Goal: Book appointment/travel/reservation

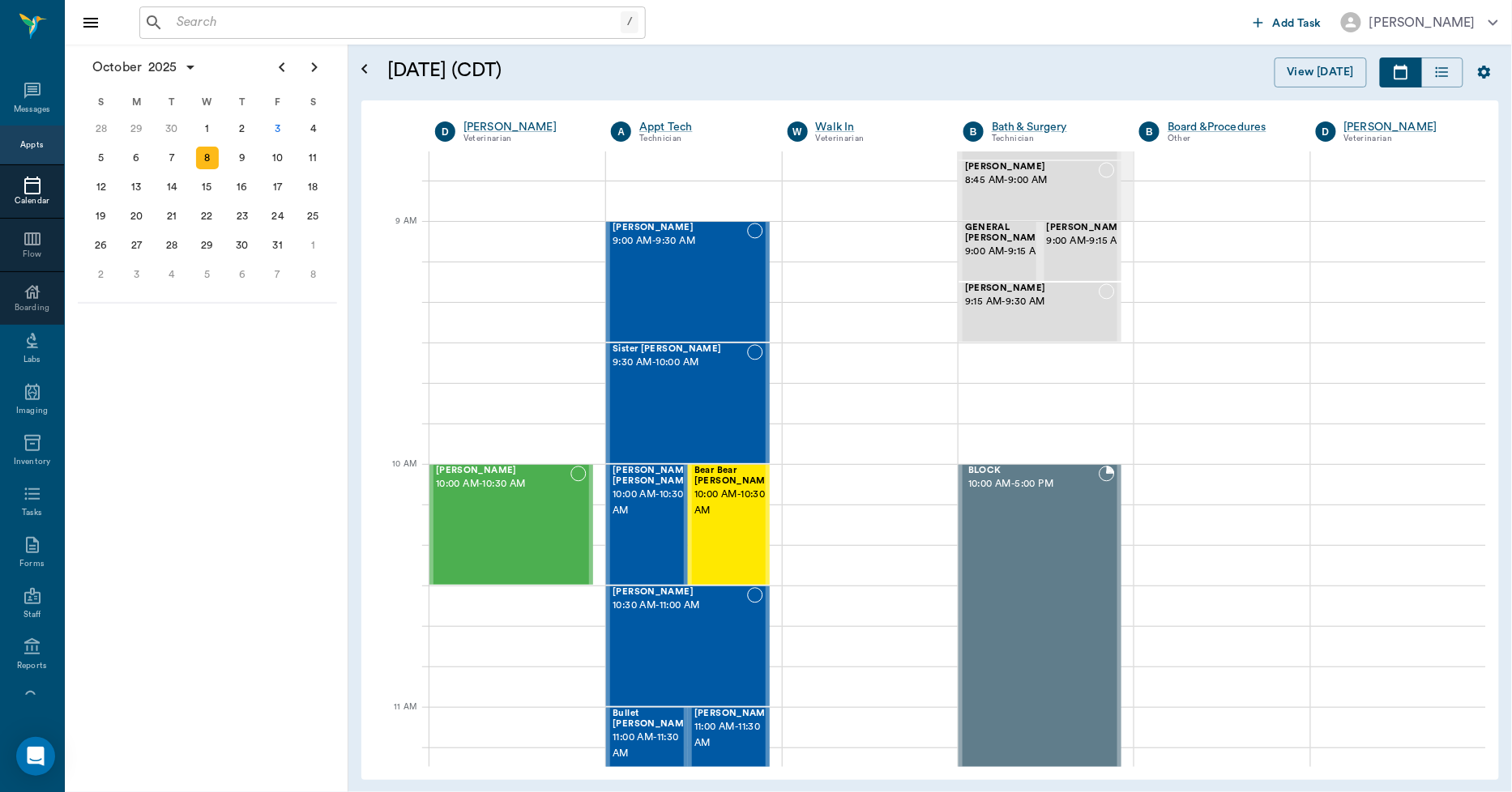
click at [22, 187] on icon at bounding box center [32, 186] width 20 height 20
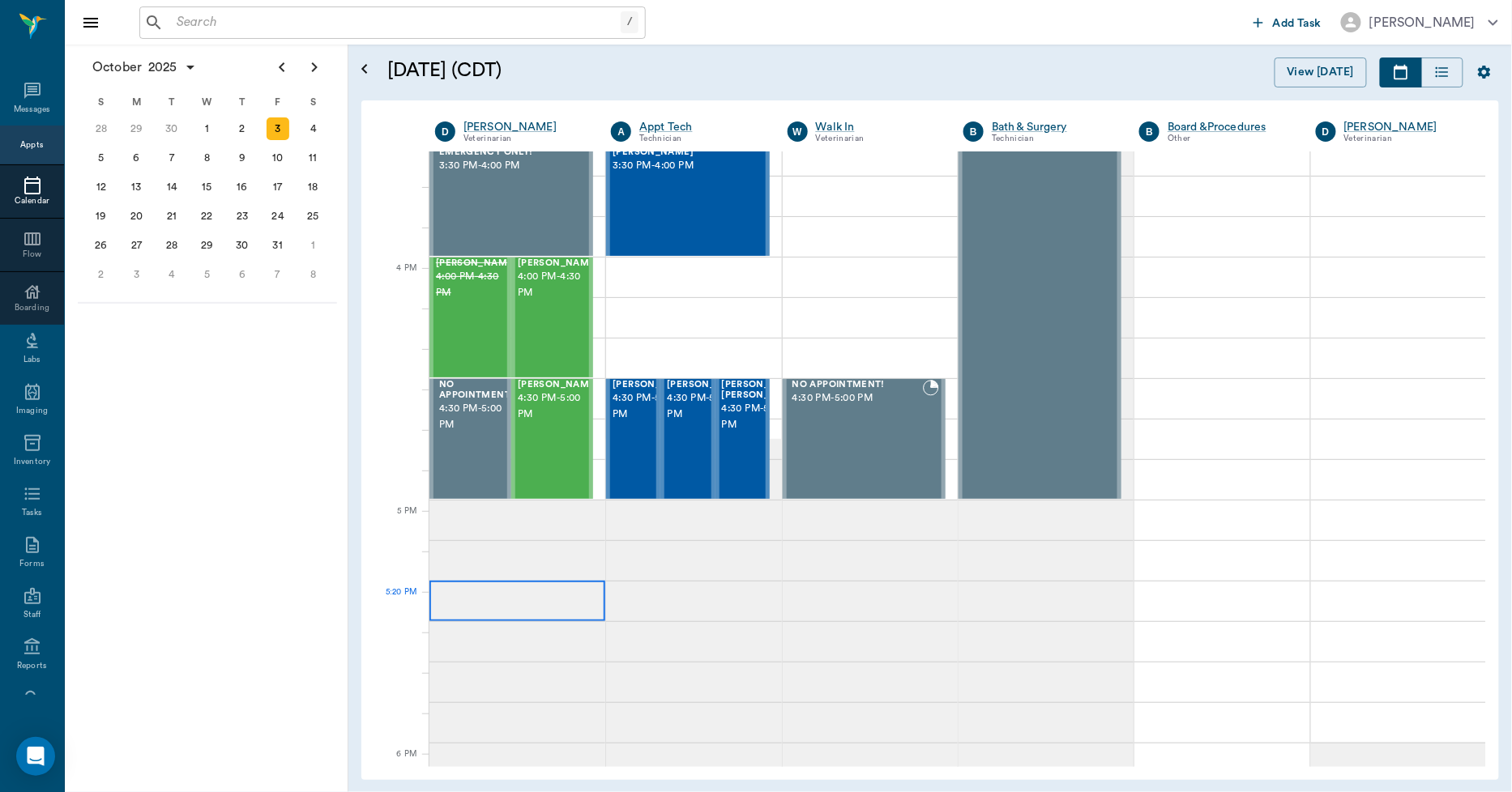
scroll to position [1756, 0]
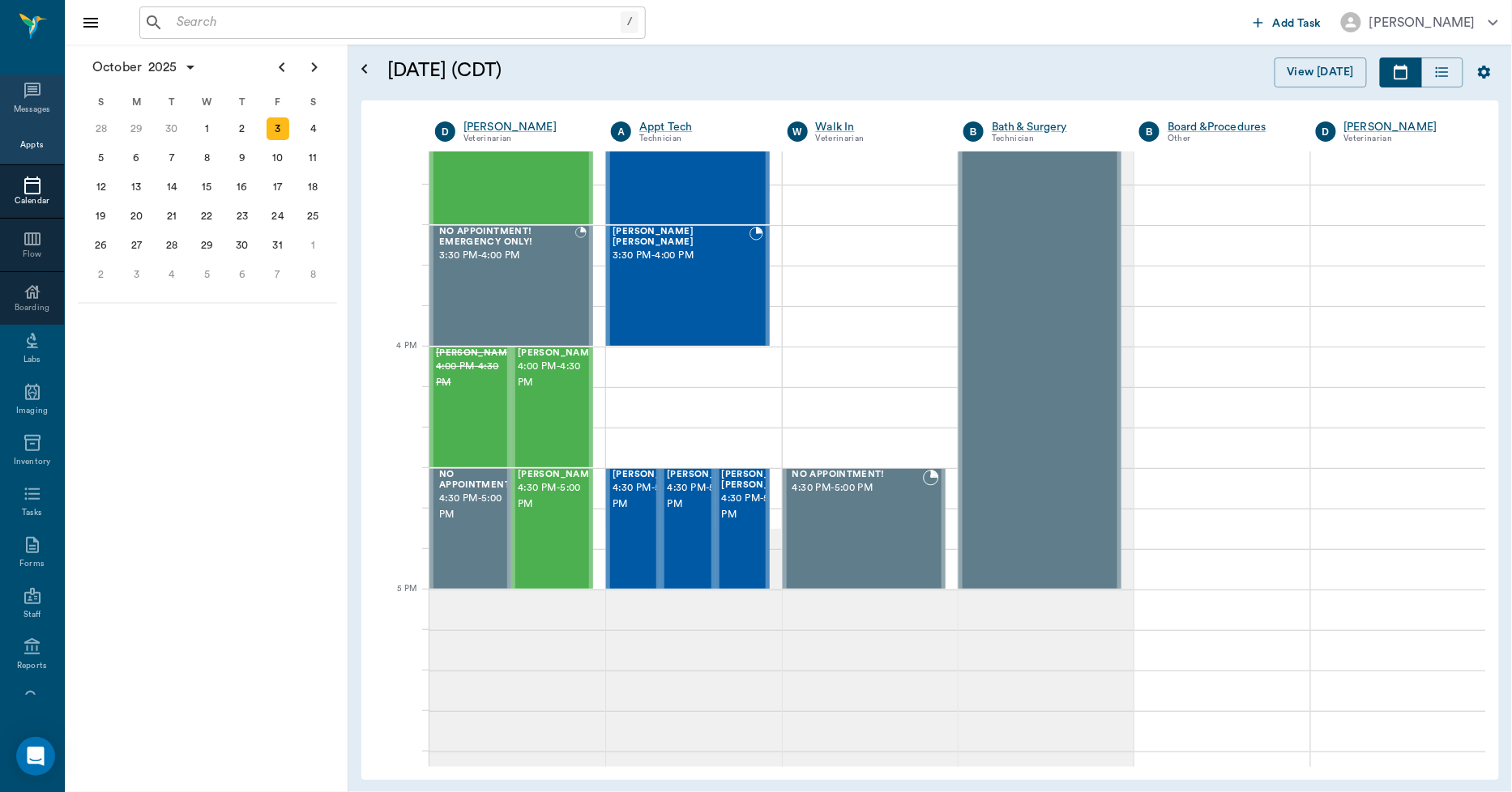
click at [25, 88] on icon at bounding box center [32, 91] width 20 height 20
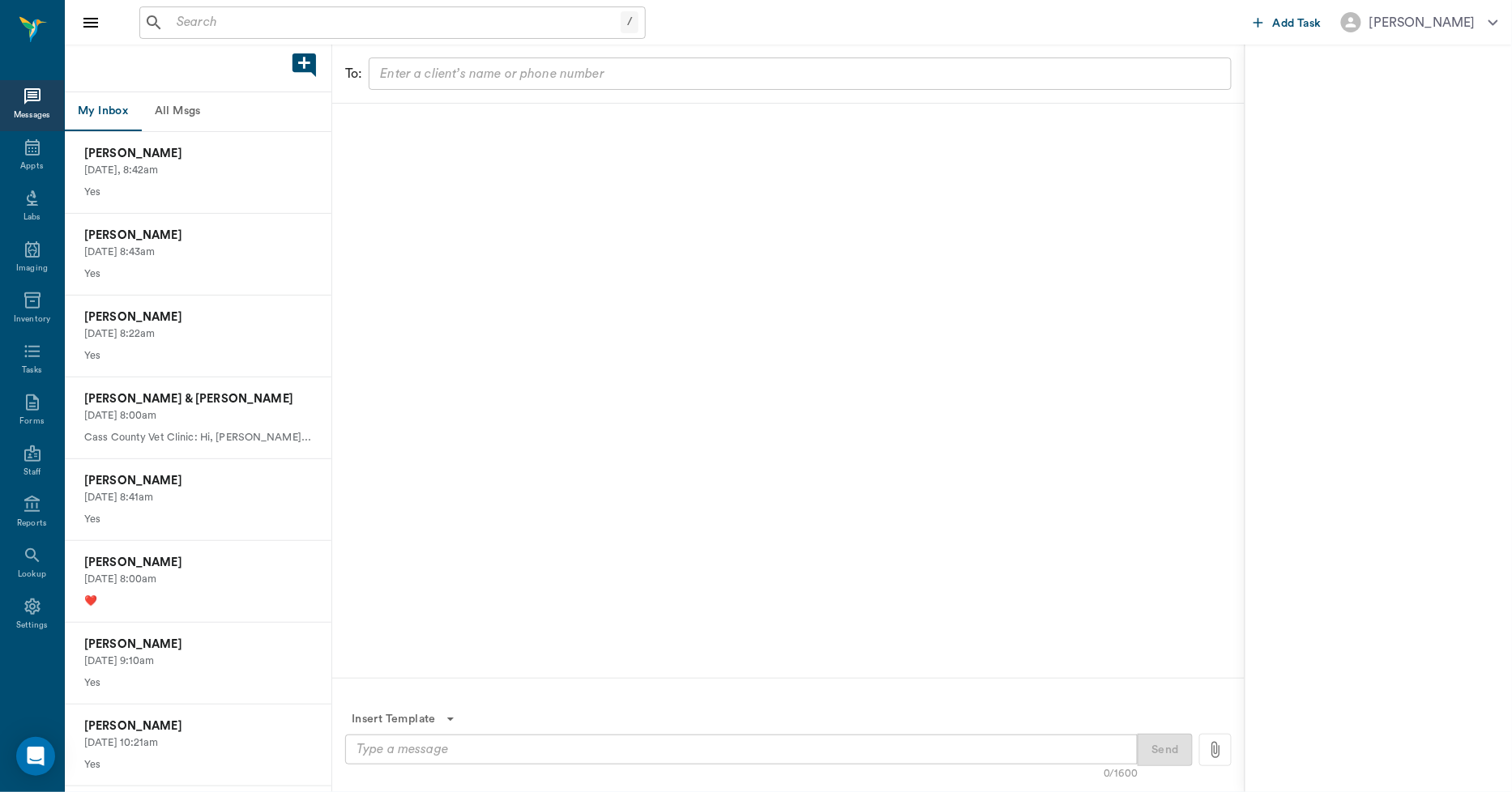
click at [187, 116] on button "All Msgs" at bounding box center [178, 111] width 73 height 39
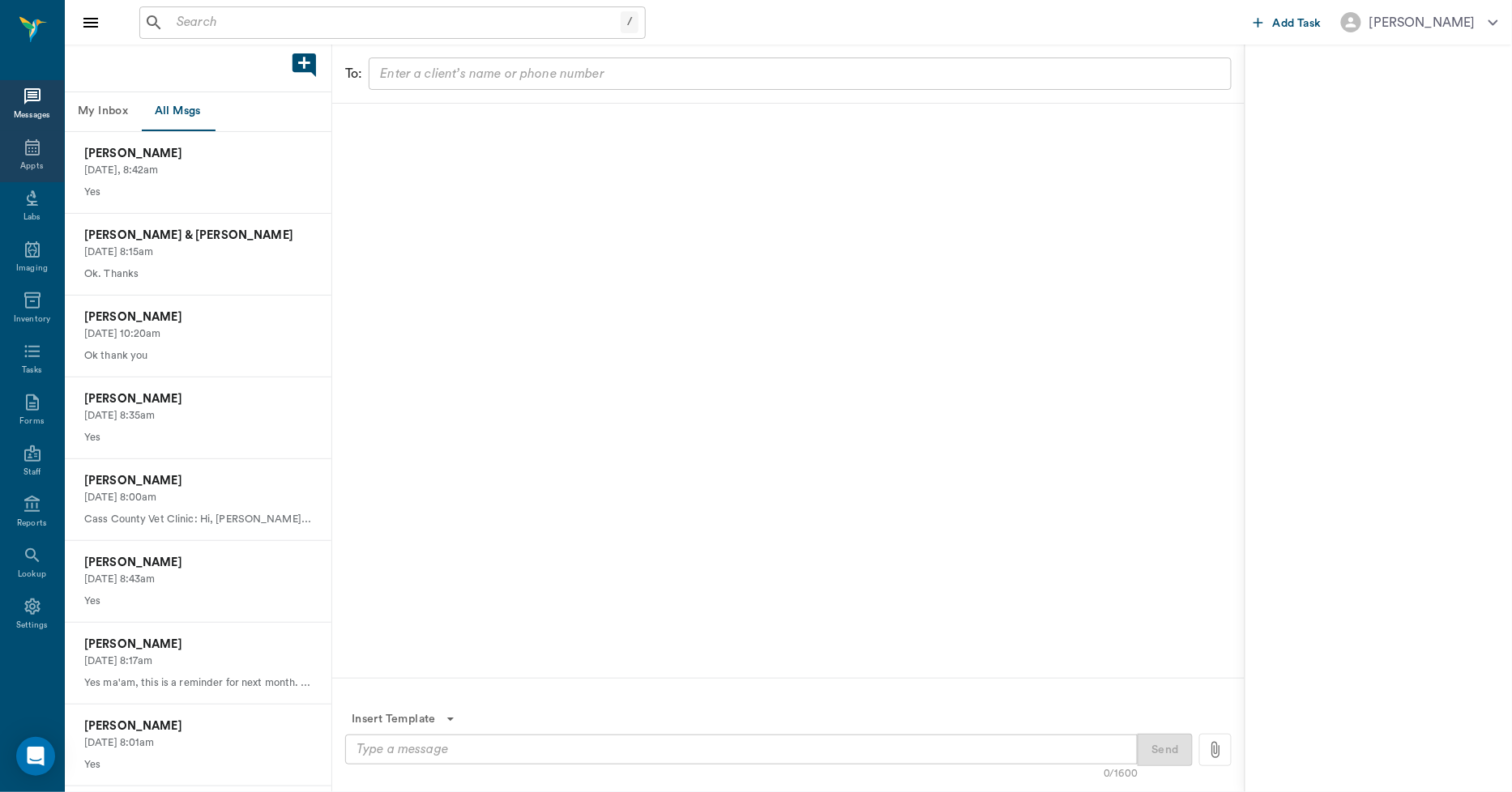
click at [27, 165] on div "Appts" at bounding box center [31, 166] width 22 height 12
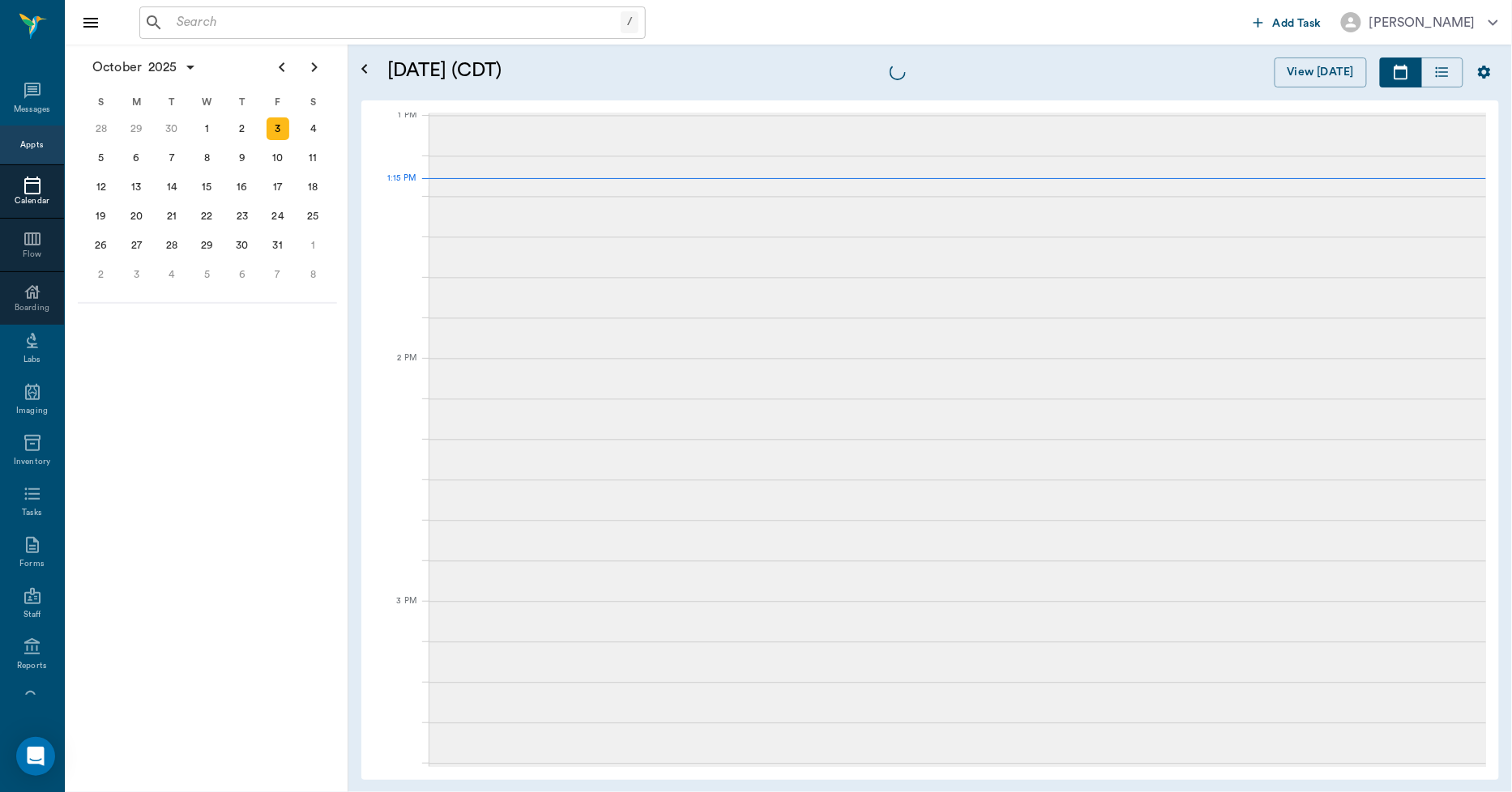
scroll to position [1218, 0]
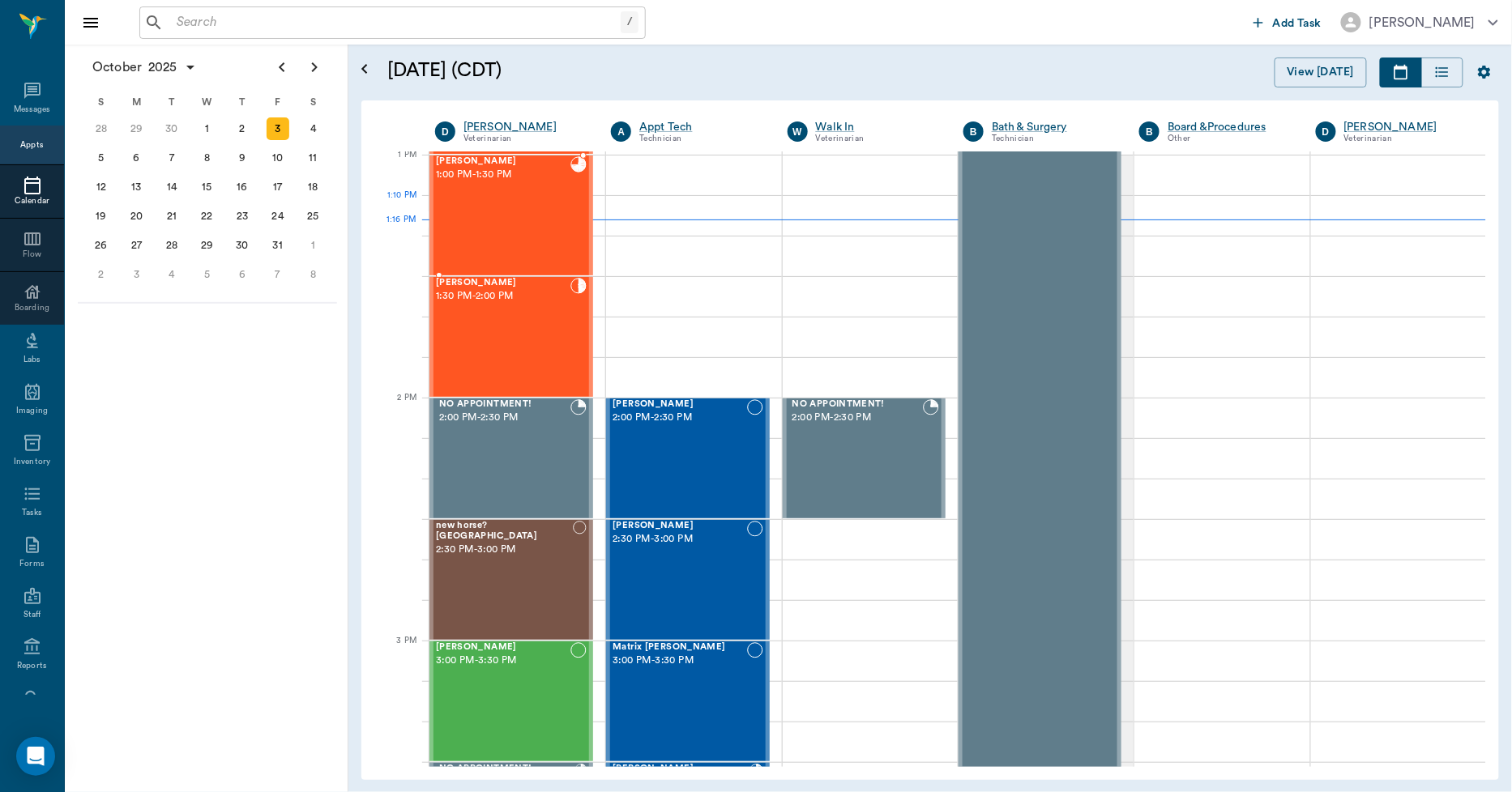
click at [490, 225] on div "[PERSON_NAME] 1:00 PM - 1:30 PM" at bounding box center [503, 215] width 135 height 118
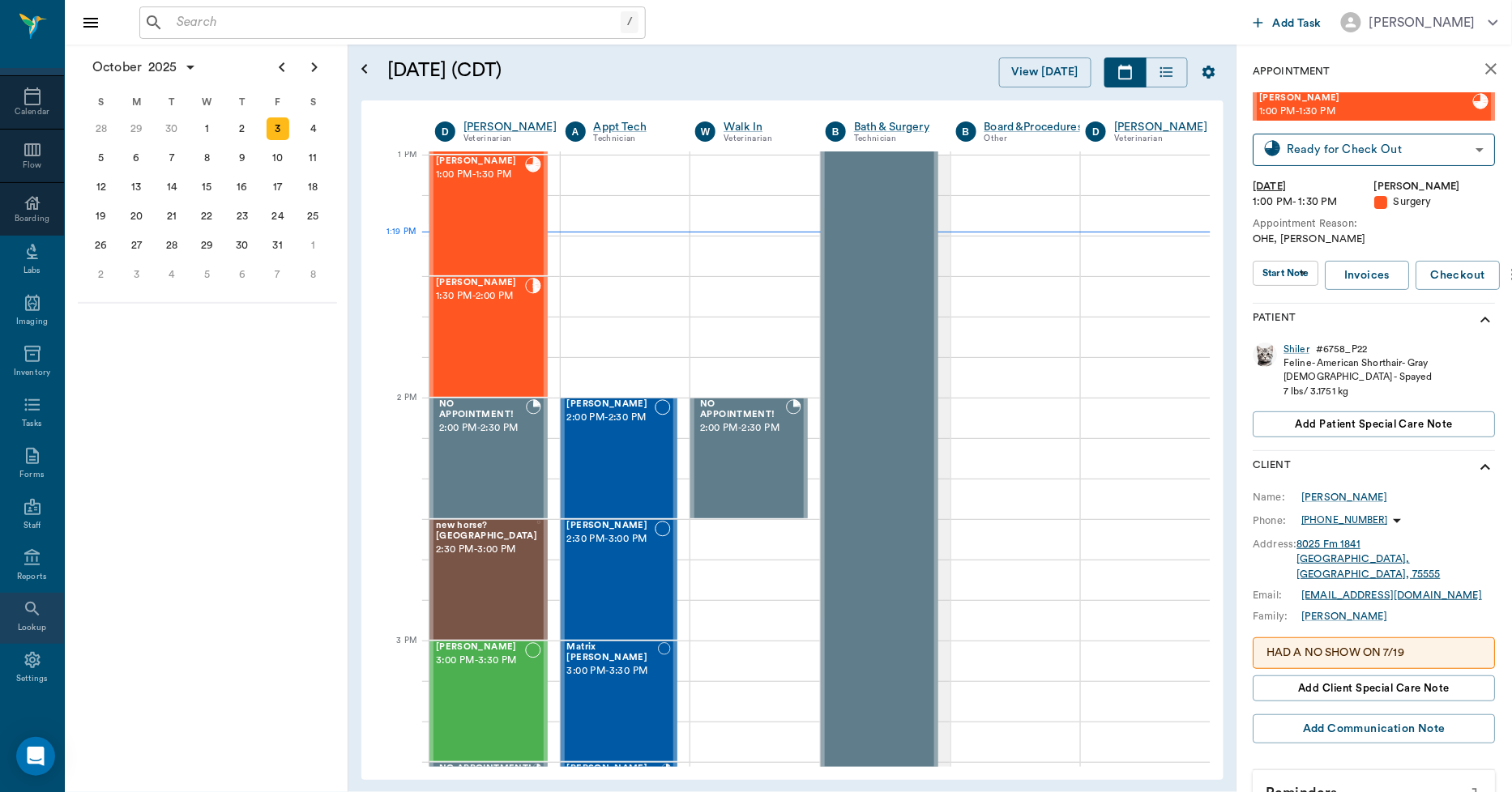
scroll to position [94, 0]
click at [22, 648] on icon at bounding box center [32, 656] width 20 height 20
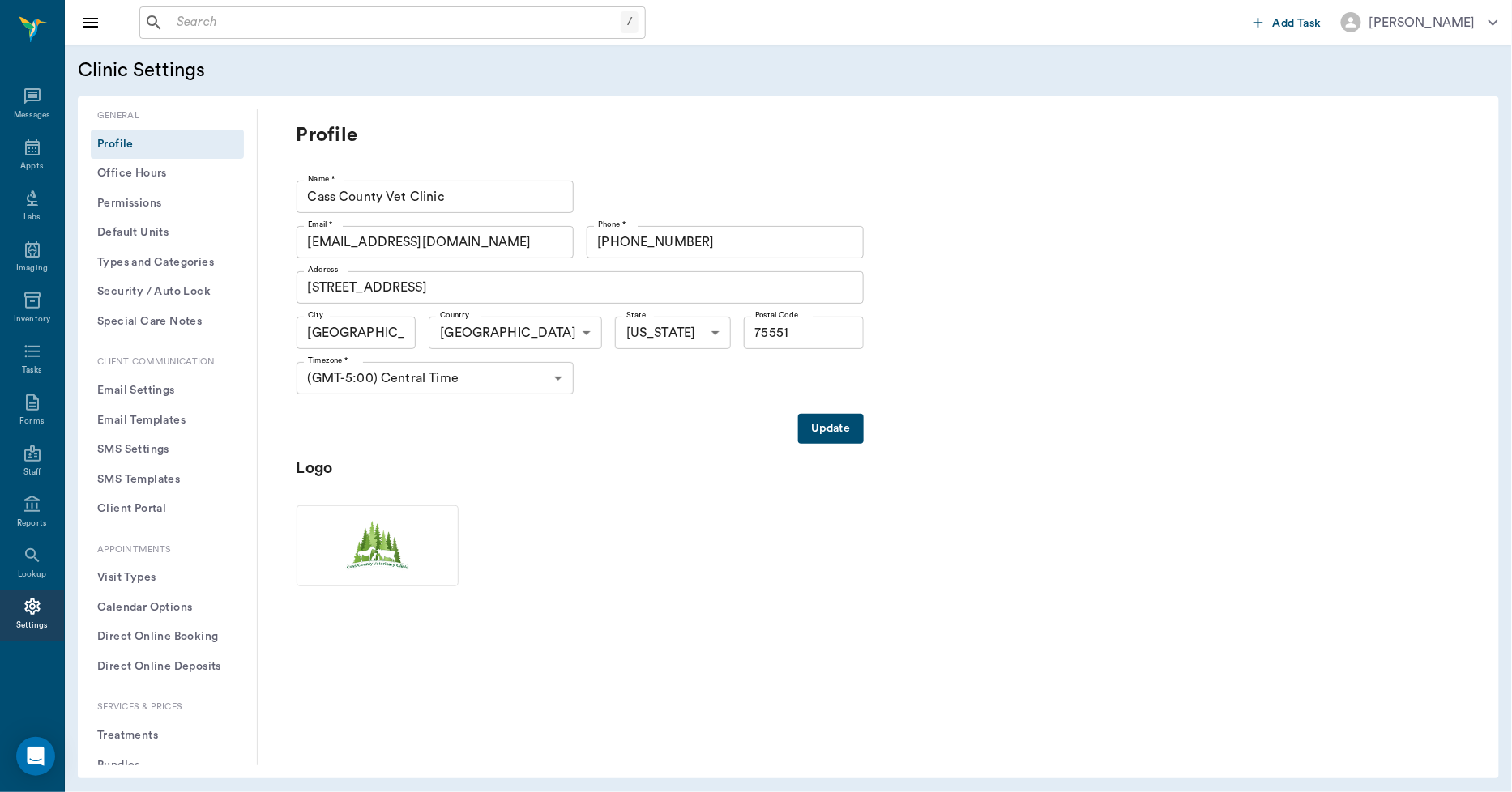
click at [256, 7] on div "/ ​" at bounding box center [392, 22] width 506 height 32
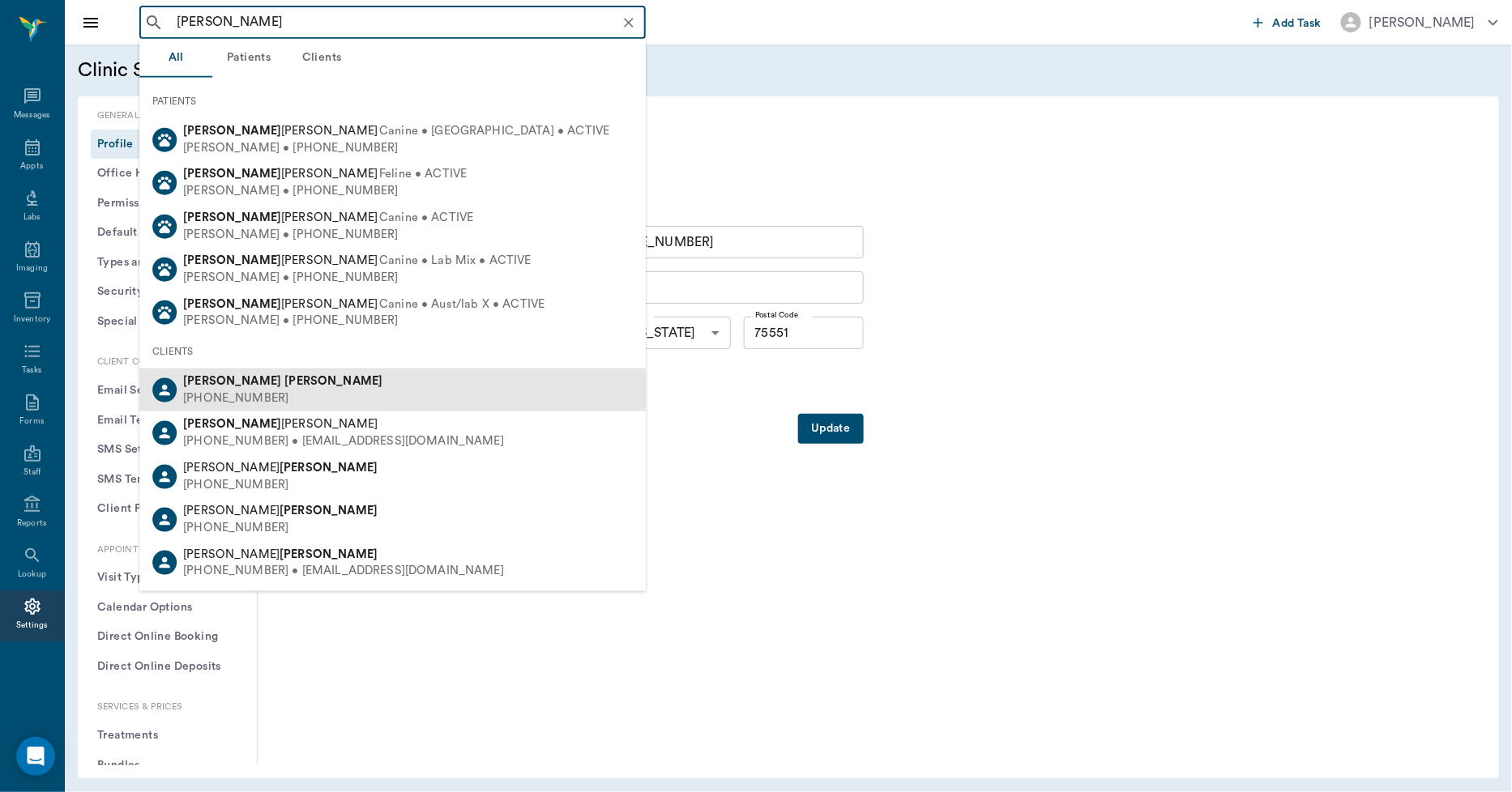
click at [243, 391] on div "[PHONE_NUMBER]" at bounding box center [283, 399] width 199 height 17
type input "[PERSON_NAME]"
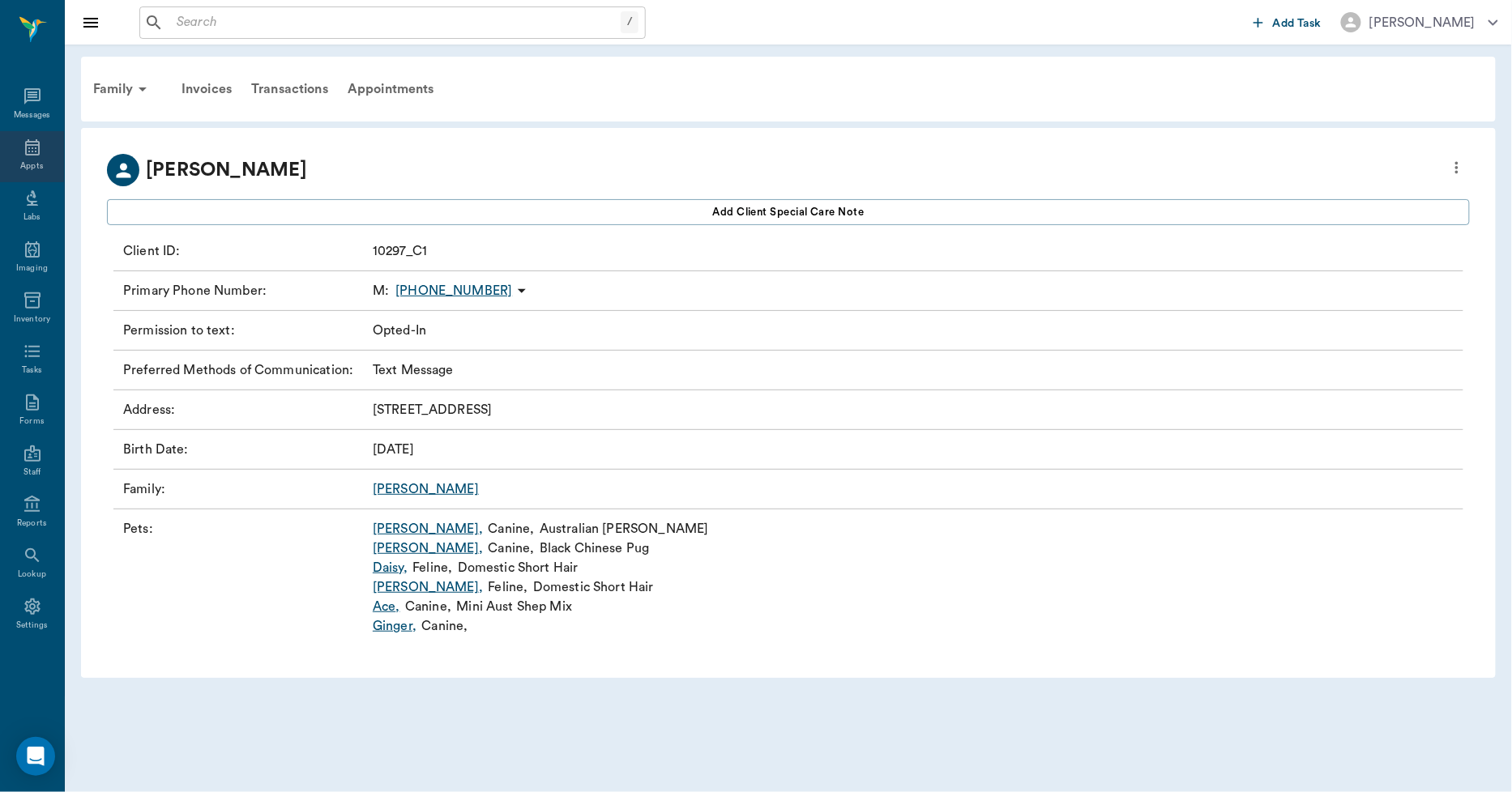
click at [26, 160] on div "Appts" at bounding box center [31, 166] width 22 height 12
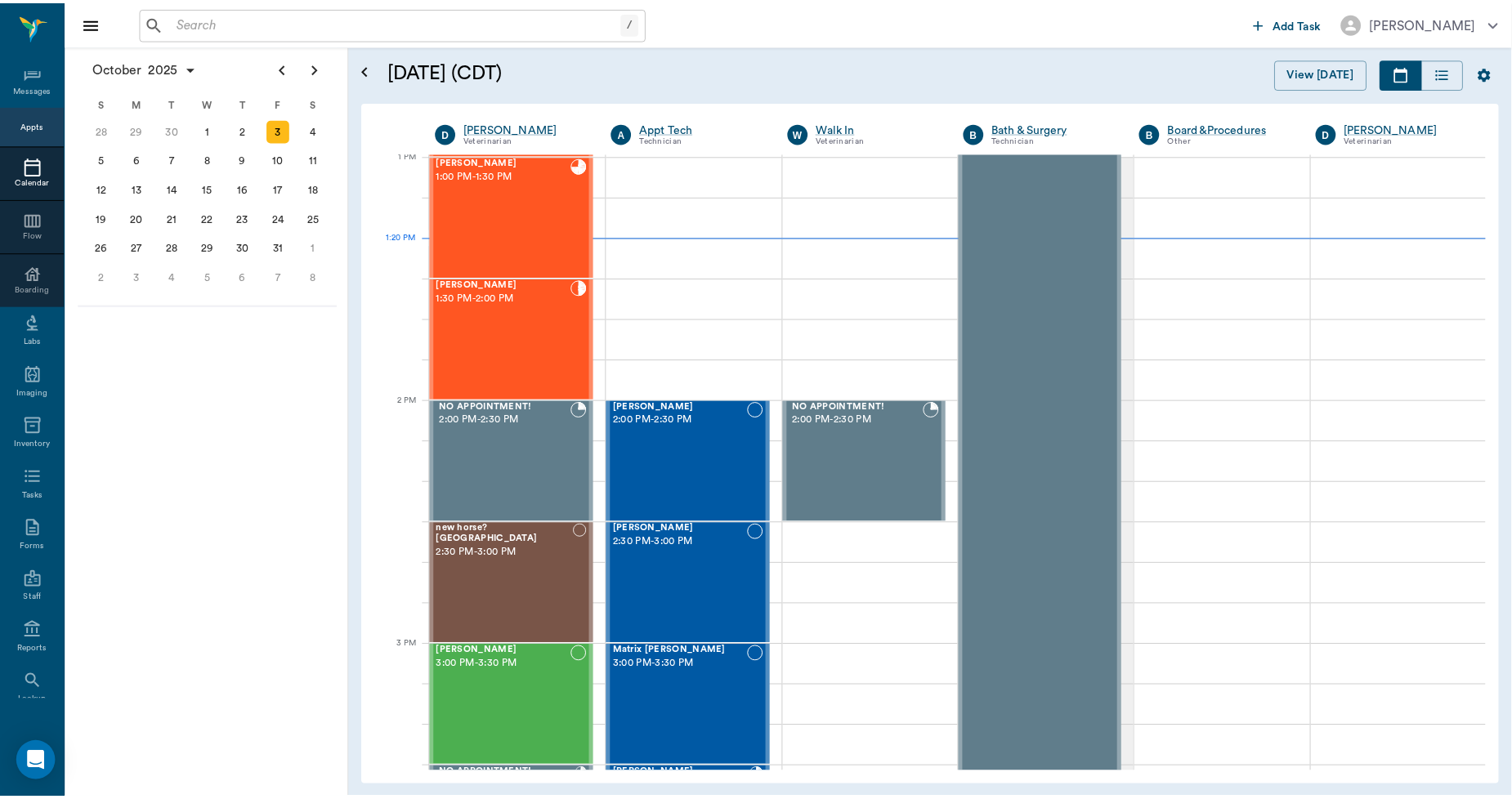
scroll to position [3, 0]
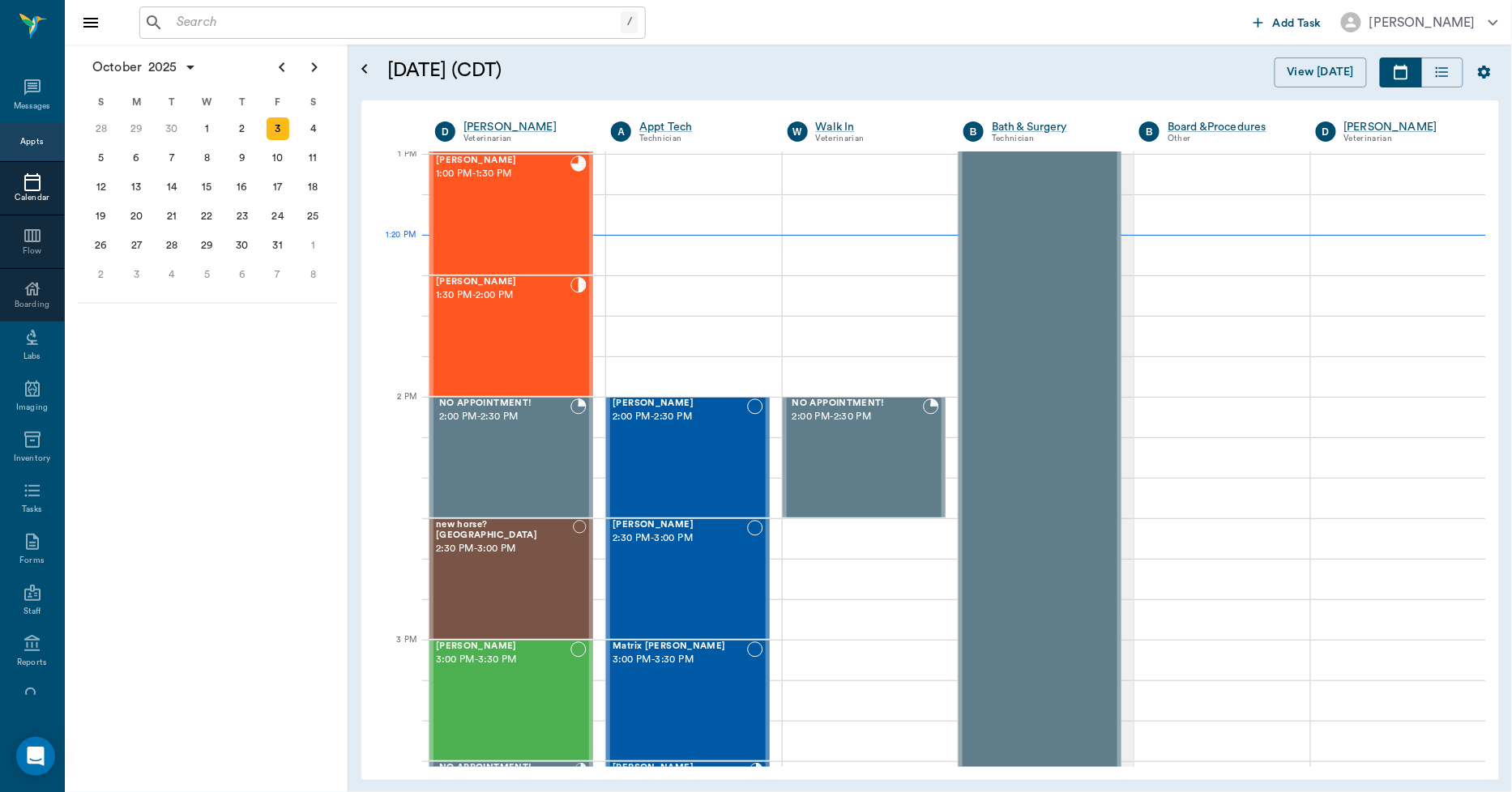
click at [182, 18] on input "text" at bounding box center [395, 22] width 450 height 22
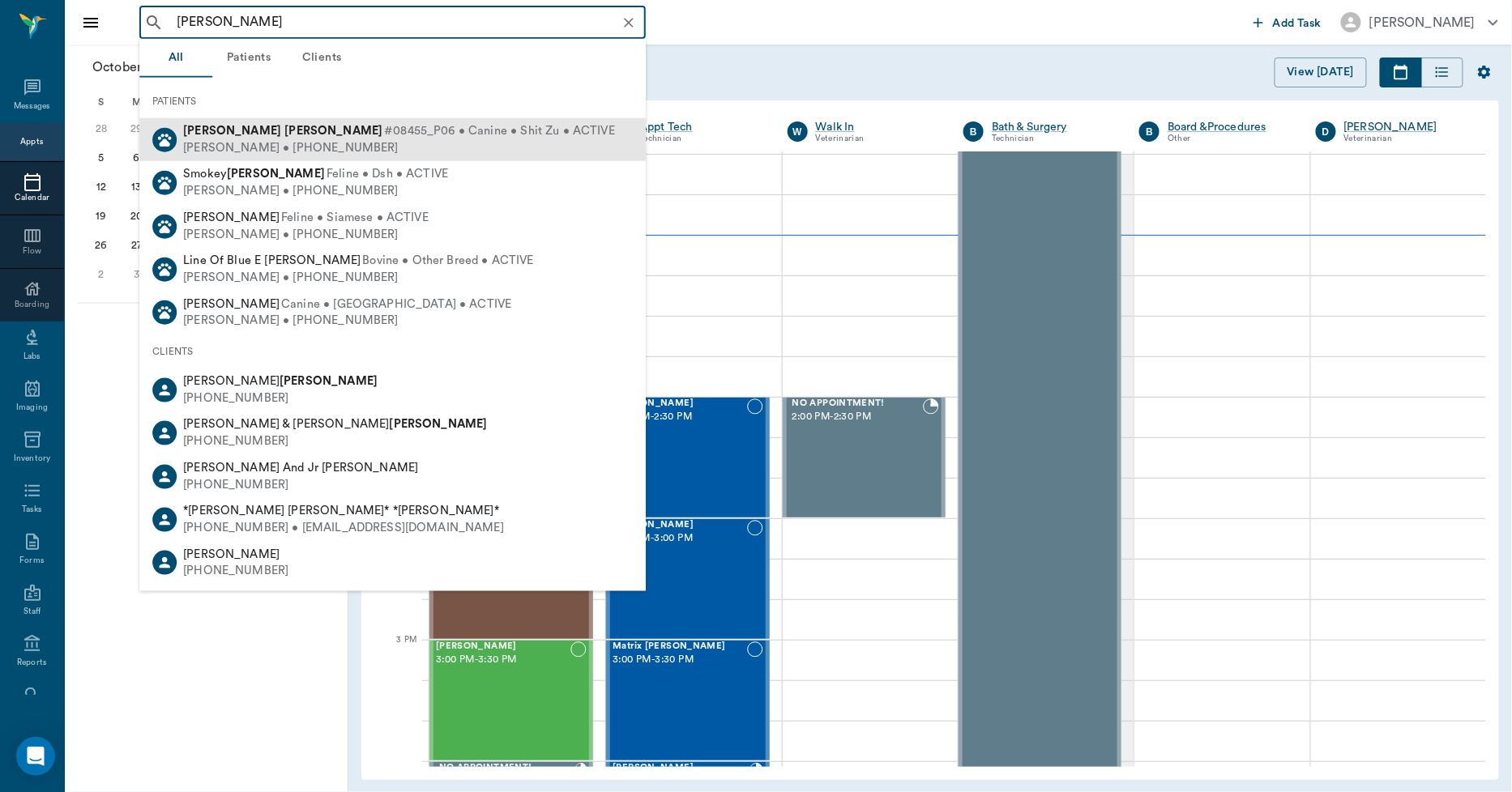
click at [235, 149] on div "[PERSON_NAME] • [PHONE_NUMBER]" at bounding box center [399, 148] width 432 height 17
type input "[PERSON_NAME]"
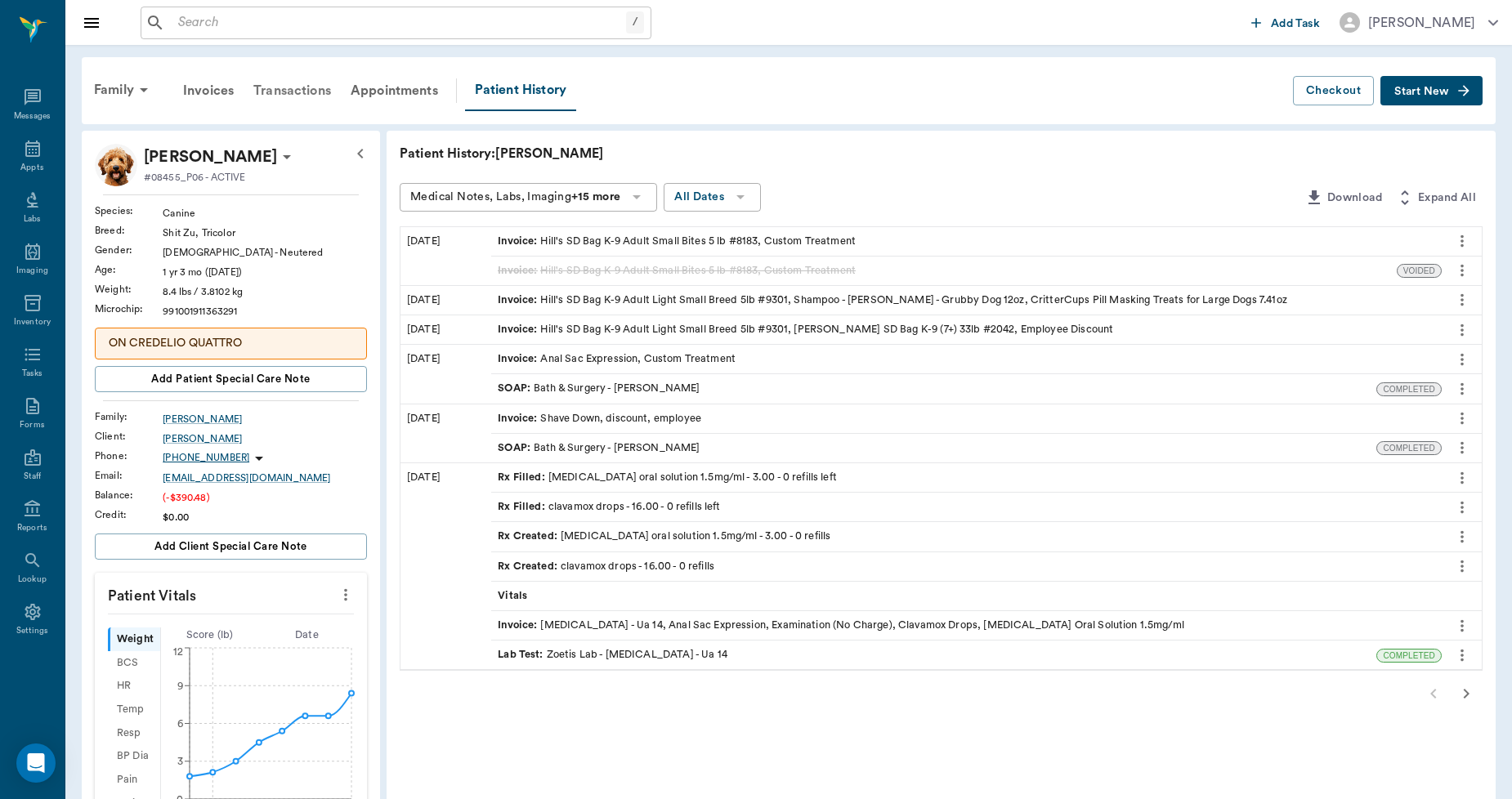
click at [305, 87] on div "Transactions" at bounding box center [292, 90] width 97 height 39
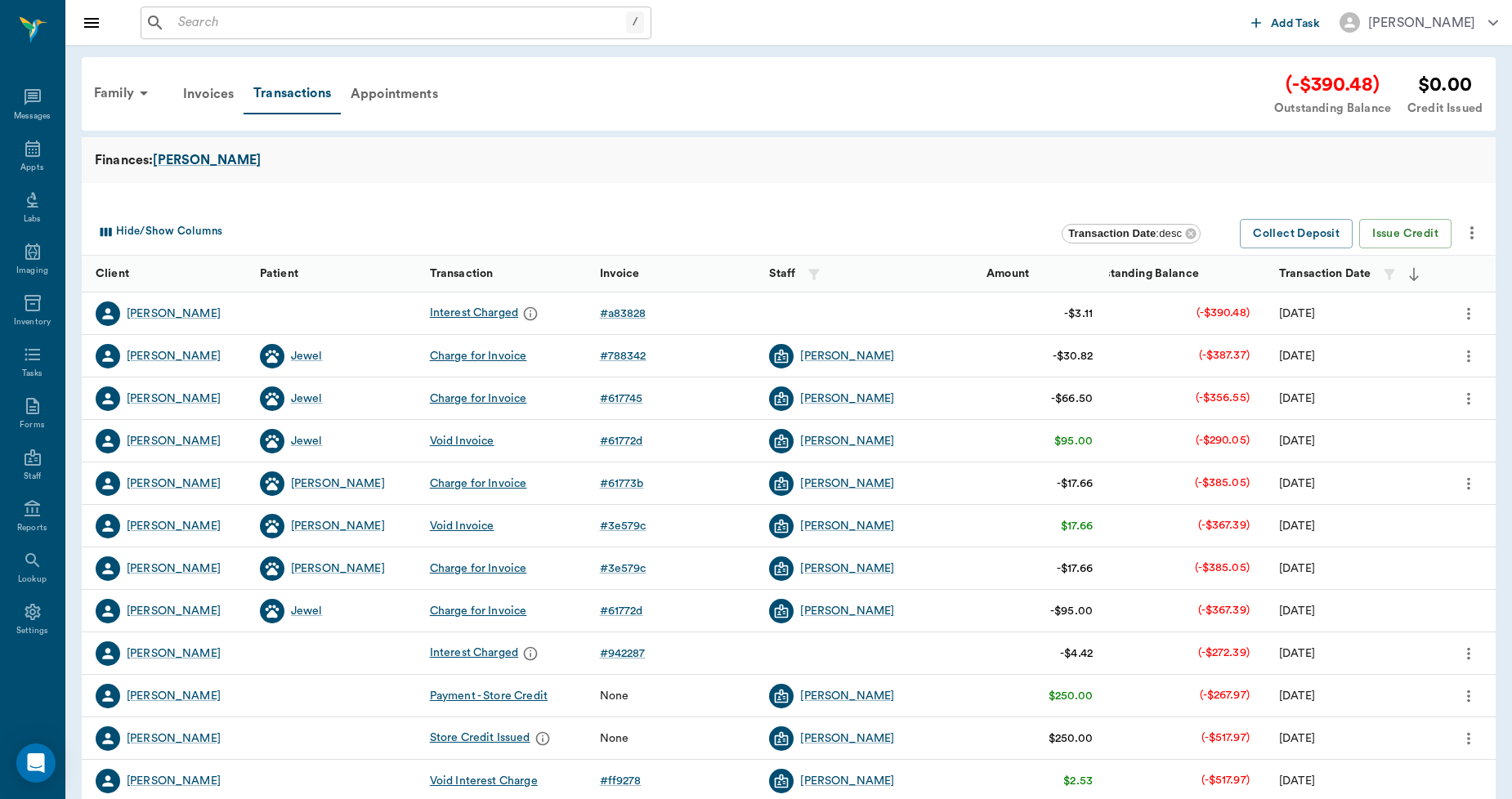
click at [1468, 315] on icon "more" at bounding box center [1469, 314] width 18 height 20
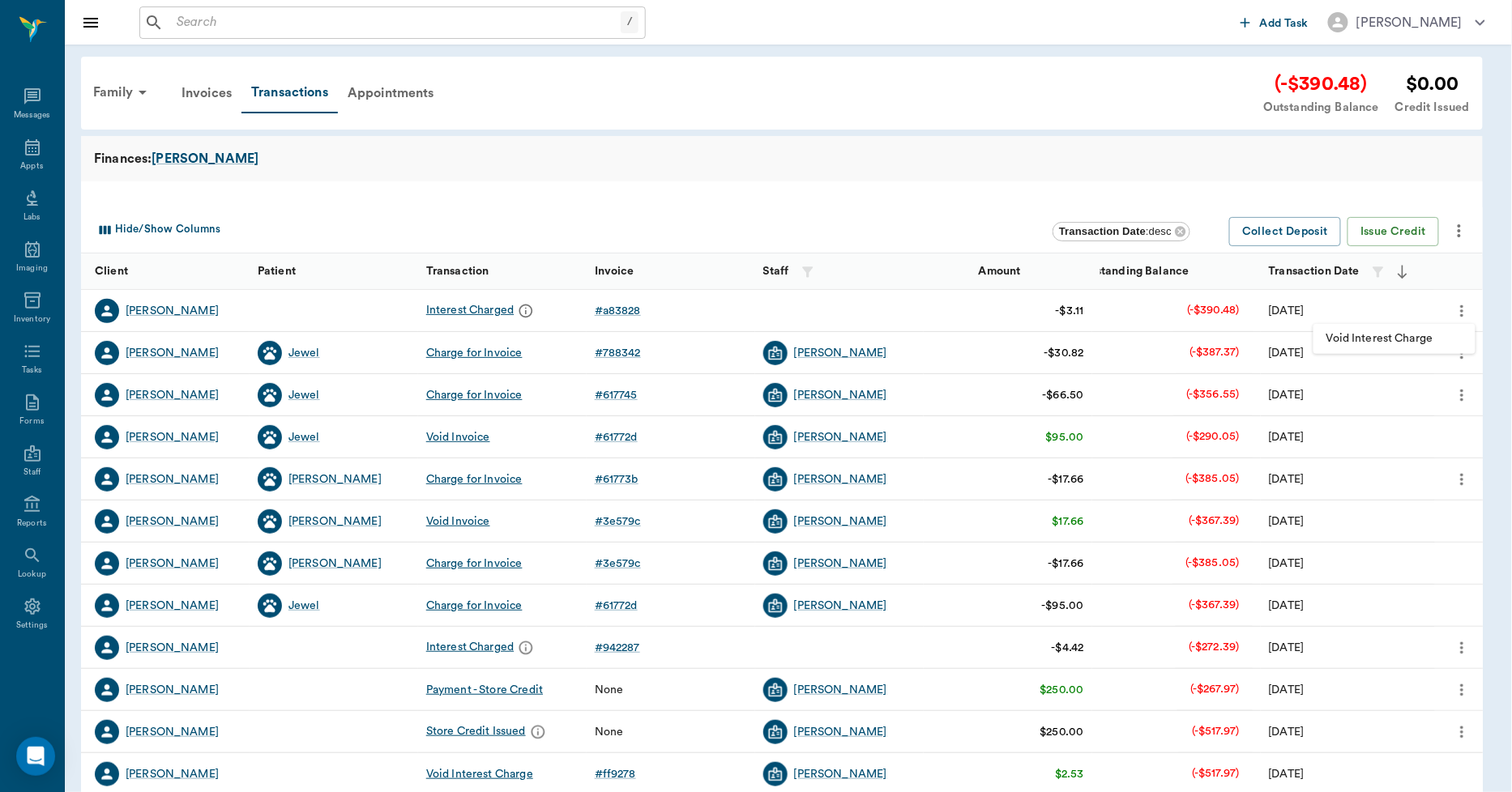
click at [1426, 330] on span "Void Interest Charge" at bounding box center [1395, 339] width 136 height 17
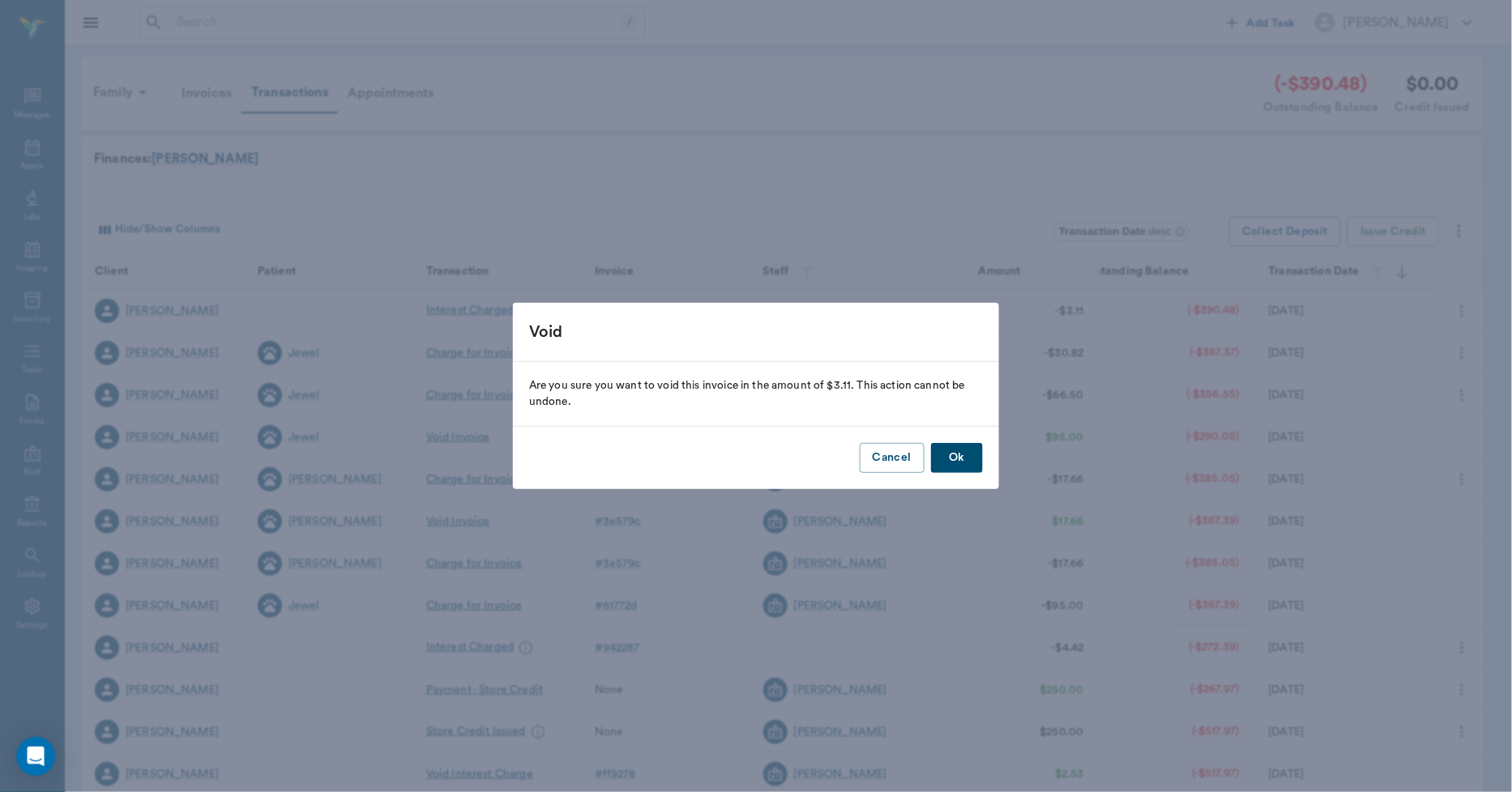
click at [960, 446] on button "Ok" at bounding box center [957, 458] width 52 height 30
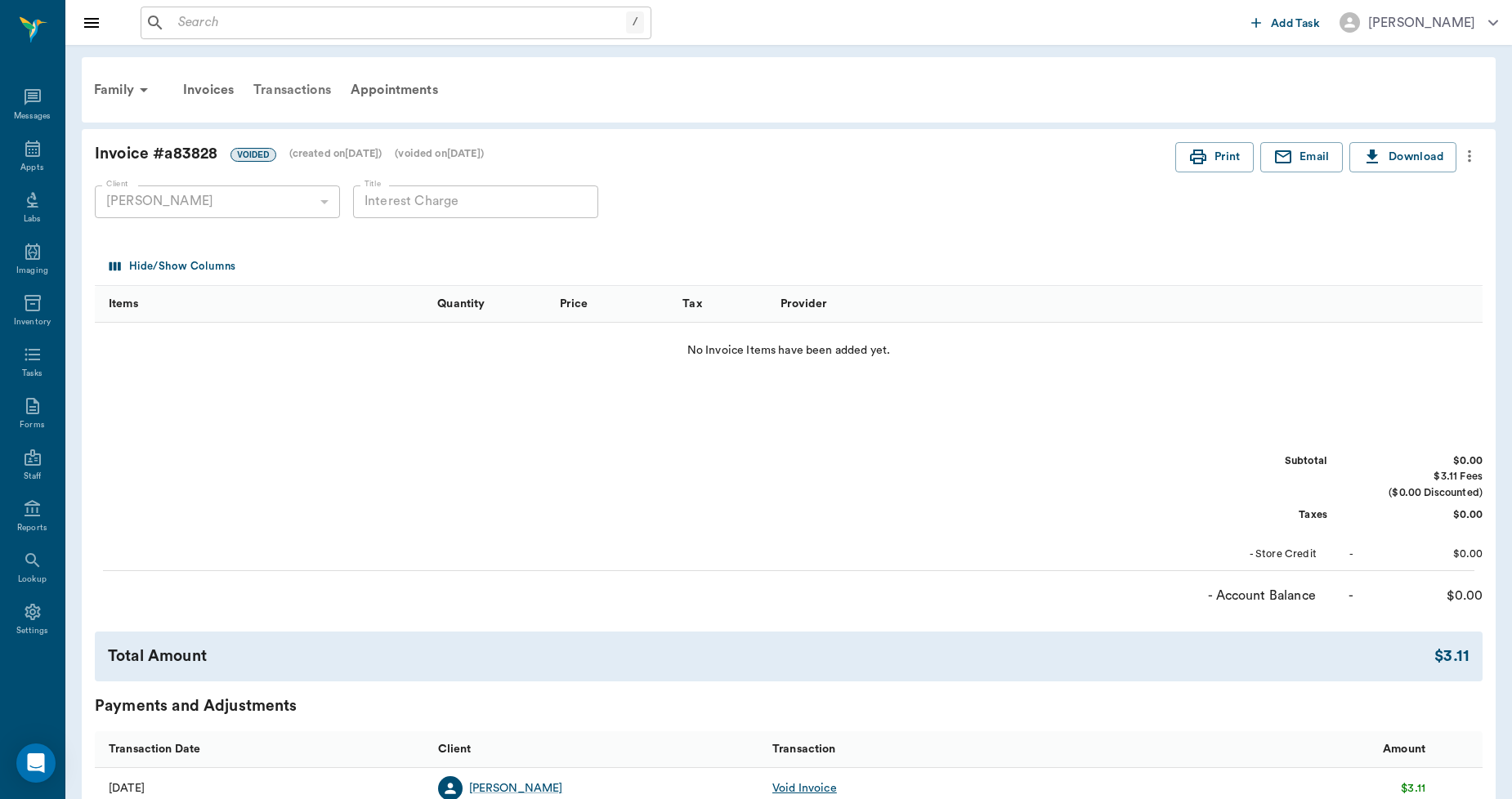
click at [306, 86] on div "Transactions" at bounding box center [292, 89] width 97 height 39
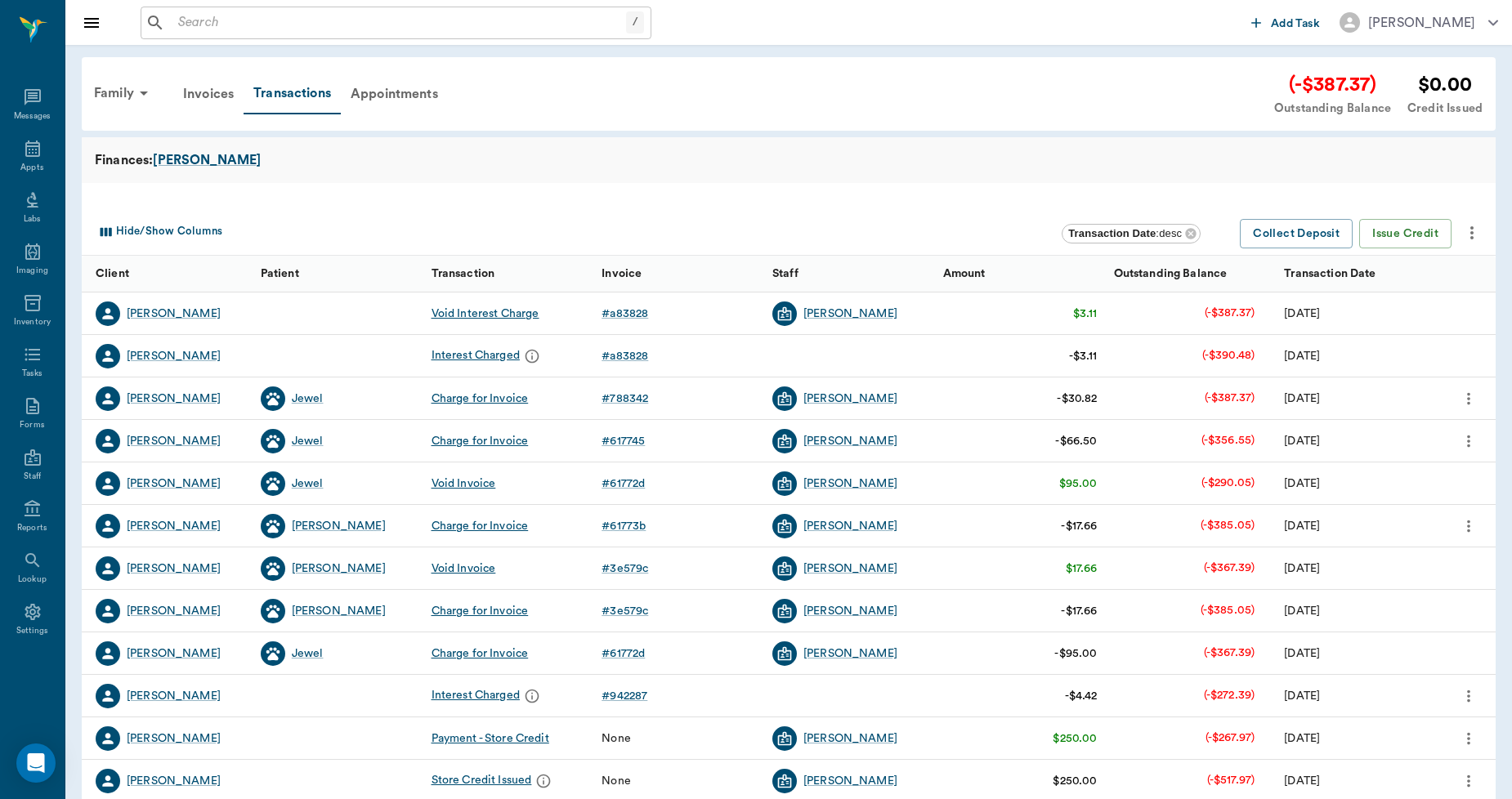
click at [486, 22] on input "text" at bounding box center [398, 22] width 454 height 22
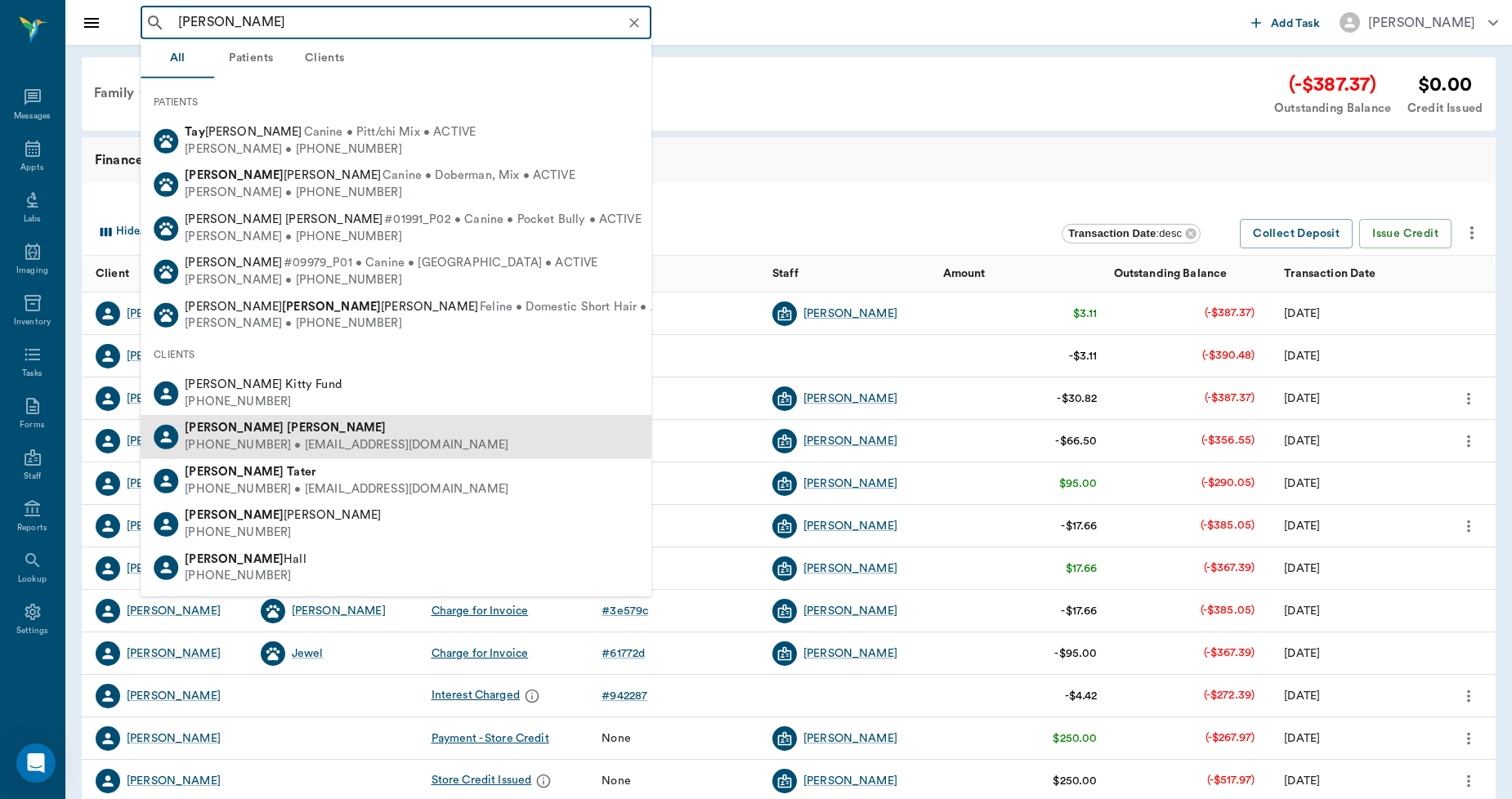
click at [313, 437] on div "[PHONE_NUMBER] • [EMAIL_ADDRESS][DOMAIN_NAME]" at bounding box center [347, 446] width 323 height 17
type input "[PERSON_NAME]"
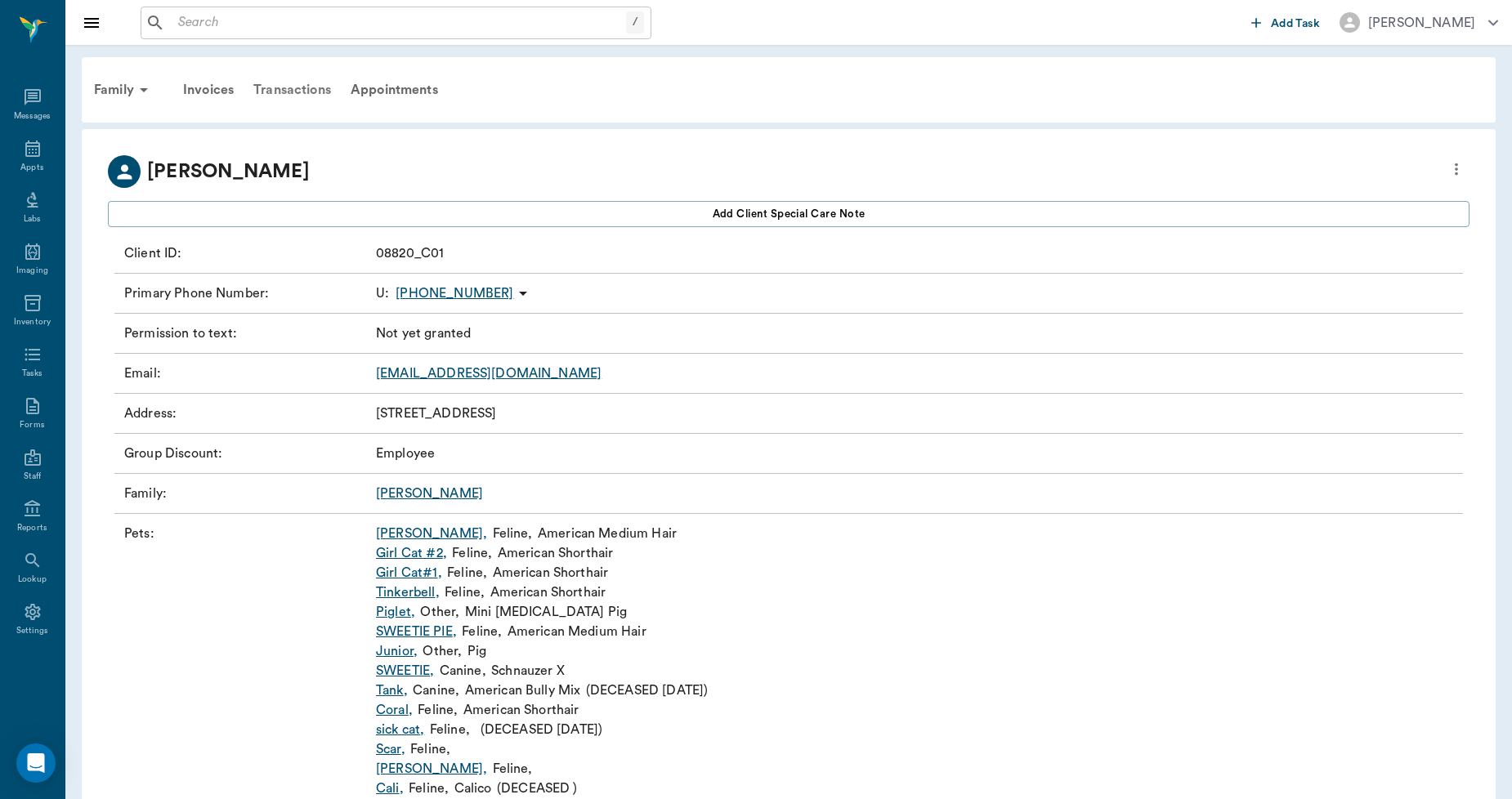
click at [313, 85] on div "Transactions" at bounding box center [292, 89] width 97 height 39
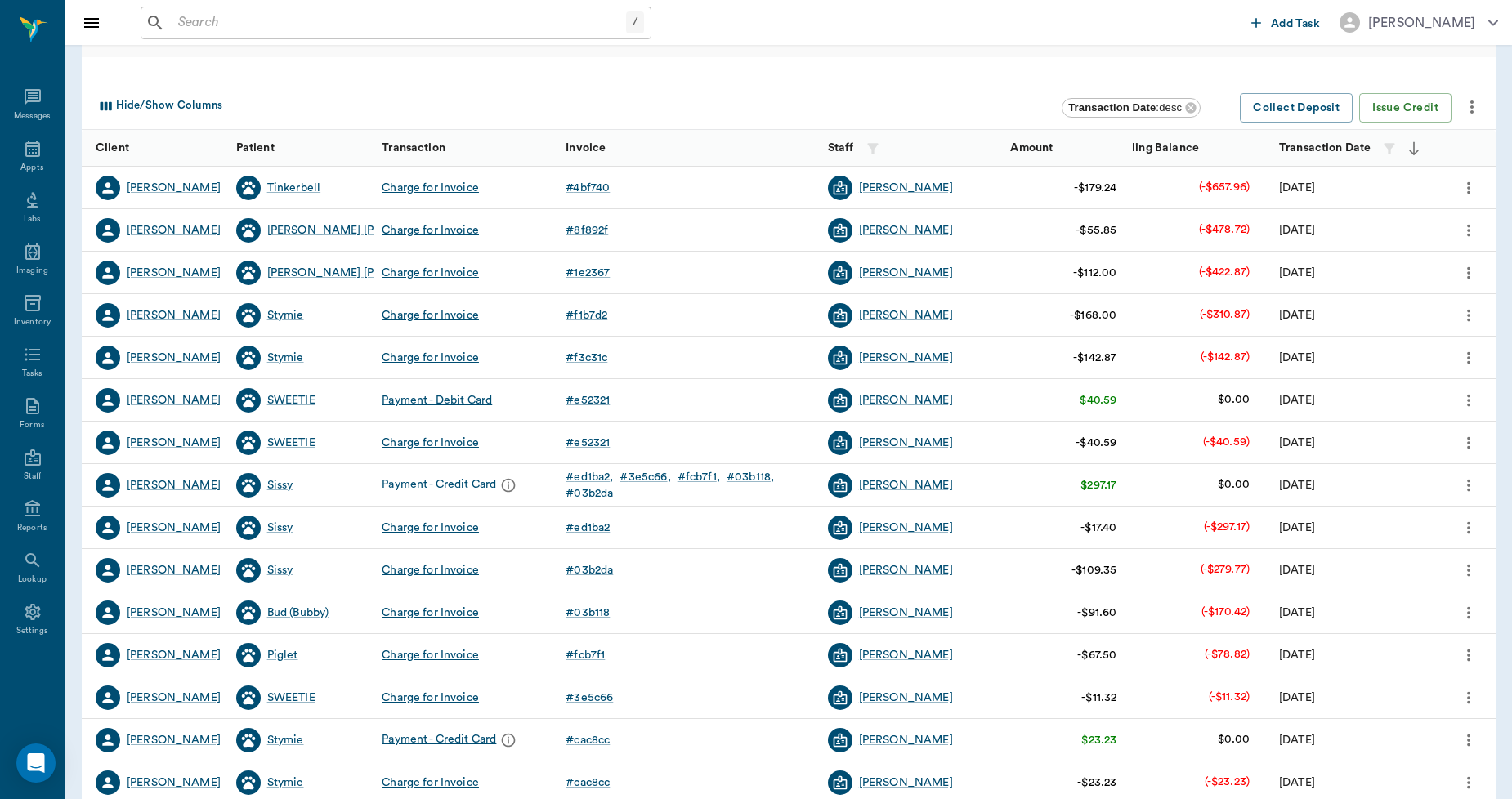
scroll to position [182, 0]
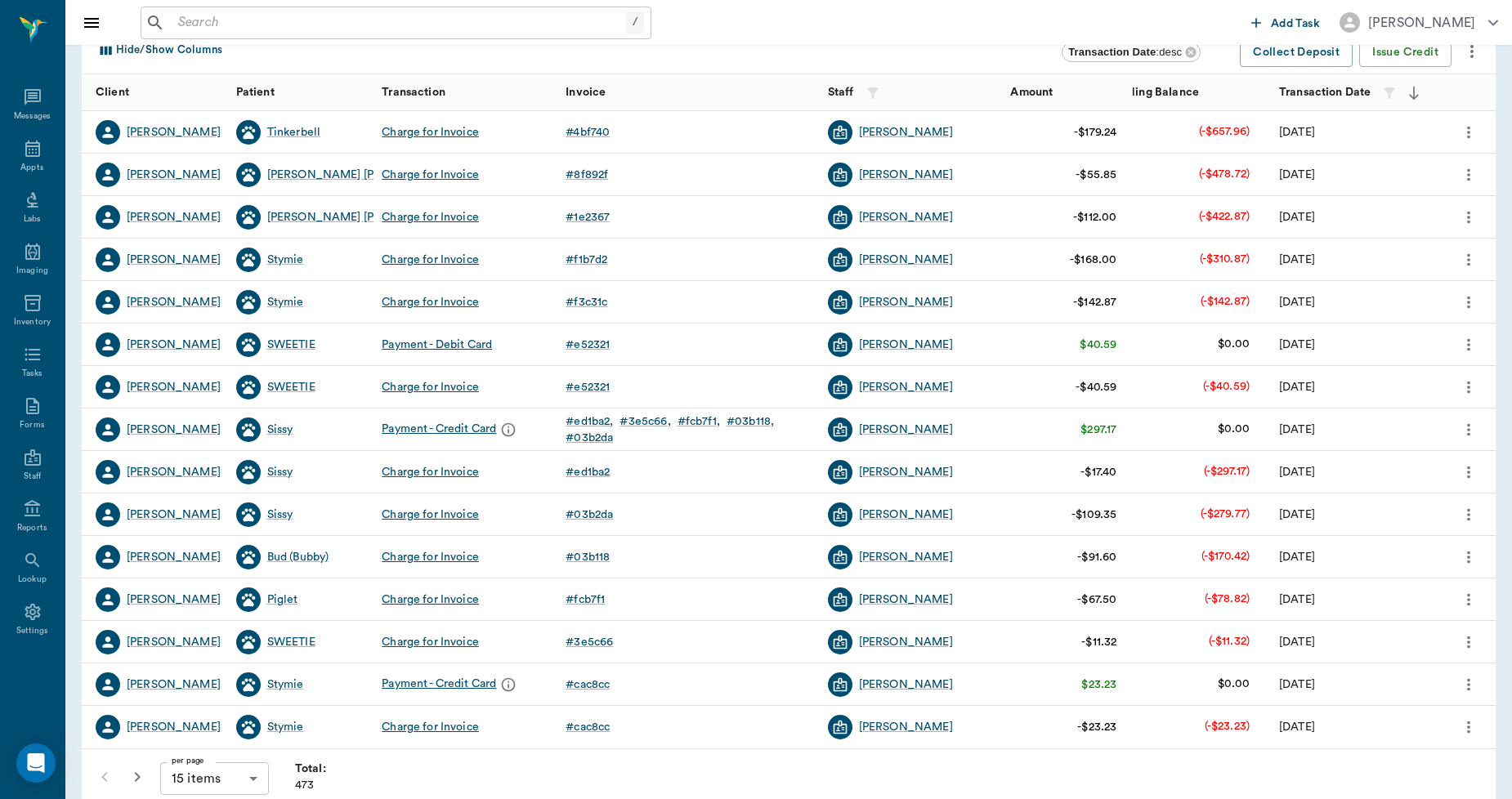
click at [132, 778] on icon "button" at bounding box center [137, 777] width 20 height 20
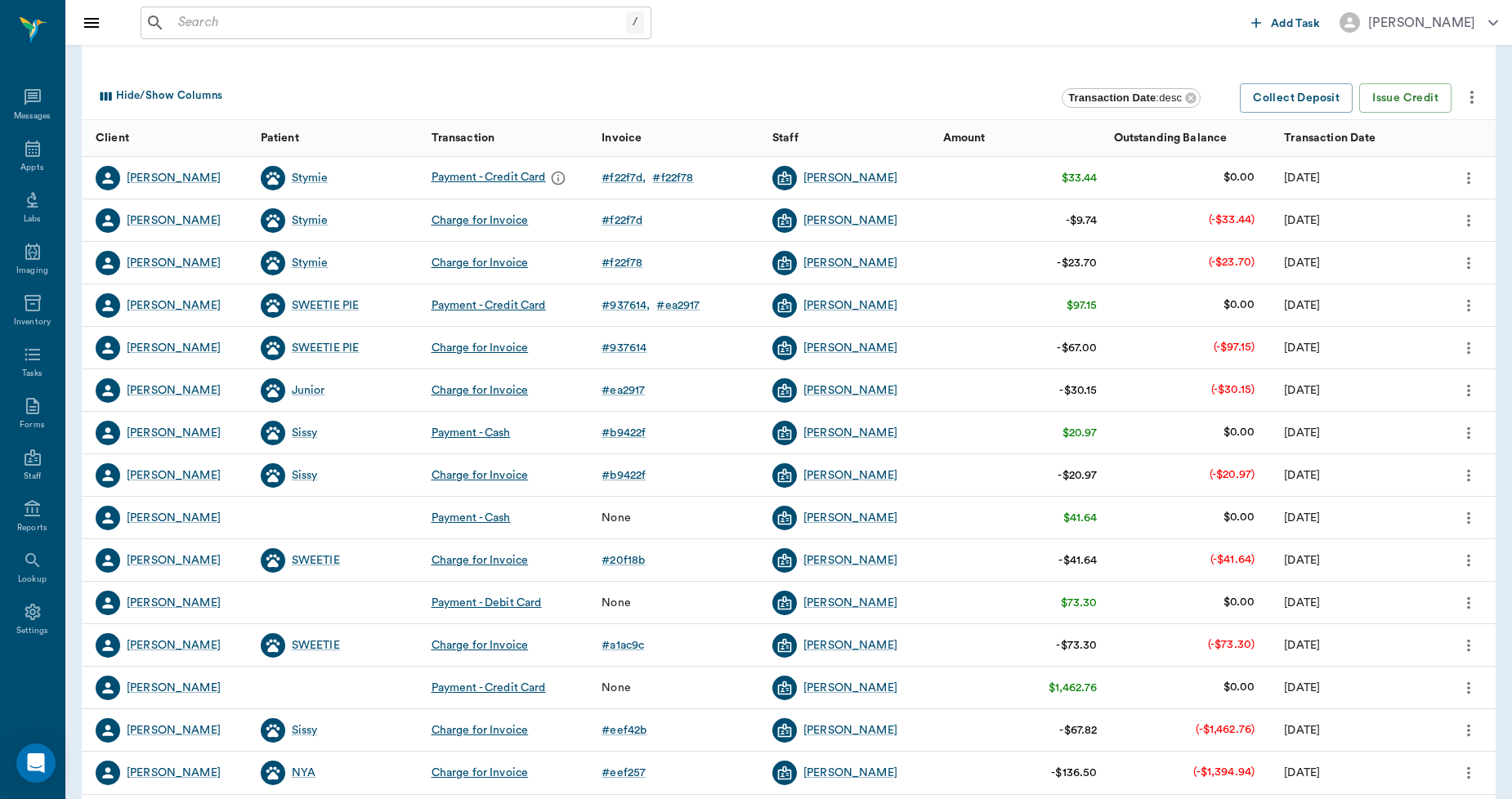
scroll to position [205, 0]
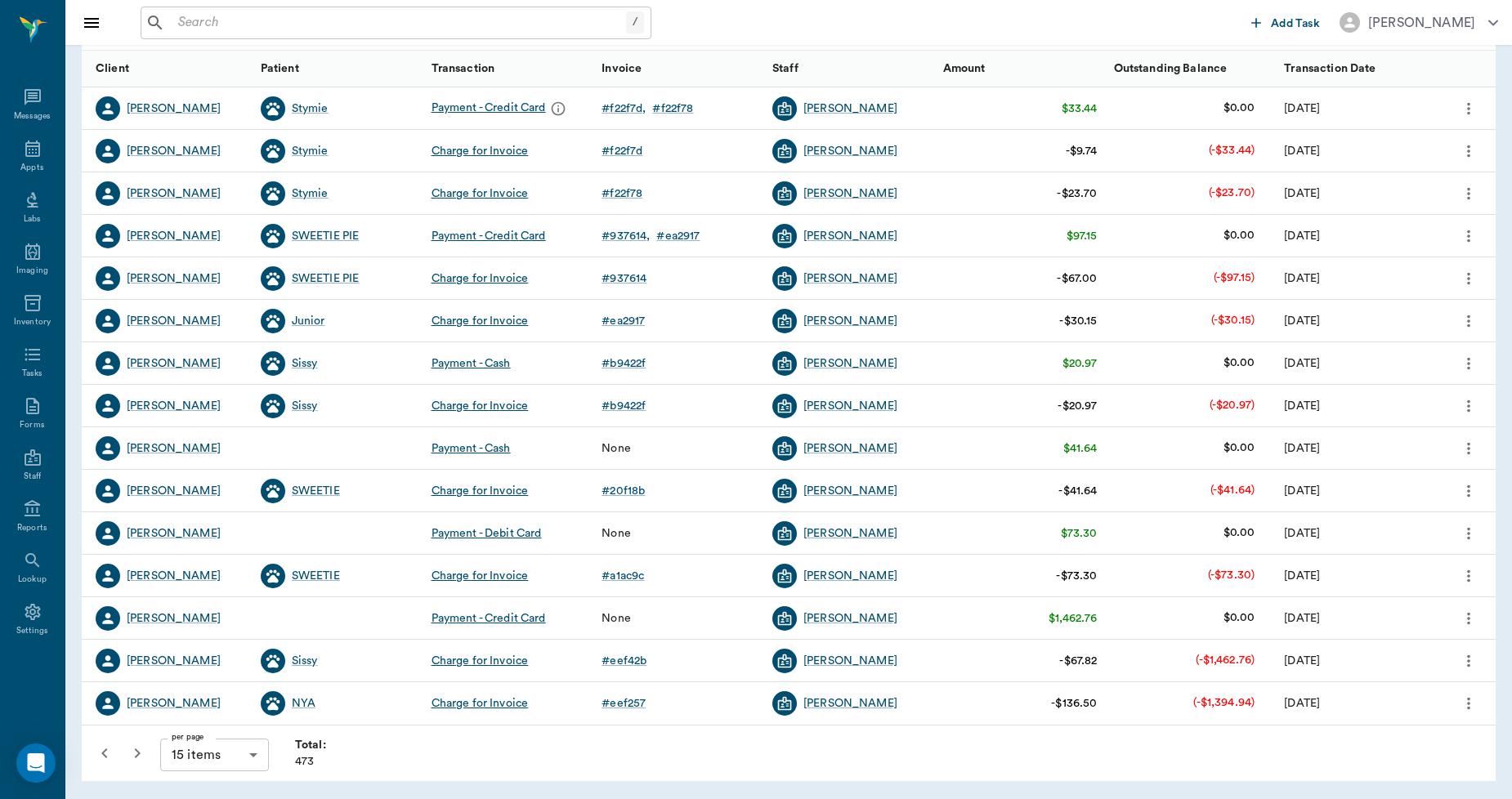
click at [142, 754] on icon "button" at bounding box center [137, 754] width 20 height 20
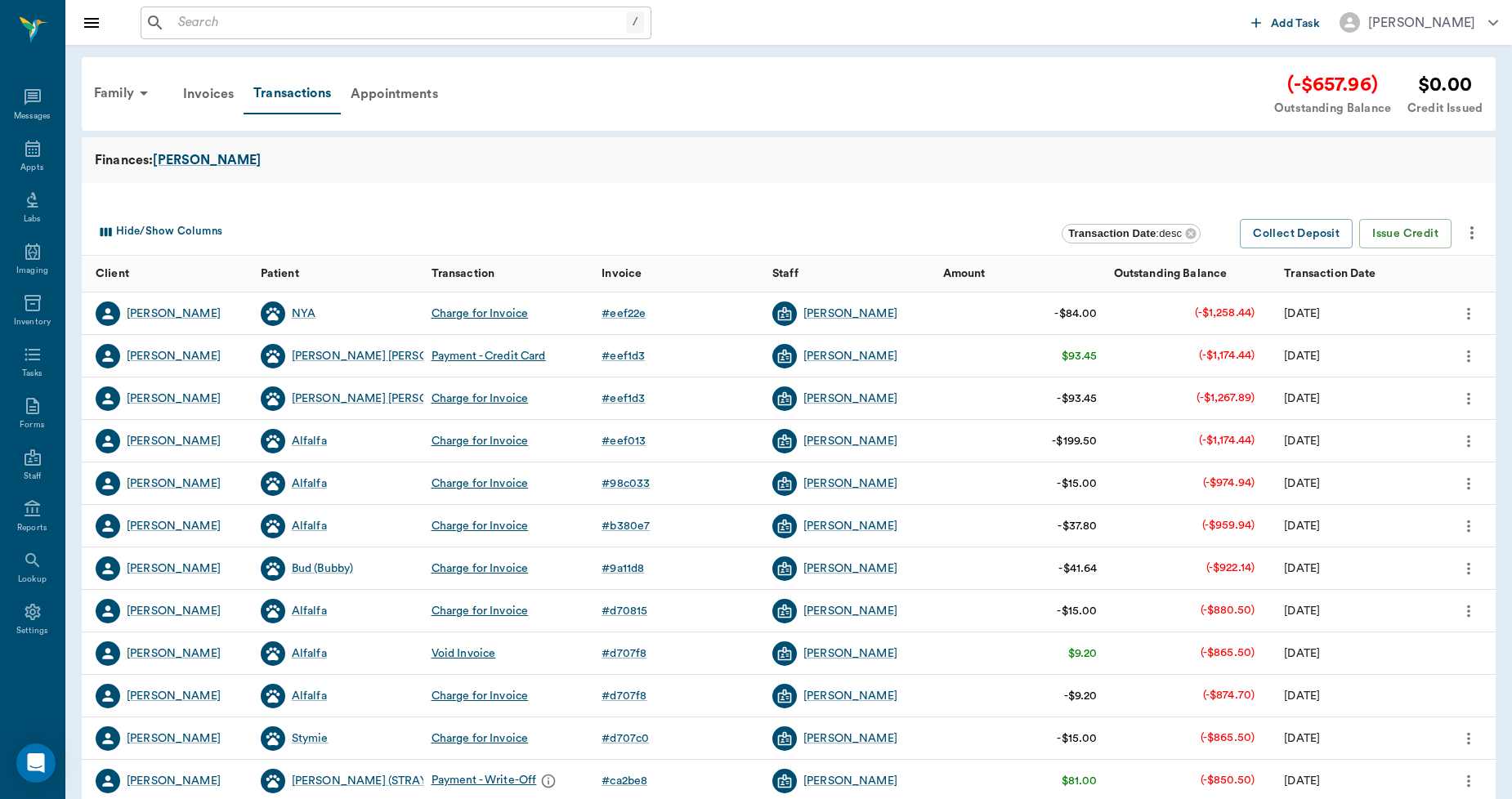
click at [447, 27] on input "text" at bounding box center [398, 22] width 454 height 22
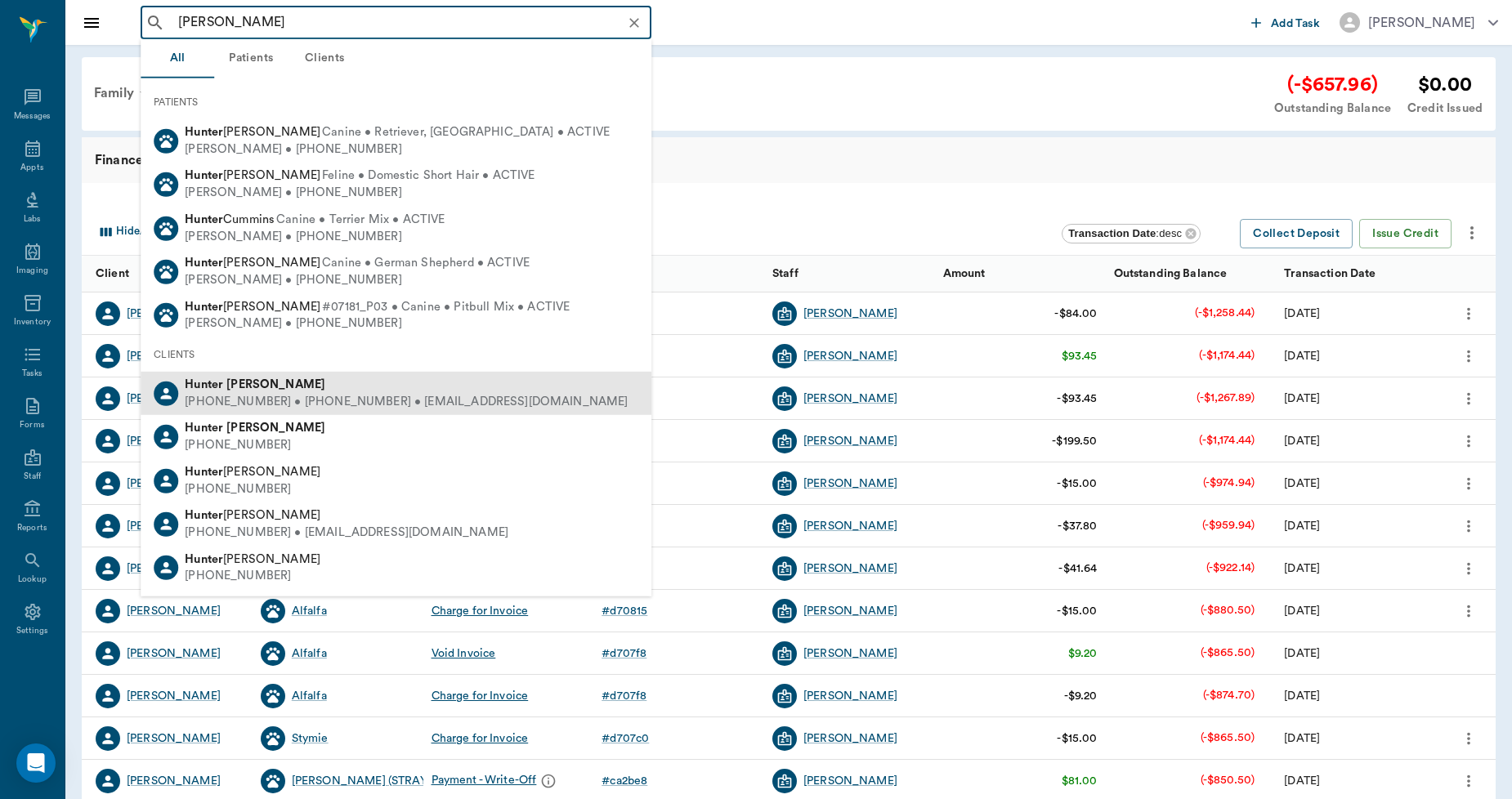
click at [239, 382] on b "[PERSON_NAME]" at bounding box center [276, 384] width 99 height 12
type input "[PERSON_NAME]"
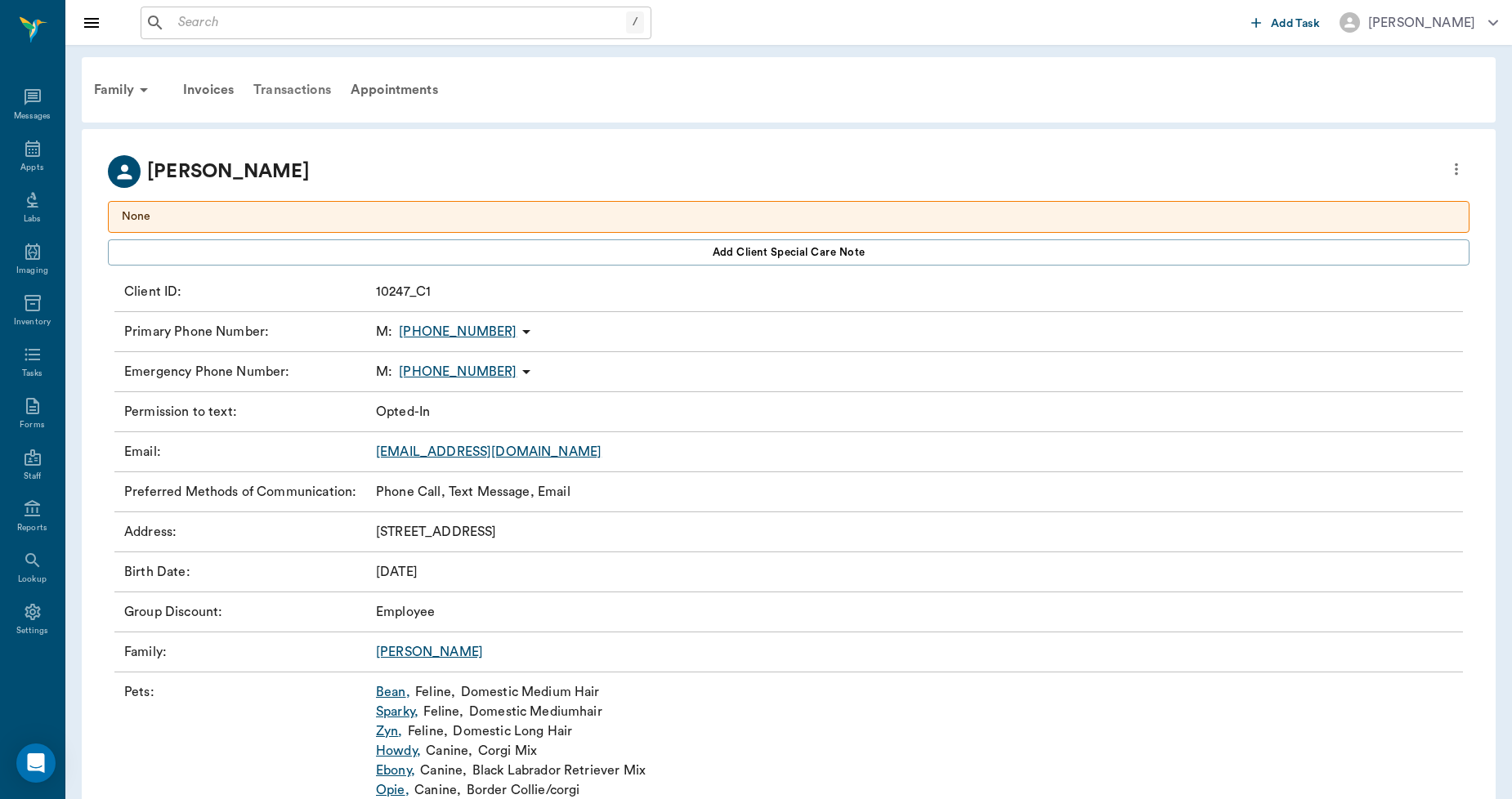
click at [303, 82] on div "Transactions" at bounding box center [292, 89] width 97 height 39
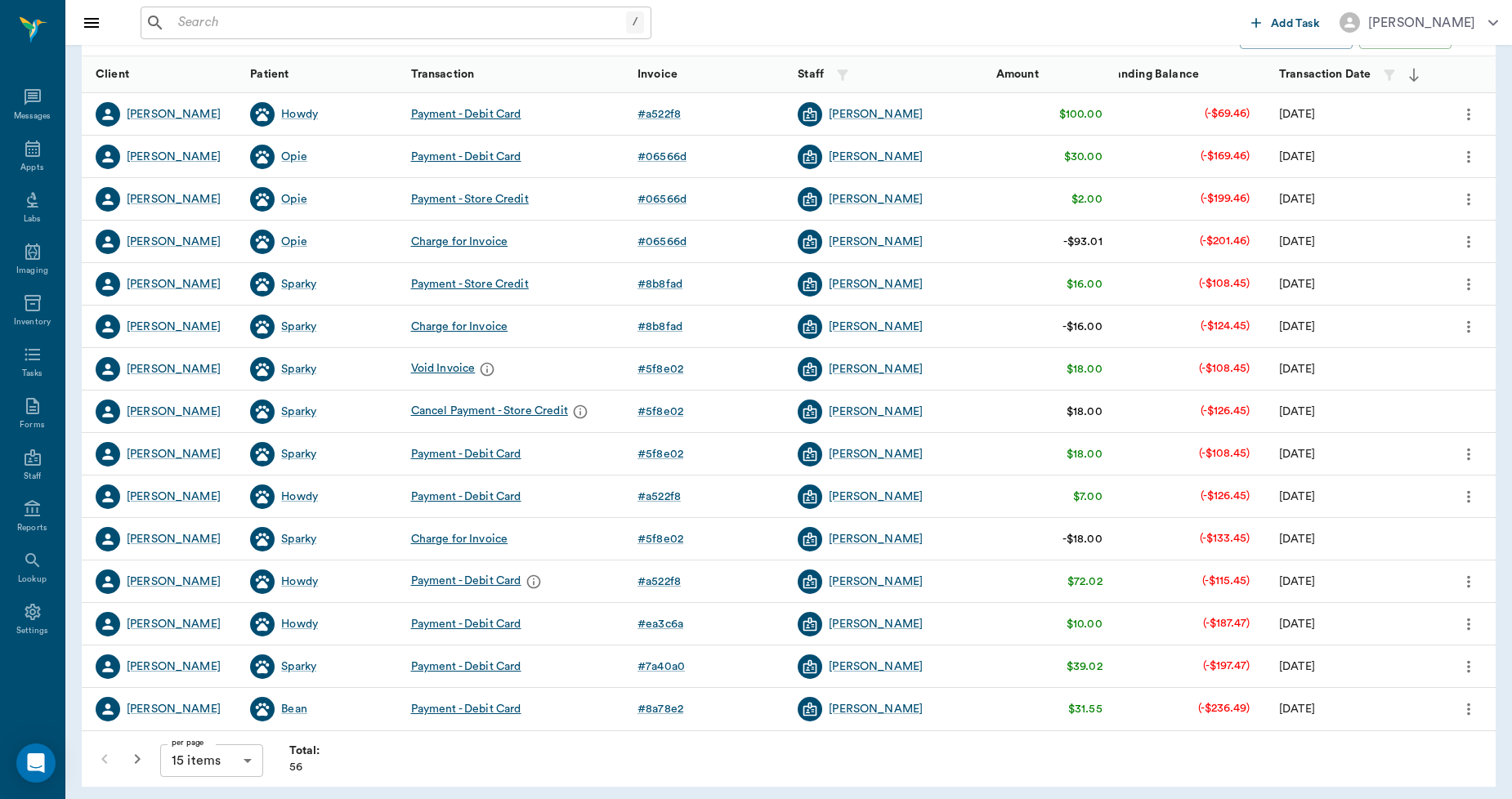
scroll to position [205, 0]
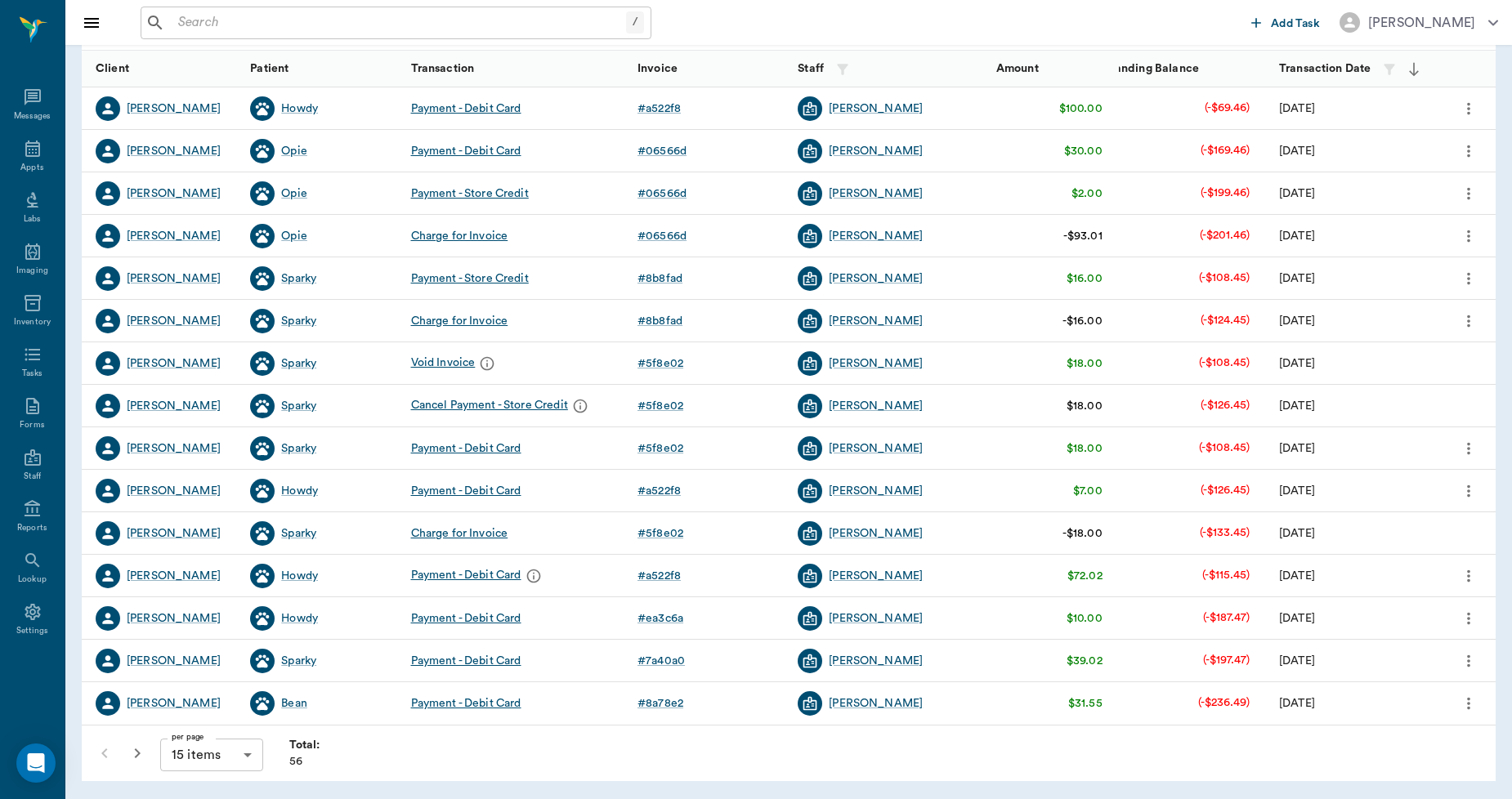
click at [132, 752] on icon "button" at bounding box center [137, 754] width 20 height 20
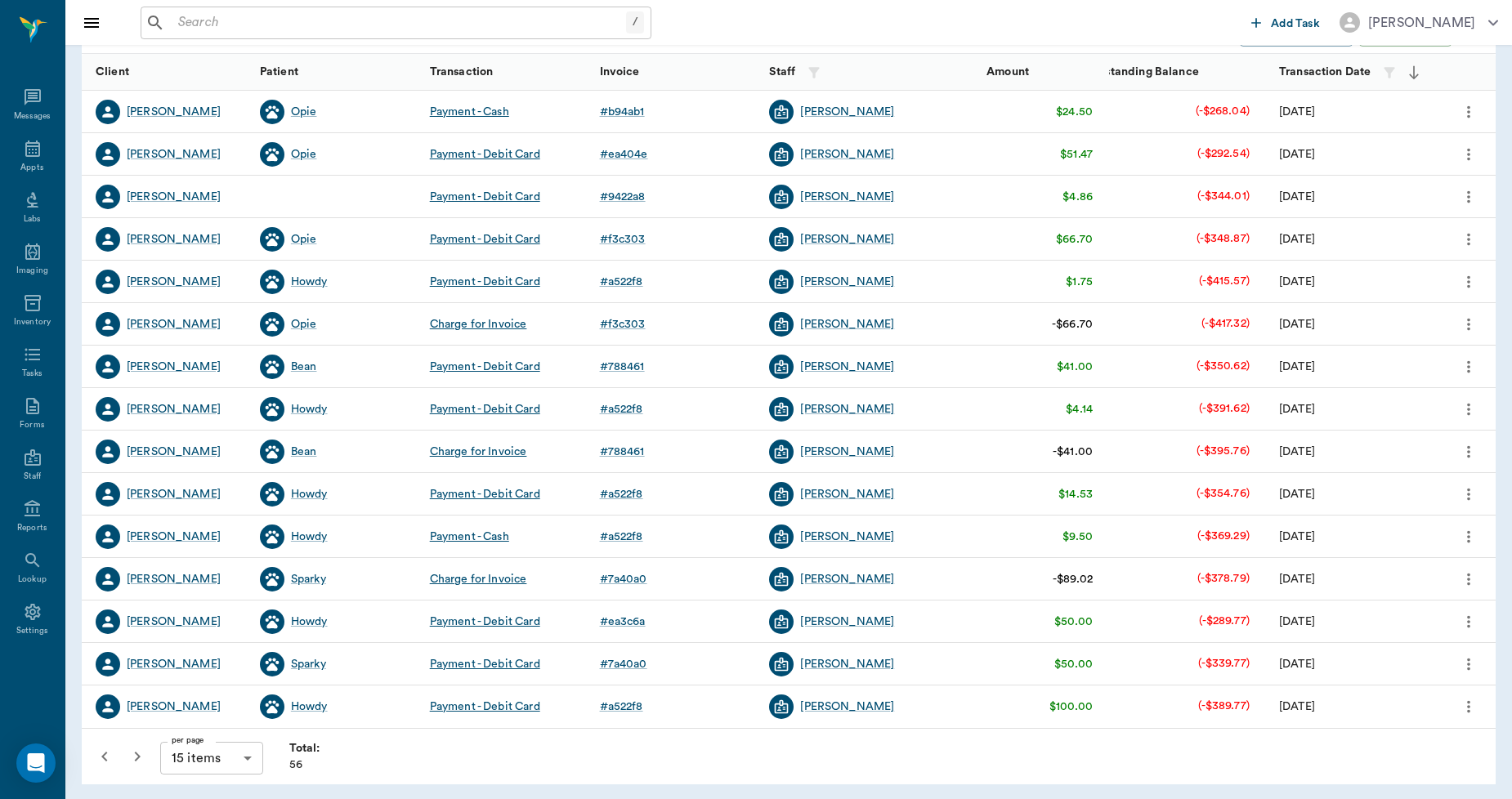
scroll to position [205, 0]
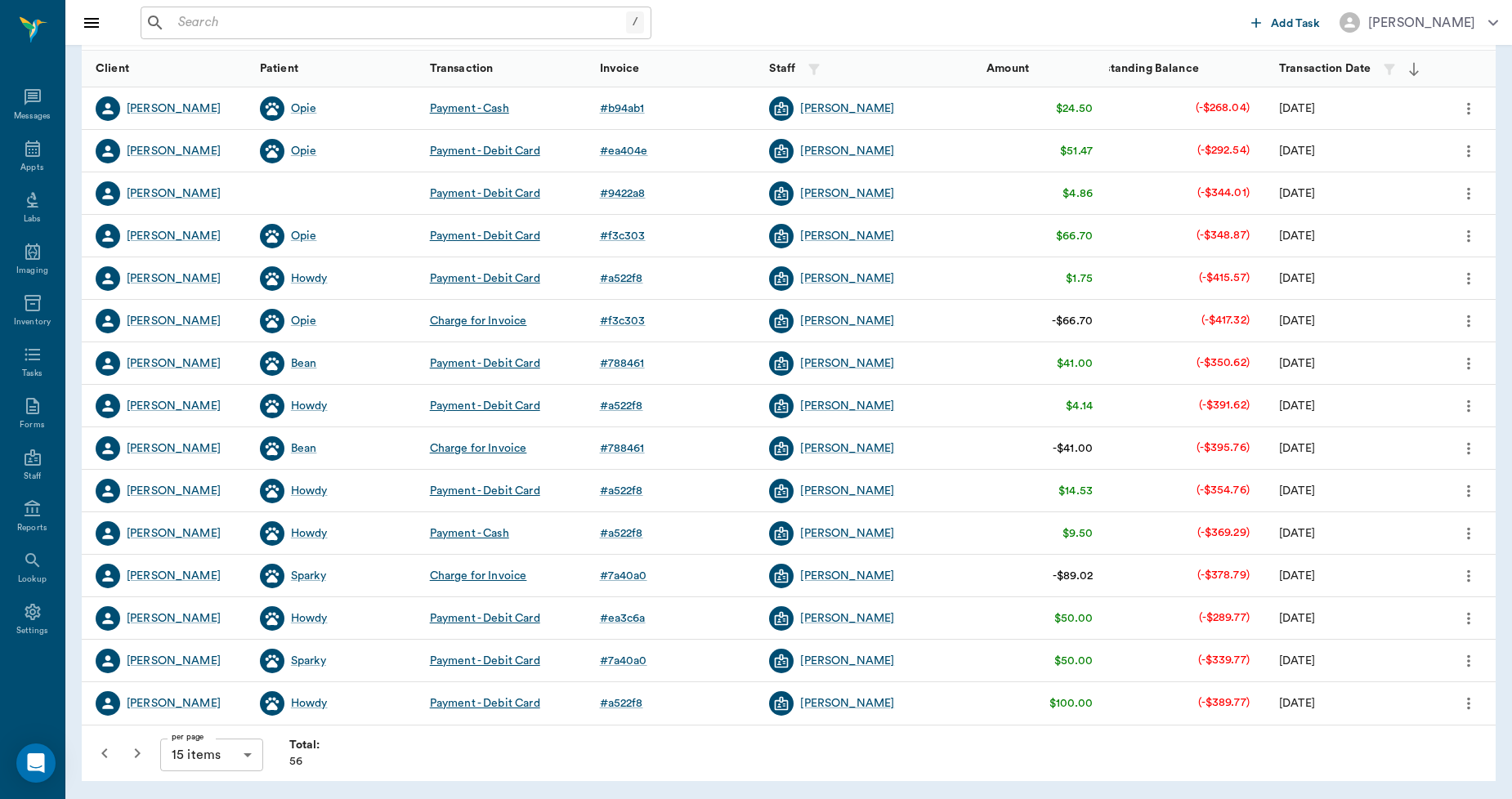
click at [140, 755] on icon "button" at bounding box center [137, 754] width 20 height 20
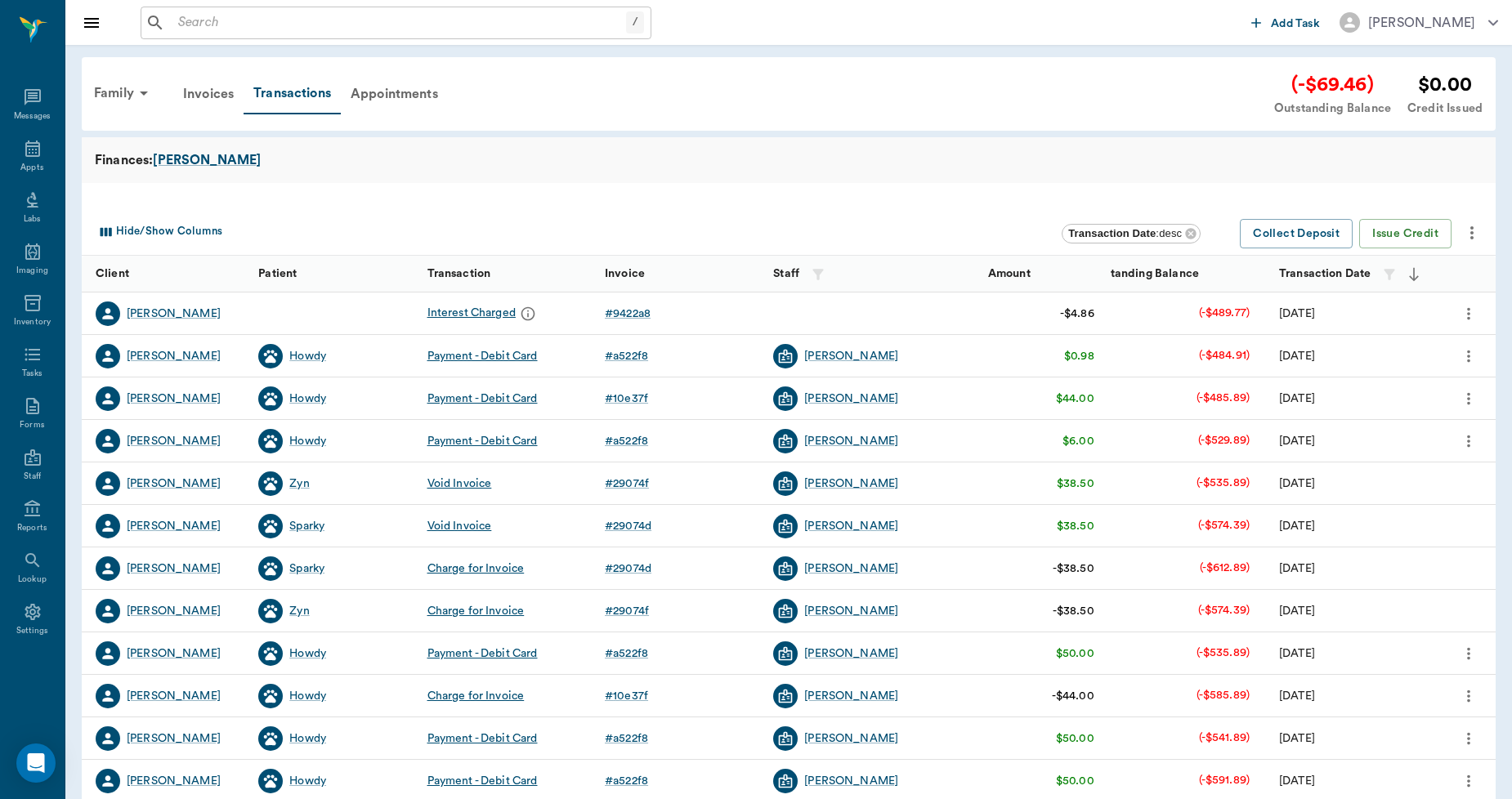
click at [306, 17] on input "text" at bounding box center [398, 22] width 454 height 22
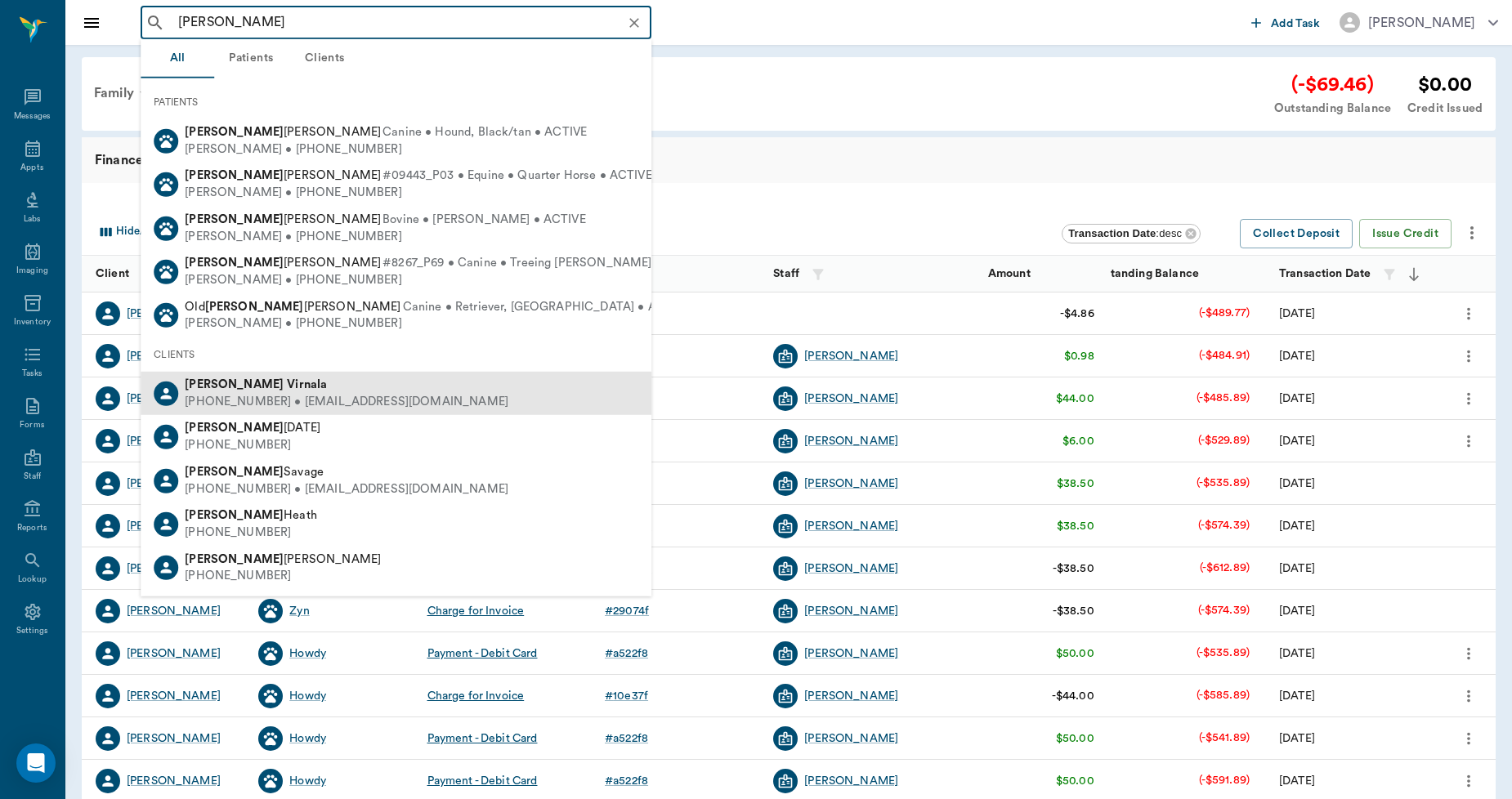
click at [282, 391] on div "[PERSON_NAME]" at bounding box center [347, 385] width 323 height 17
type input "[PERSON_NAME]"
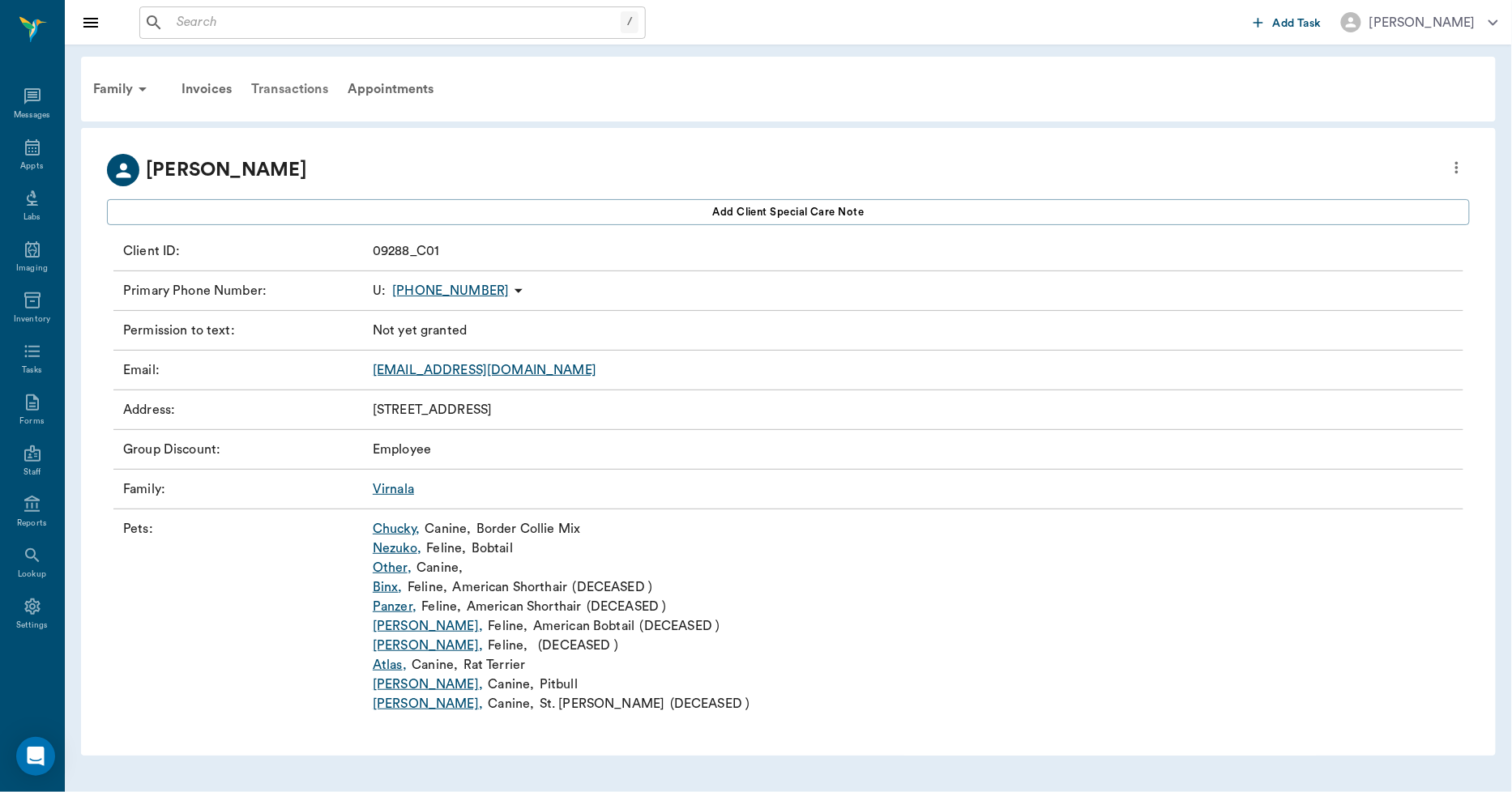
click at [311, 89] on div "Transactions" at bounding box center [289, 88] width 97 height 39
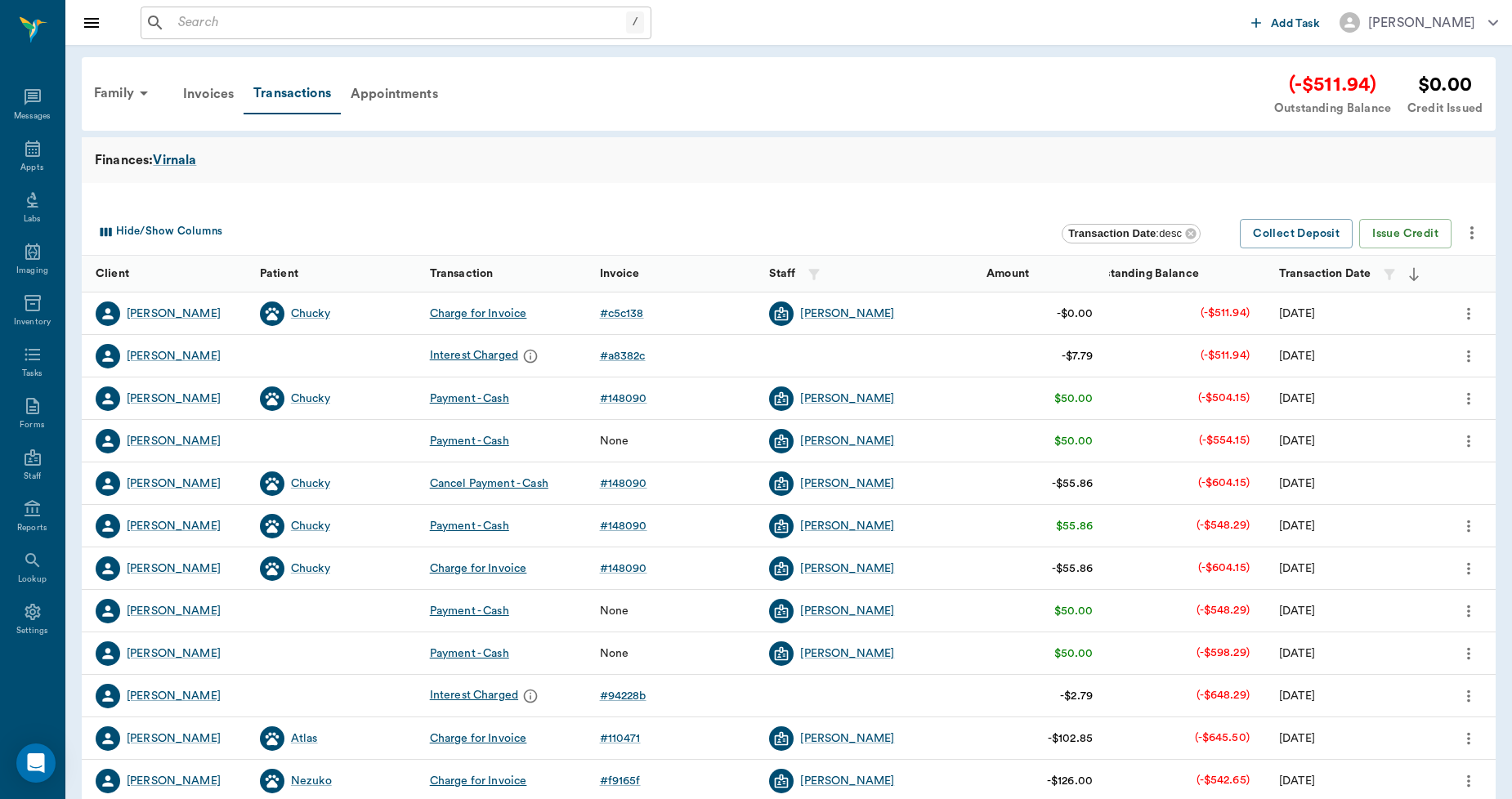
click at [1473, 355] on icon "more" at bounding box center [1469, 357] width 18 height 20
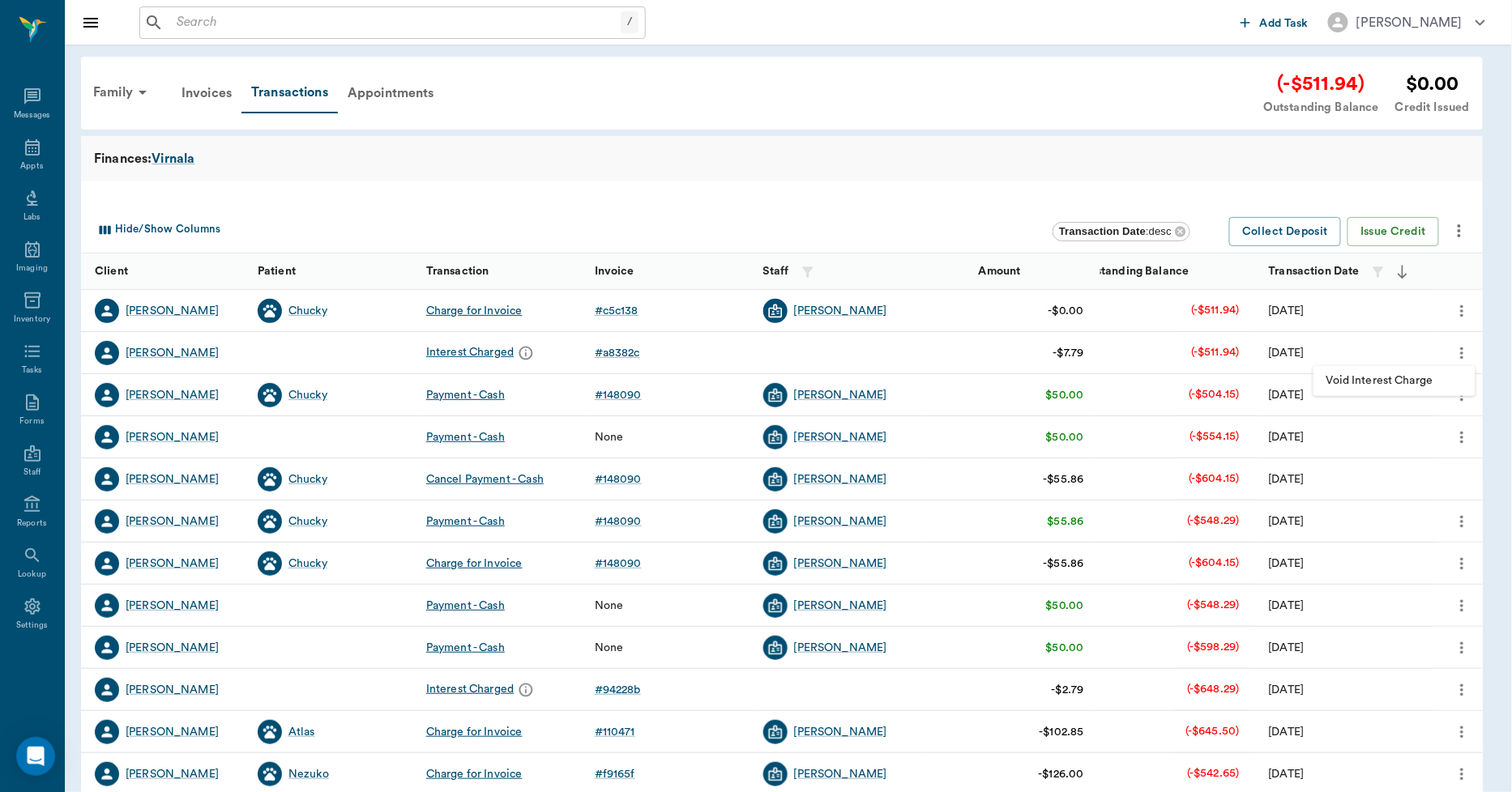
click at [1408, 370] on li "Void Interest Charge" at bounding box center [1395, 381] width 162 height 30
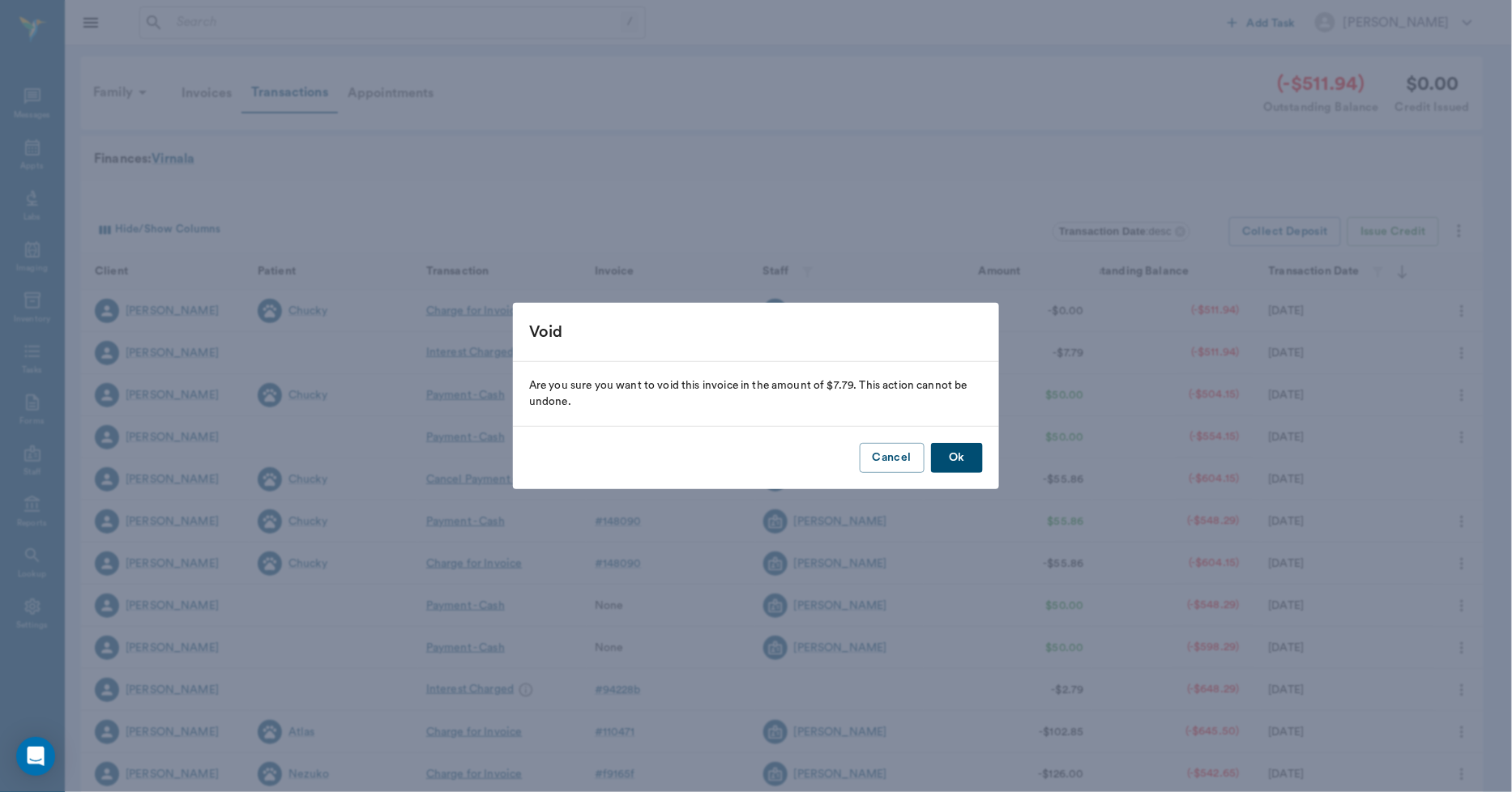
click at [930, 459] on div "Cancel Ok" at bounding box center [756, 458] width 487 height 63
click at [949, 456] on button "Ok" at bounding box center [957, 458] width 52 height 30
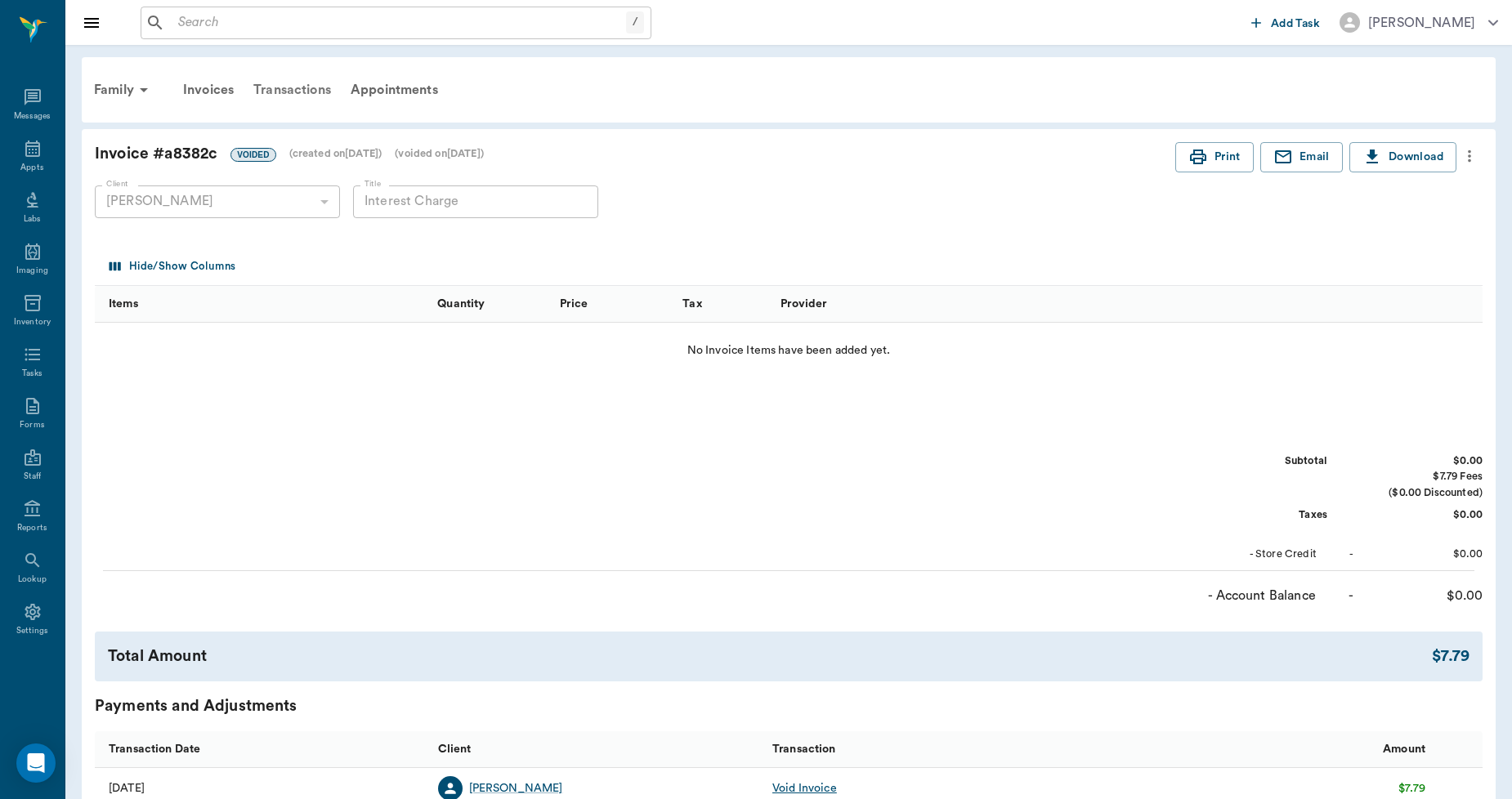
click at [283, 86] on div "Transactions" at bounding box center [292, 89] width 97 height 39
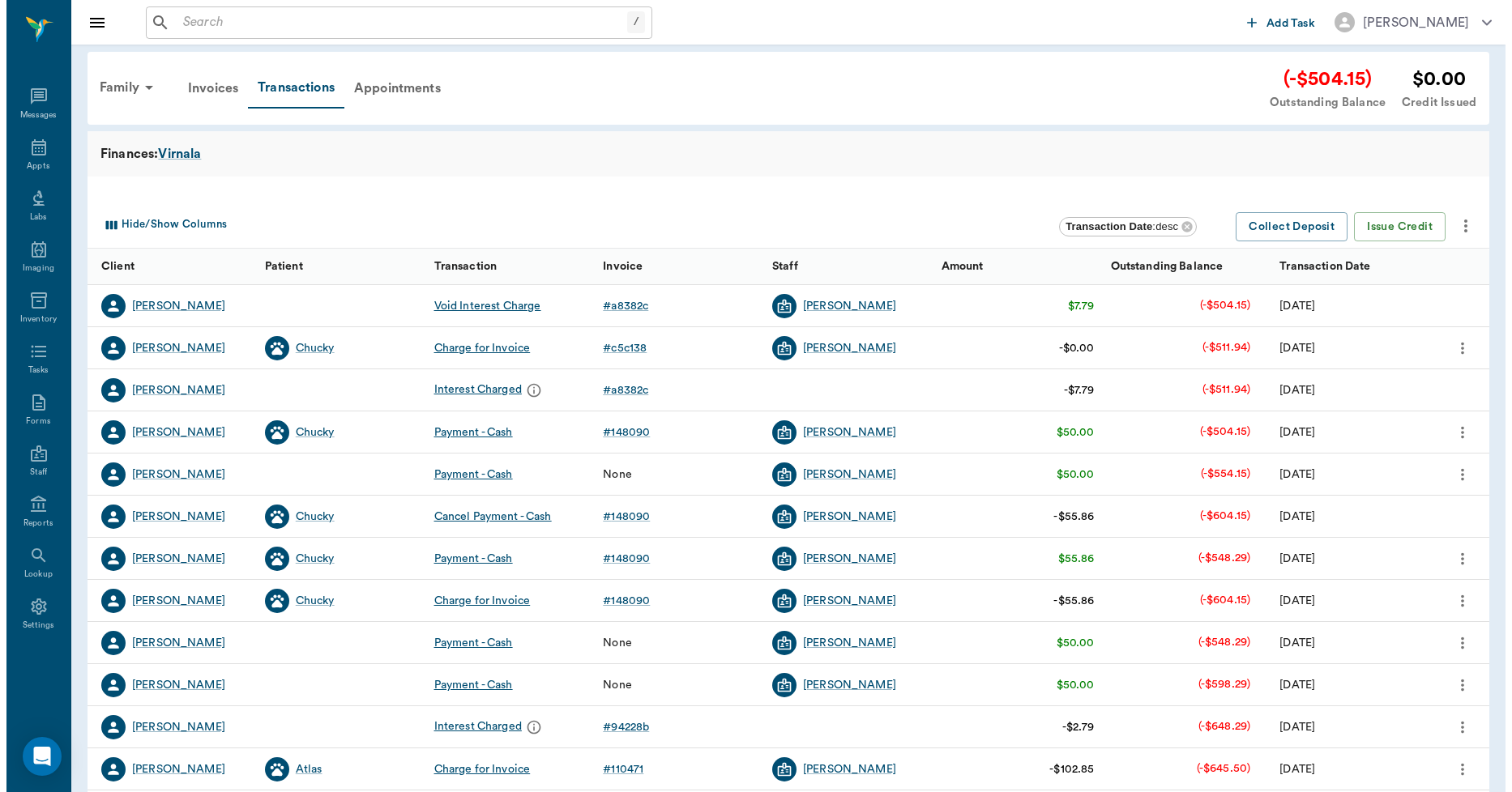
scroll to position [90, 0]
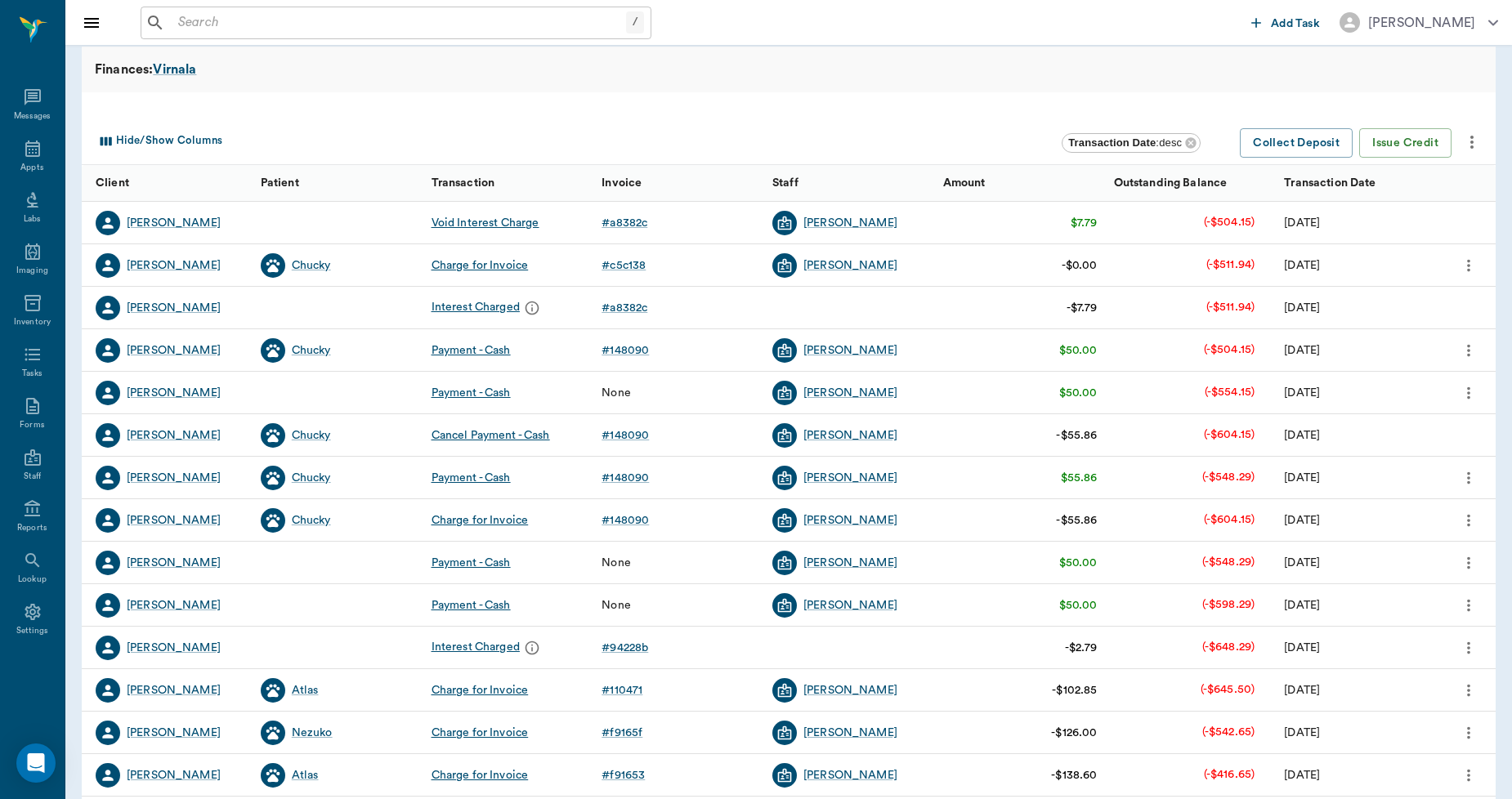
click at [1469, 648] on icon "more" at bounding box center [1469, 647] width 3 height 12
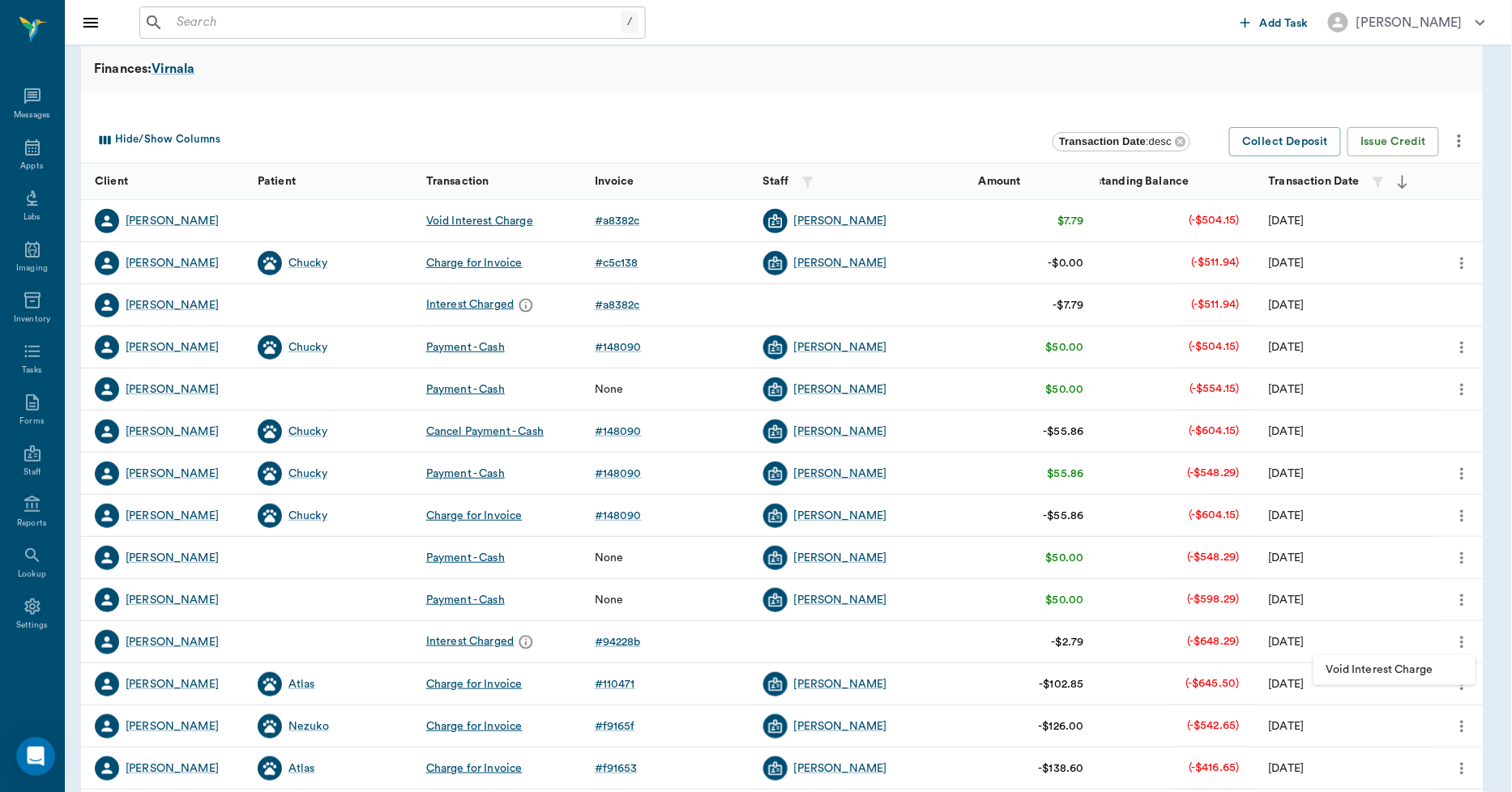
click at [1415, 666] on span "Void Interest Charge" at bounding box center [1395, 670] width 136 height 17
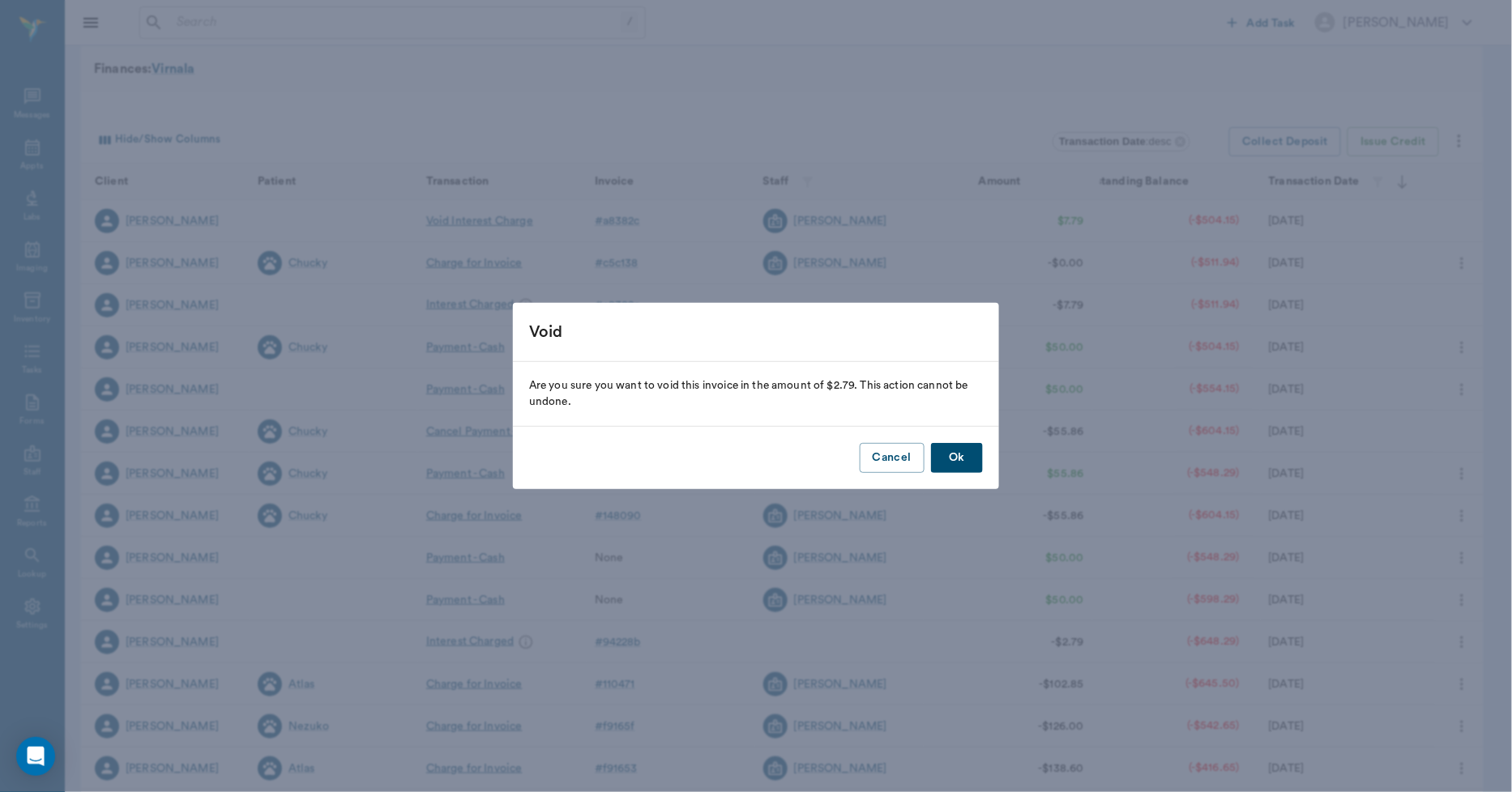
click at [973, 464] on button "Ok" at bounding box center [957, 458] width 52 height 30
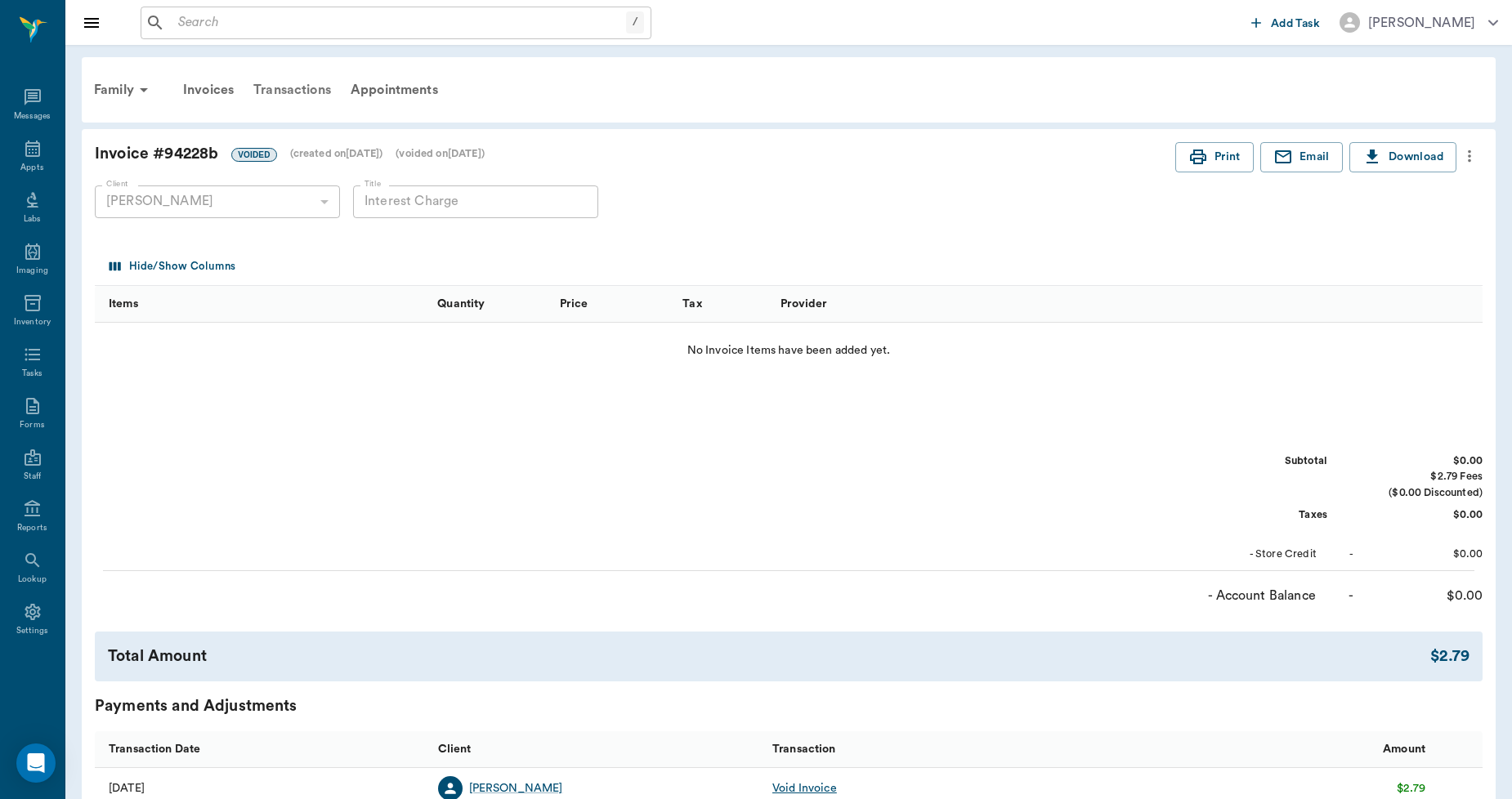
click at [322, 87] on div "Transactions" at bounding box center [292, 89] width 97 height 39
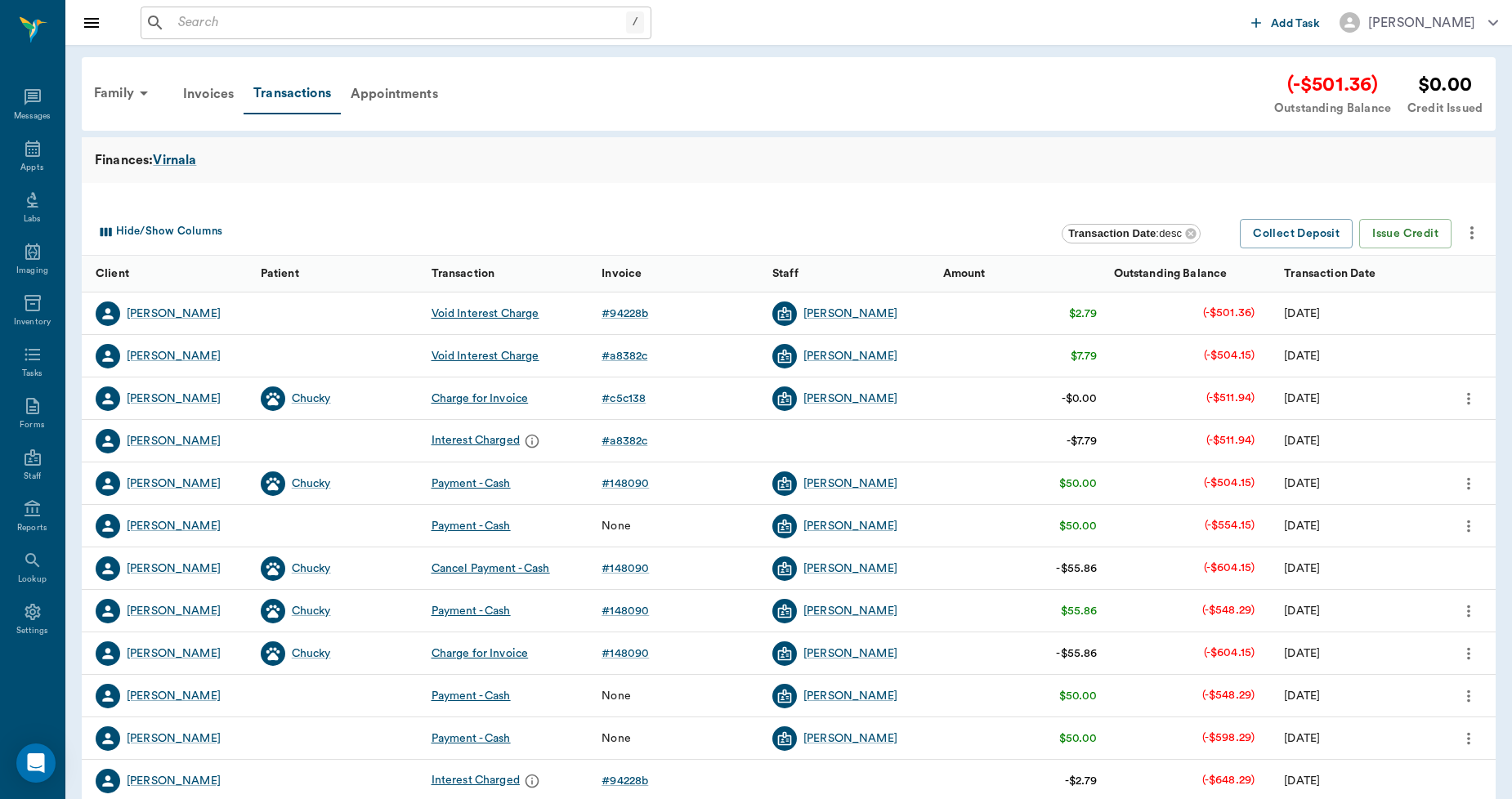
click at [1467, 229] on icon "more" at bounding box center [1472, 233] width 20 height 20
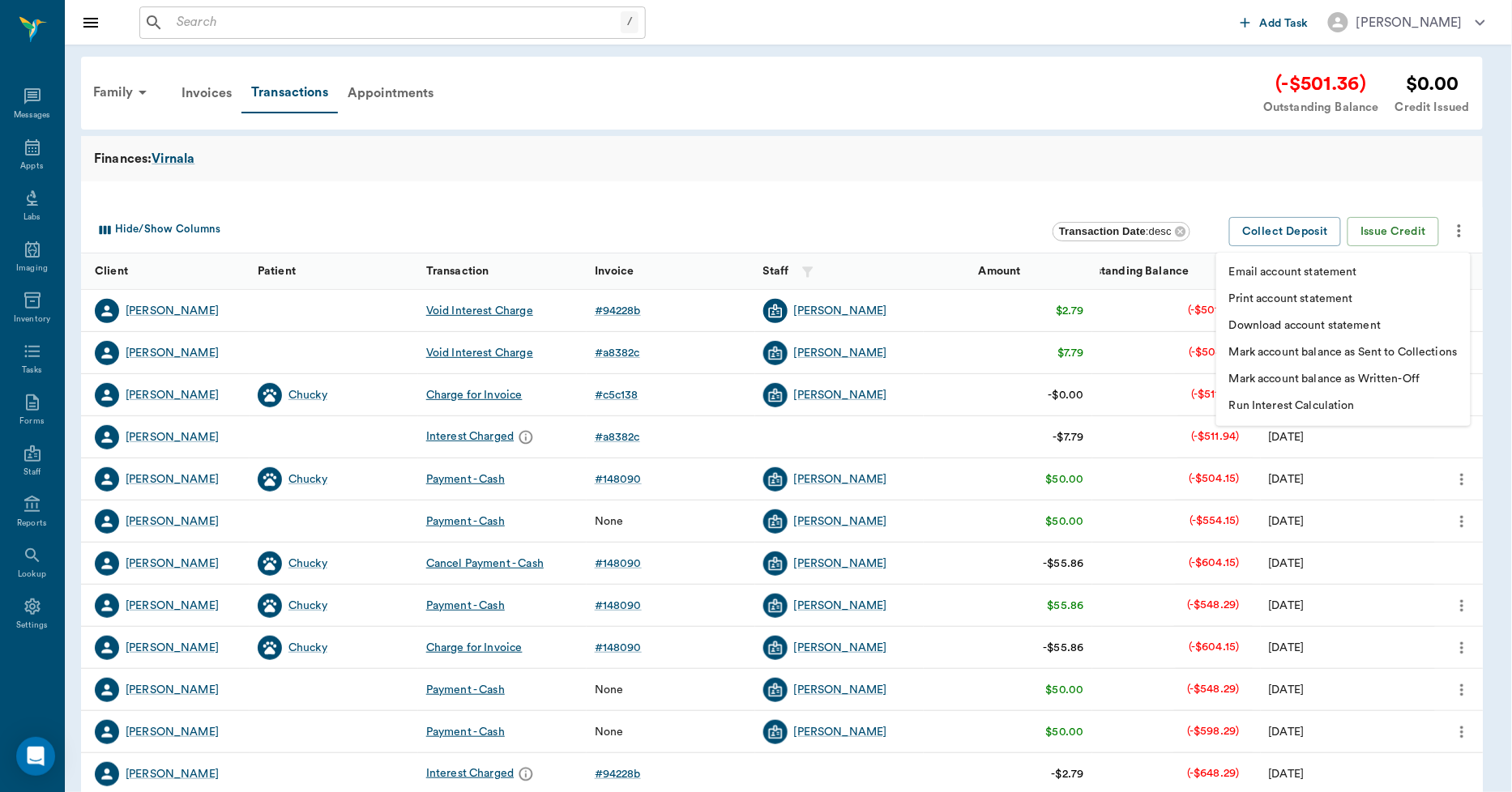
click at [979, 151] on div at bounding box center [756, 396] width 1512 height 792
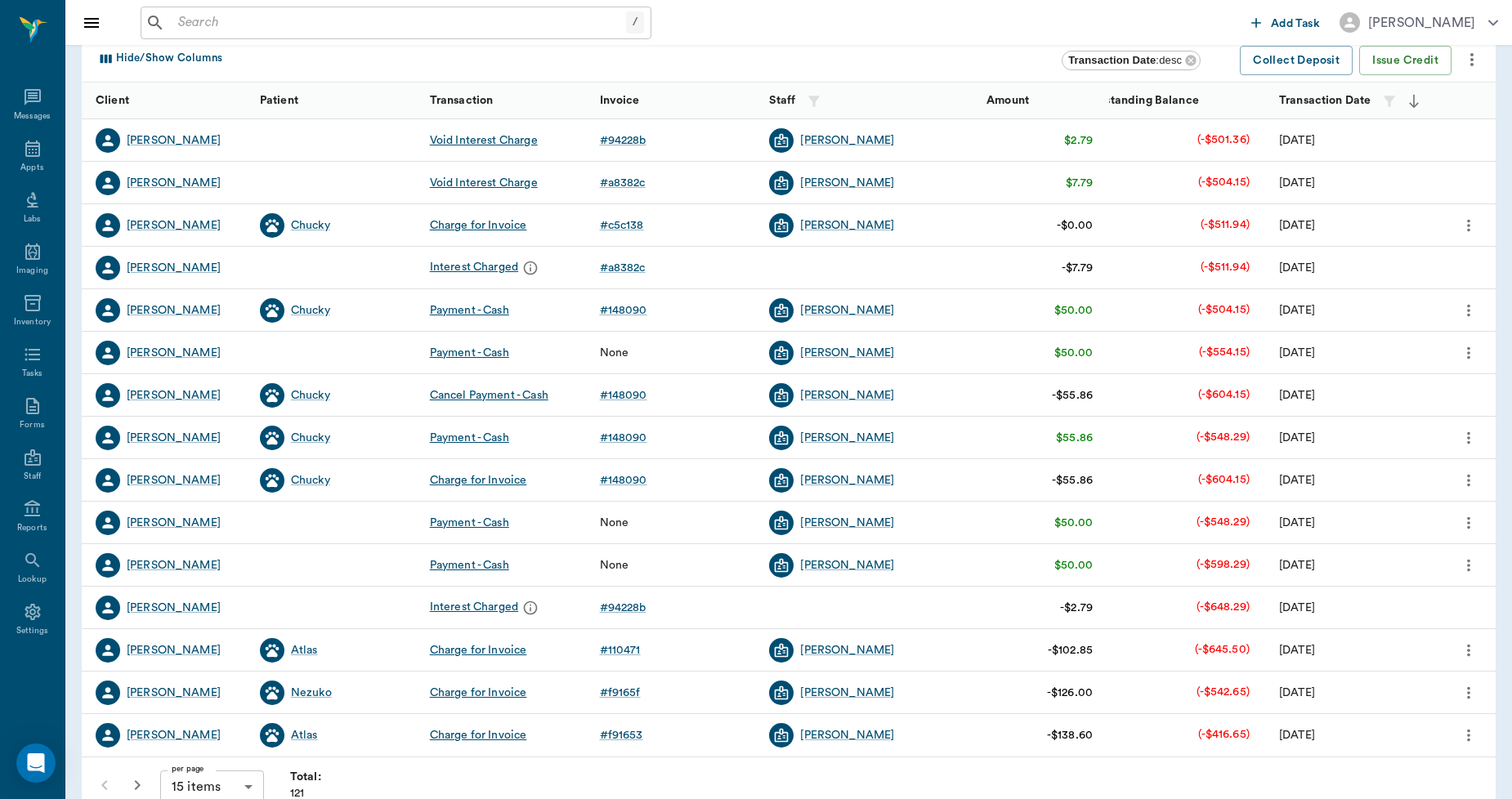
scroll to position [205, 0]
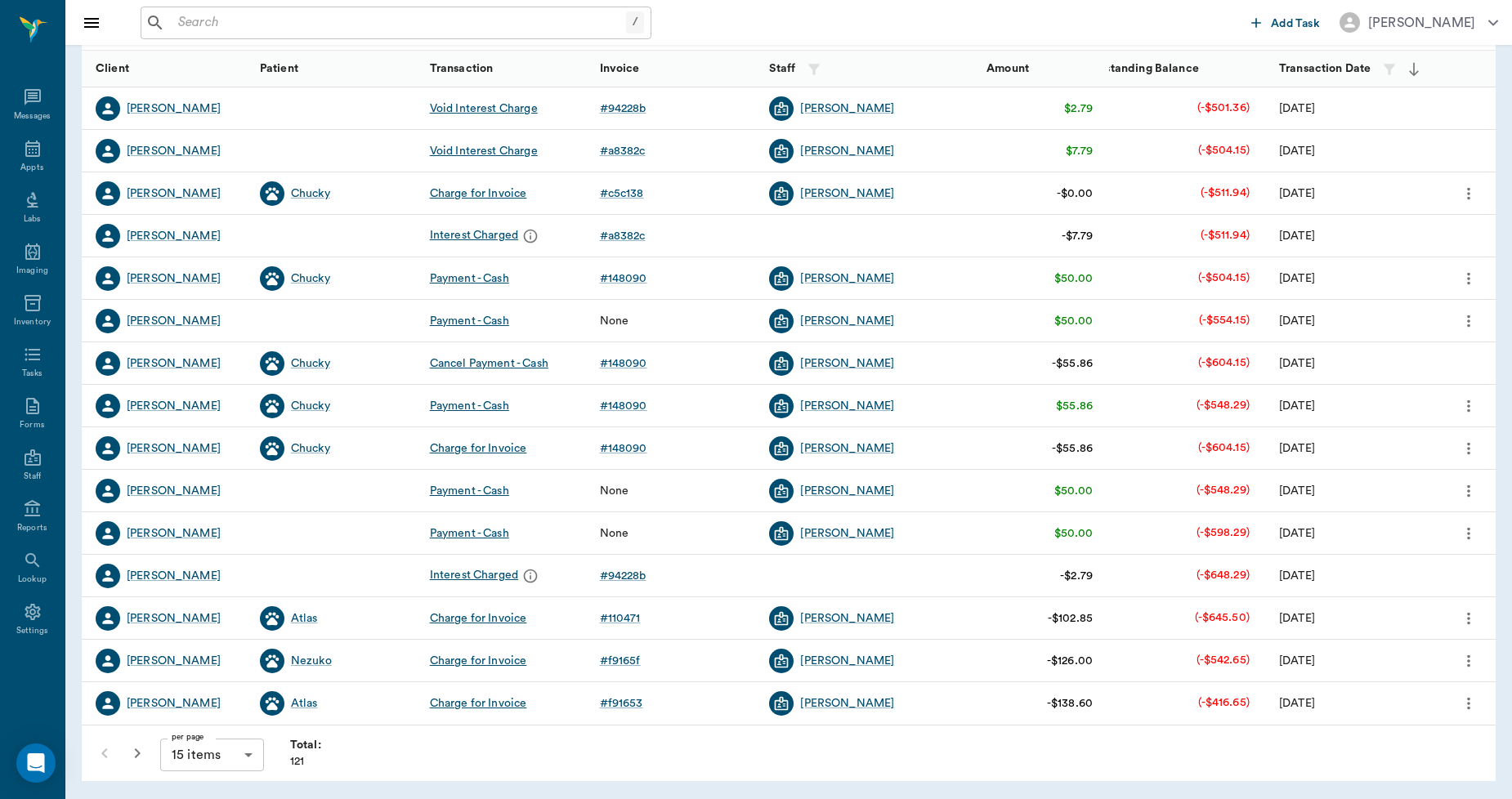
click at [132, 750] on icon "button" at bounding box center [137, 754] width 20 height 20
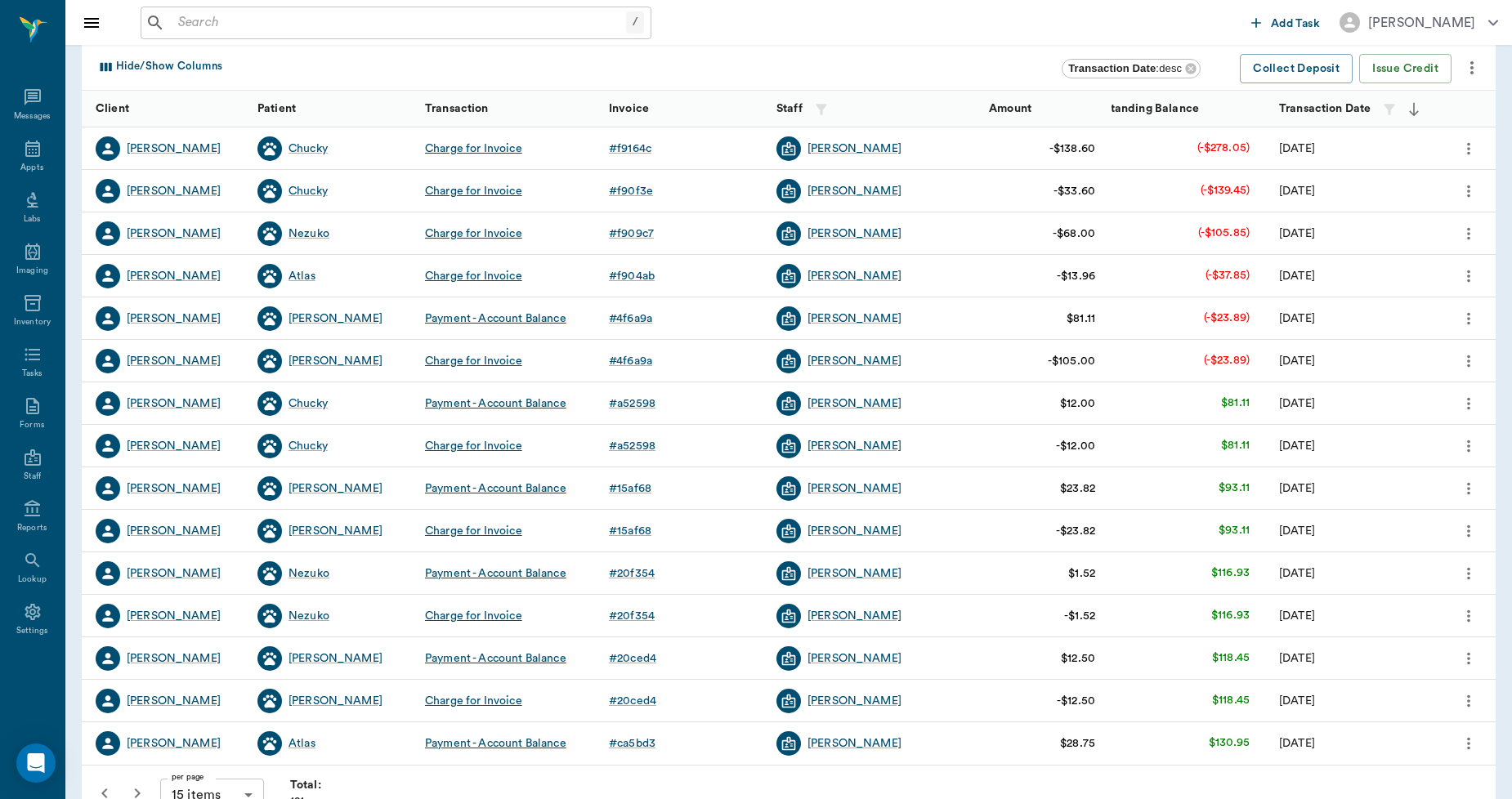
scroll to position [205, 0]
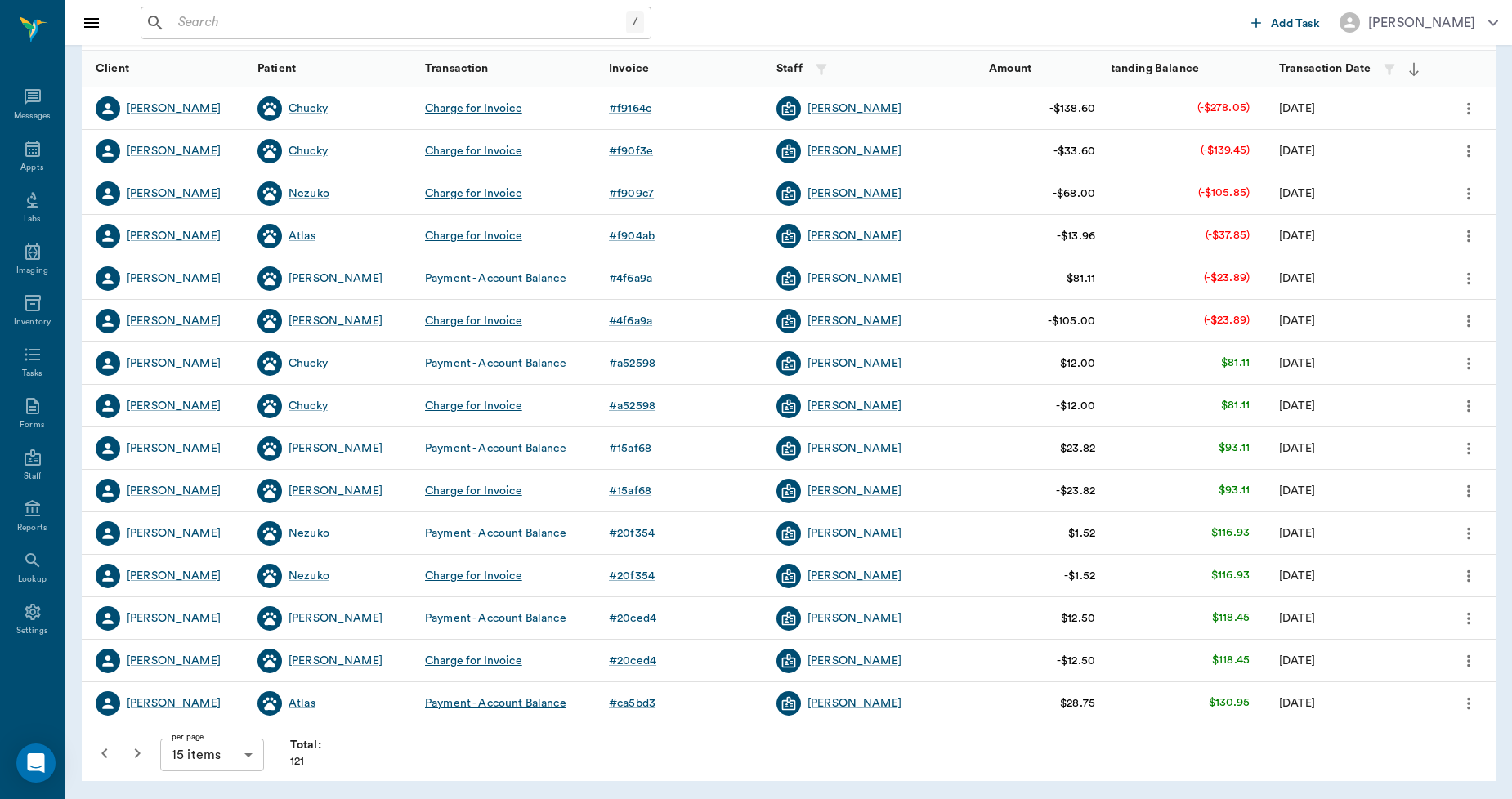
click at [140, 750] on icon "button" at bounding box center [137, 754] width 20 height 20
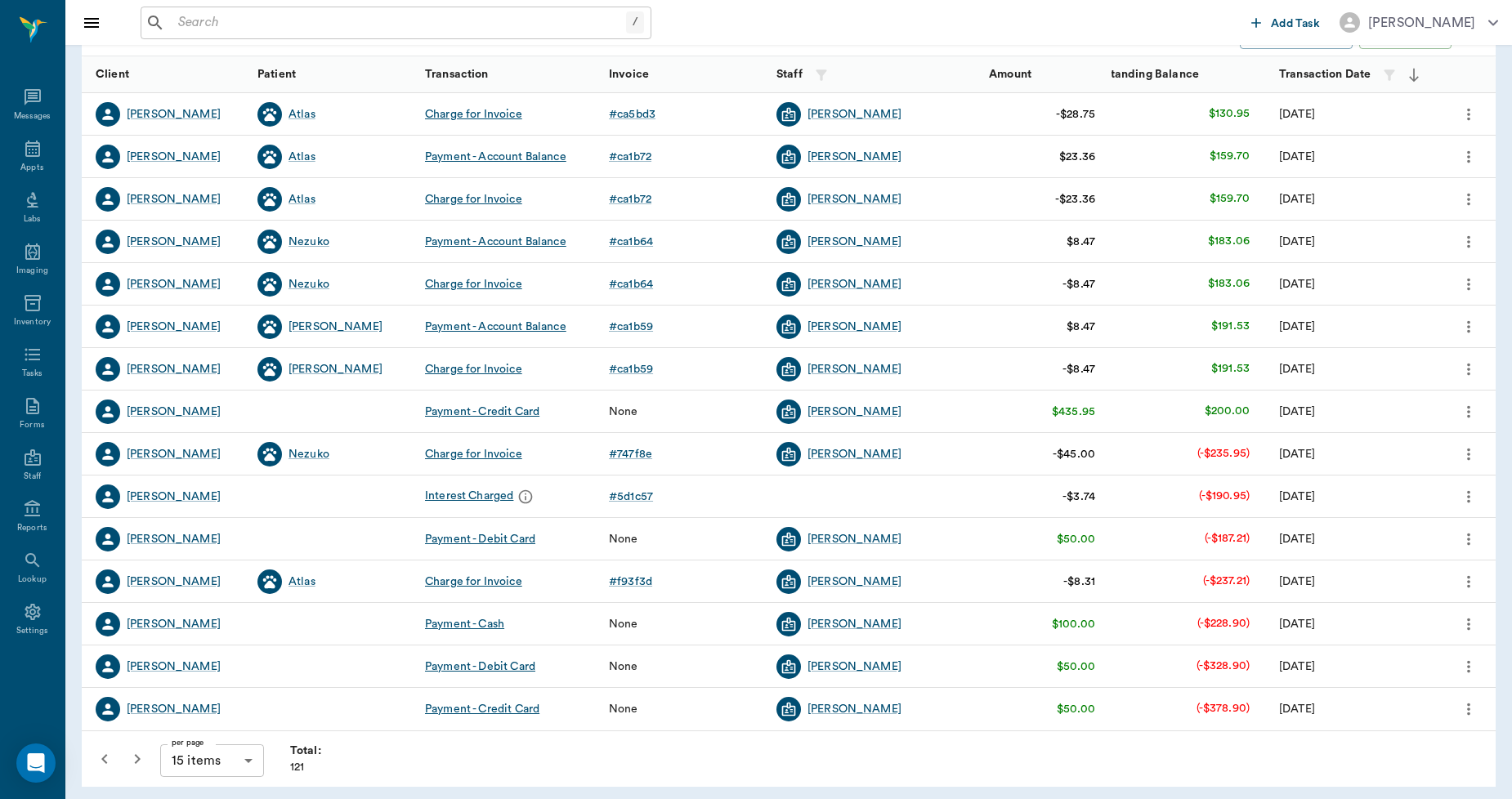
scroll to position [205, 0]
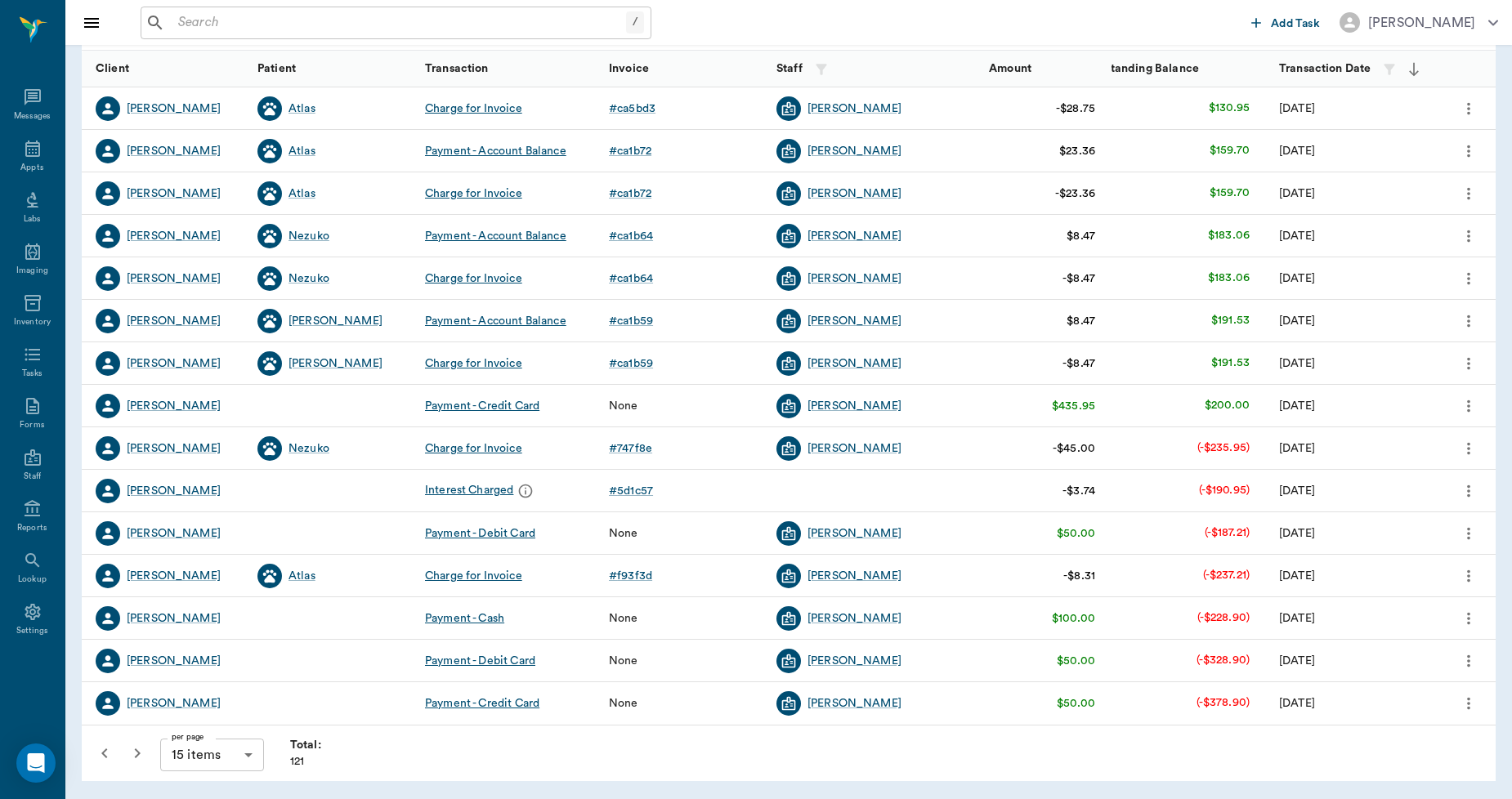
click at [137, 756] on icon "button" at bounding box center [137, 754] width 6 height 10
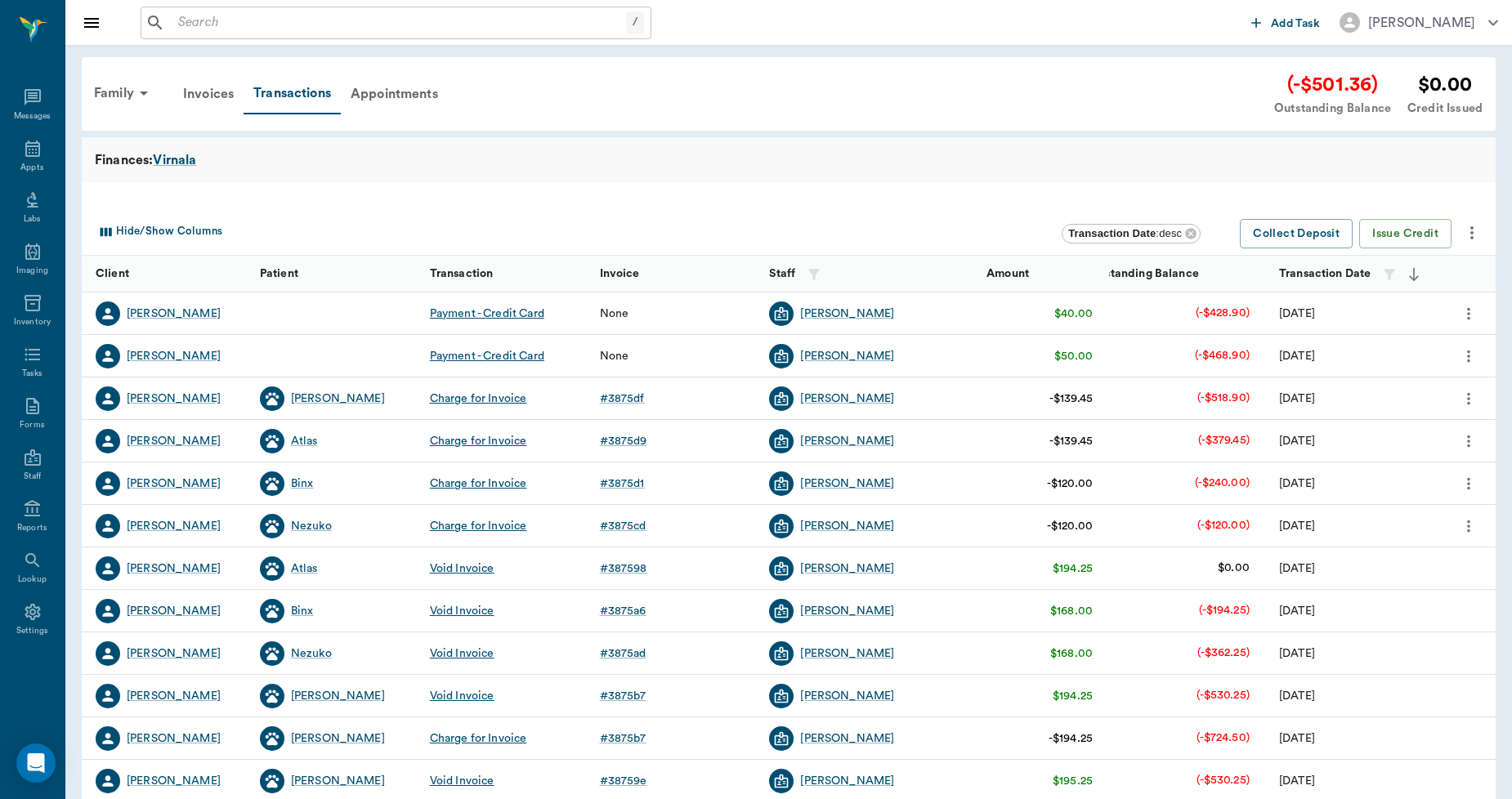
click at [381, 21] on input "text" at bounding box center [398, 22] width 454 height 22
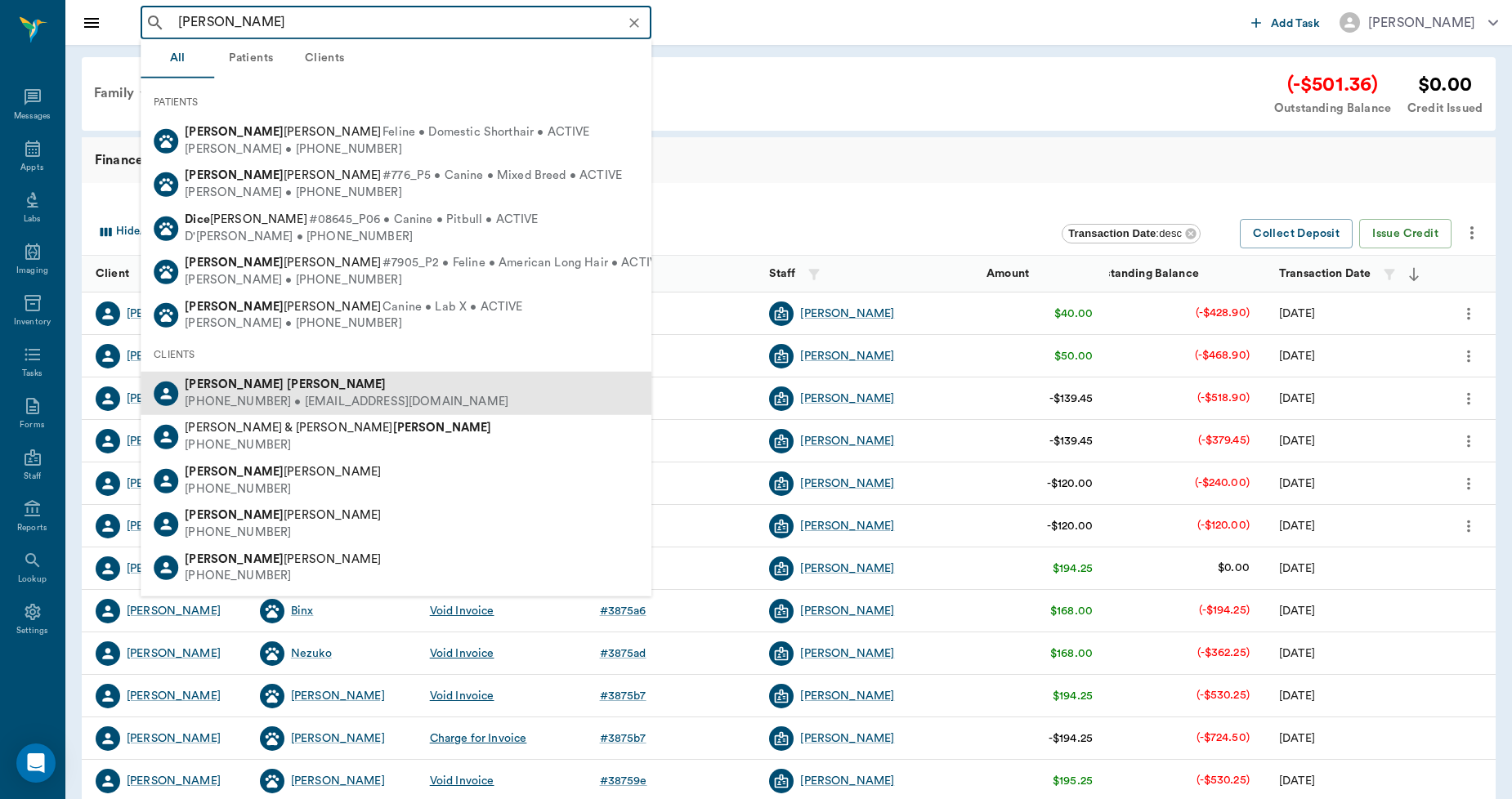
click at [287, 381] on b "[PERSON_NAME]" at bounding box center [336, 384] width 99 height 12
type input "[PERSON_NAME]"
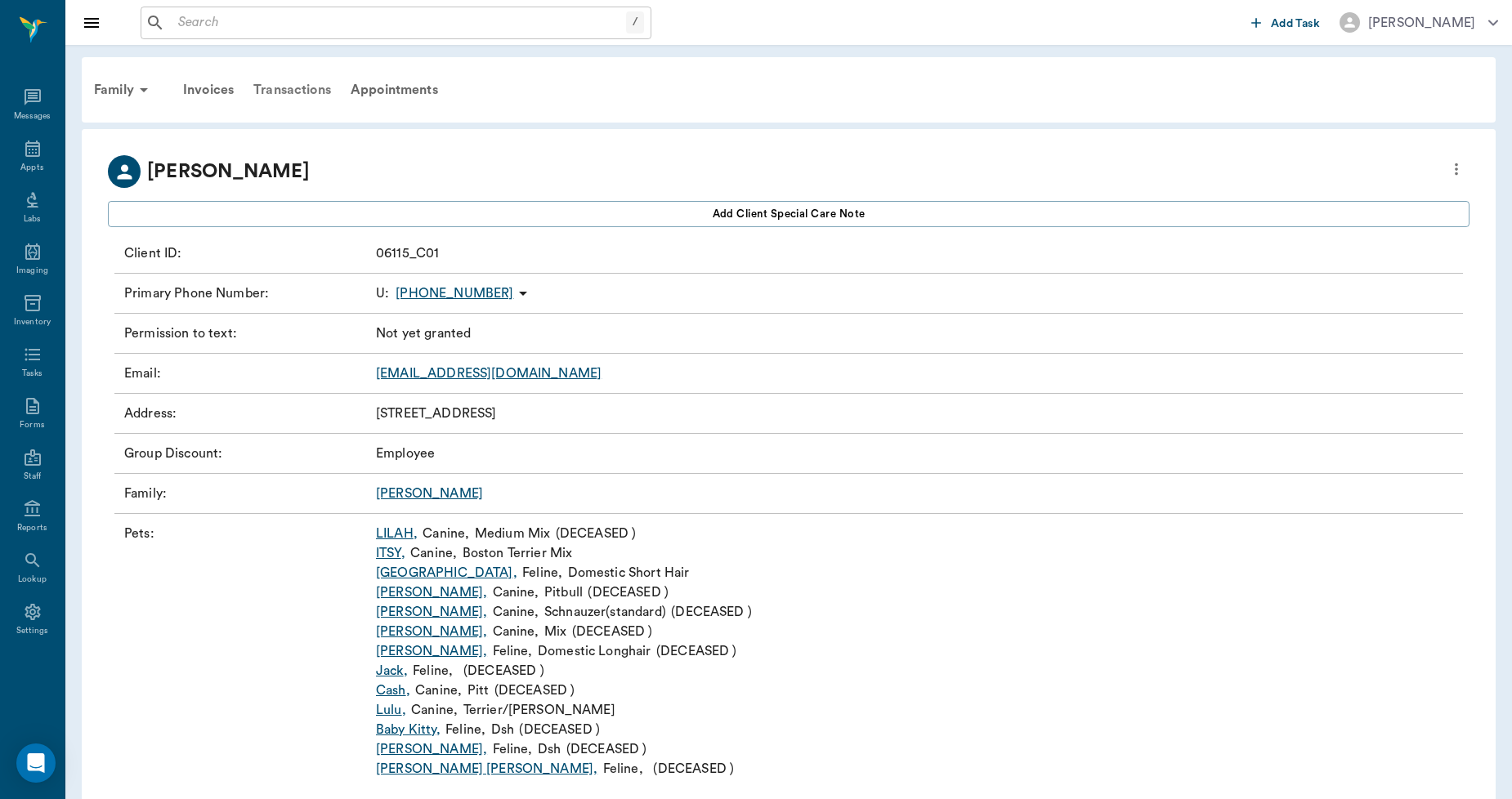
click at [283, 82] on div "Transactions" at bounding box center [292, 89] width 97 height 39
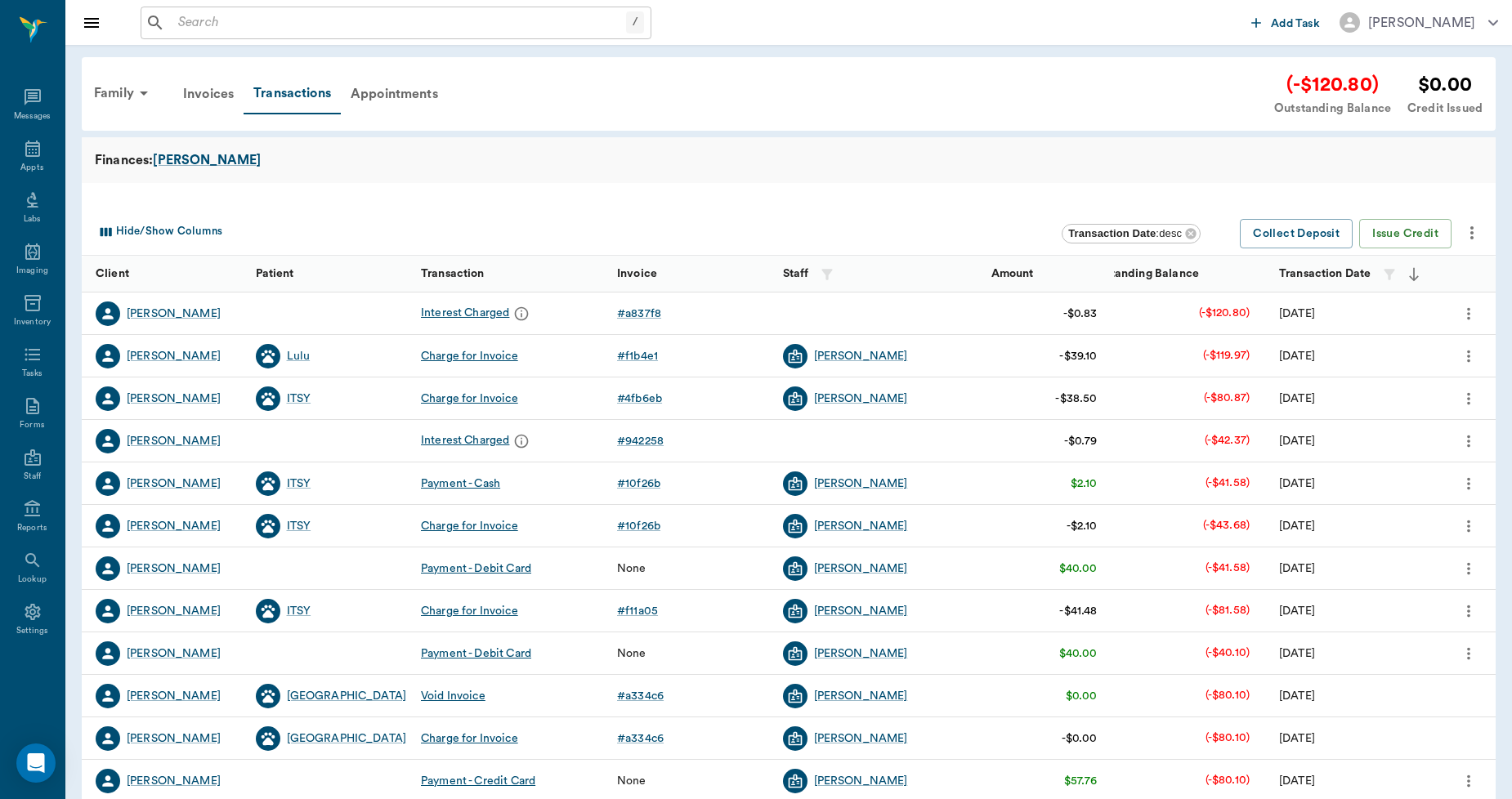
click at [1475, 315] on icon "more" at bounding box center [1469, 314] width 18 height 20
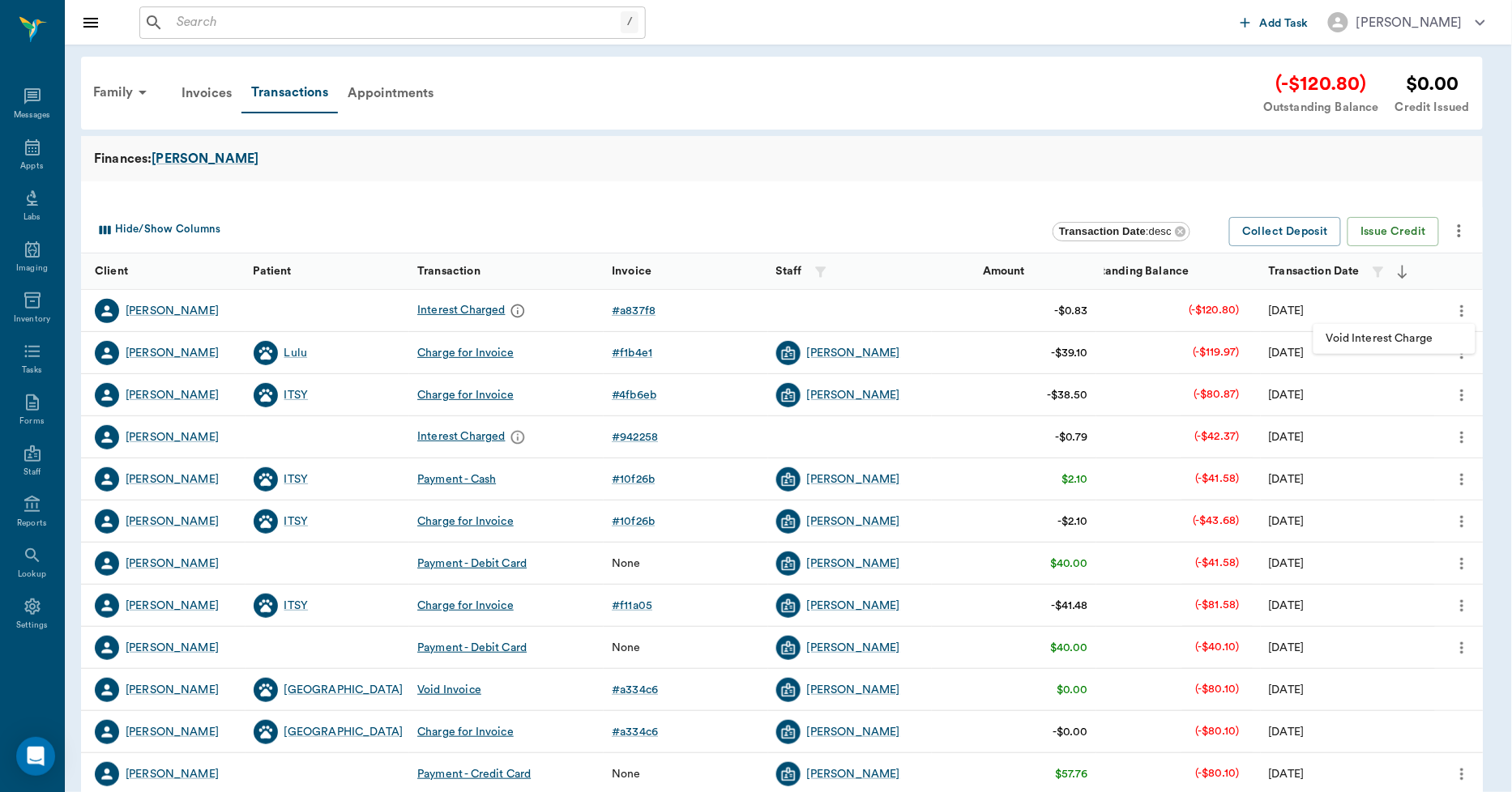
click at [1422, 335] on span "Void Interest Charge" at bounding box center [1395, 339] width 136 height 17
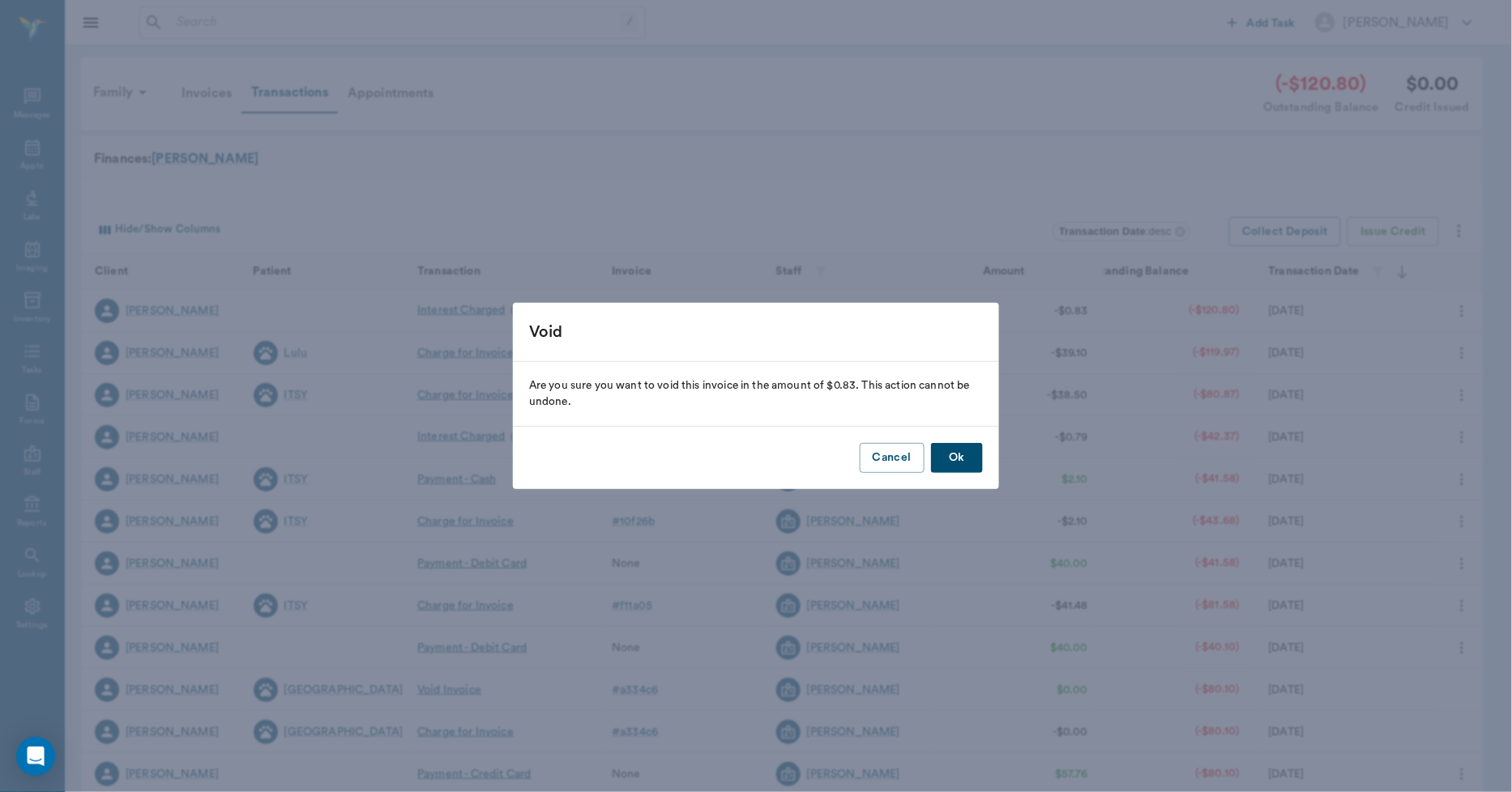
click at [969, 462] on button "Ok" at bounding box center [957, 458] width 52 height 30
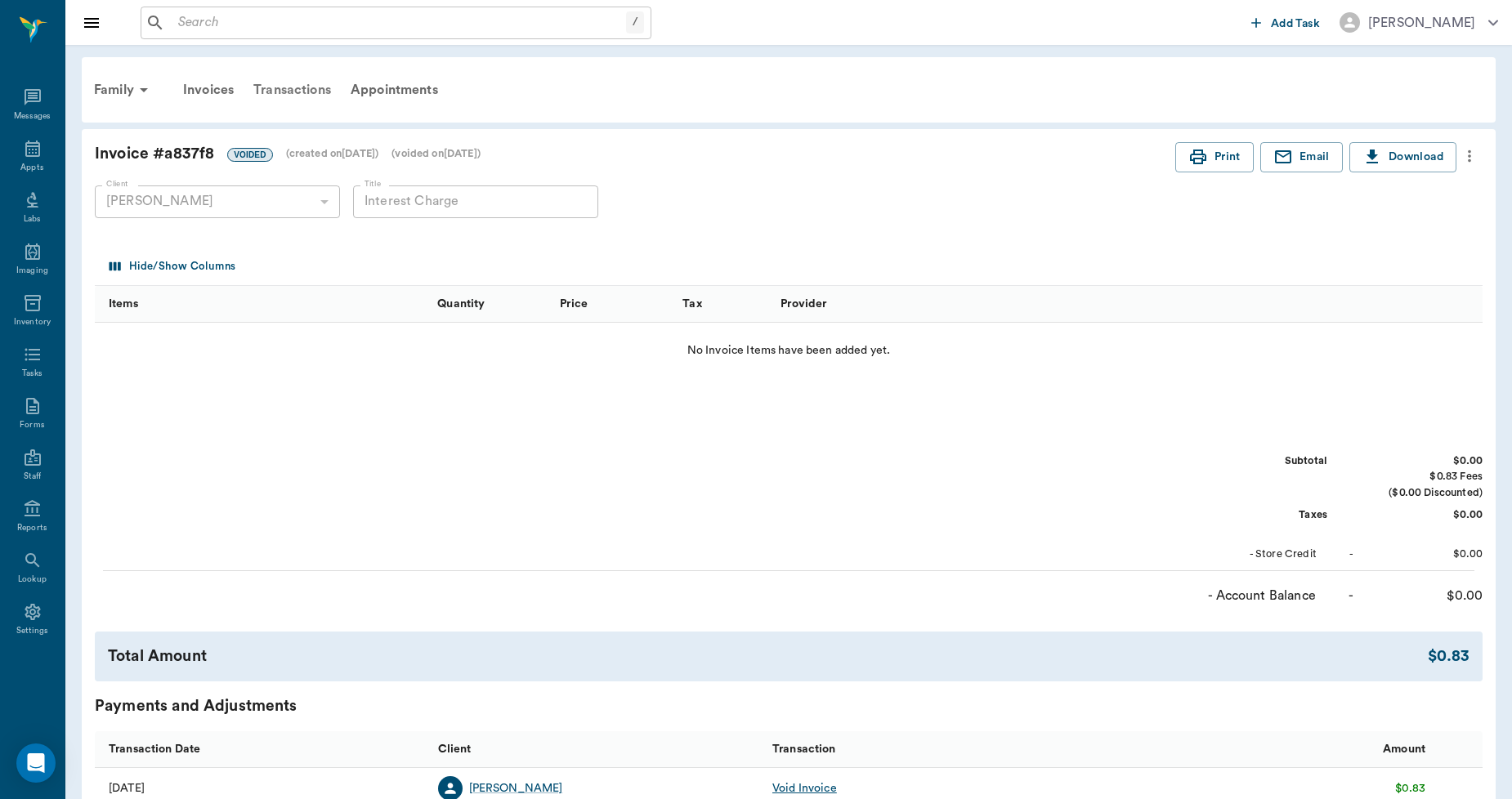
click at [294, 93] on div "Transactions" at bounding box center [292, 89] width 97 height 39
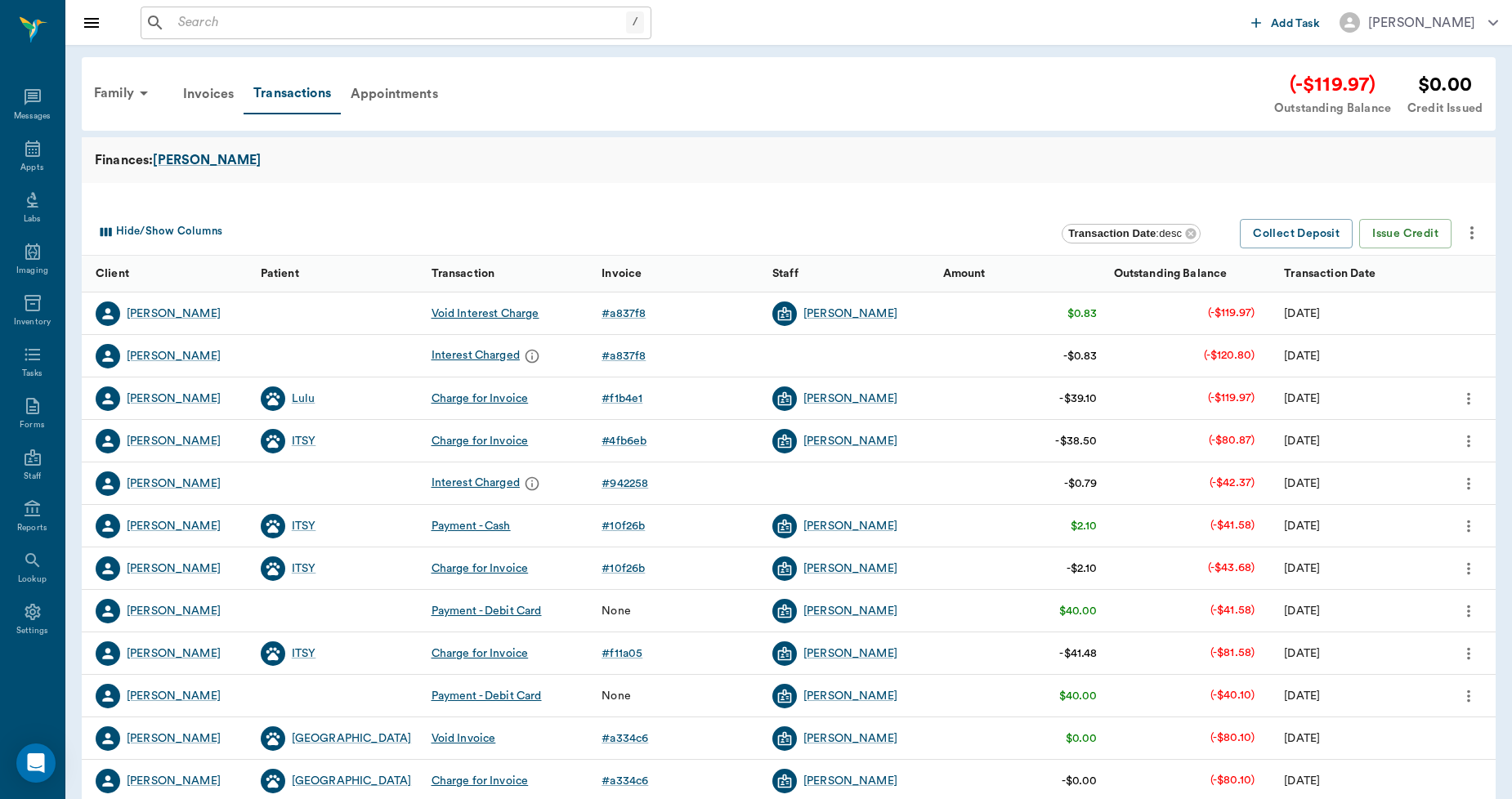
click at [1471, 483] on icon "more" at bounding box center [1469, 484] width 18 height 20
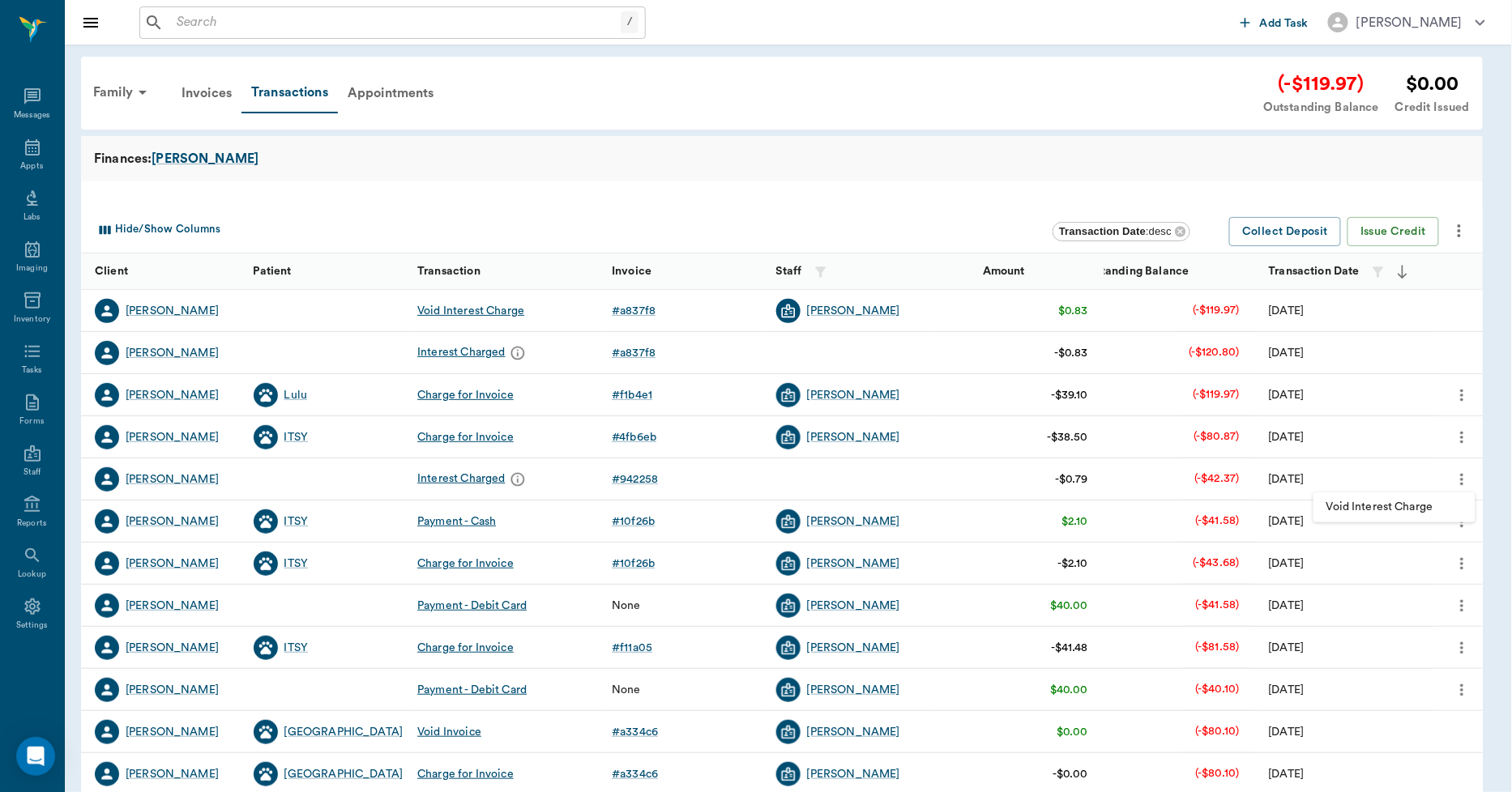
click at [1414, 503] on span "Void Interest Charge" at bounding box center [1395, 507] width 136 height 17
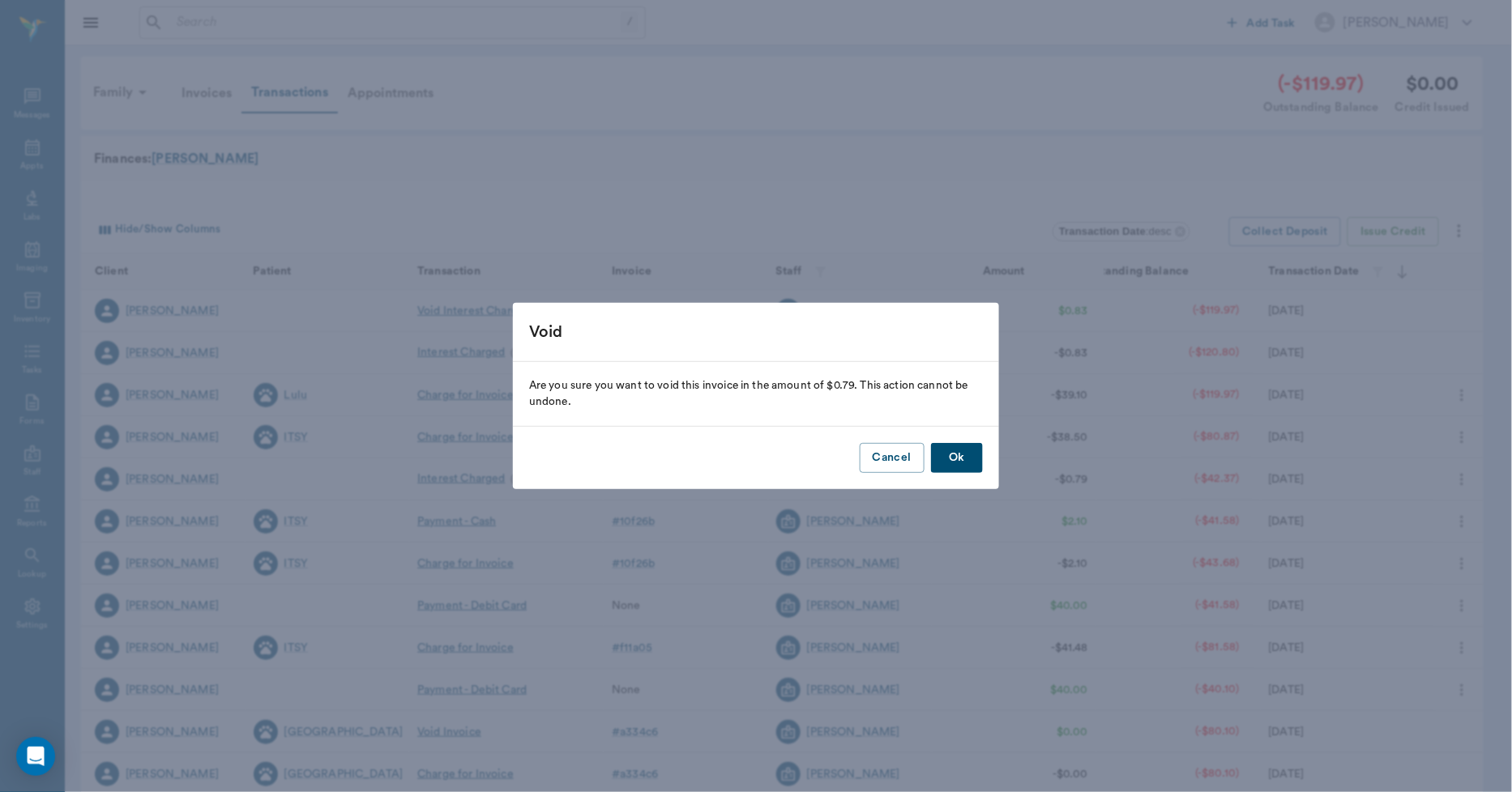
click at [960, 460] on button "Ok" at bounding box center [957, 458] width 52 height 30
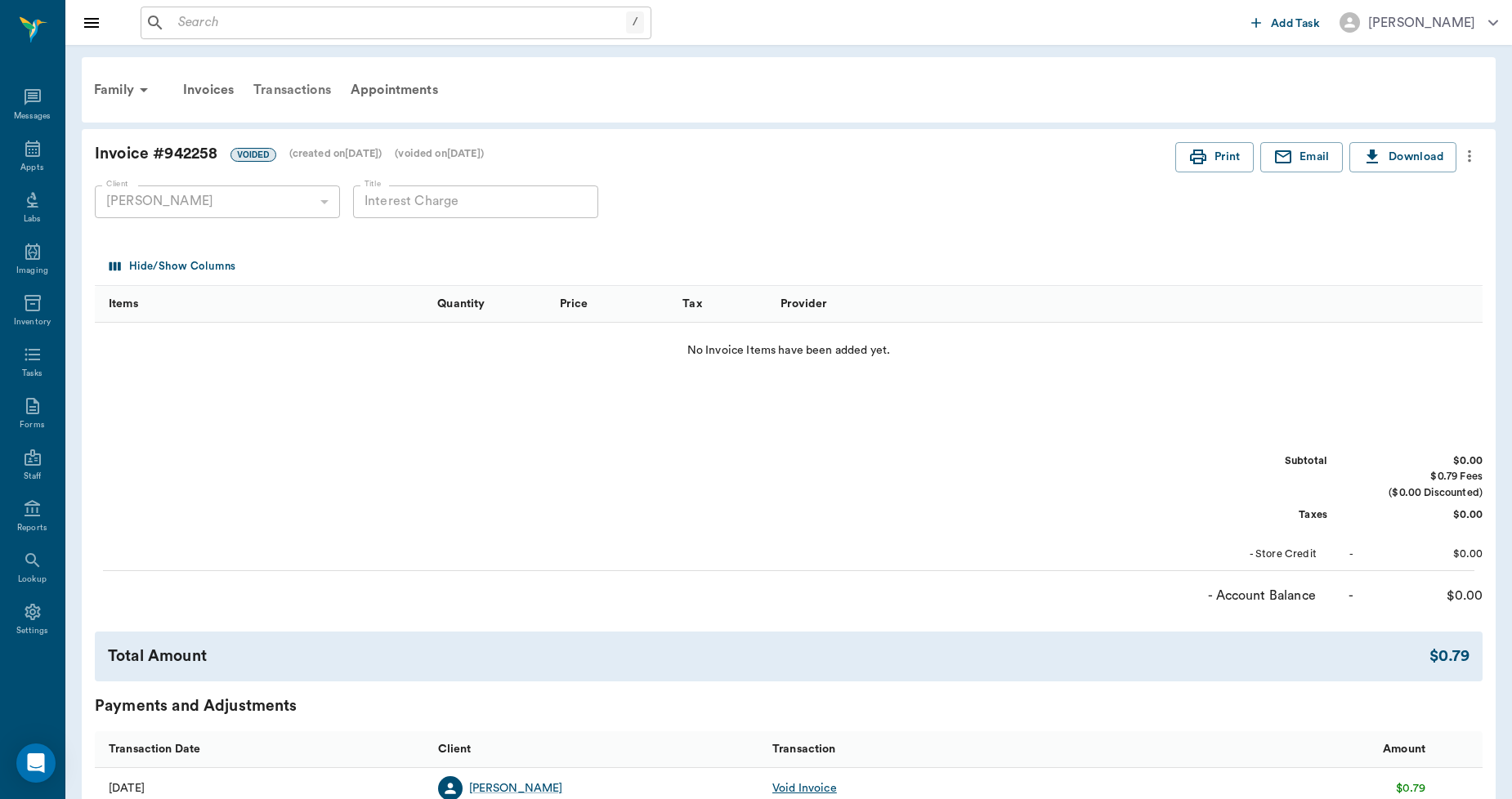
click at [292, 90] on div "Transactions" at bounding box center [292, 89] width 97 height 39
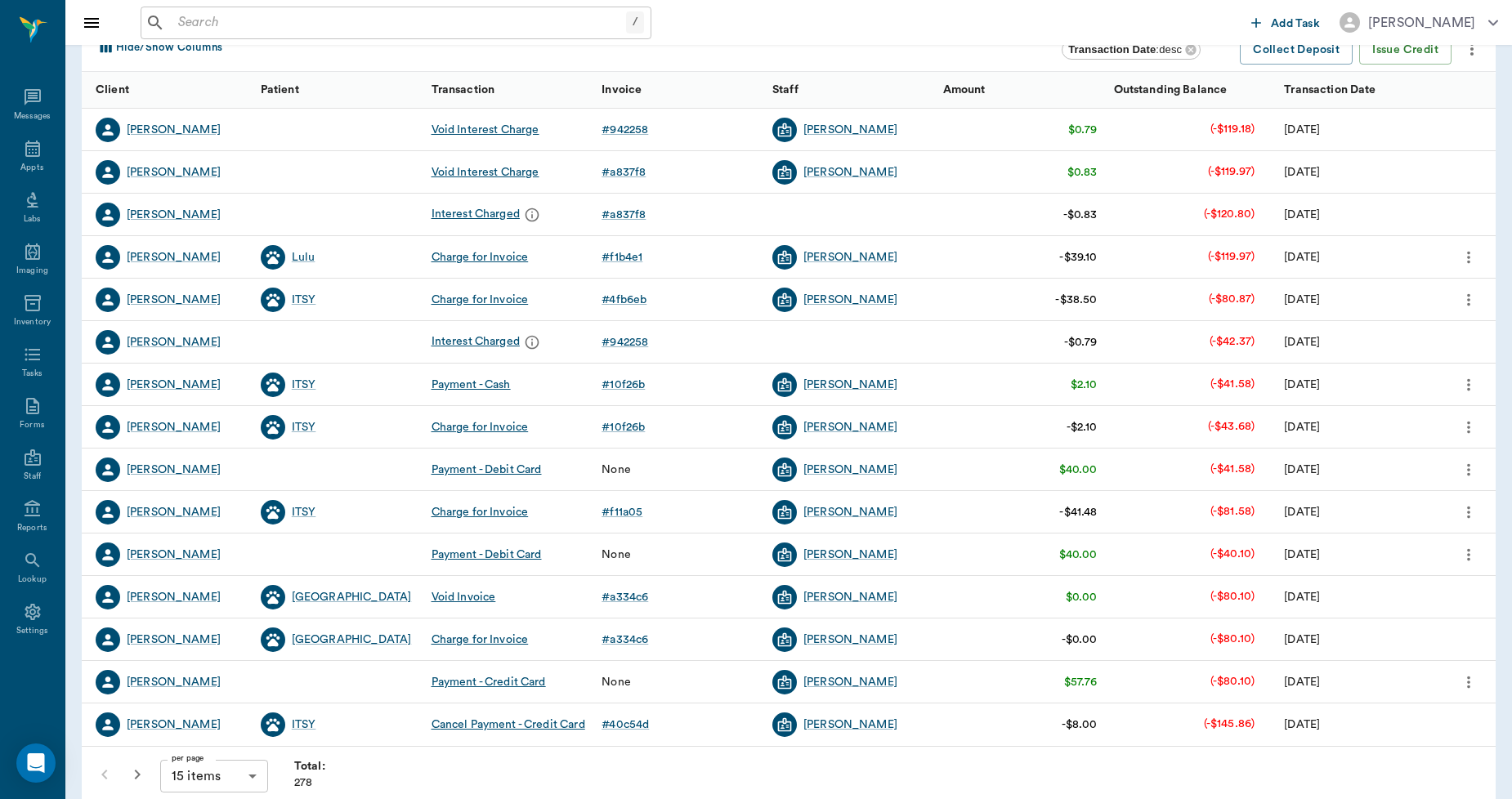
scroll to position [205, 0]
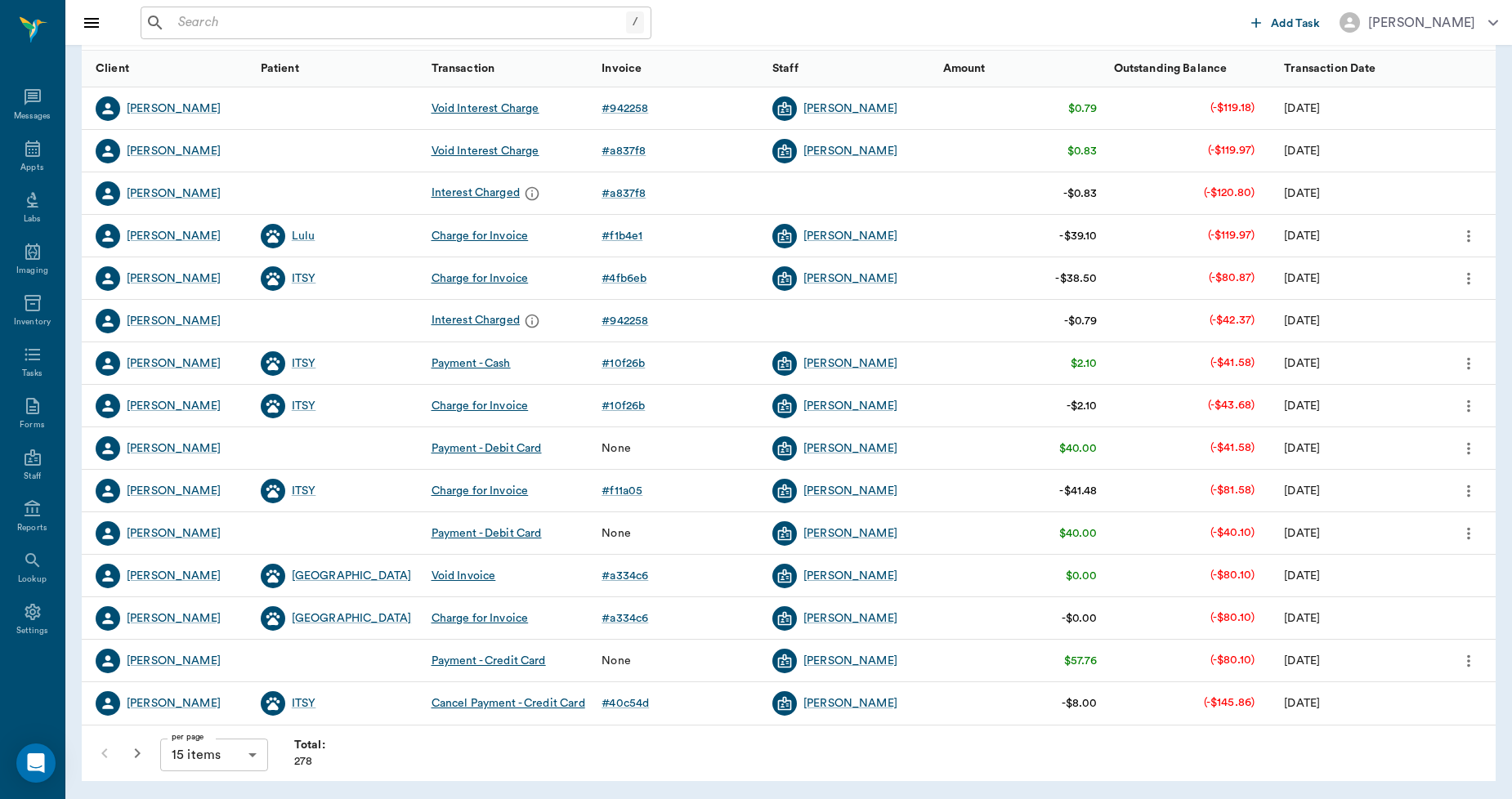
click at [136, 756] on icon "button" at bounding box center [137, 754] width 6 height 10
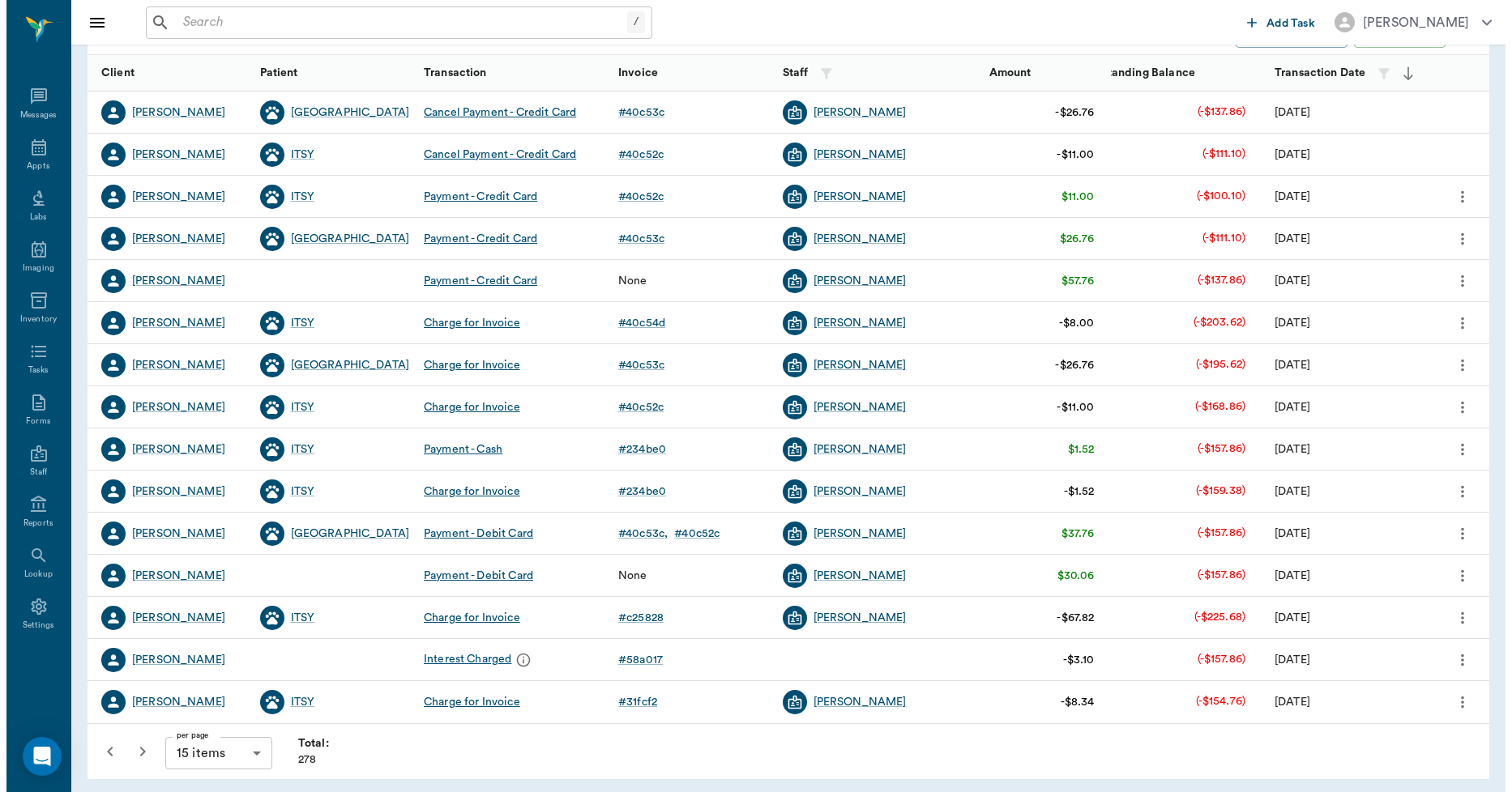
scroll to position [203, 0]
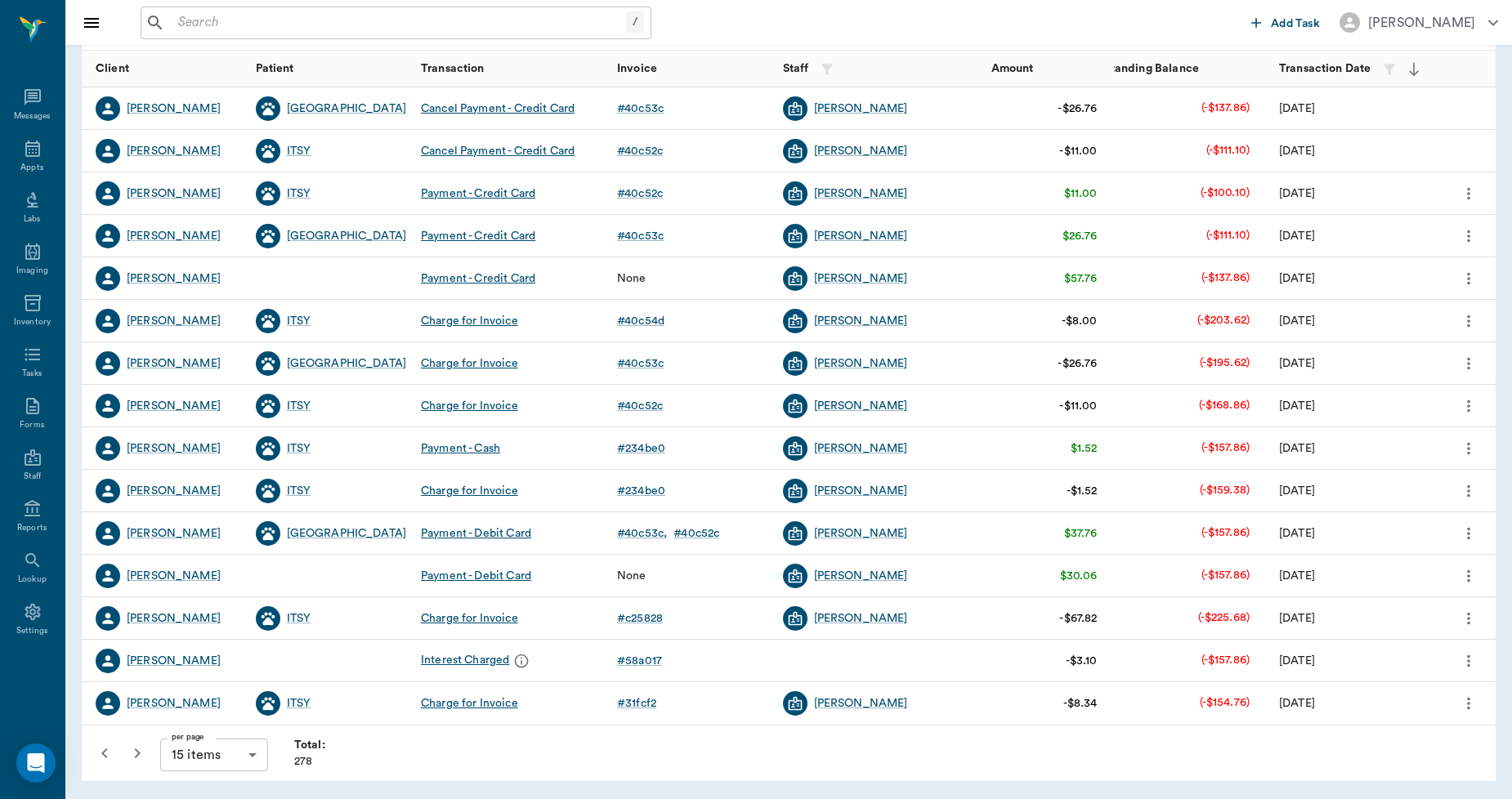
click at [1466, 659] on icon "more" at bounding box center [1469, 662] width 18 height 20
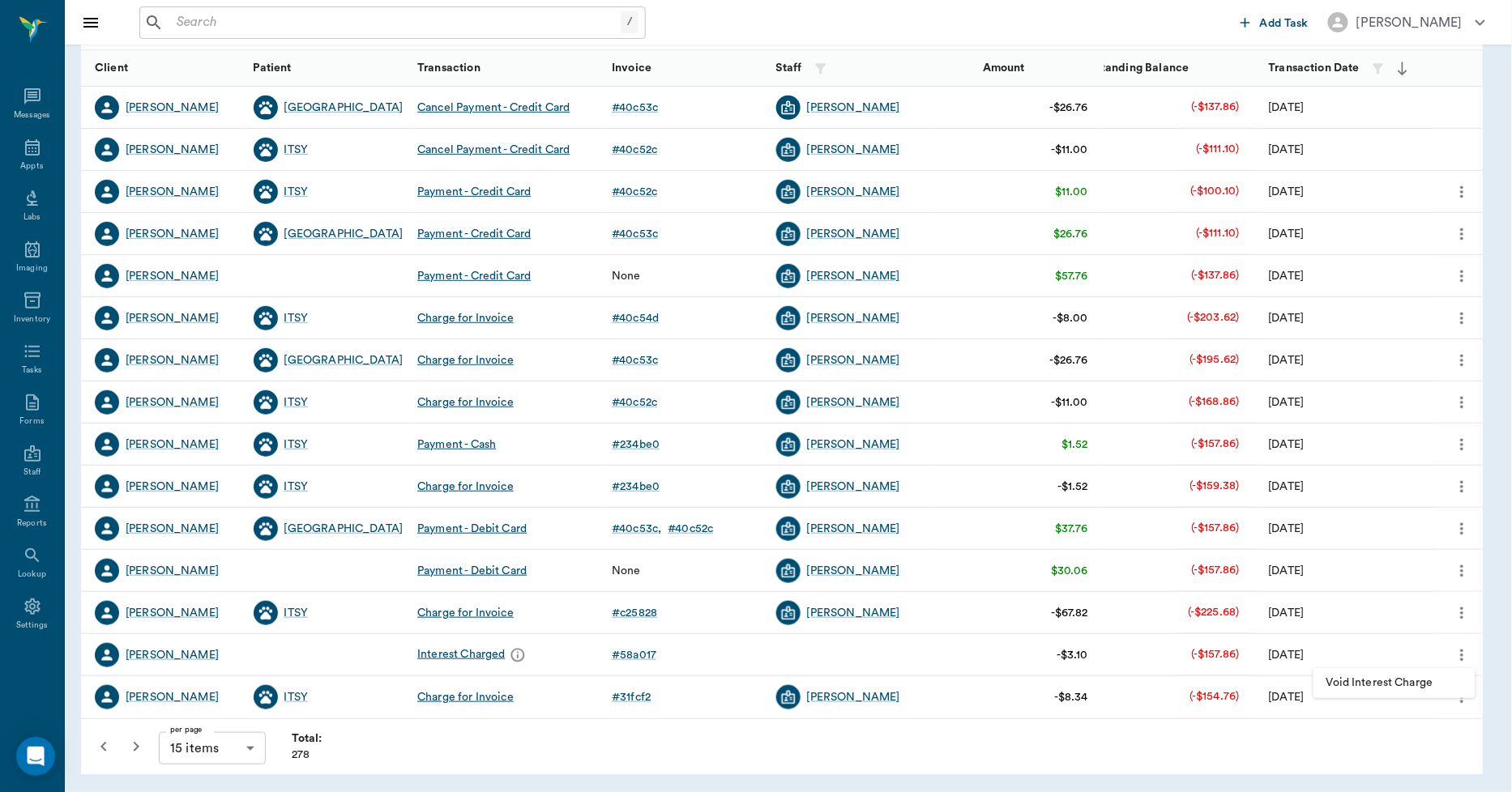
click at [1415, 677] on span "Void Interest Charge" at bounding box center [1395, 683] width 136 height 17
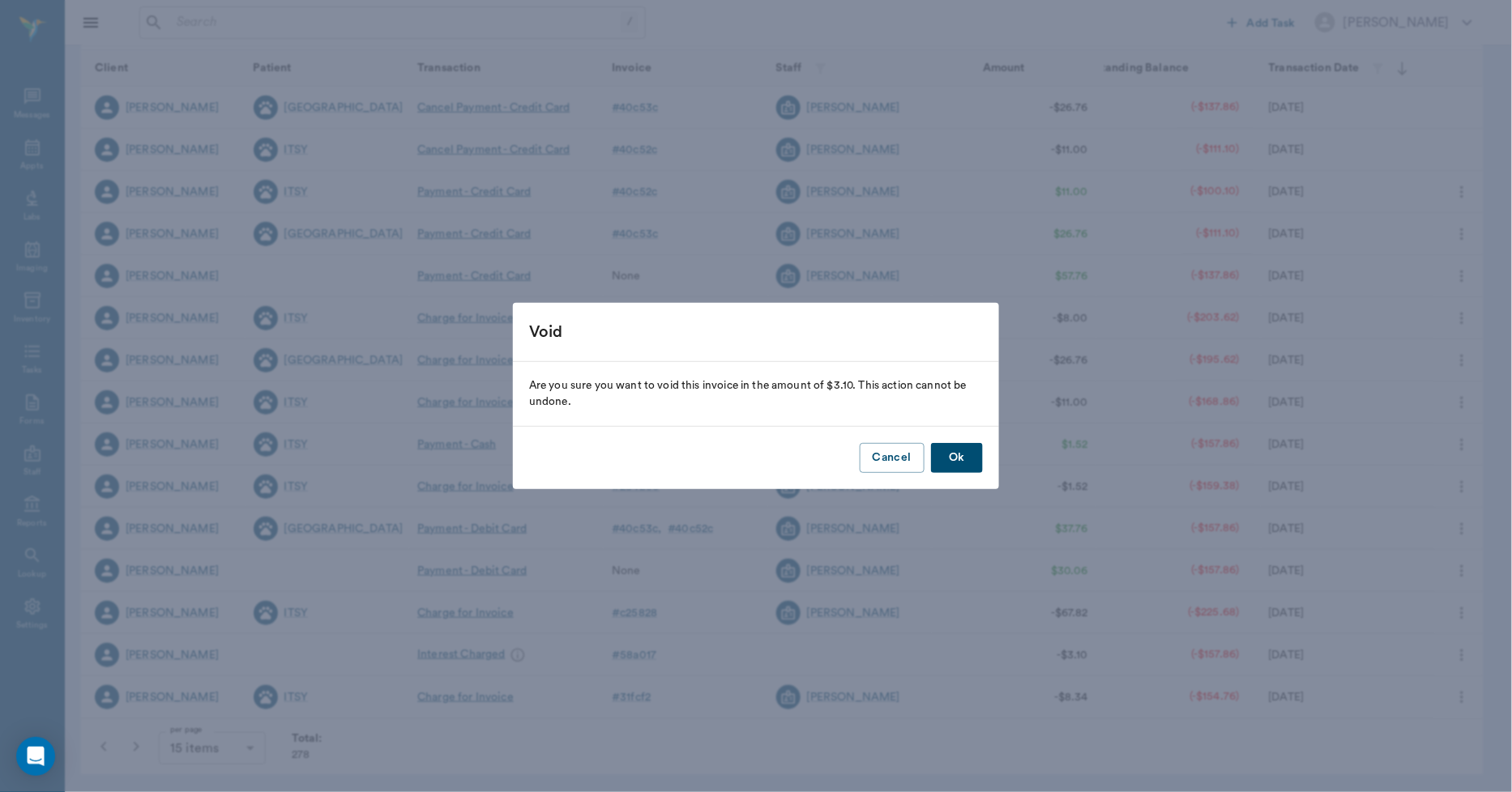
click at [969, 462] on button "Ok" at bounding box center [957, 458] width 52 height 30
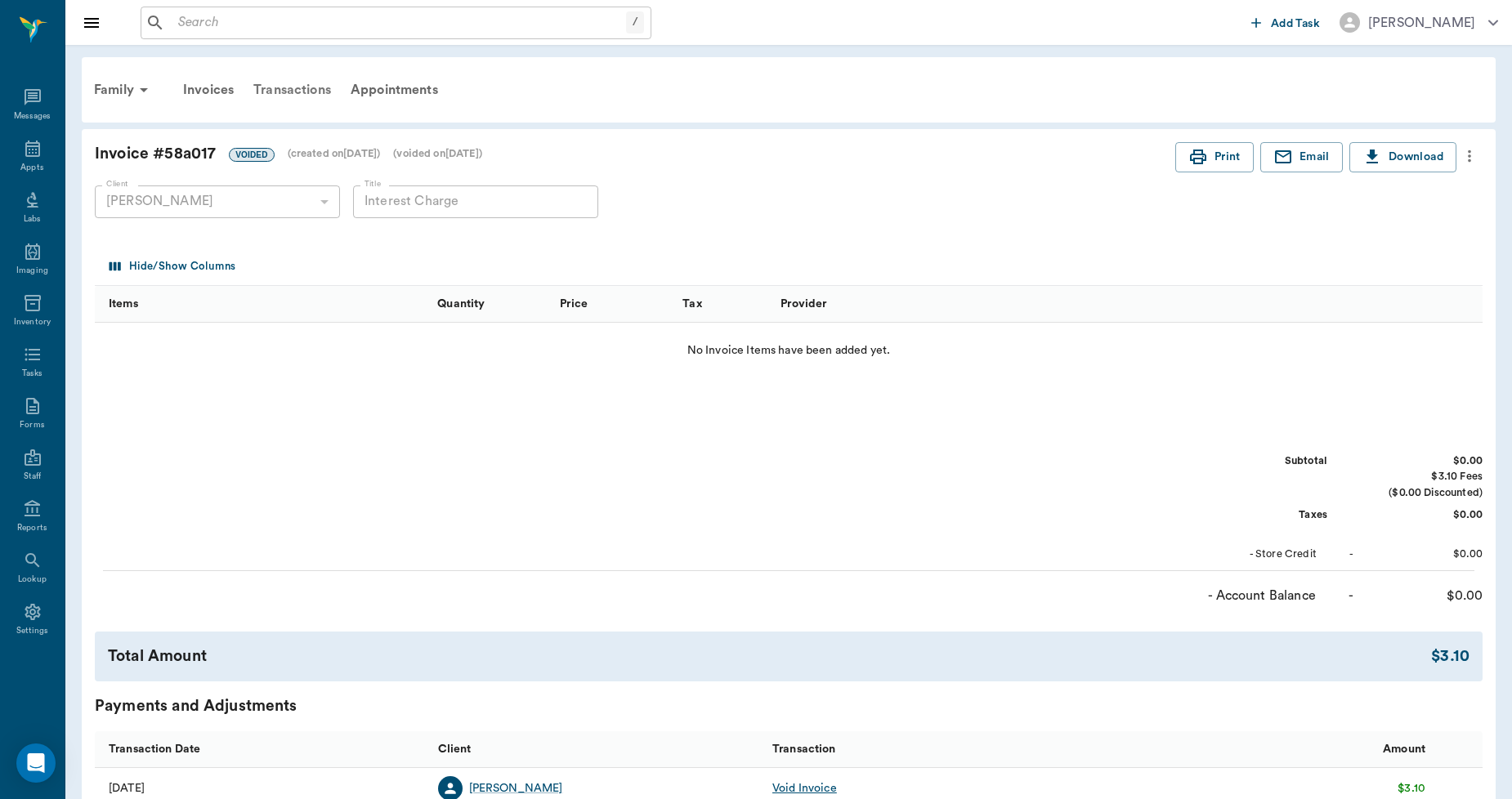
click at [298, 90] on div "Transactions" at bounding box center [292, 89] width 97 height 39
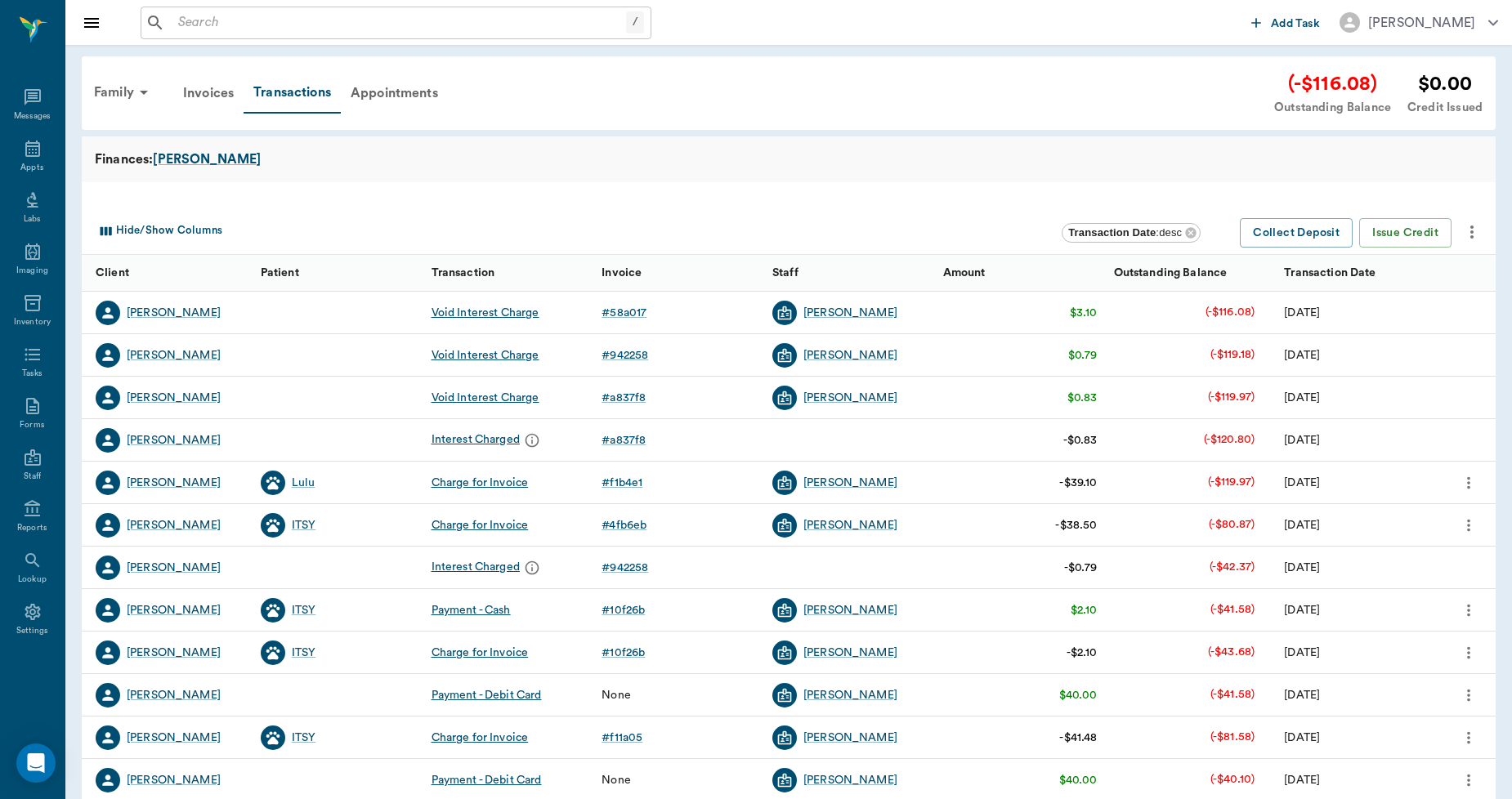
scroll to position [205, 0]
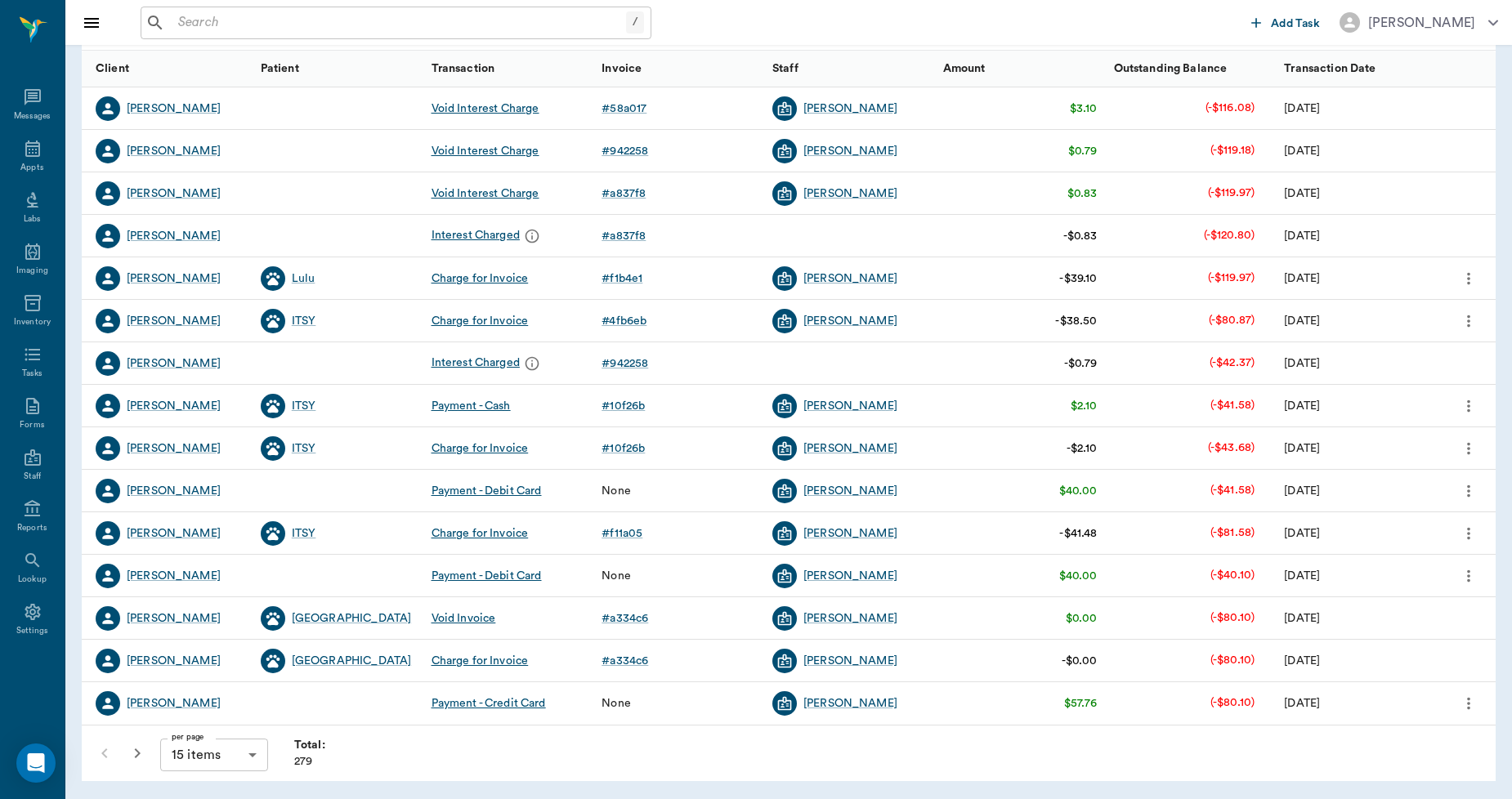
click at [140, 752] on icon "button" at bounding box center [137, 754] width 20 height 20
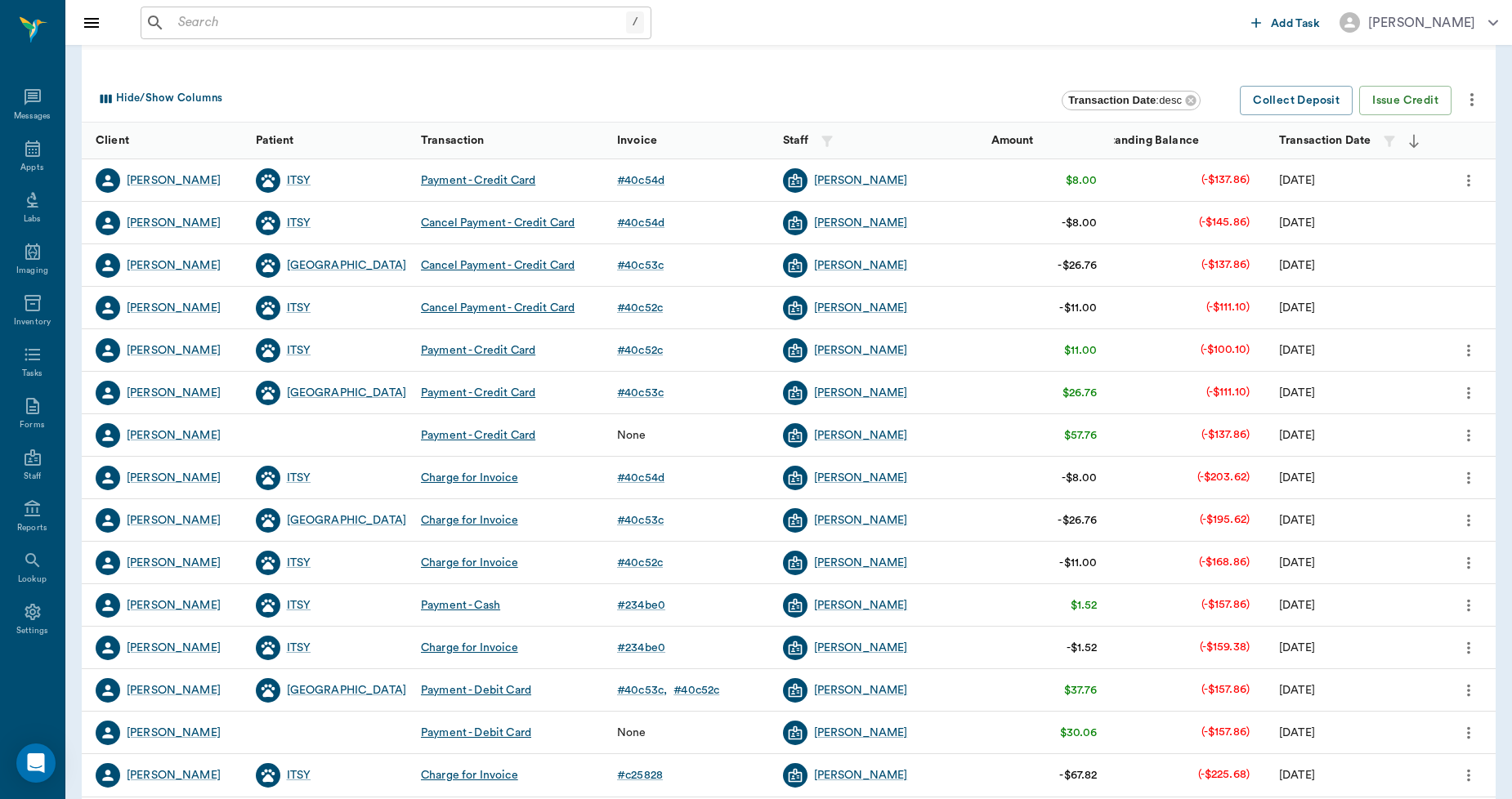
scroll to position [182, 0]
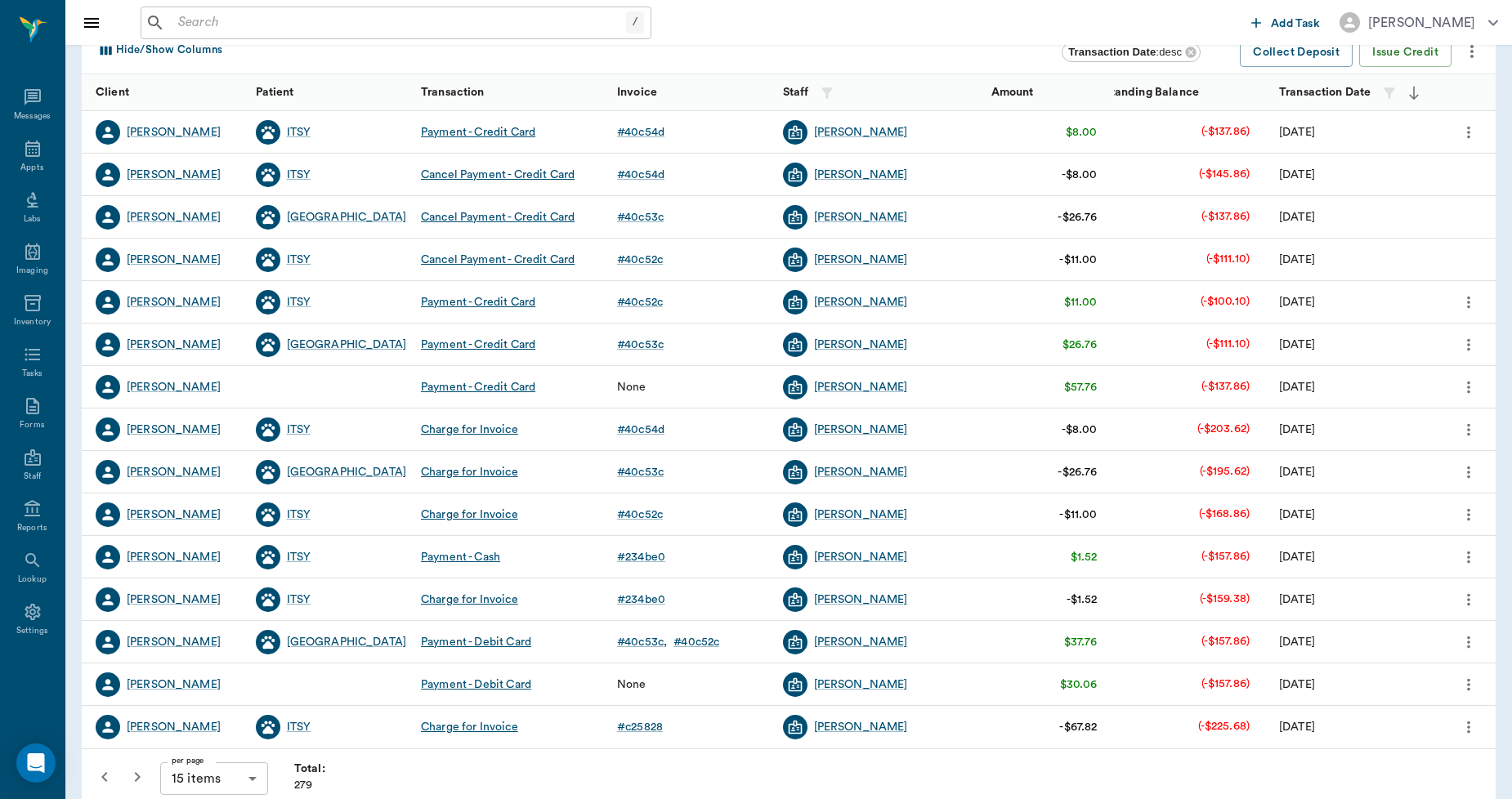
click at [143, 775] on icon "button" at bounding box center [137, 777] width 20 height 20
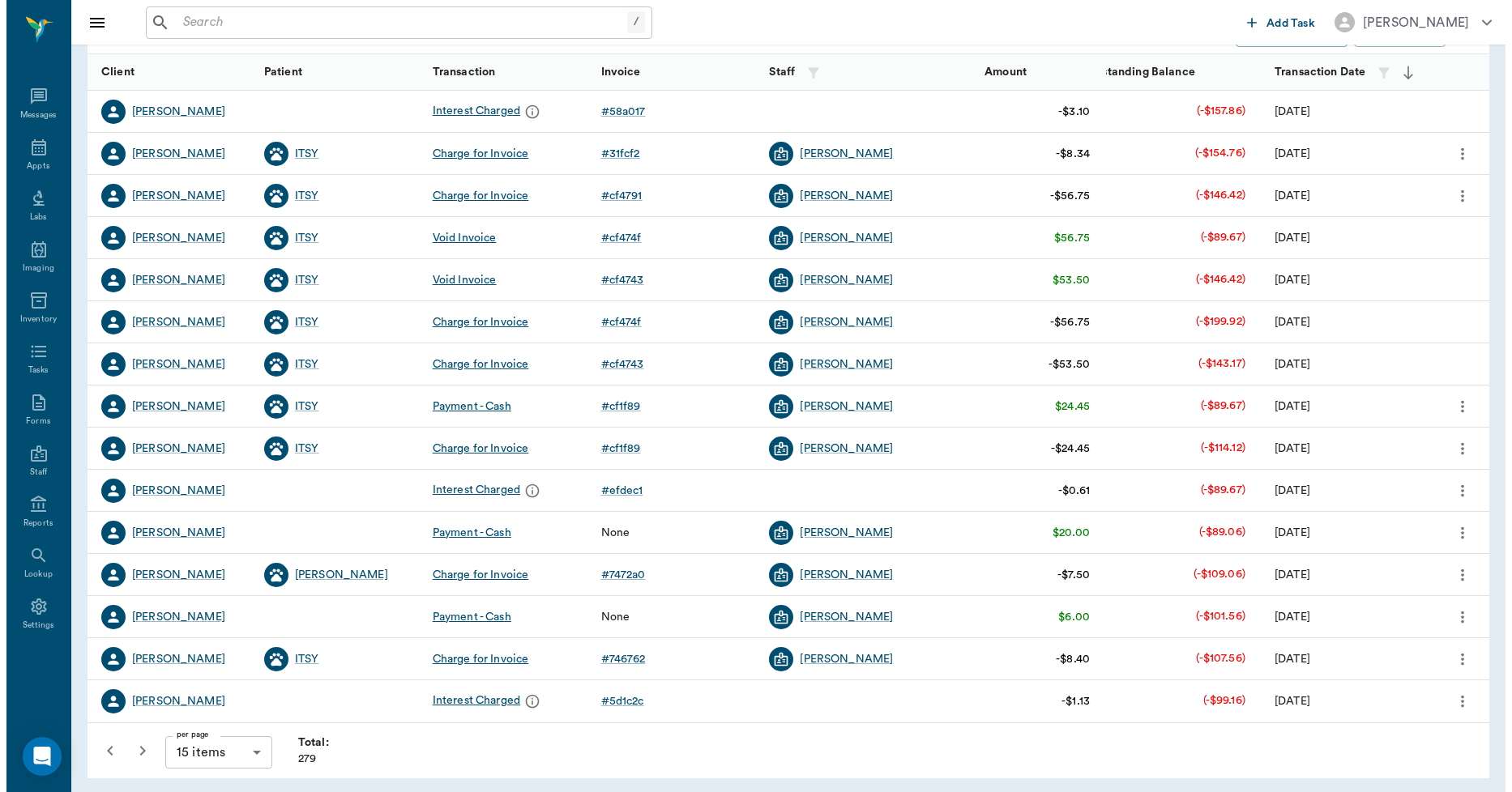
scroll to position [203, 0]
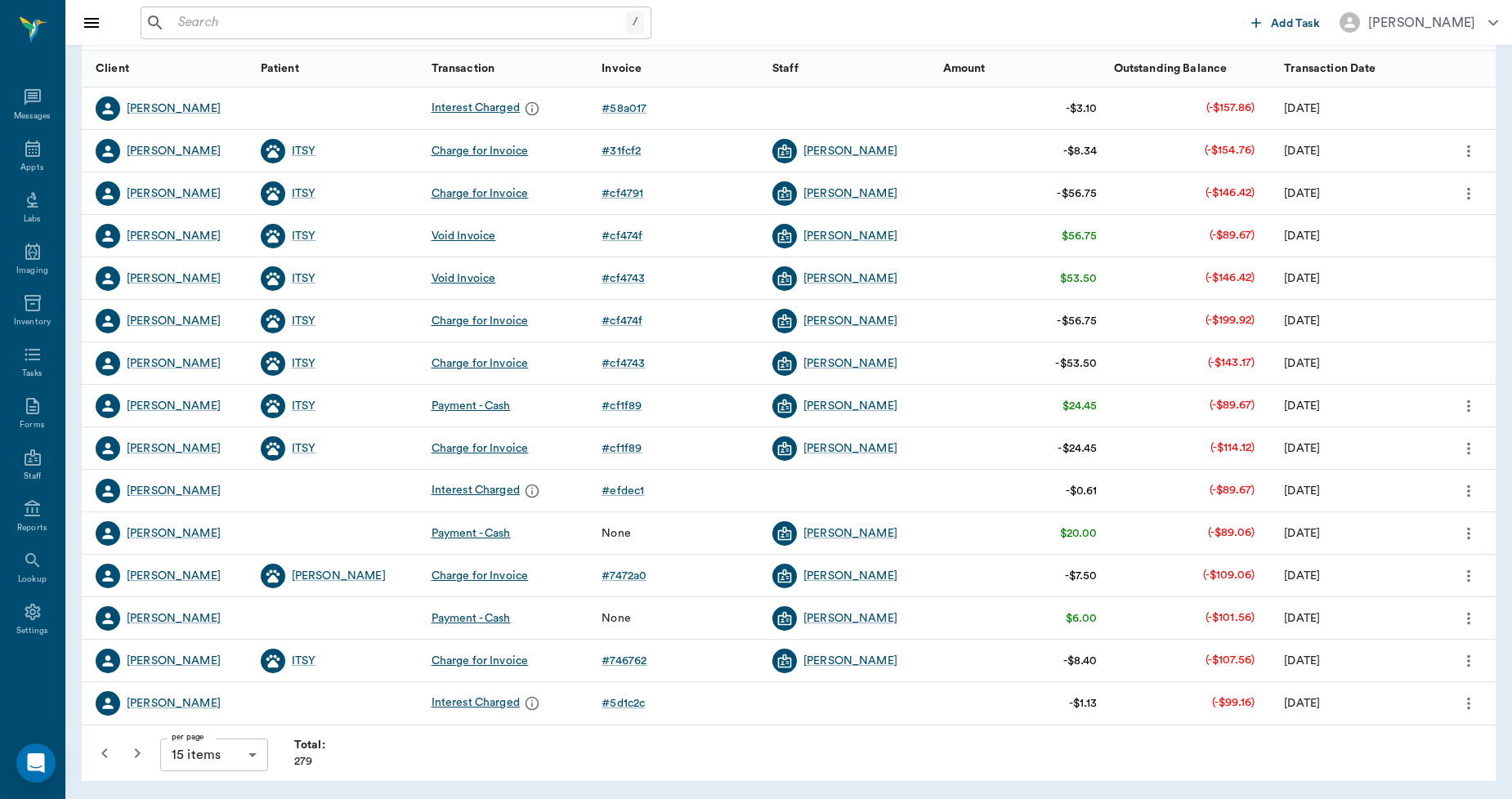
click at [1465, 492] on icon "more" at bounding box center [1469, 492] width 18 height 20
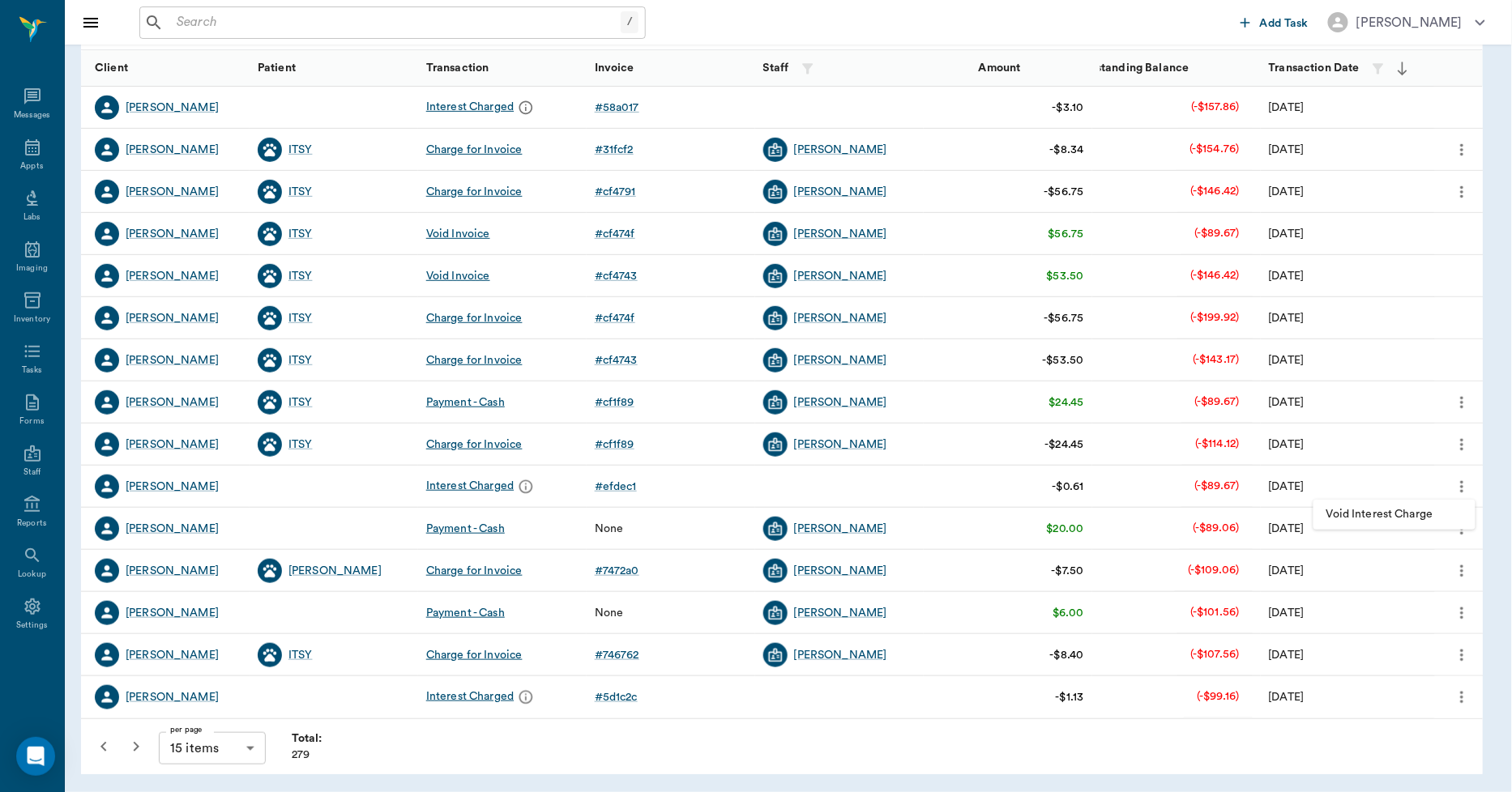
click at [1414, 509] on span "Void Interest Charge" at bounding box center [1395, 515] width 136 height 17
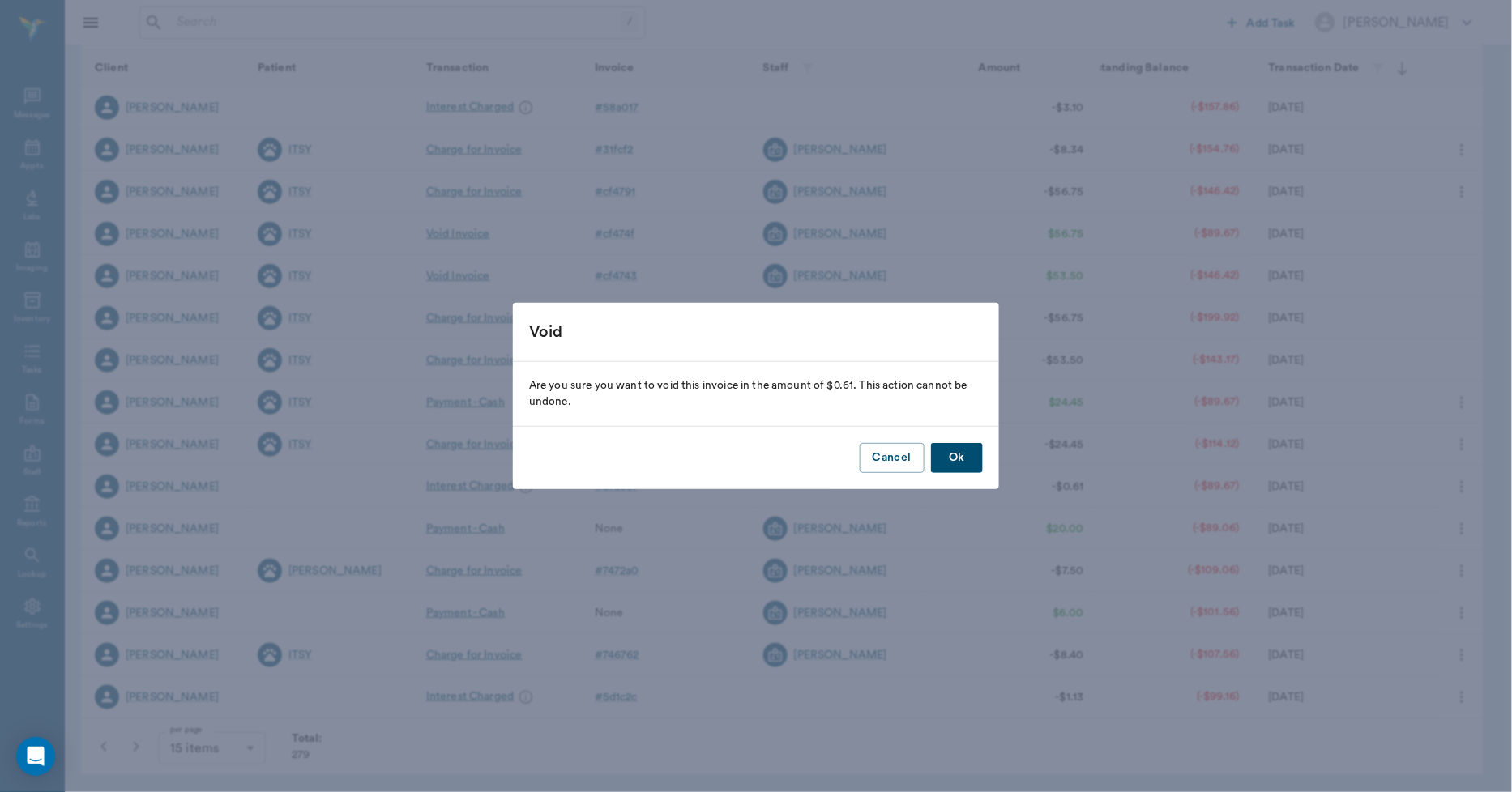
click at [944, 462] on button "Ok" at bounding box center [957, 458] width 52 height 30
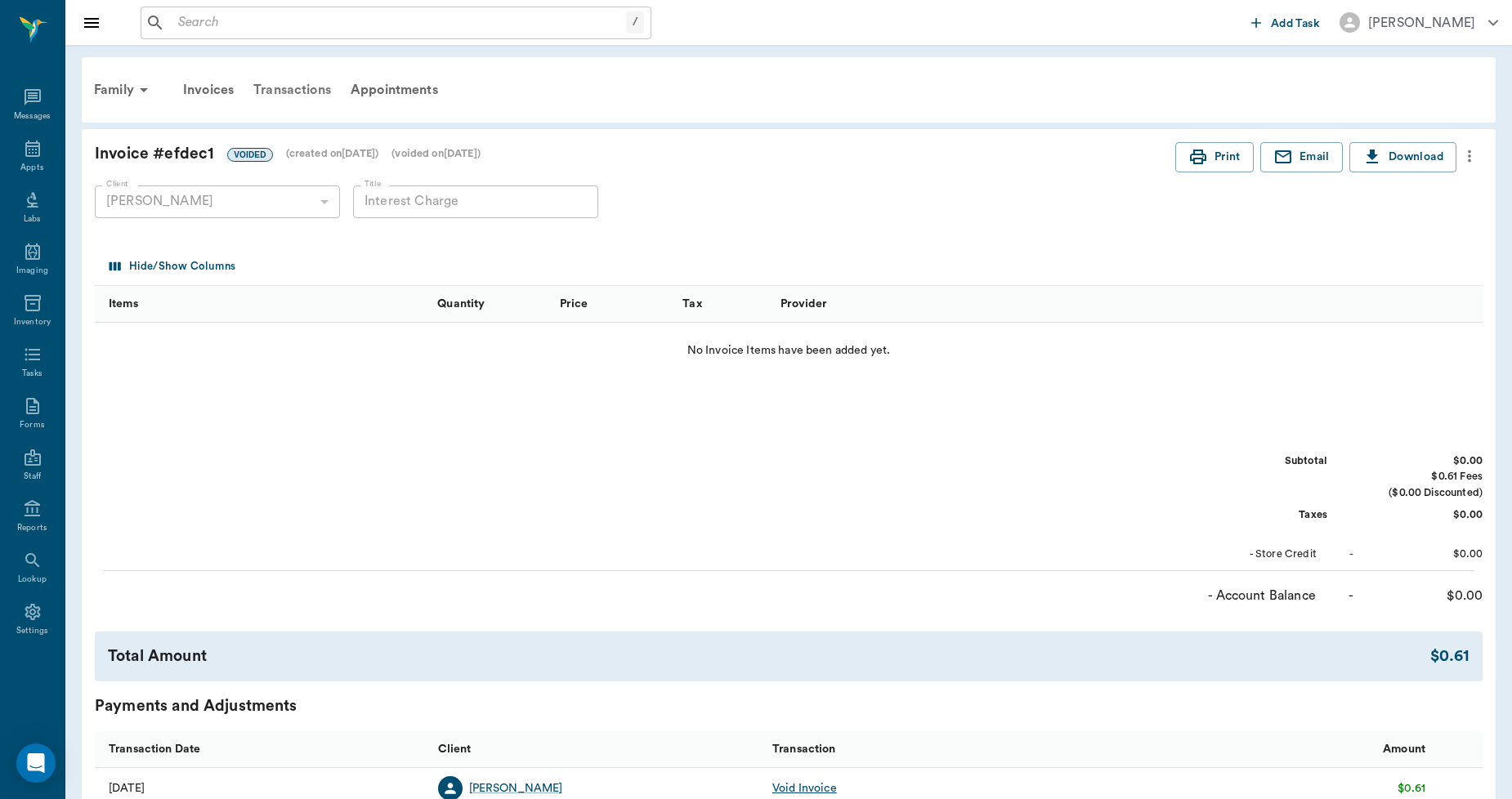
click at [309, 85] on div "Transactions" at bounding box center [292, 89] width 97 height 39
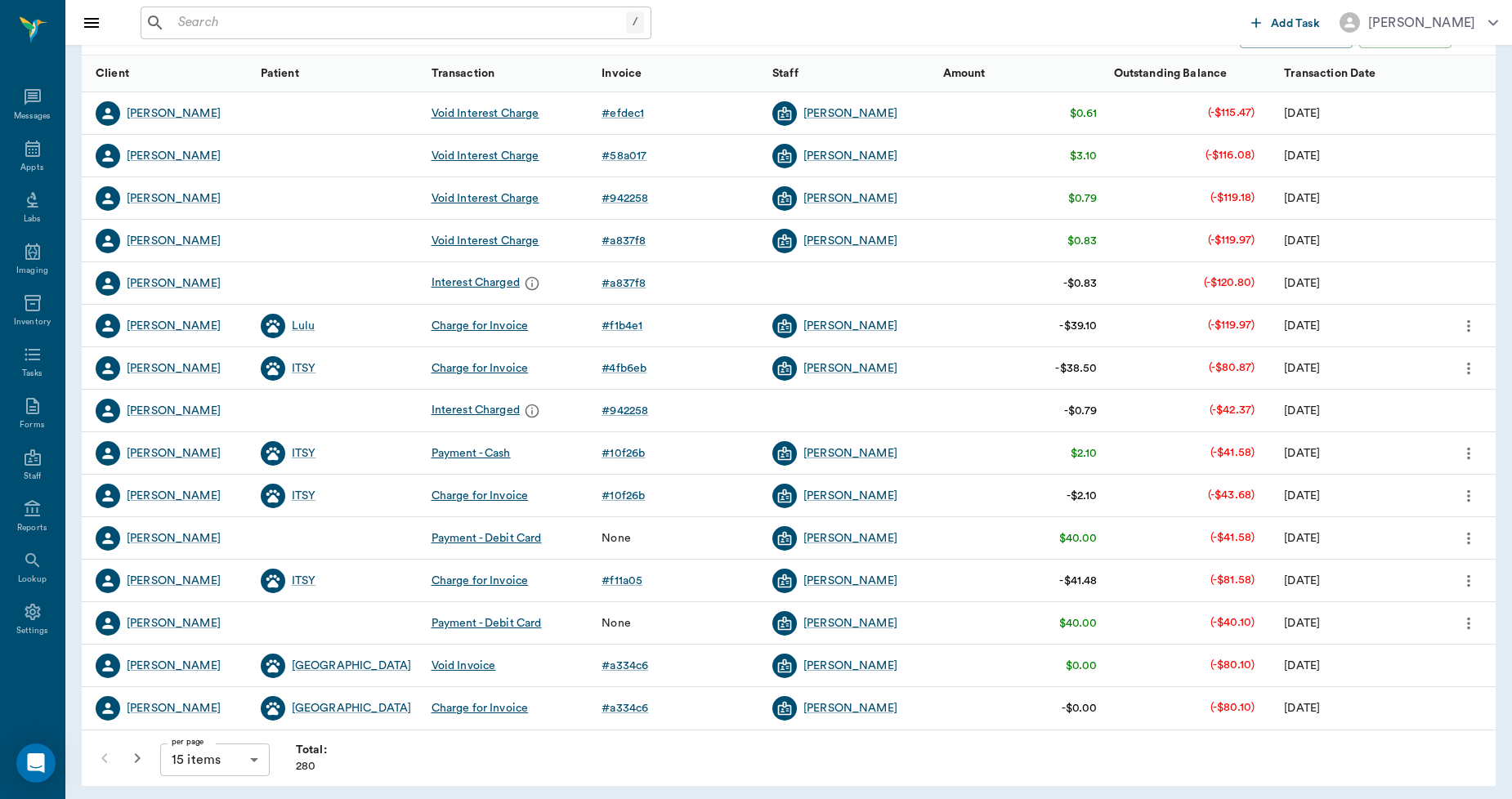
scroll to position [205, 0]
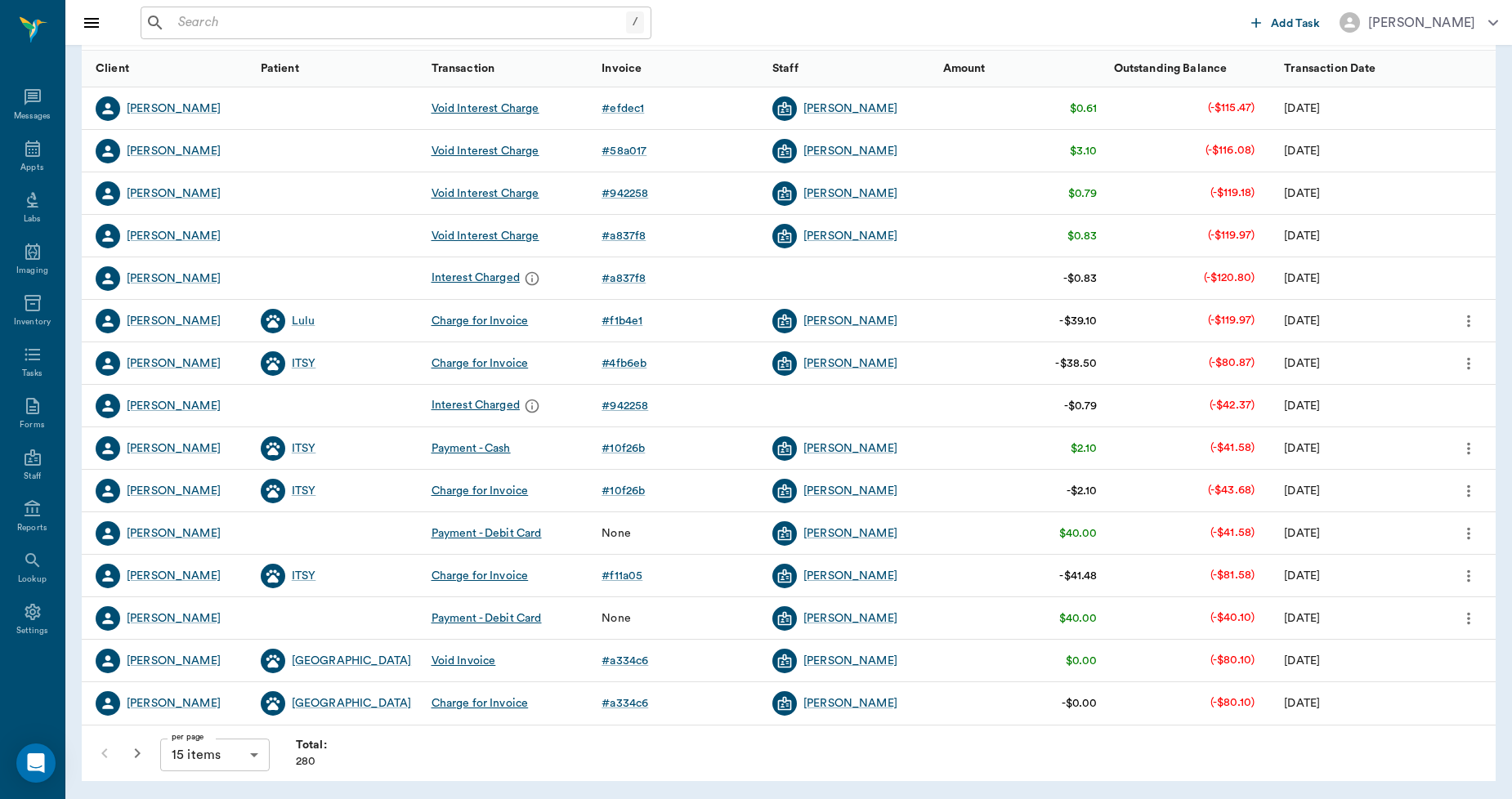
click at [126, 747] on button "button" at bounding box center [137, 753] width 32 height 32
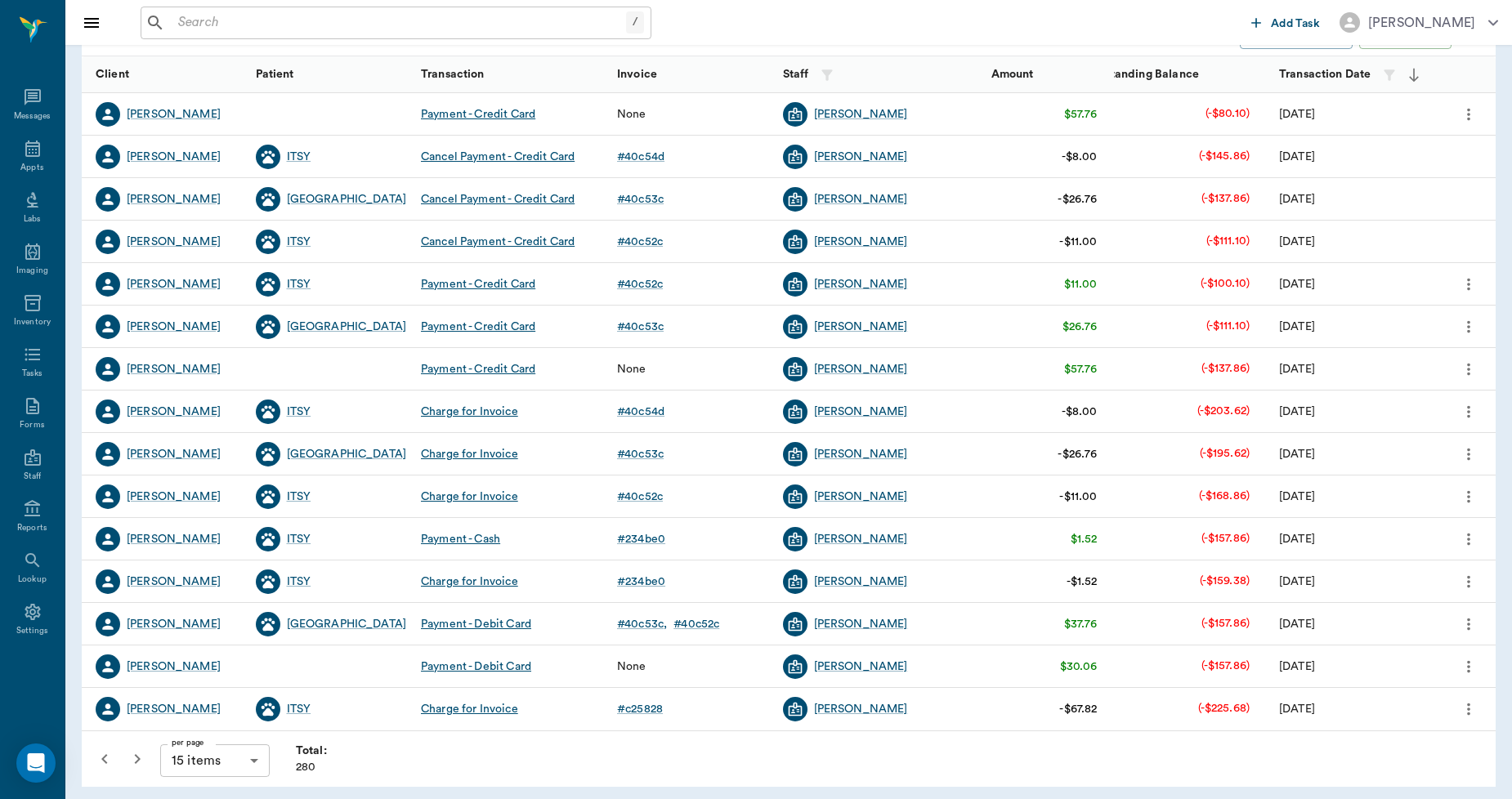
scroll to position [205, 0]
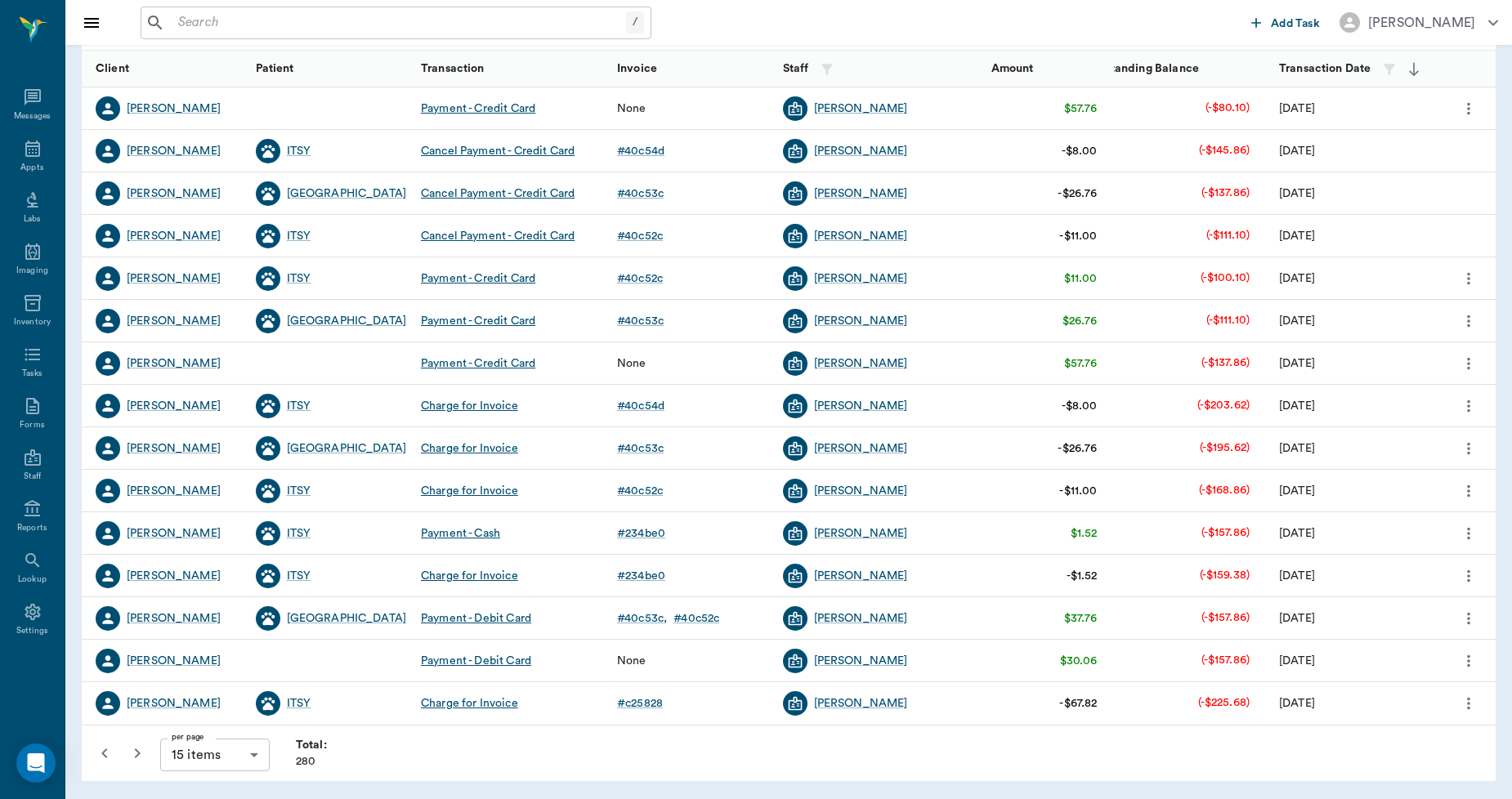
click at [131, 760] on icon "button" at bounding box center [137, 754] width 20 height 20
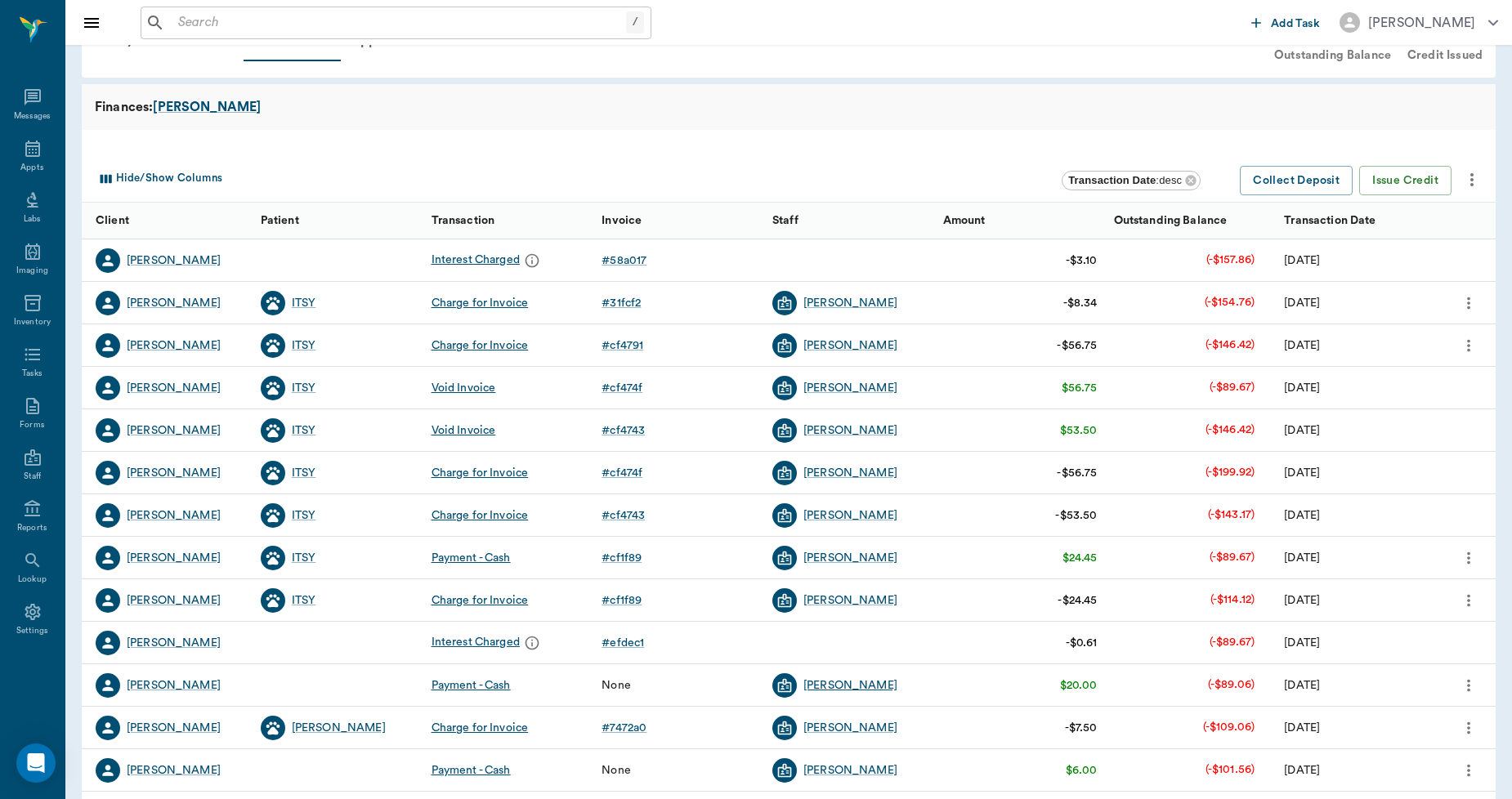
scroll to position [205, 0]
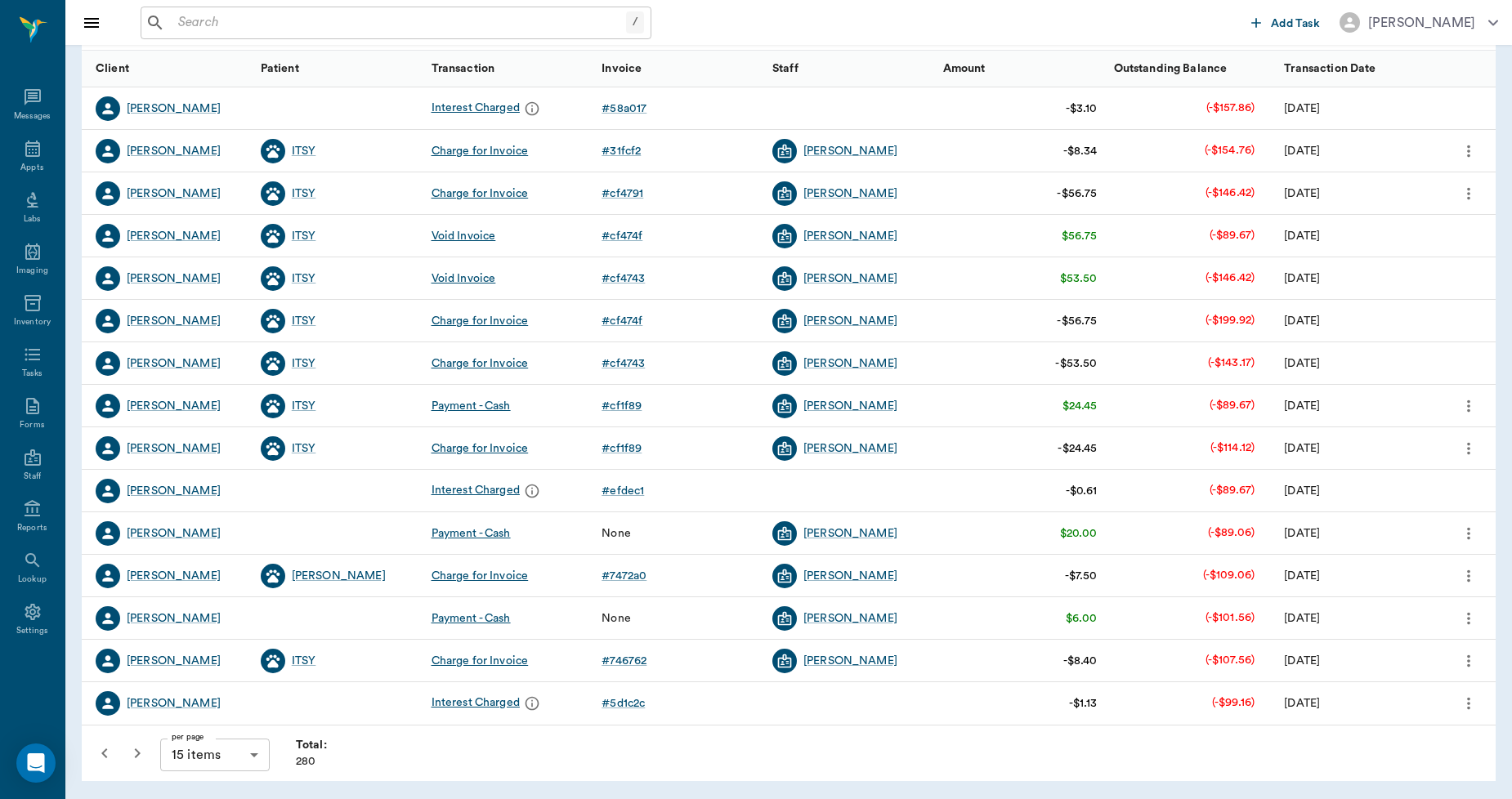
click at [137, 748] on icon "button" at bounding box center [137, 754] width 20 height 20
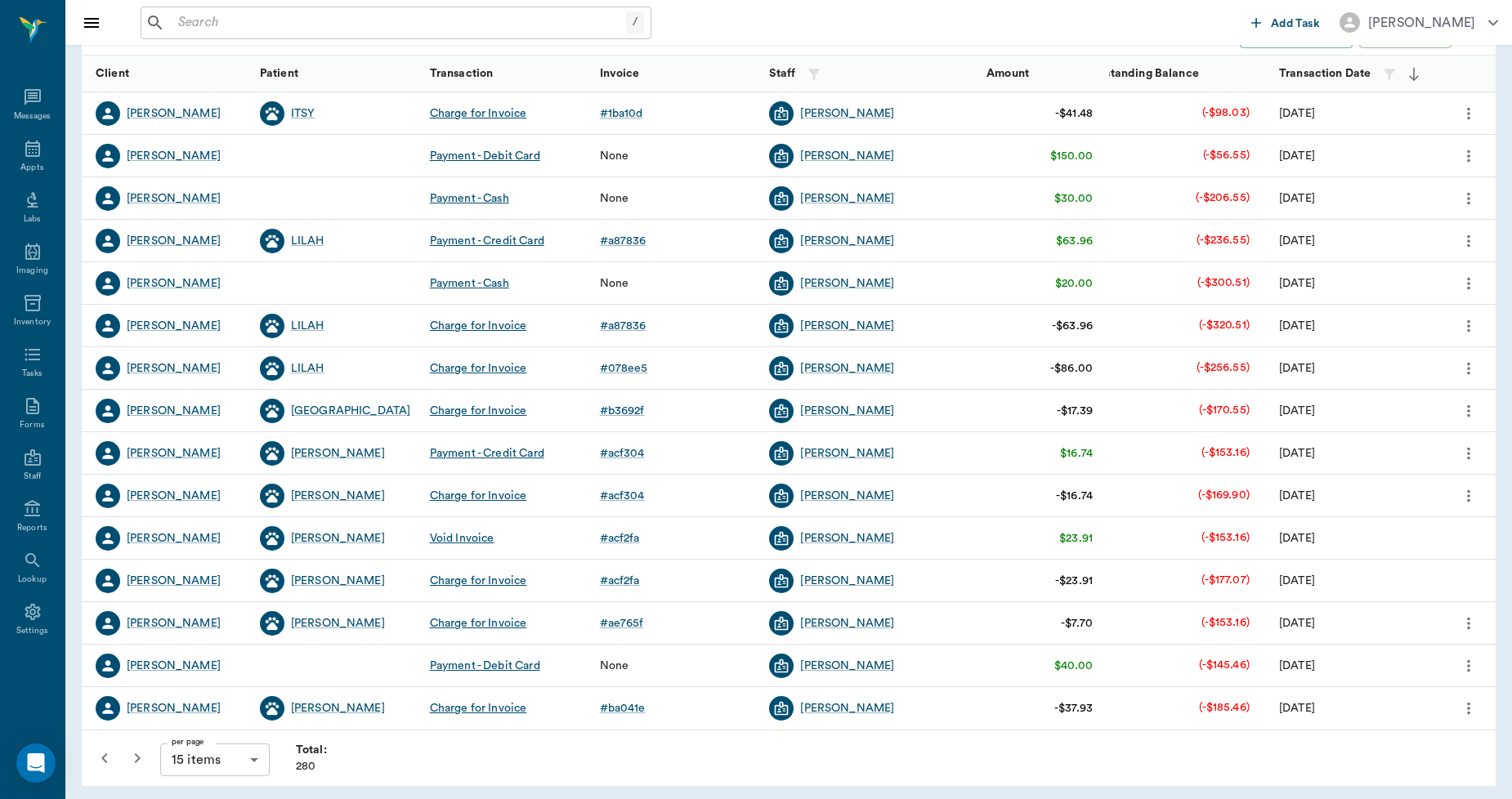
scroll to position [205, 0]
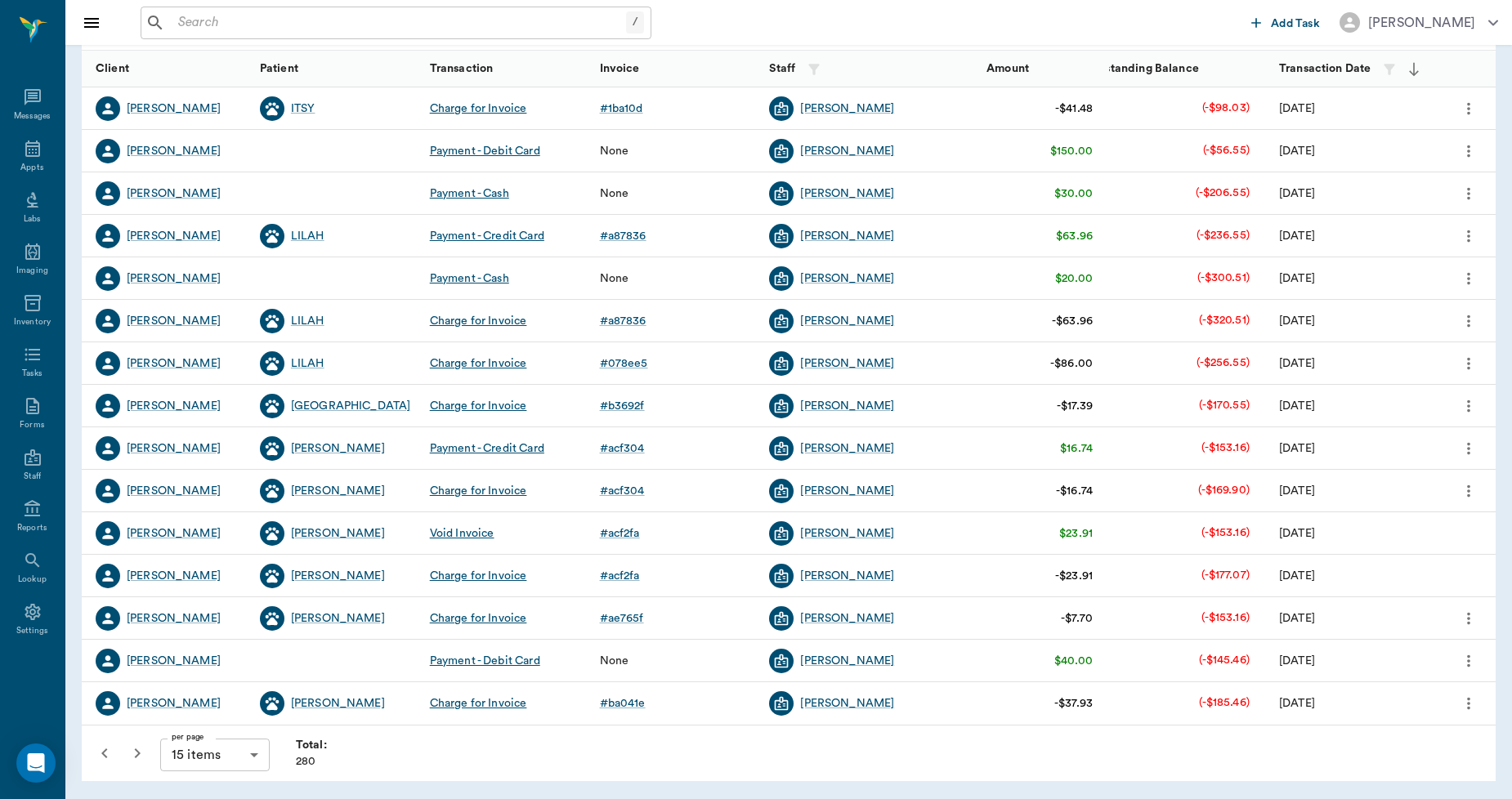
click at [141, 750] on icon "button" at bounding box center [137, 754] width 20 height 20
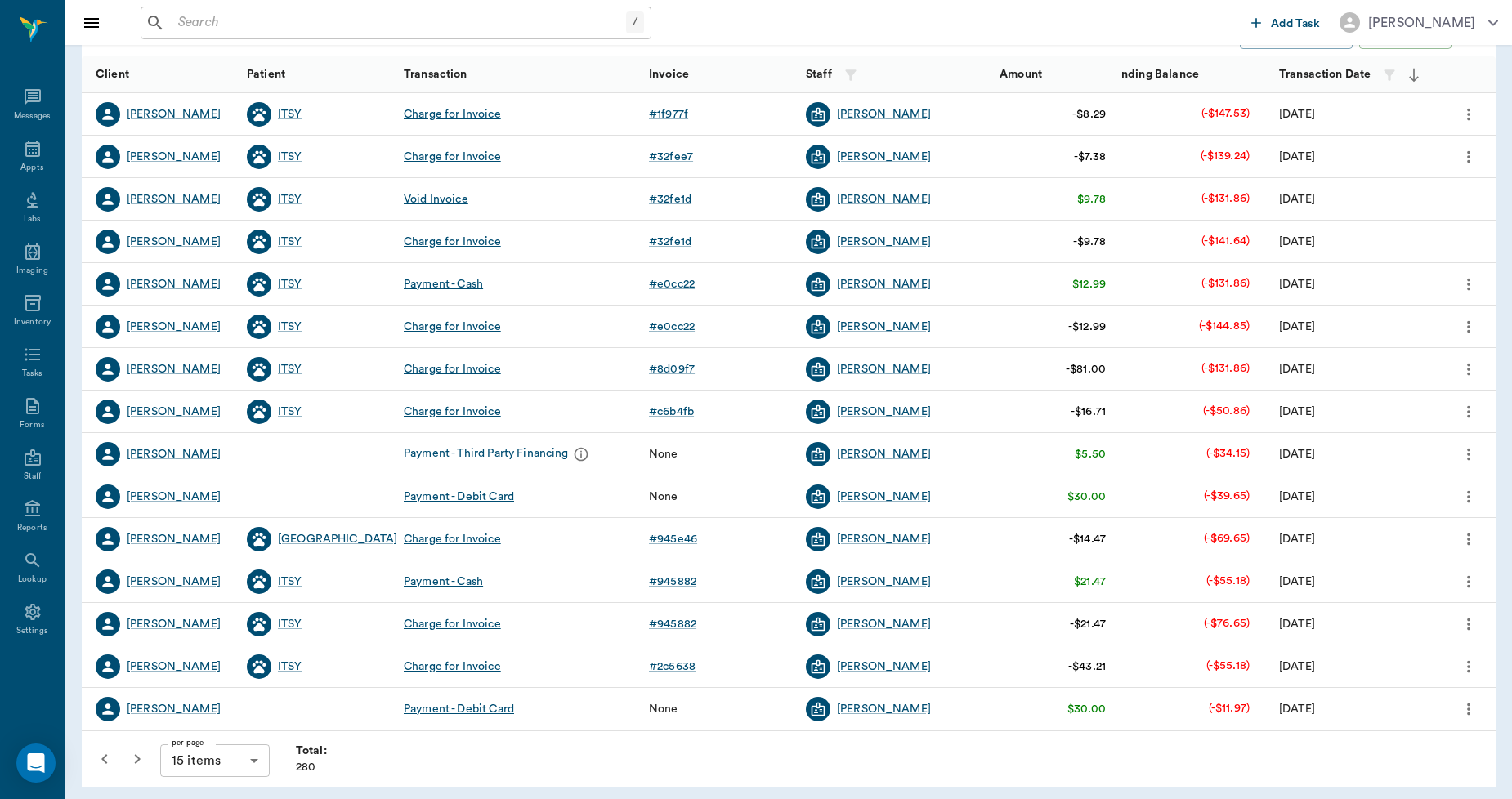
scroll to position [205, 0]
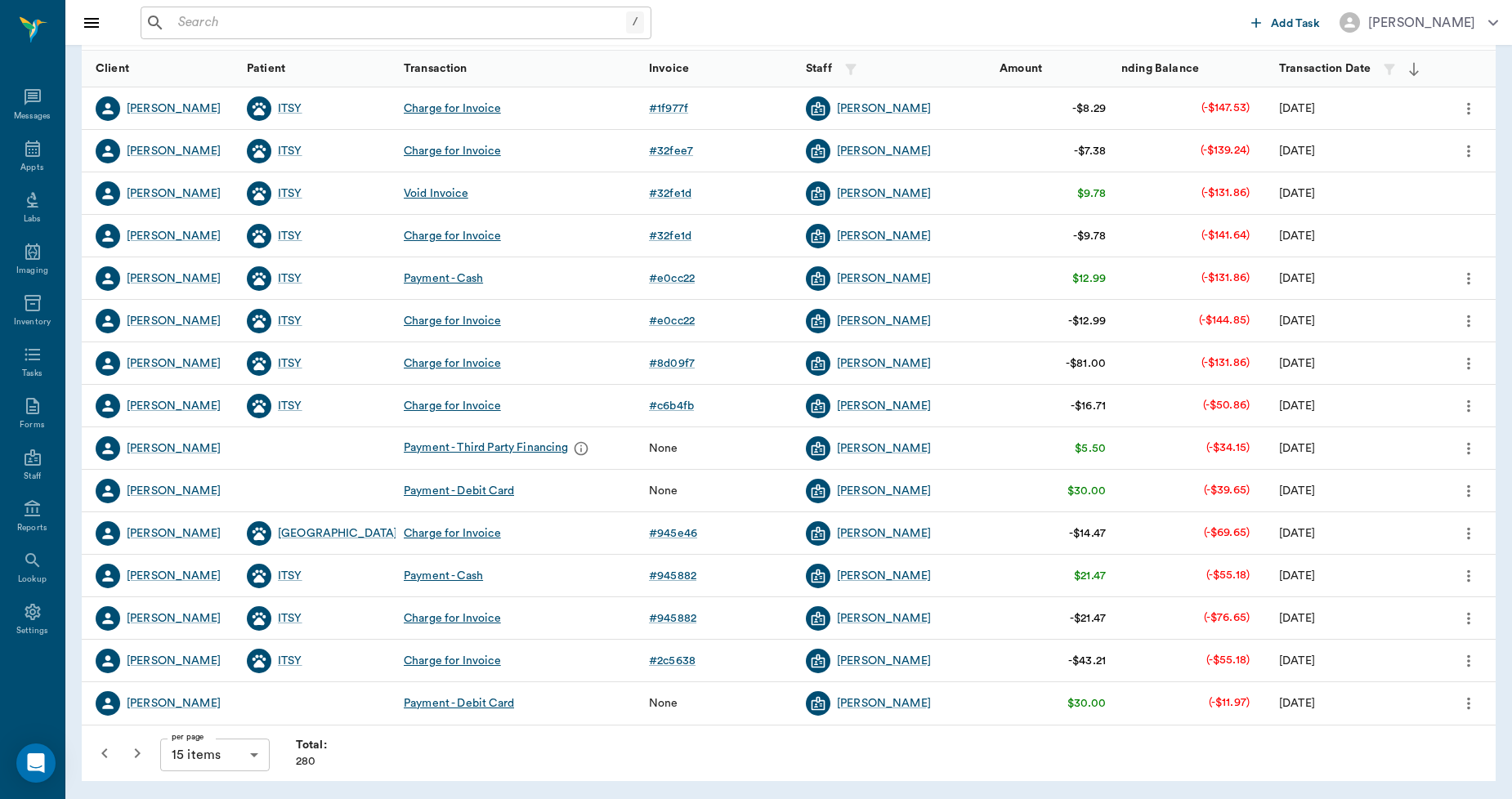
click at [136, 755] on icon "button" at bounding box center [137, 754] width 20 height 20
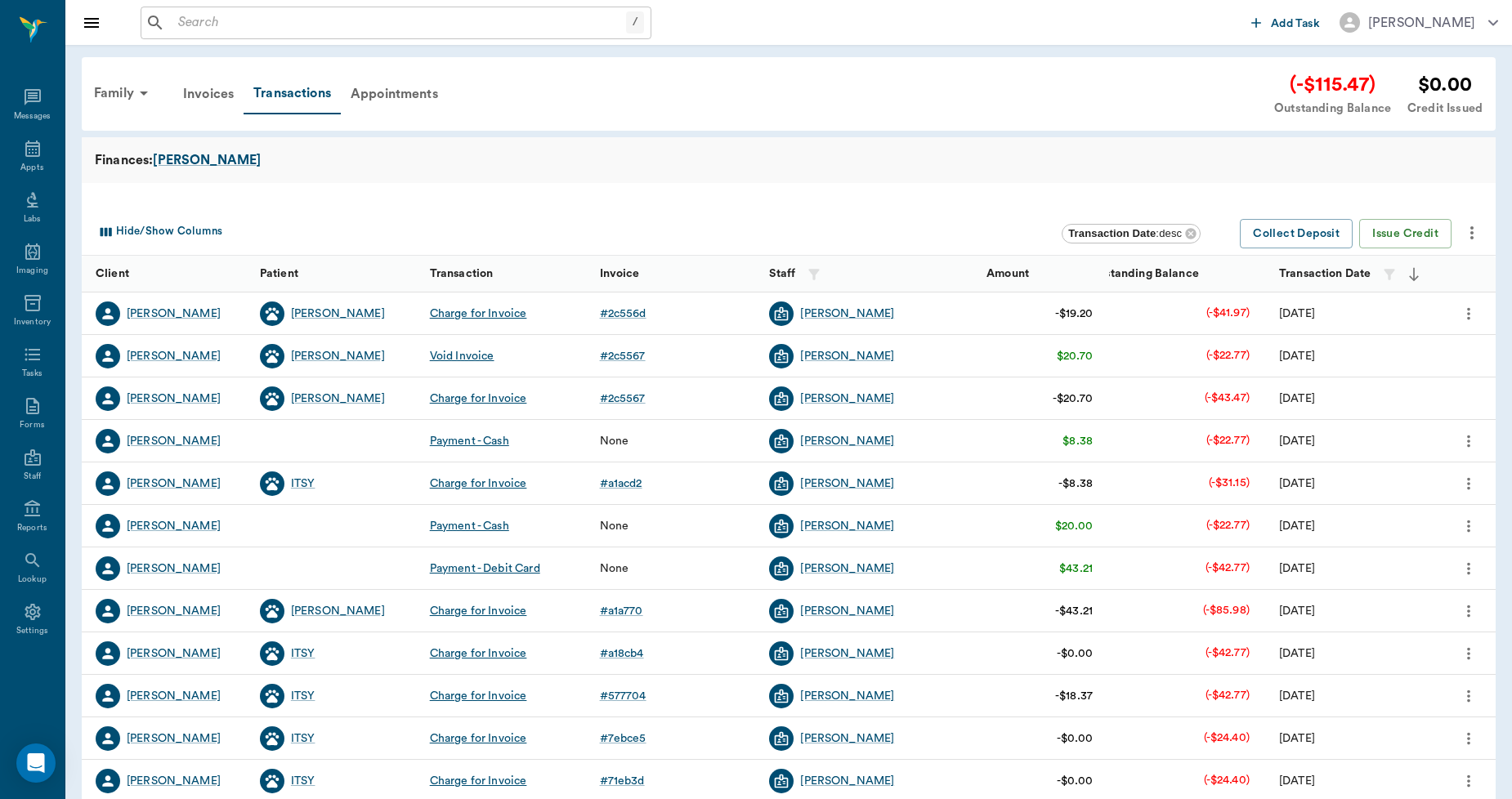
click at [332, 24] on input "text" at bounding box center [398, 22] width 454 height 22
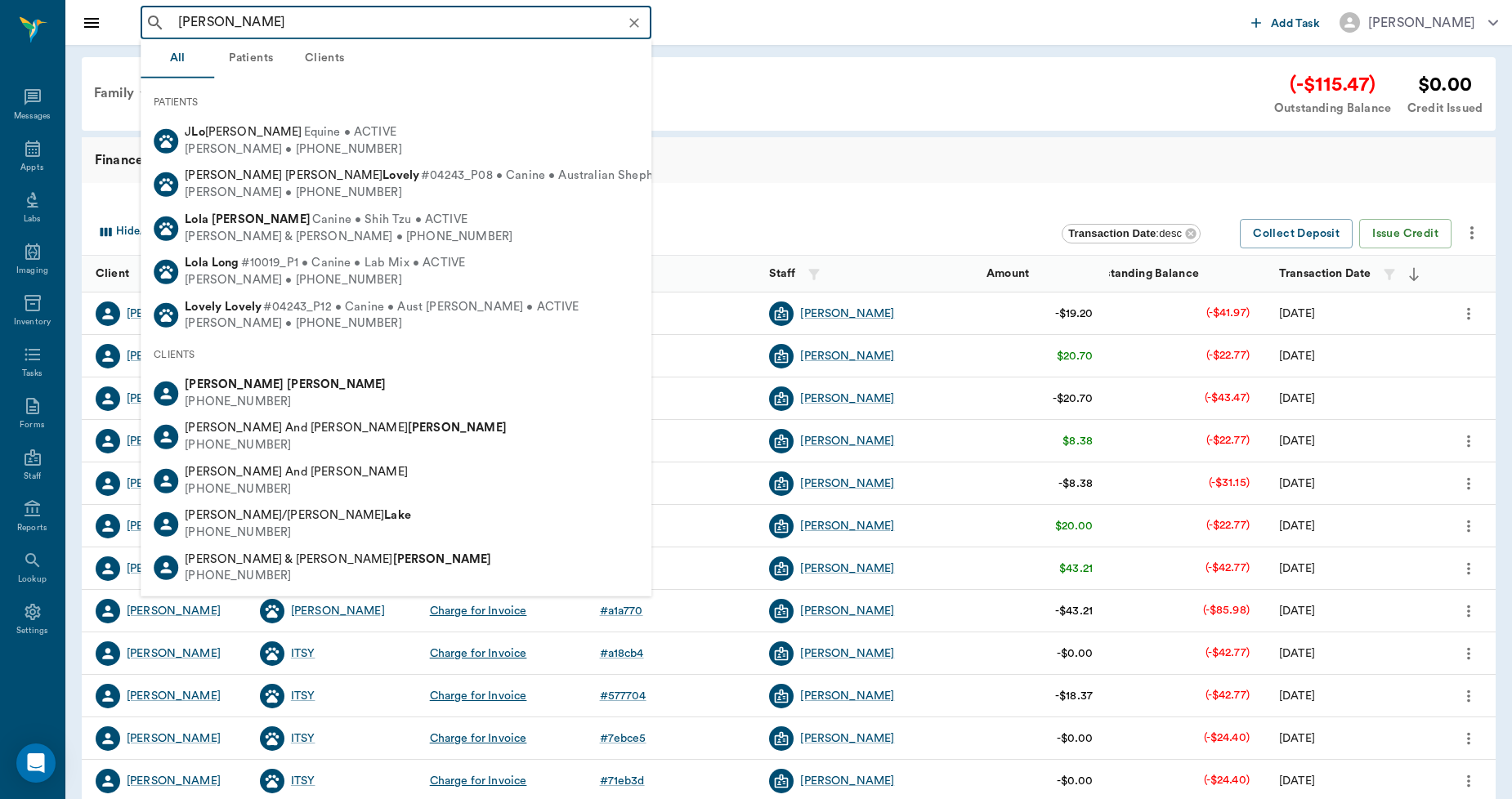
type input "[PERSON_NAME]"
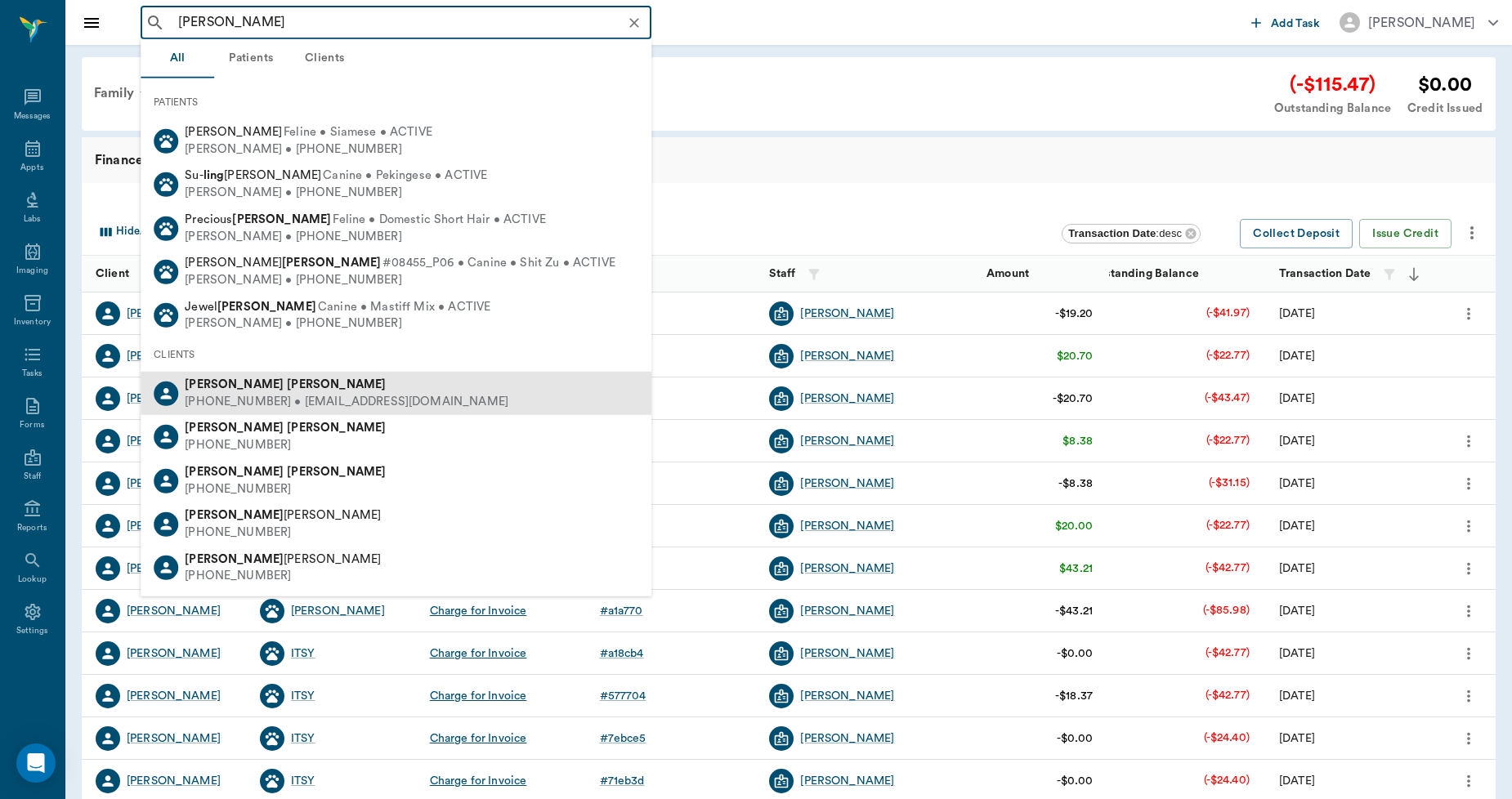
click at [287, 382] on b "[PERSON_NAME]" at bounding box center [336, 384] width 99 height 12
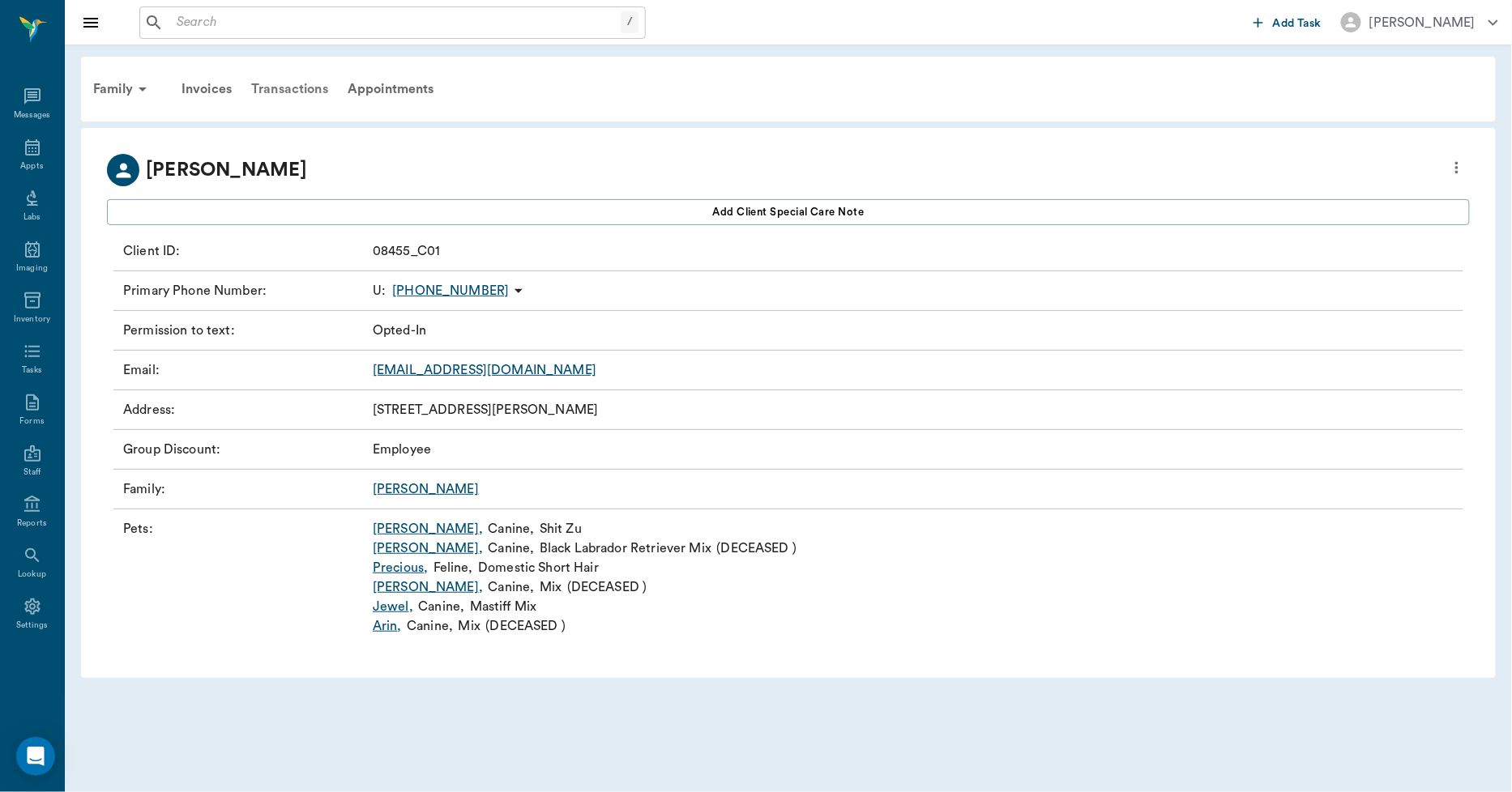
click at [290, 92] on div "Transactions" at bounding box center [289, 88] width 97 height 39
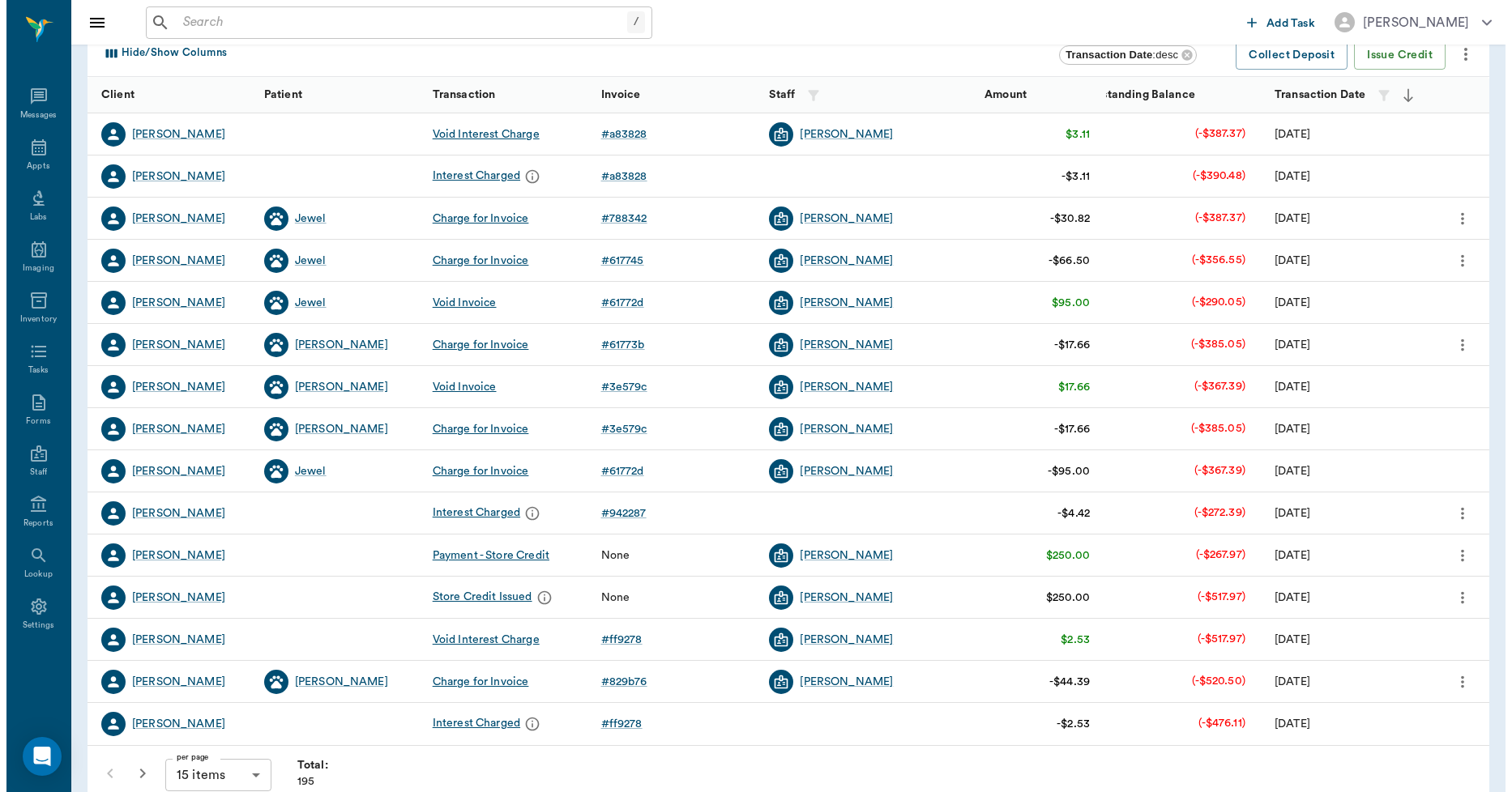
scroll to position [180, 0]
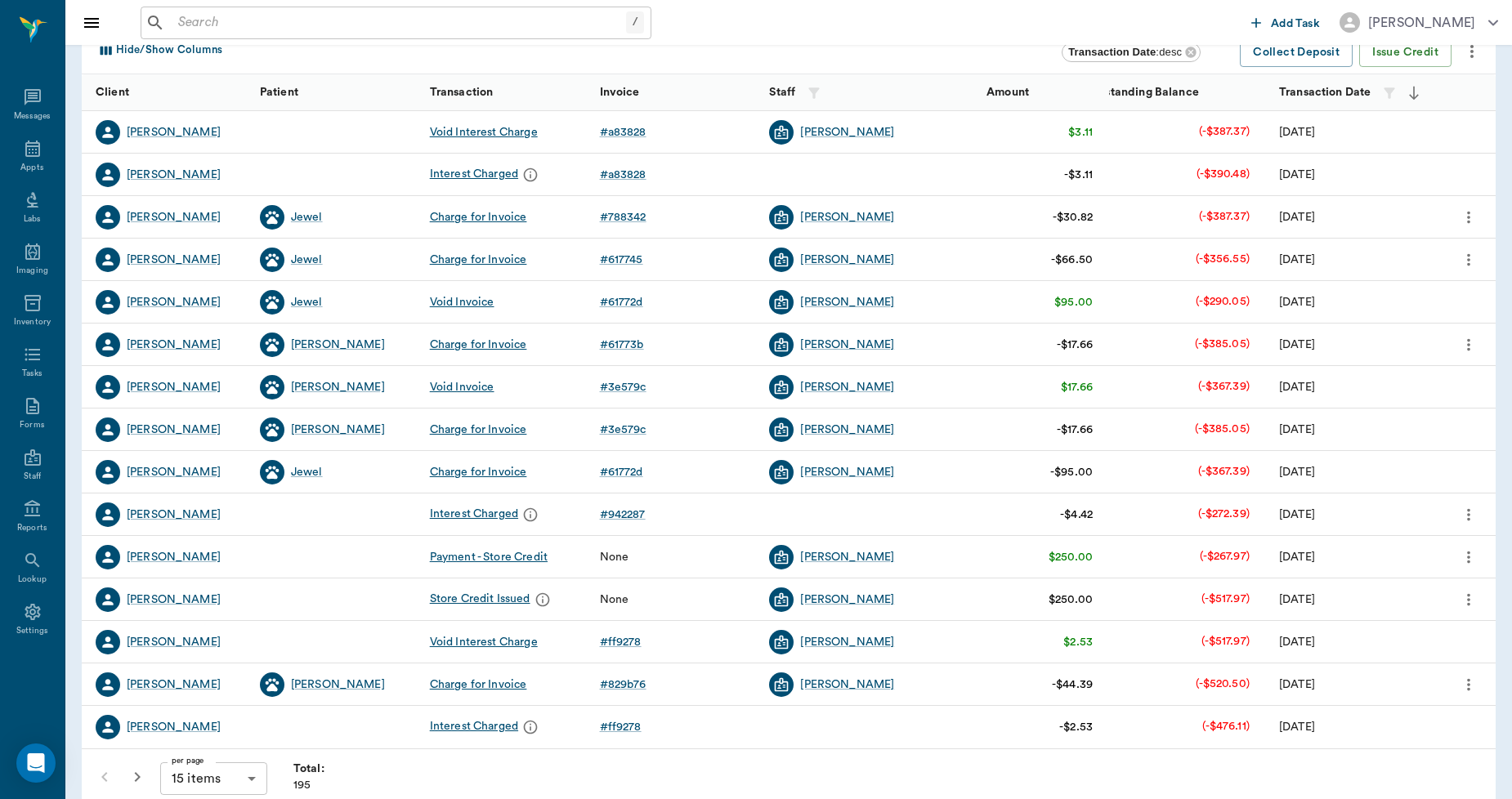
click at [1467, 513] on icon "more" at bounding box center [1469, 514] width 3 height 12
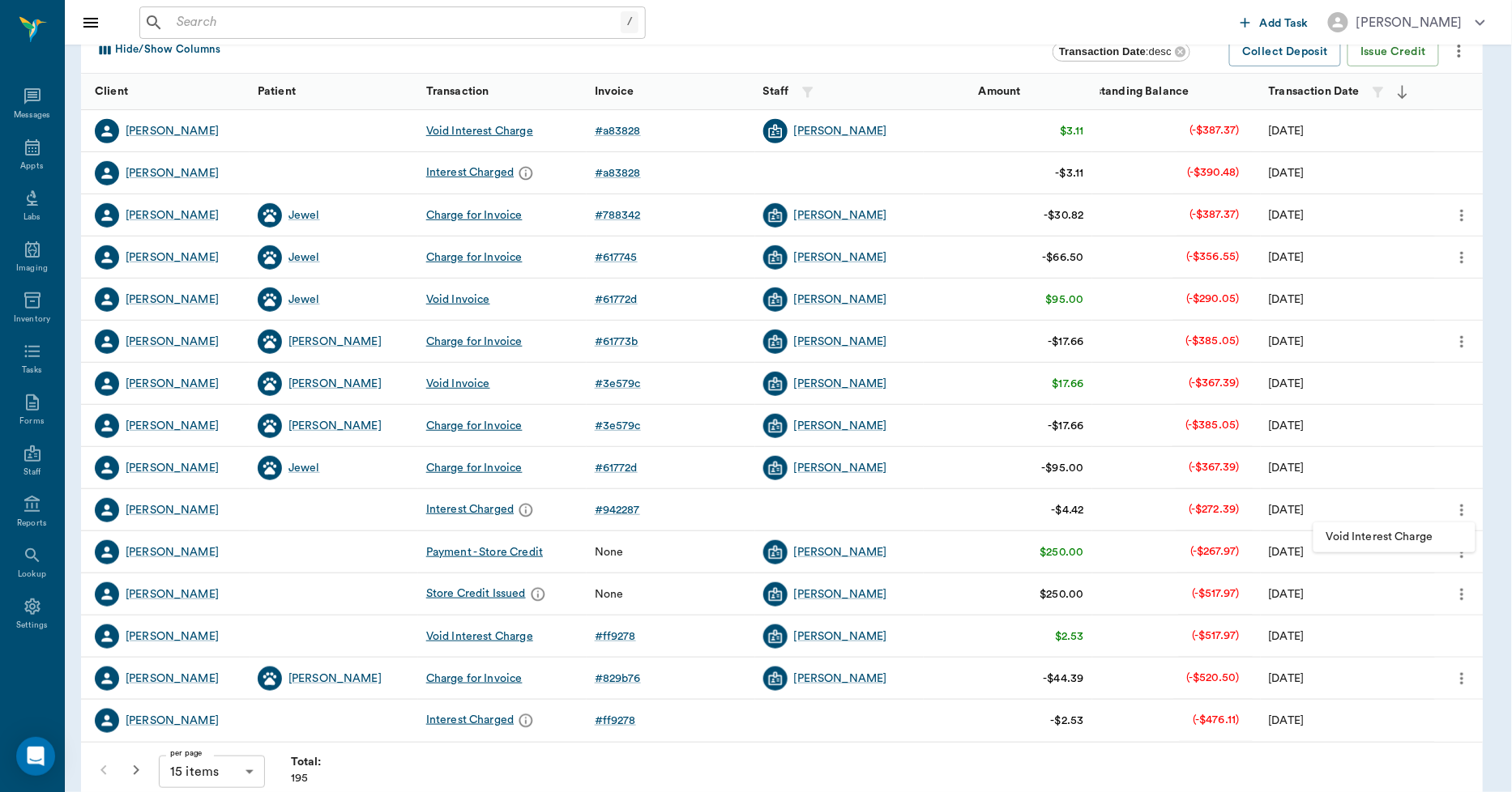
click at [1424, 530] on span "Void Interest Charge" at bounding box center [1395, 538] width 136 height 17
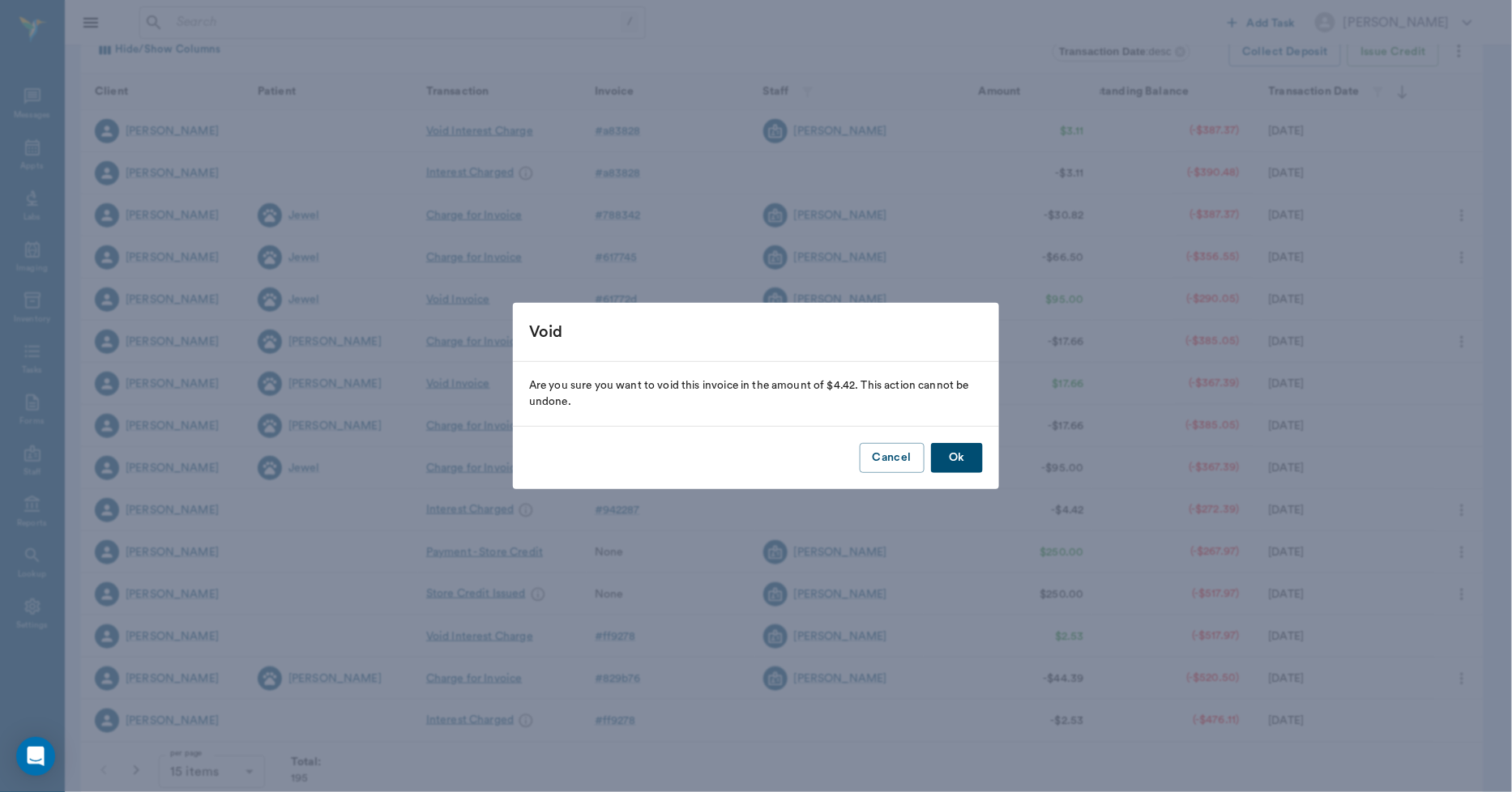
click at [977, 462] on button "Ok" at bounding box center [957, 458] width 52 height 30
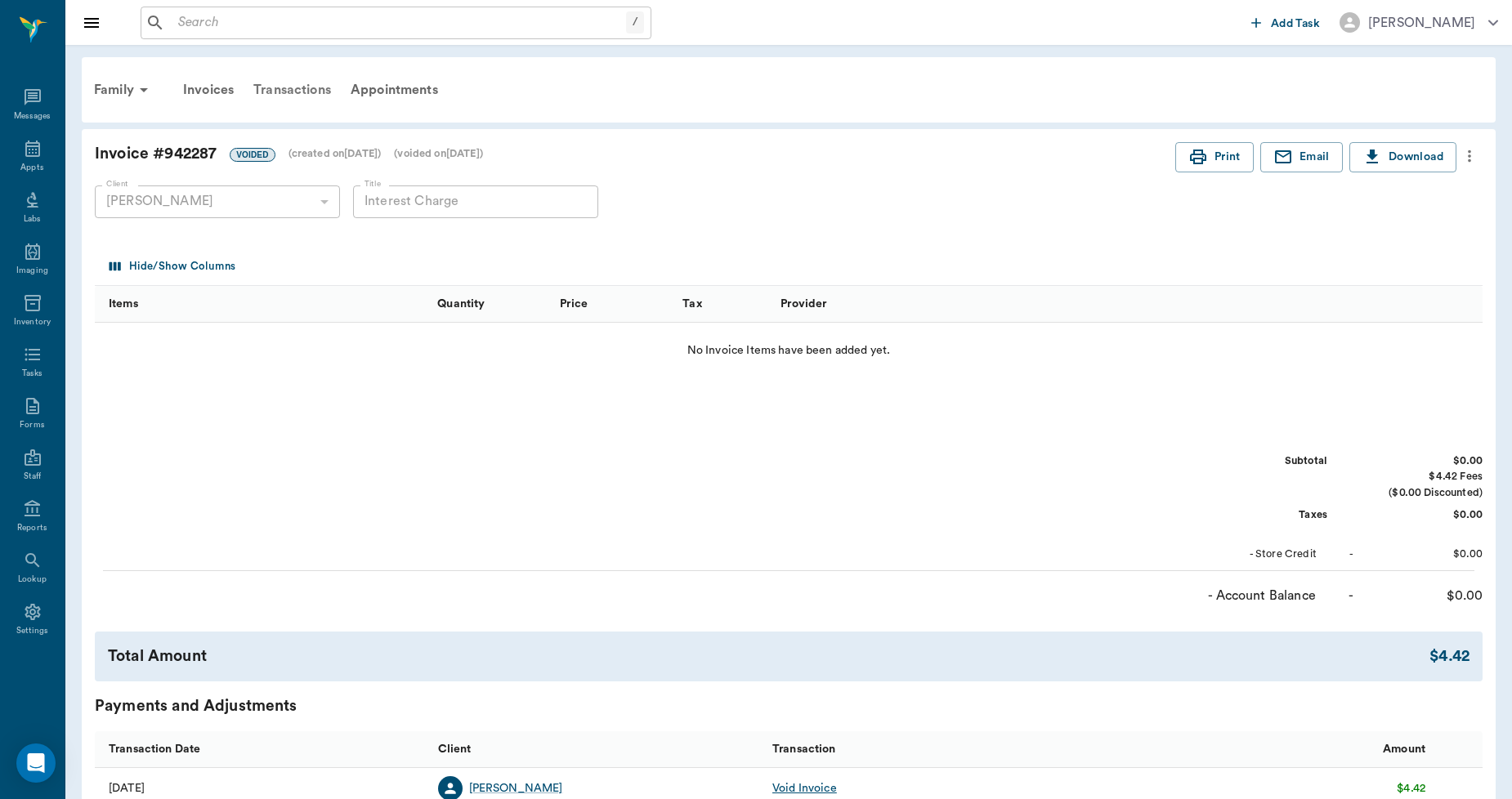
click at [287, 91] on div "Transactions" at bounding box center [292, 89] width 97 height 39
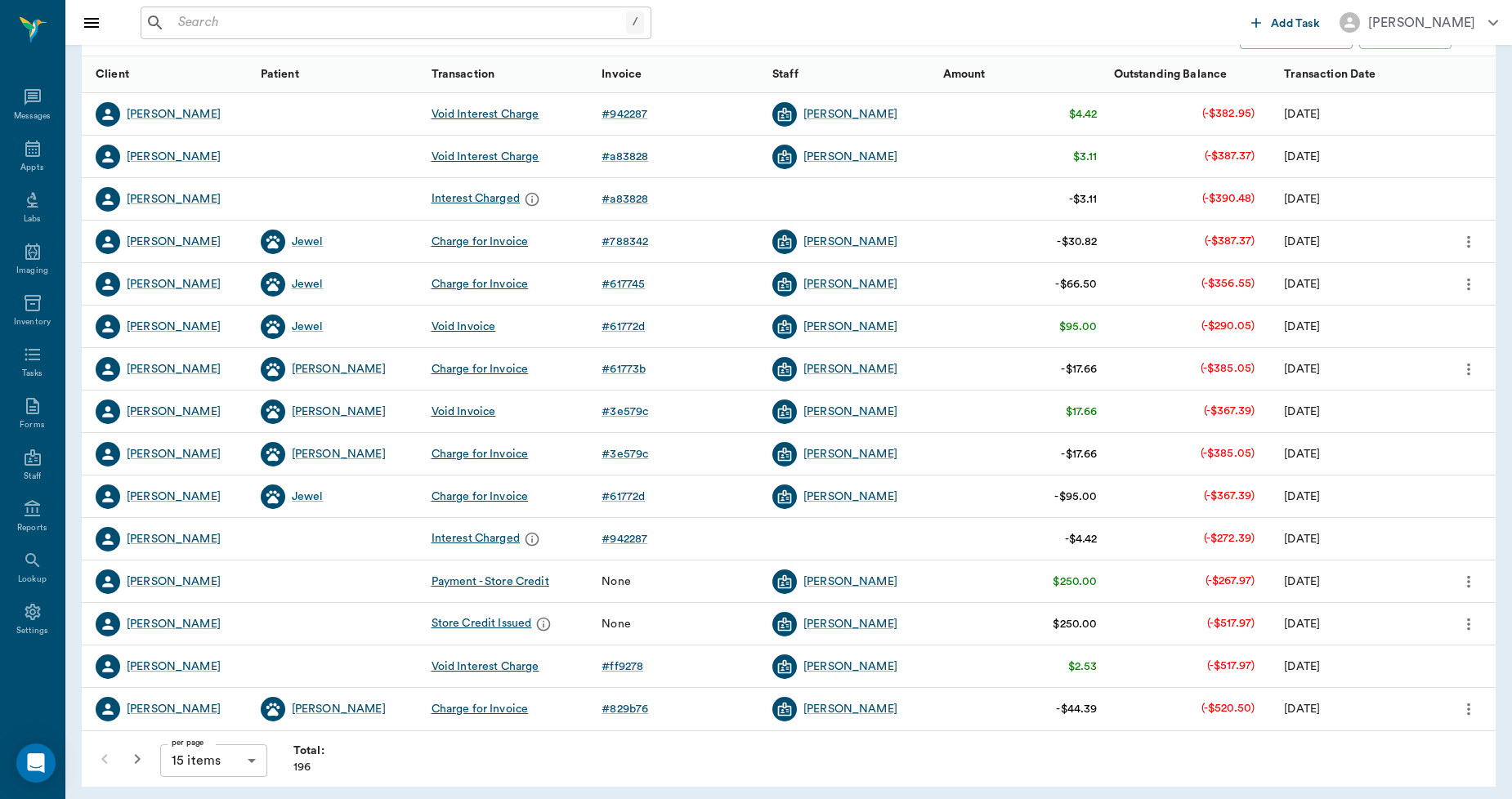
scroll to position [205, 0]
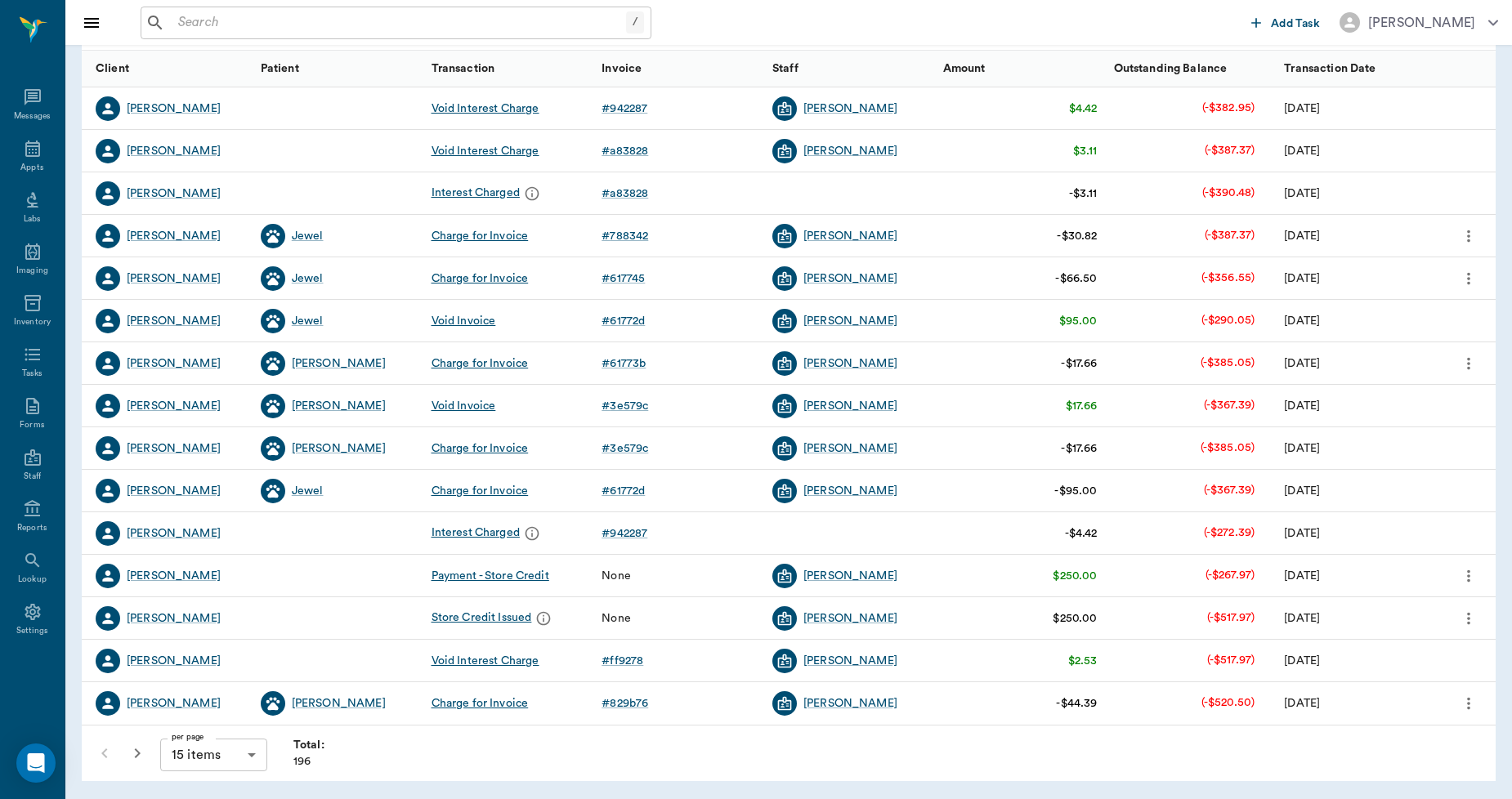
click at [133, 756] on icon "button" at bounding box center [137, 754] width 20 height 20
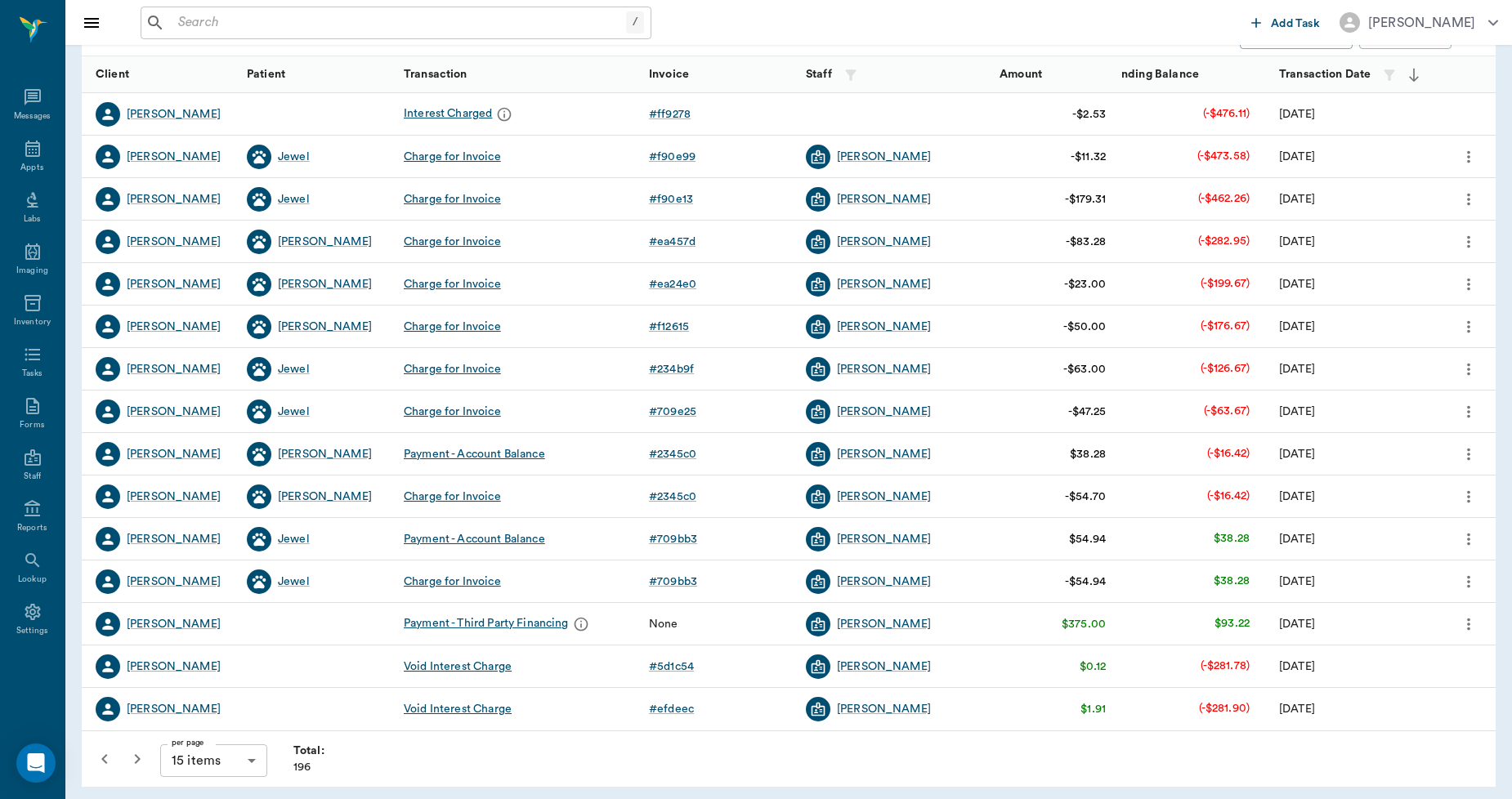
scroll to position [205, 0]
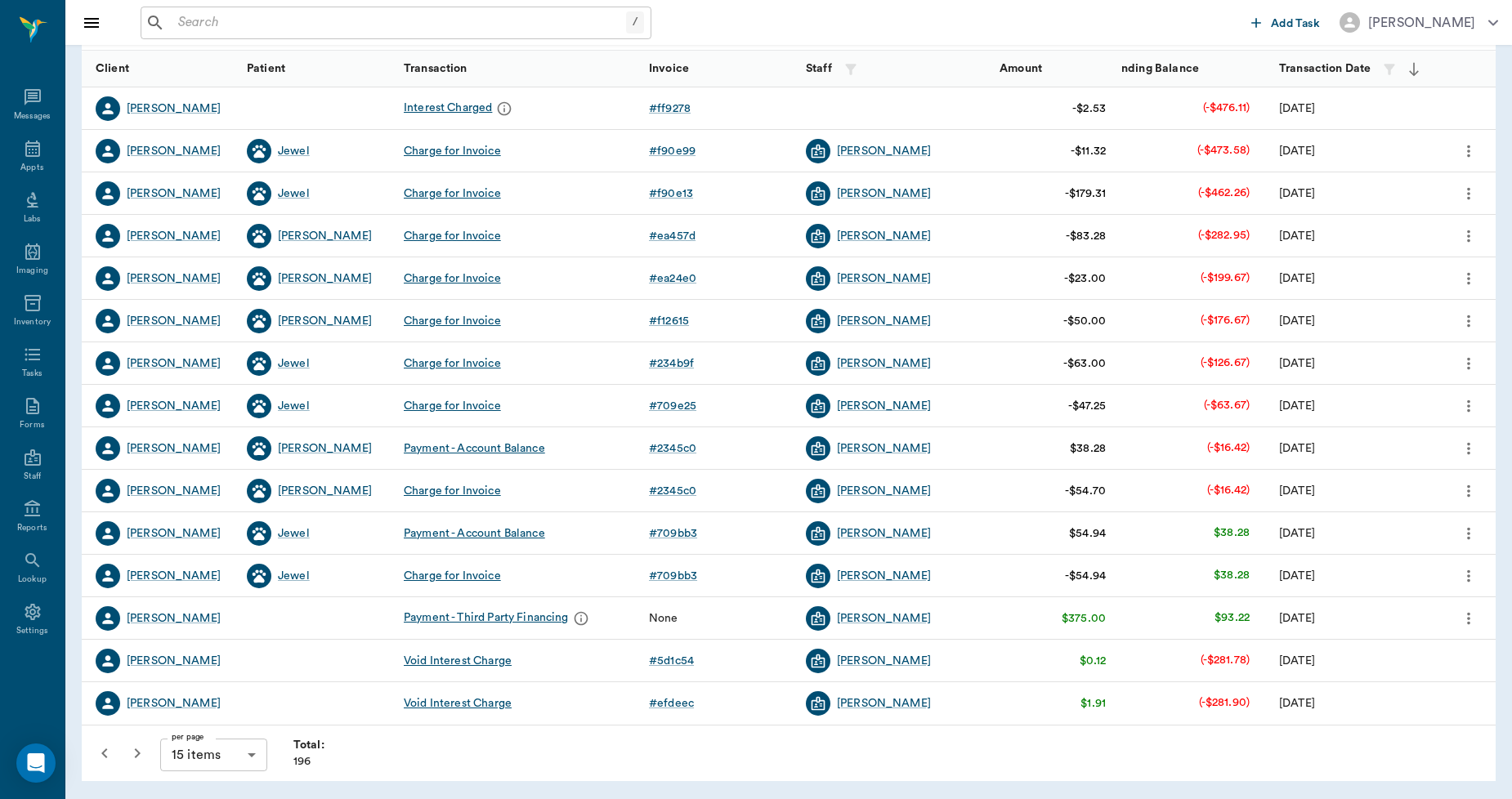
click at [139, 757] on icon "button" at bounding box center [137, 754] width 20 height 20
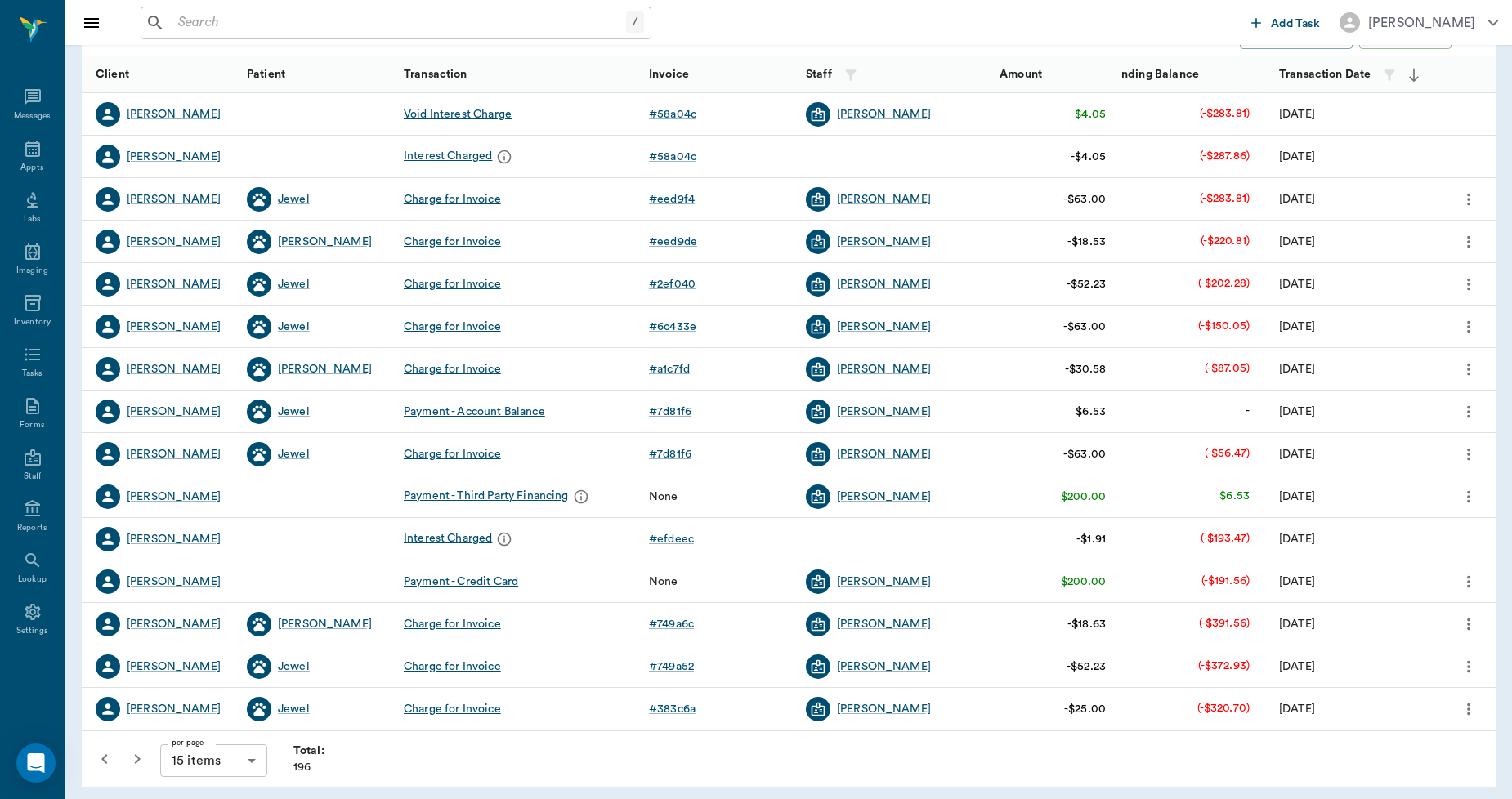
scroll to position [205, 0]
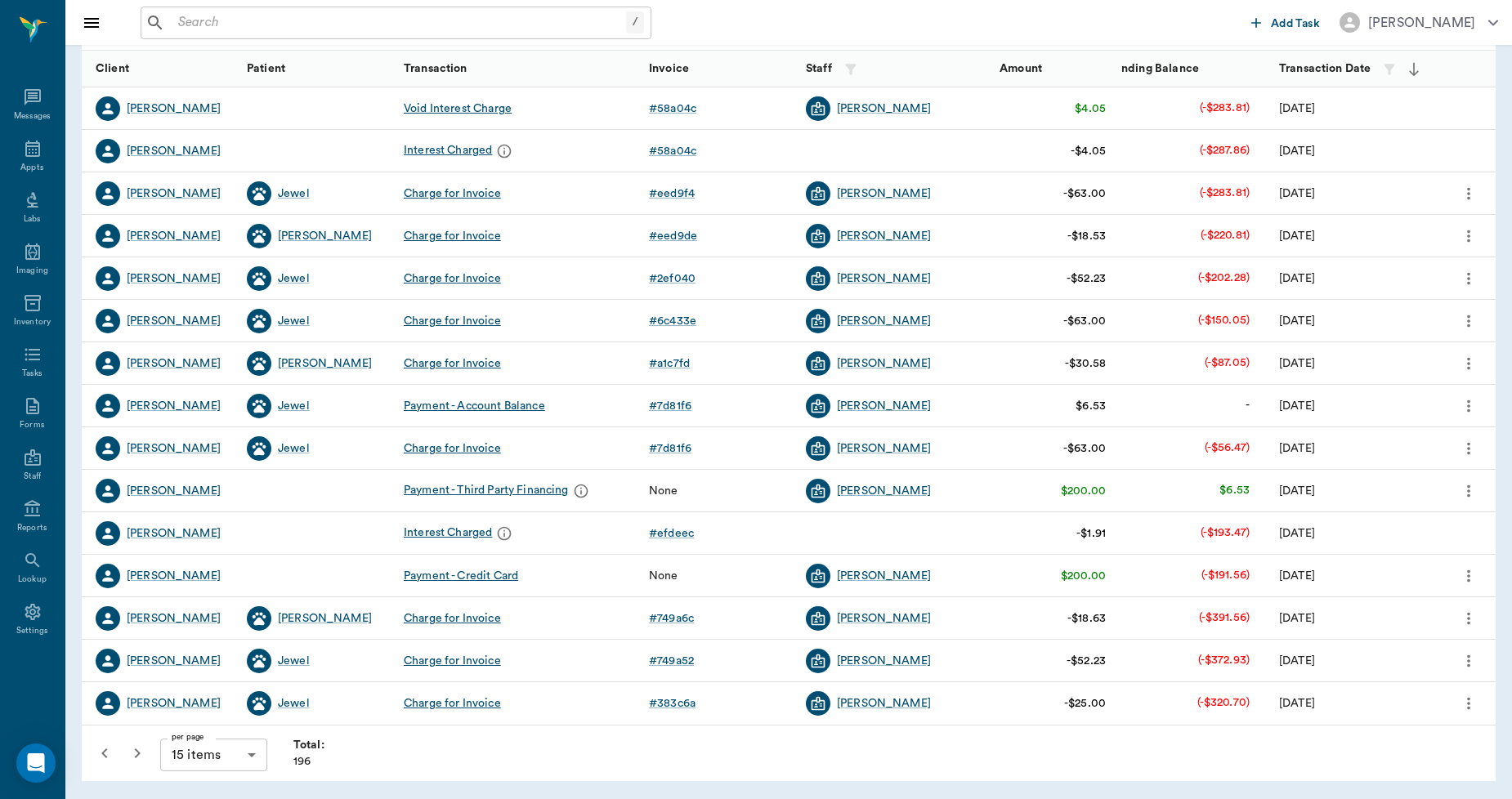
click at [140, 755] on icon "button" at bounding box center [137, 754] width 20 height 20
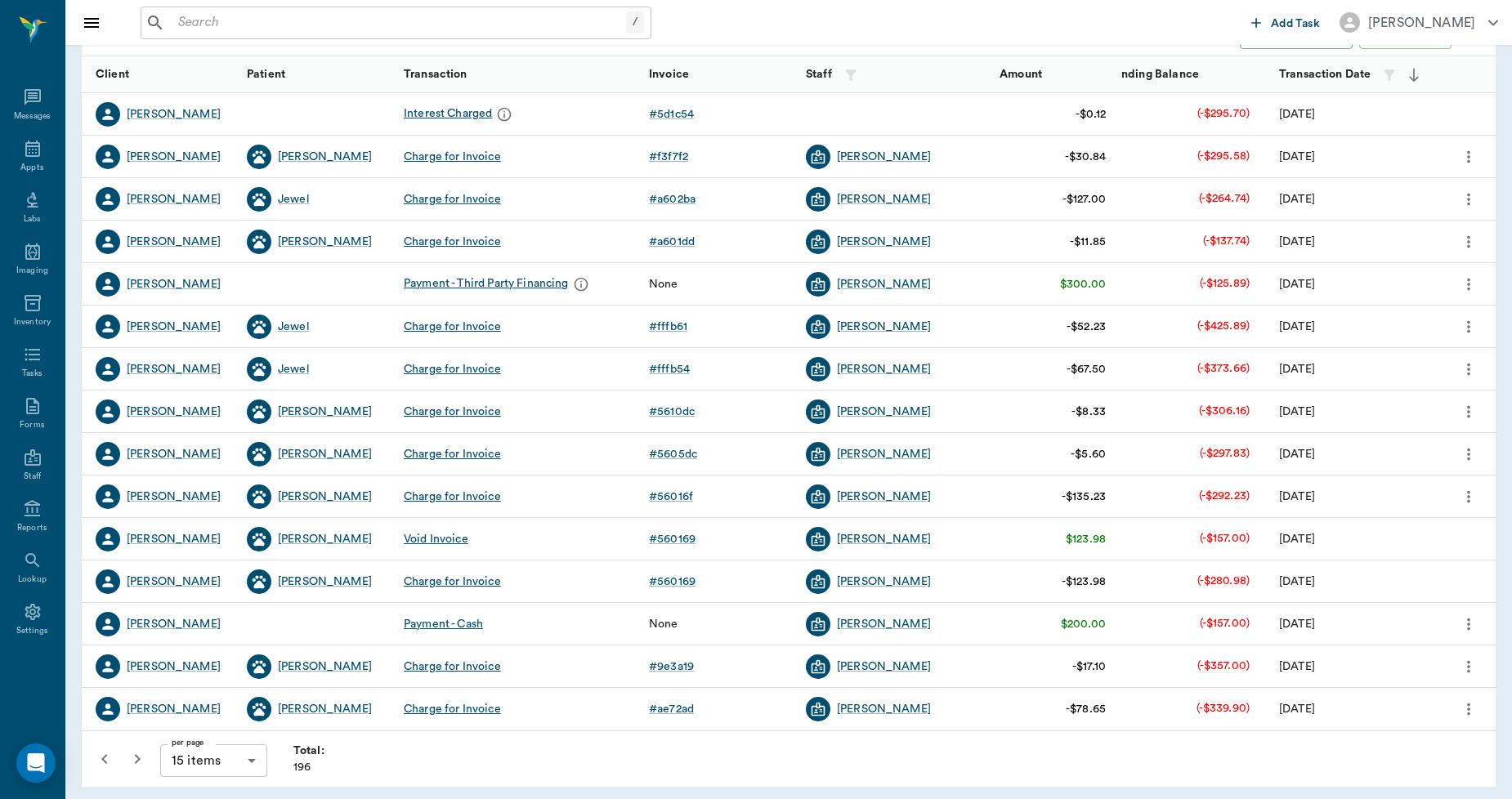
scroll to position [205, 0]
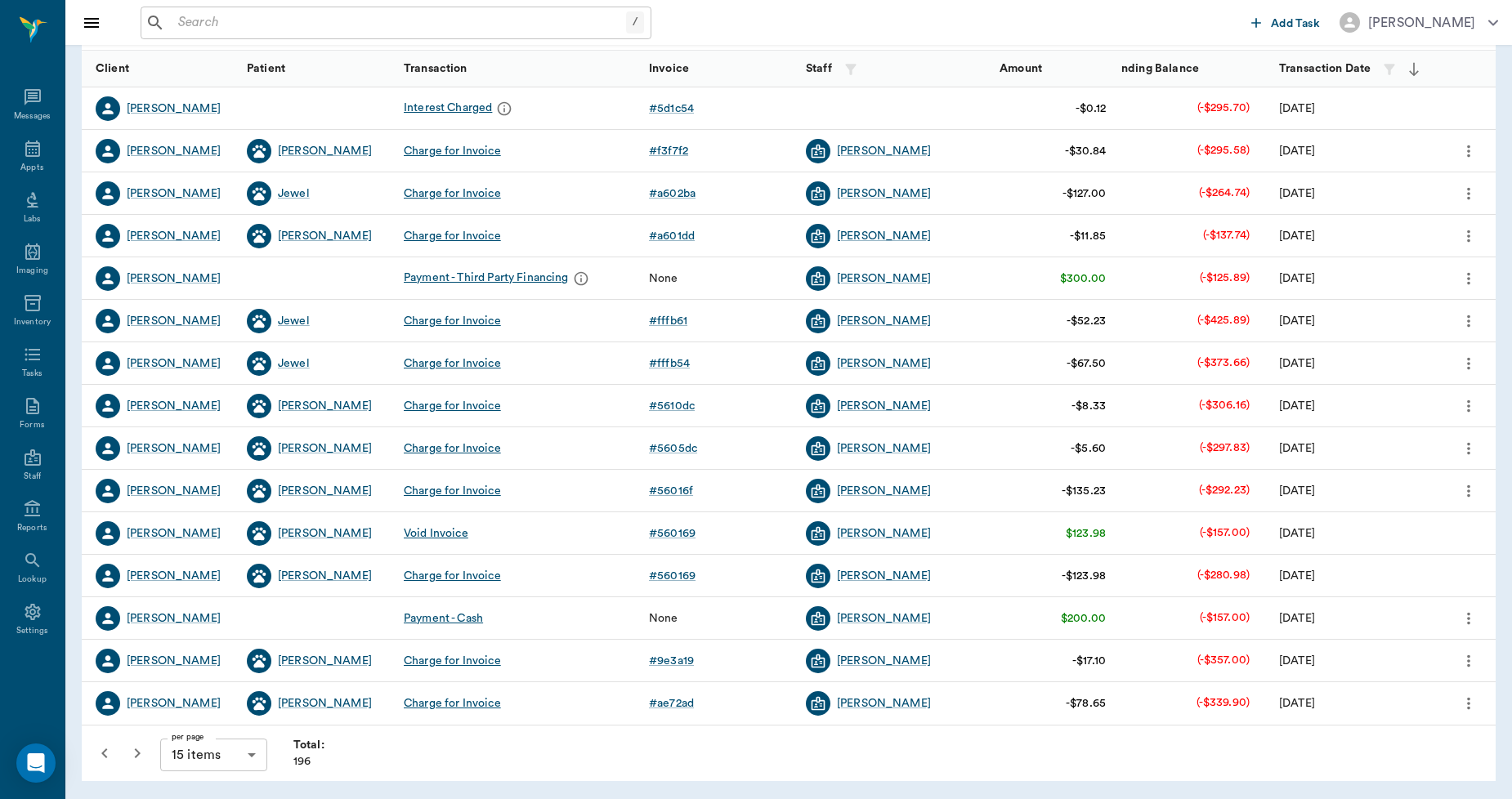
click at [137, 750] on icon "button" at bounding box center [137, 754] width 20 height 20
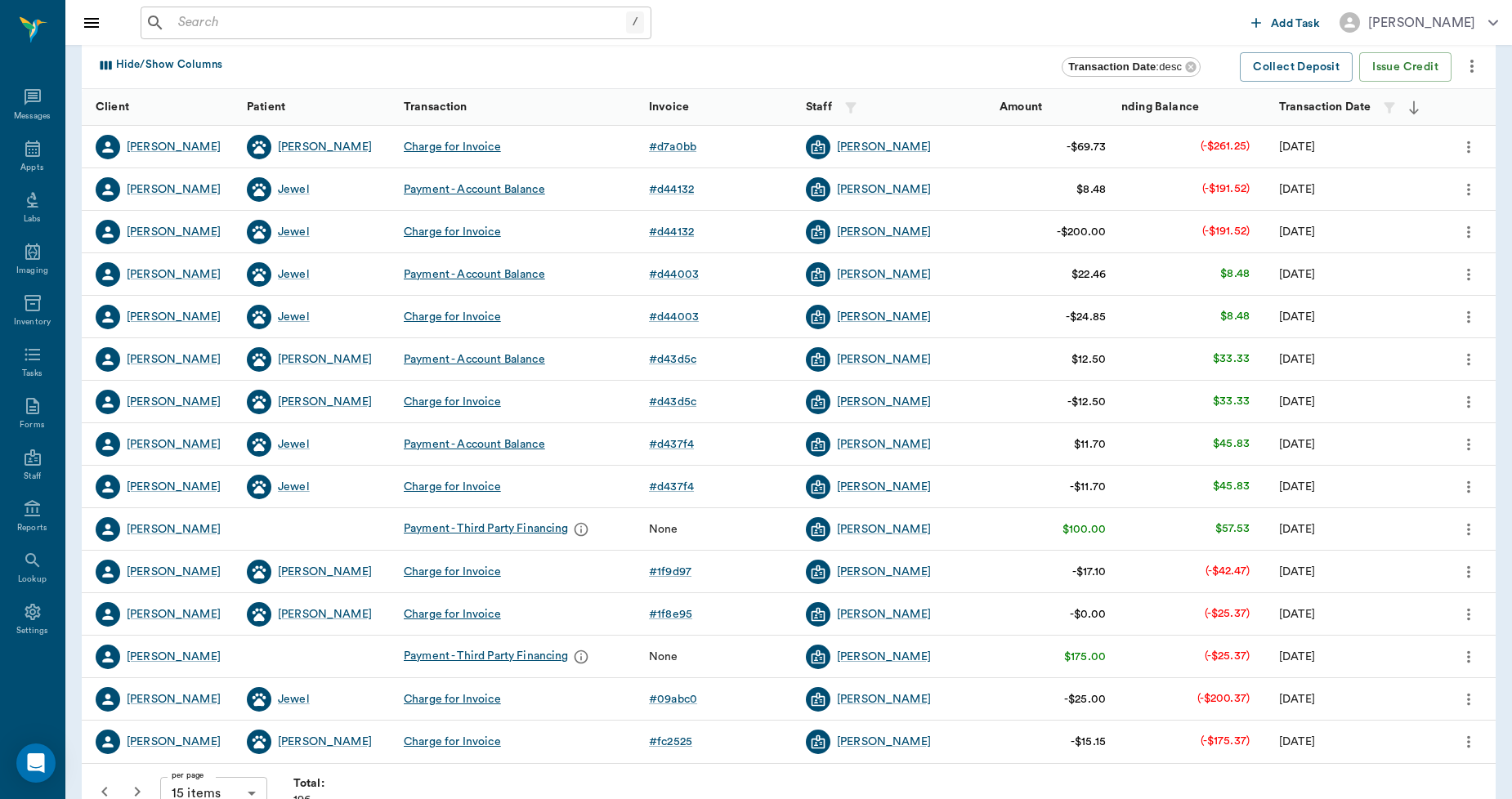
scroll to position [182, 0]
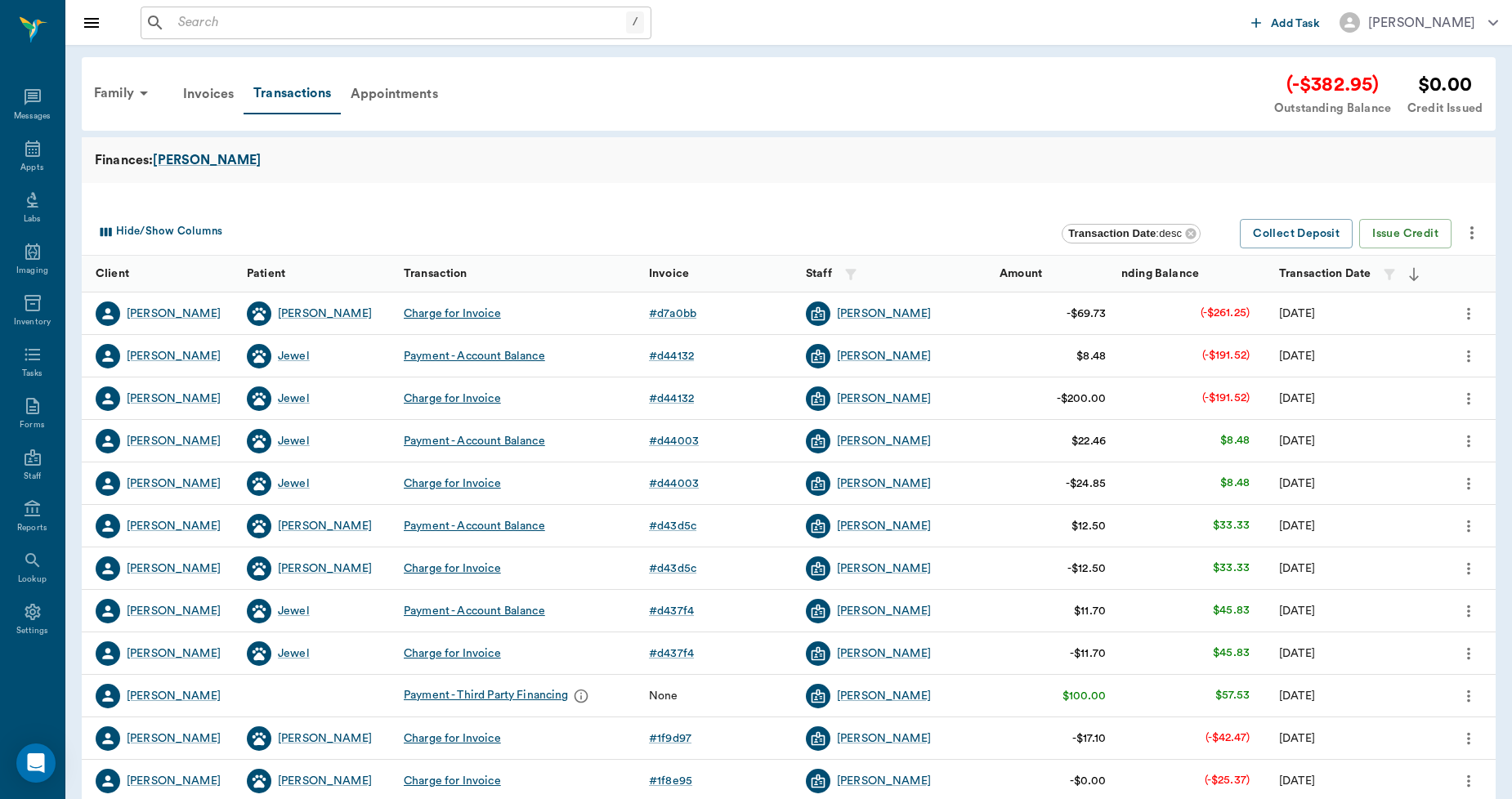
scroll to position [182, 0]
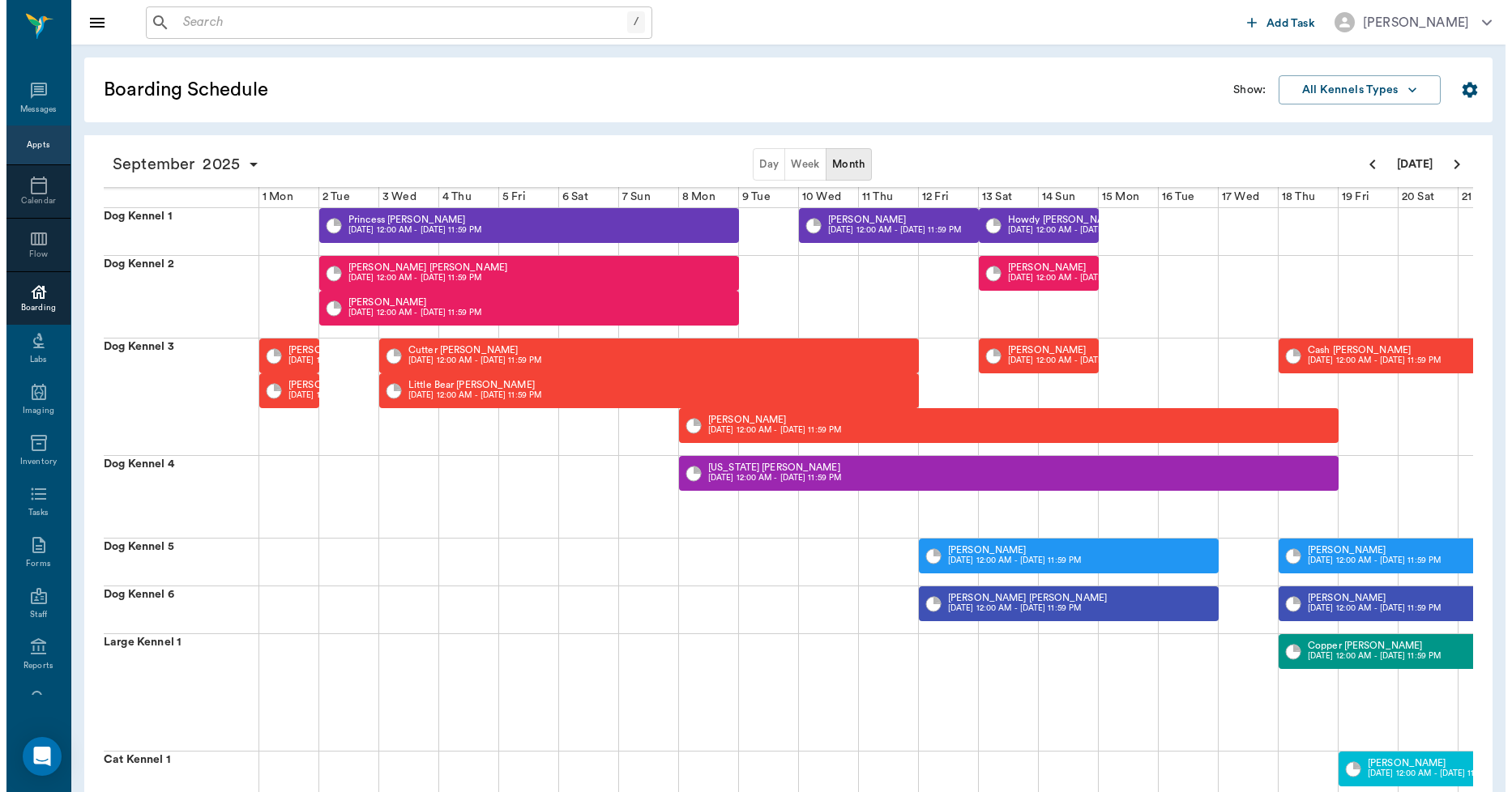
scroll to position [0, 416]
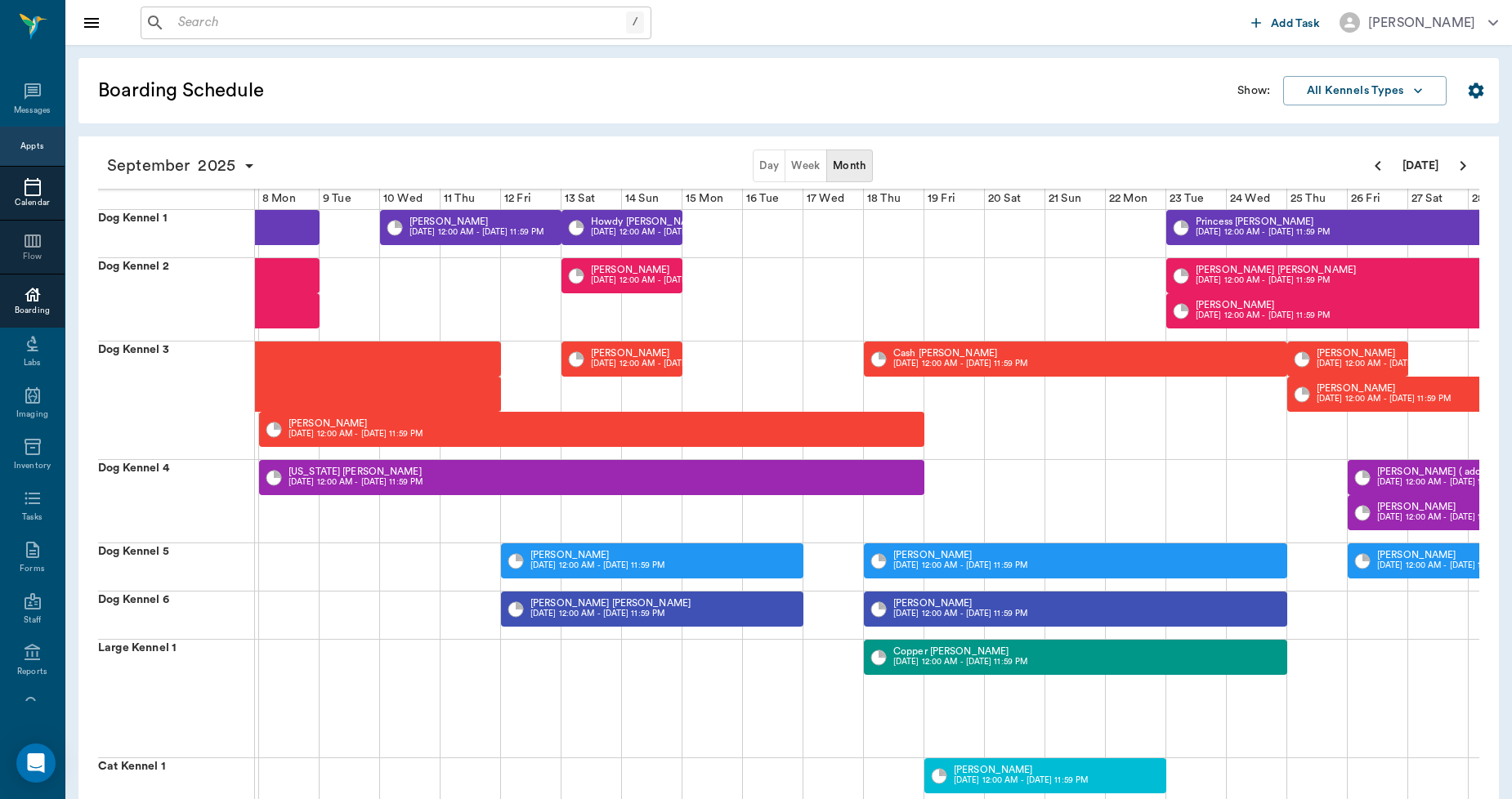
click at [22, 189] on icon at bounding box center [32, 187] width 20 height 20
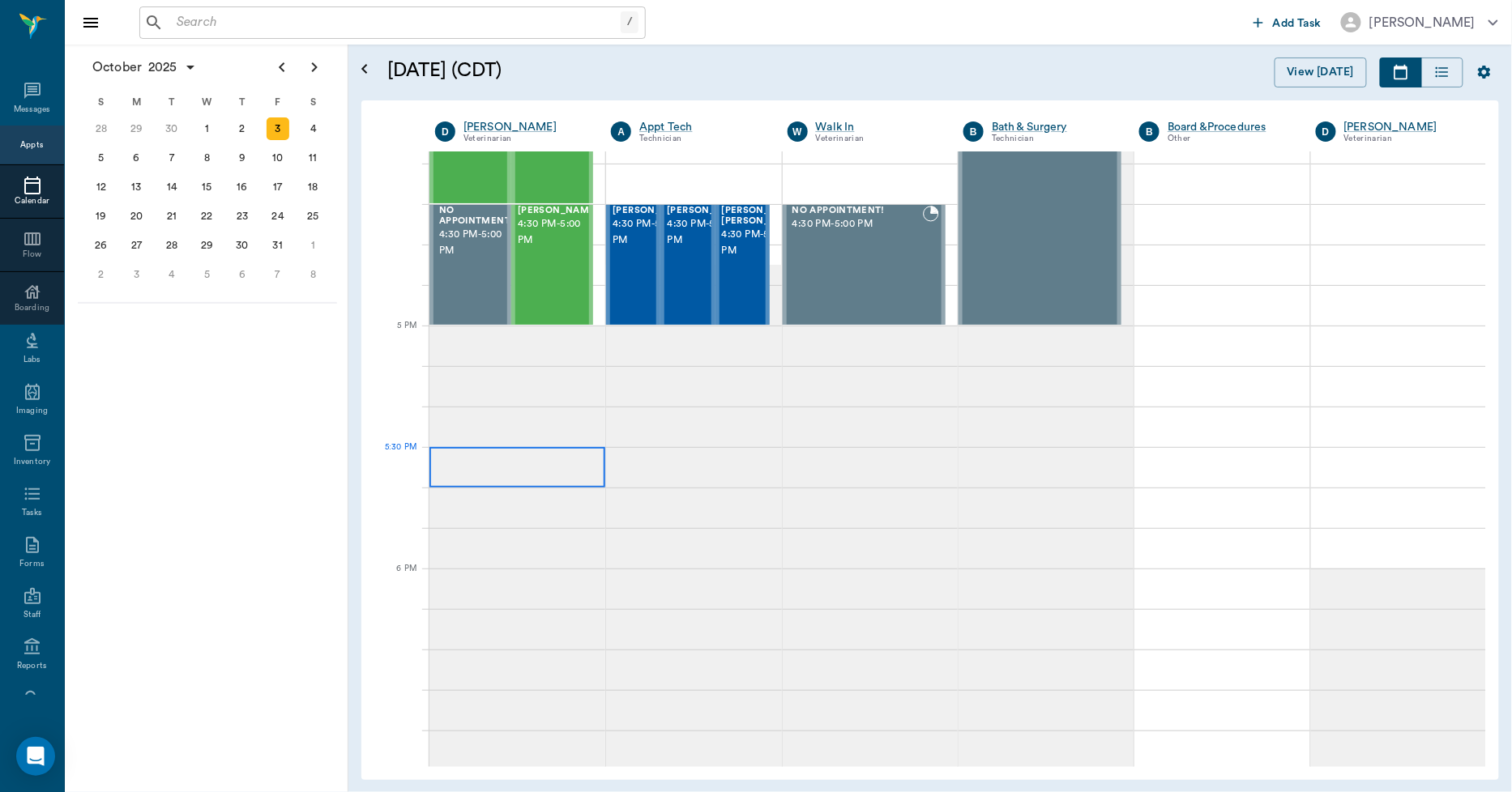
scroll to position [1755, 0]
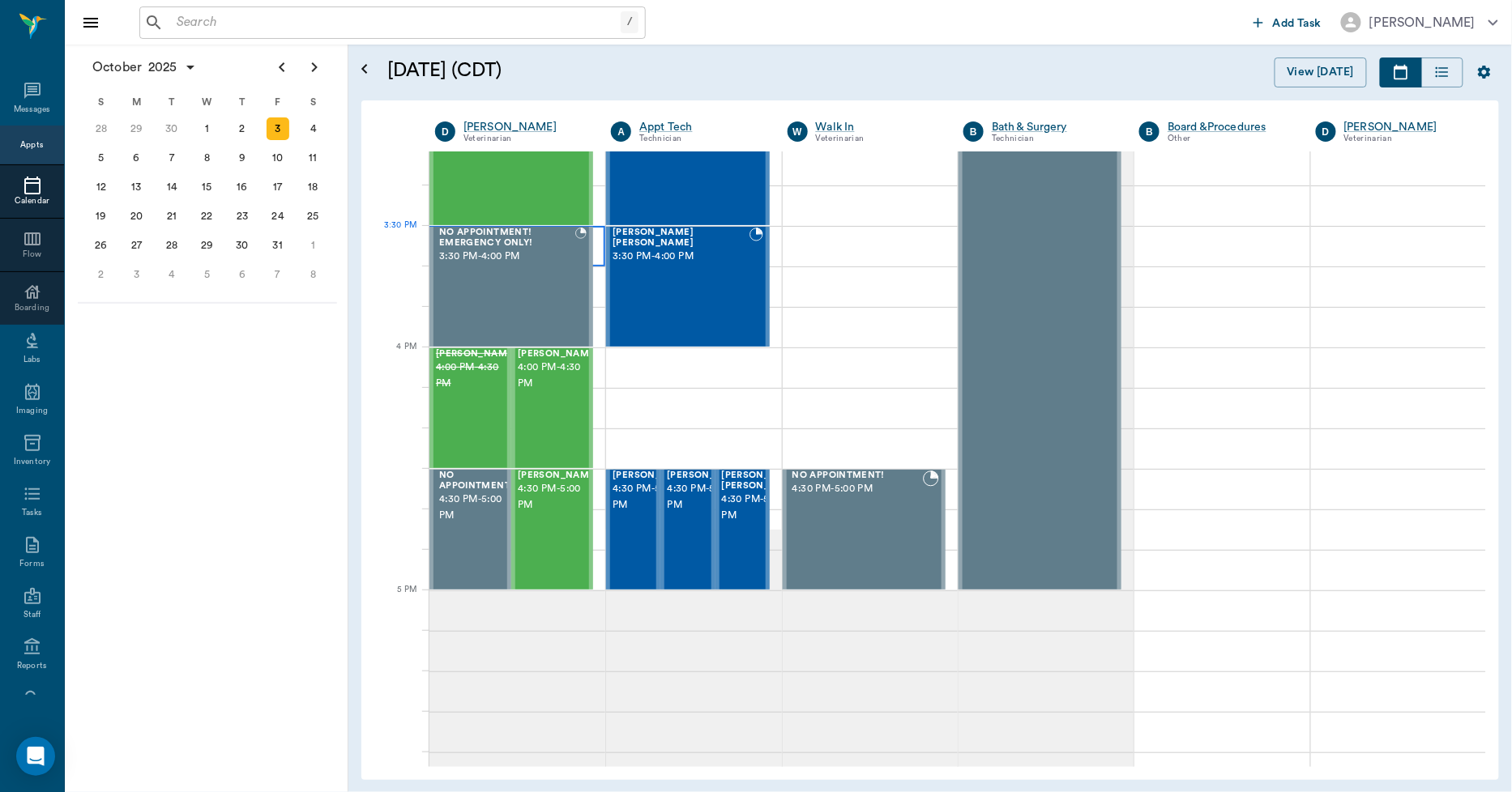
click at [593, 244] on div at bounding box center [517, 246] width 176 height 40
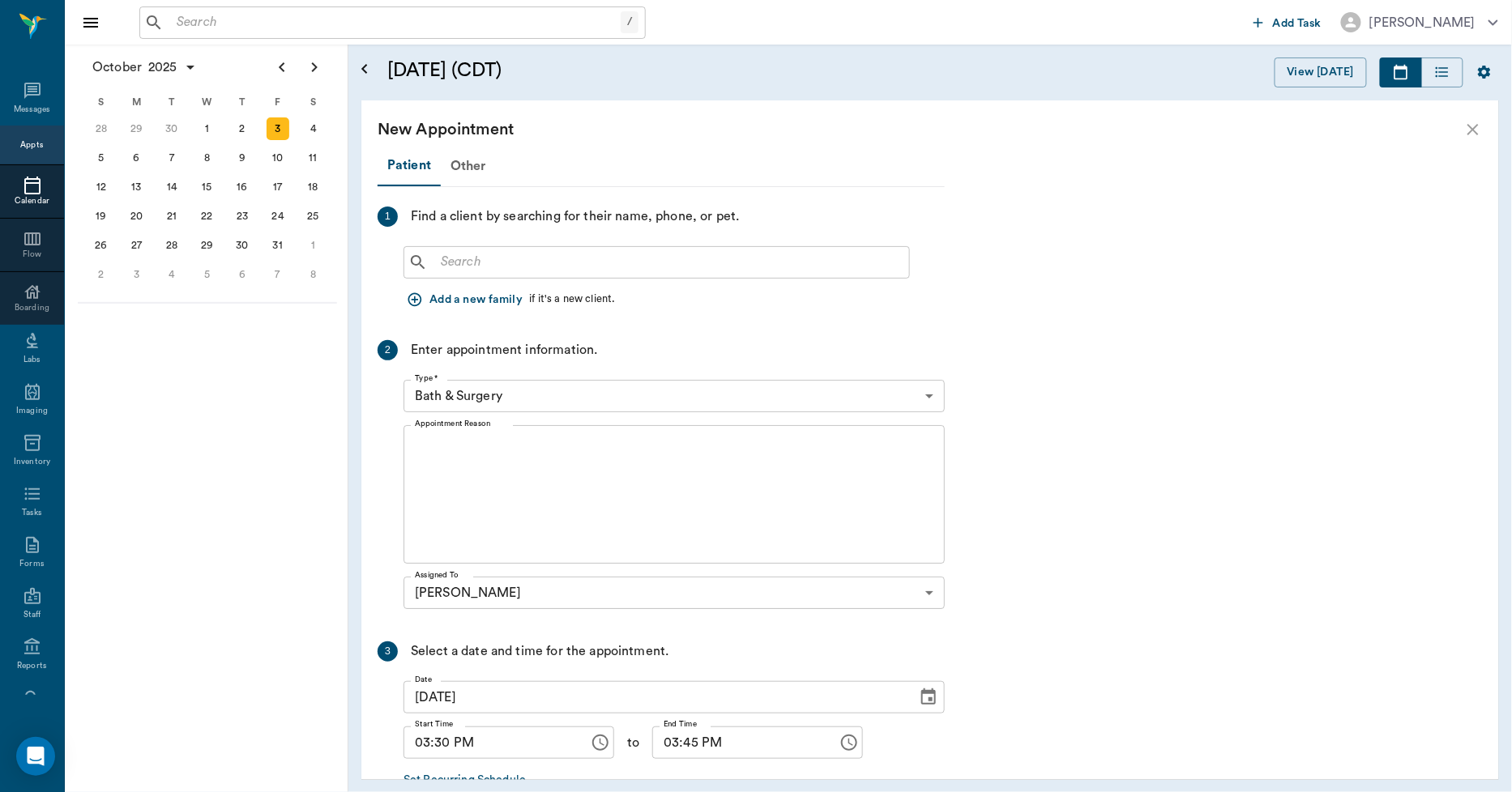
click at [473, 274] on div "​" at bounding box center [656, 262] width 506 height 32
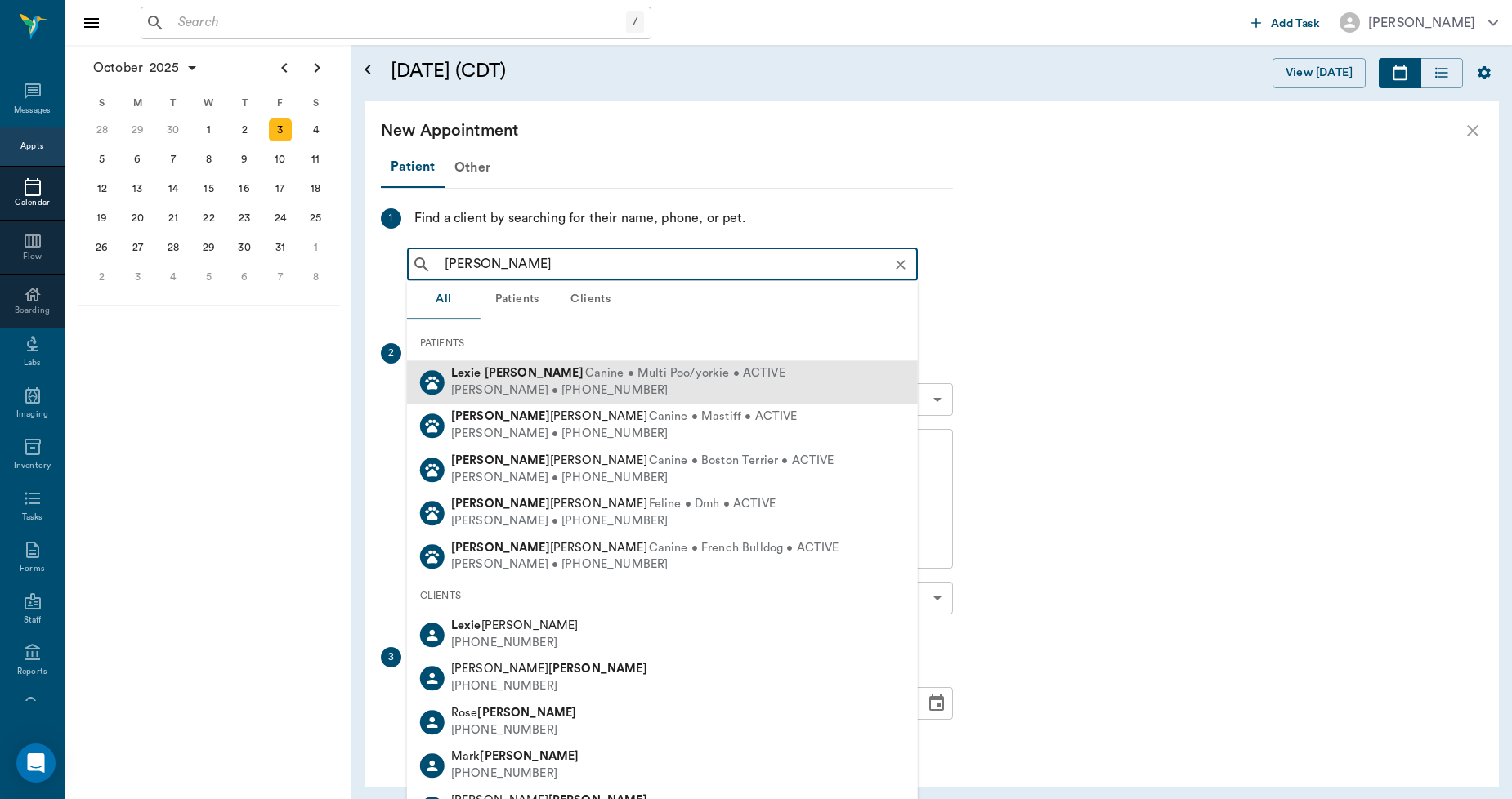
click at [485, 377] on b "Tyson" at bounding box center [534, 372] width 99 height 12
type input "LEXIE TYSON"
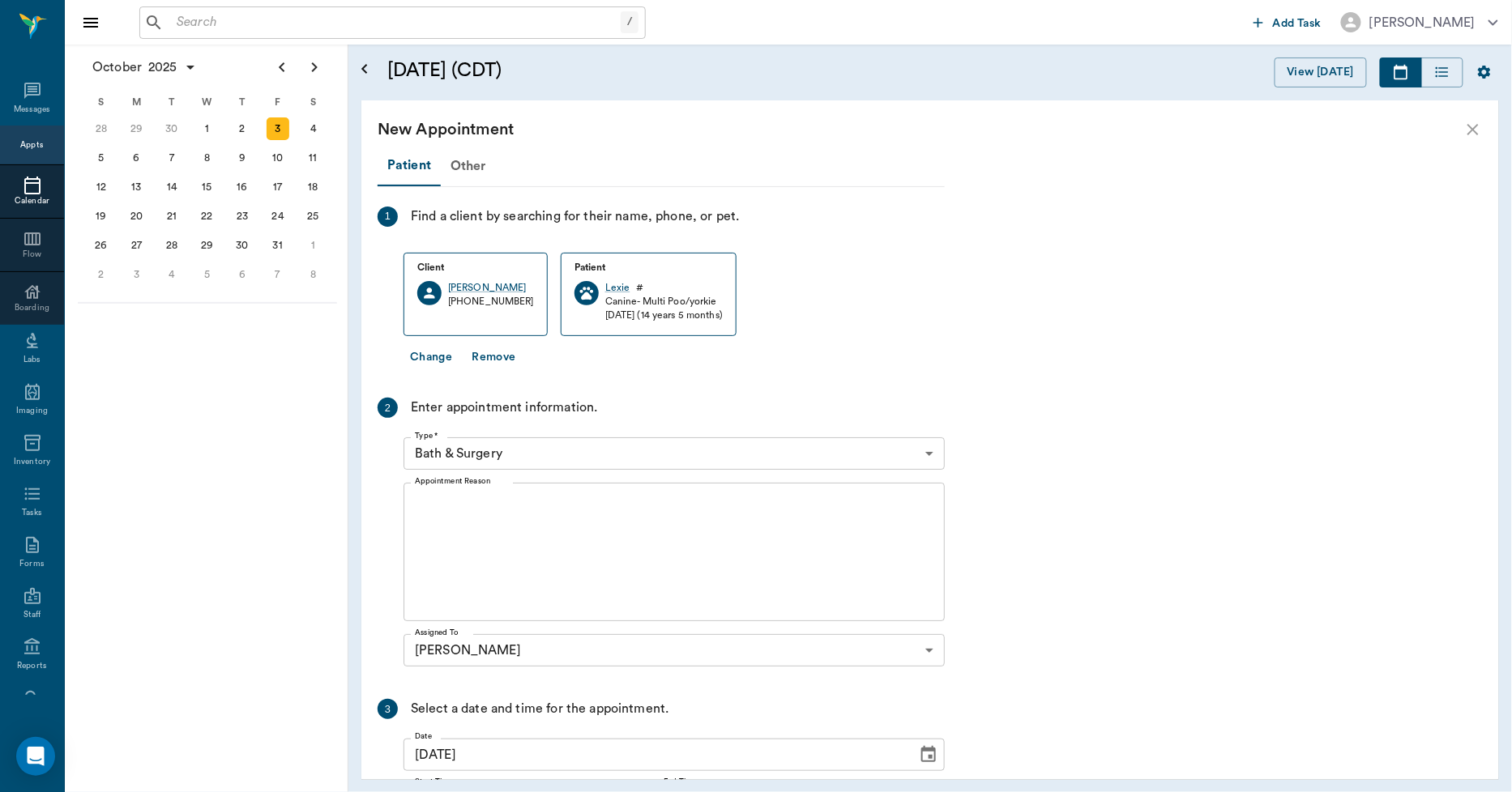
click at [503, 446] on body "/ ​ Add Task Dr. Bert Ellsworth Nectar Messages Appts Calendar Flow Boarding La…" at bounding box center [756, 396] width 1512 height 792
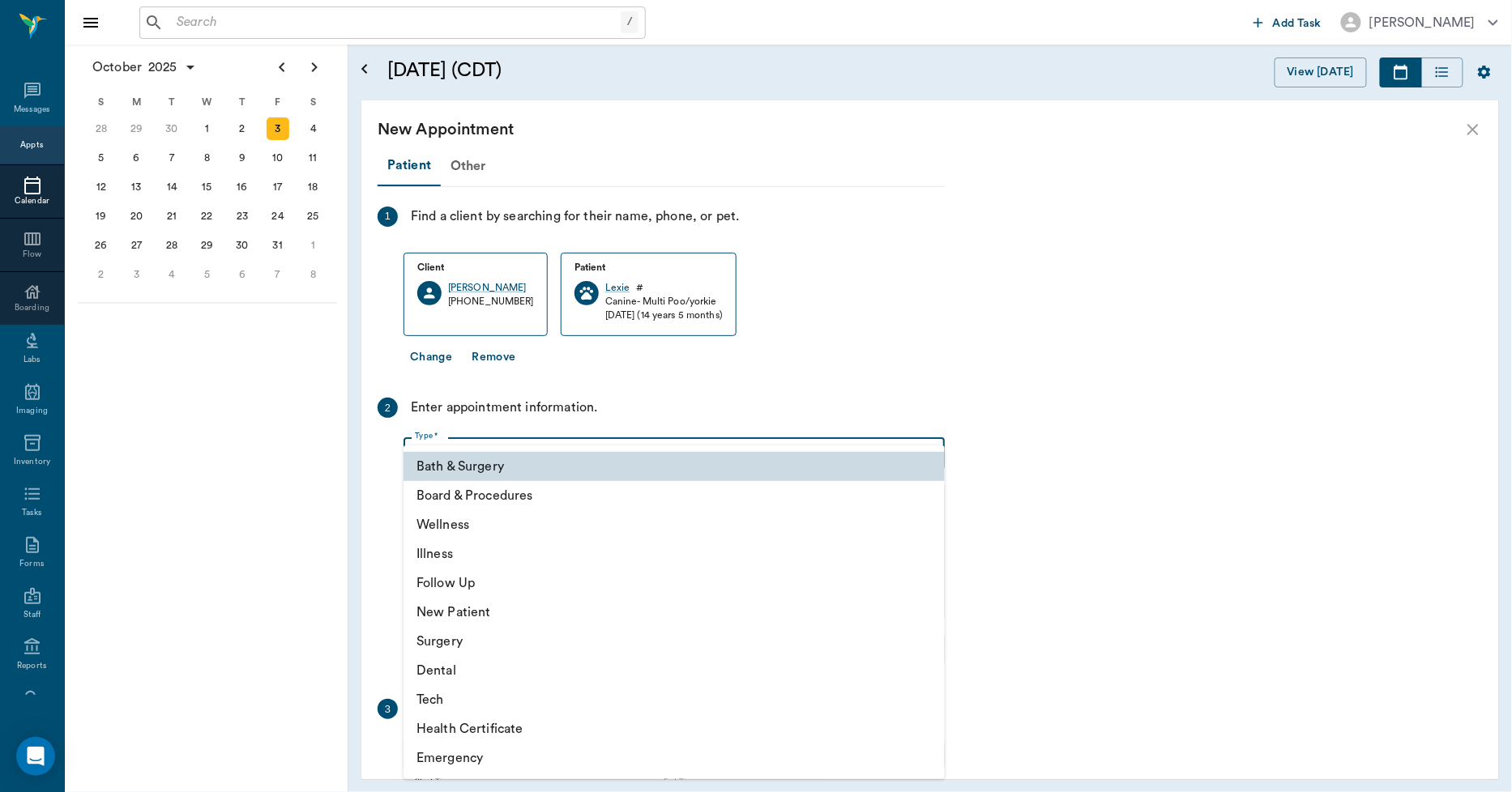
click at [438, 557] on li "Illness" at bounding box center [673, 553] width 541 height 29
type input "65d2be4f46e3a538d89b8c15"
type input "04:00 PM"
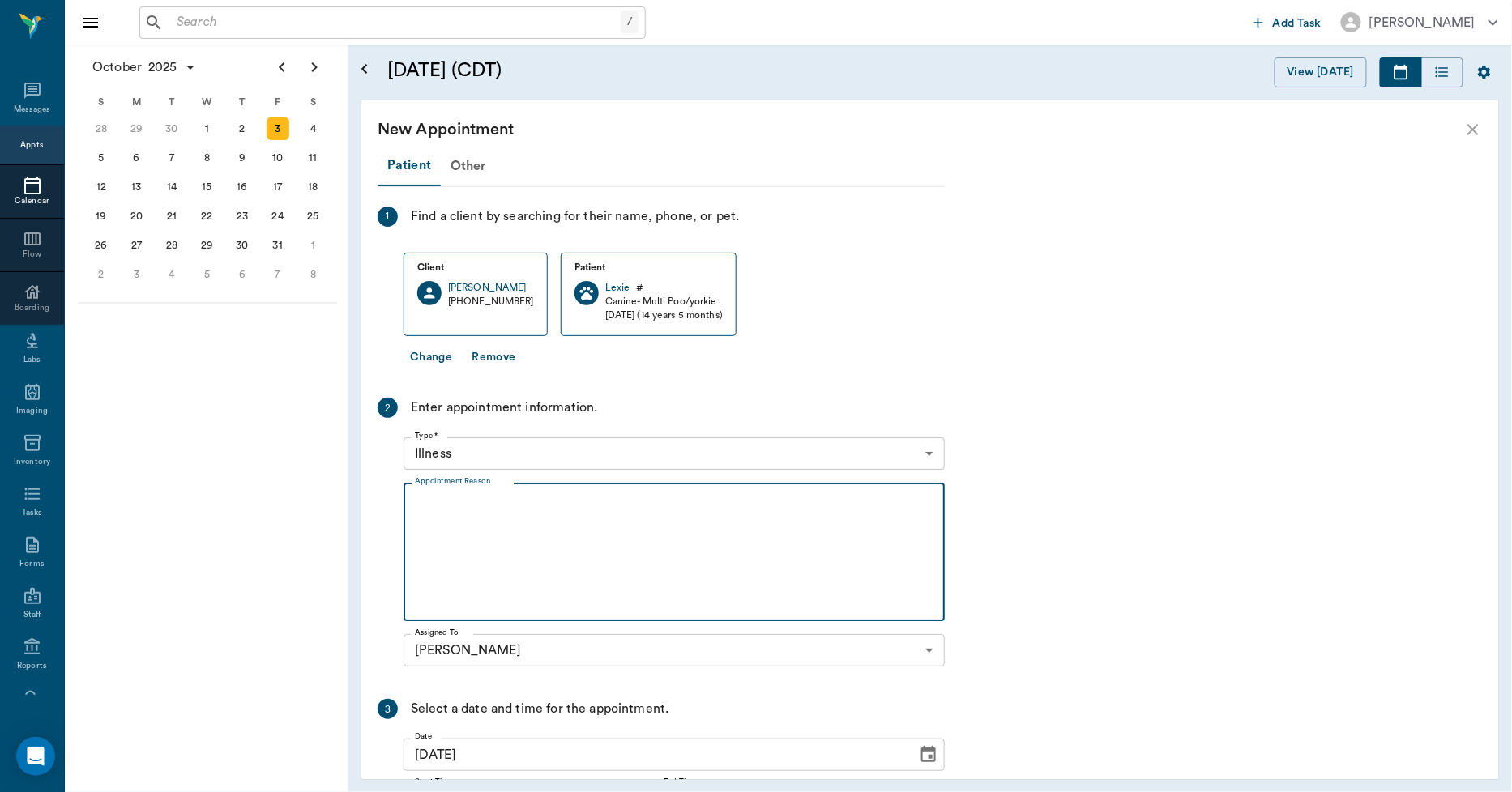
click at [487, 527] on textarea "Appointment Reason" at bounding box center [674, 552] width 519 height 111
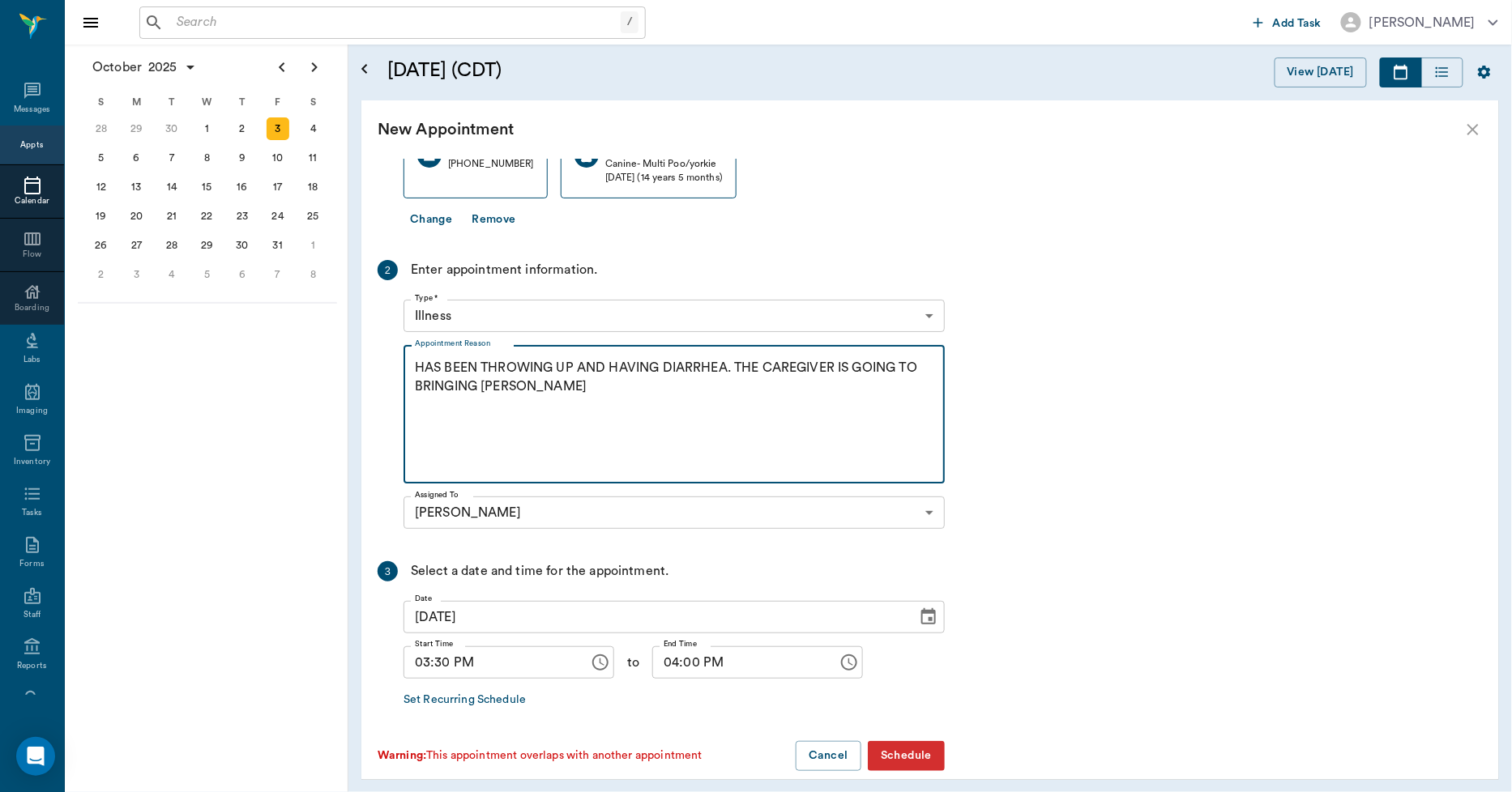
scroll to position [156, 0]
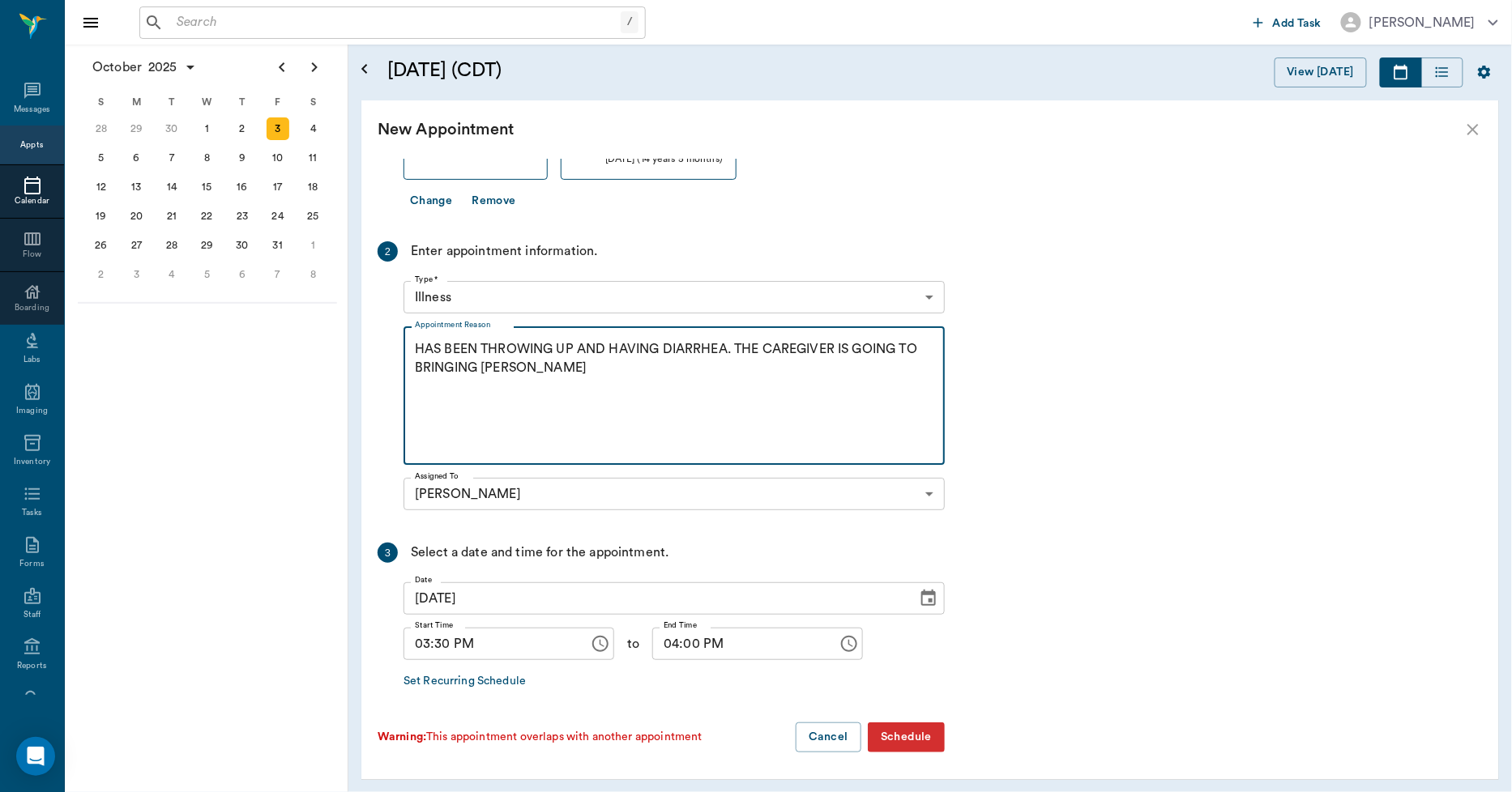
type textarea "HAS BEEN THROWING UP AND HAVING DIARRHEA. THE CAREGIVER IS GOING TO BRINGING LE…"
click at [916, 730] on button "Schedule" at bounding box center [906, 737] width 77 height 30
